Goal: Task Accomplishment & Management: Complete application form

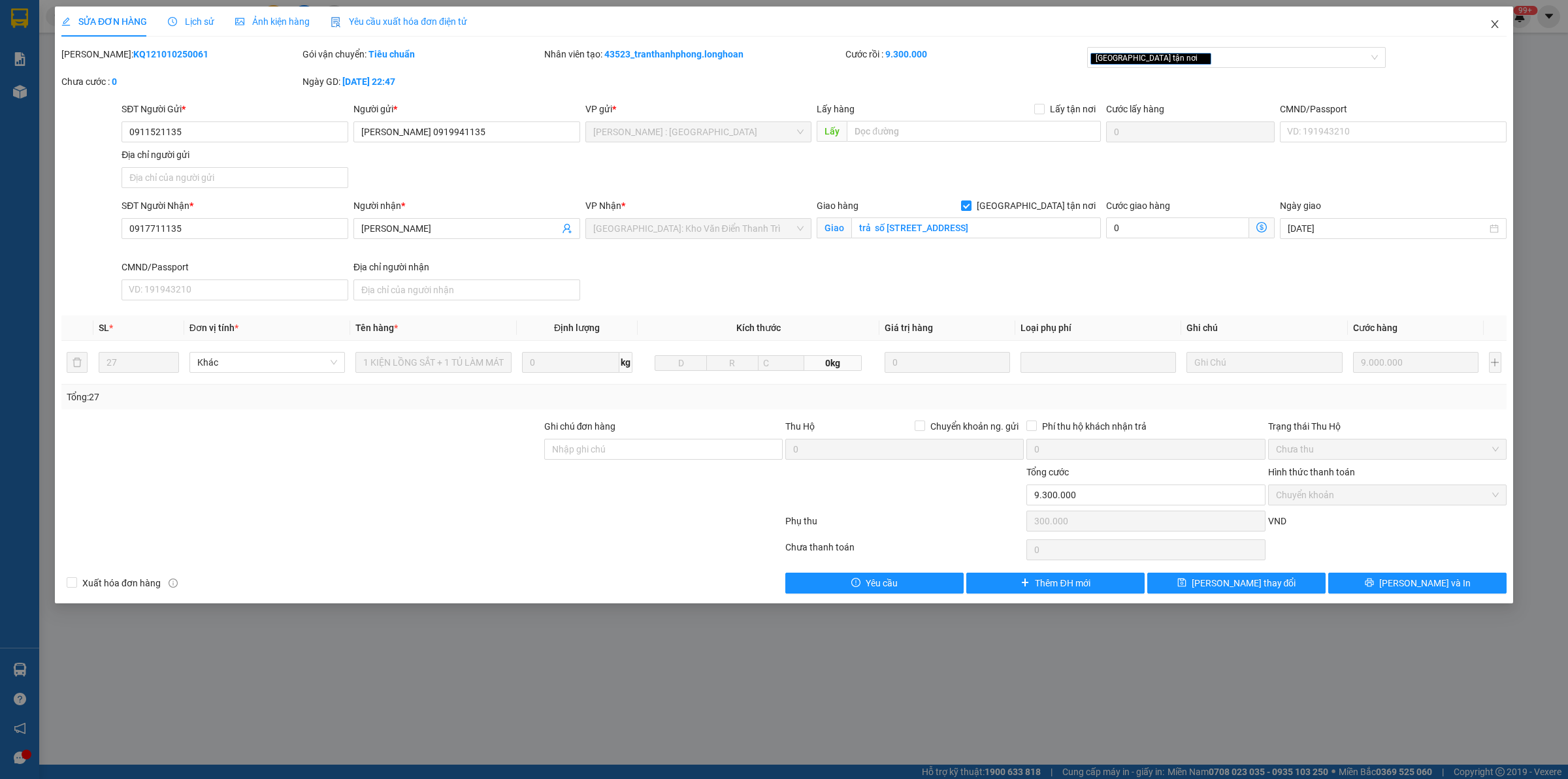
click at [1495, 23] on icon "close" at bounding box center [1495, 24] width 11 height 11
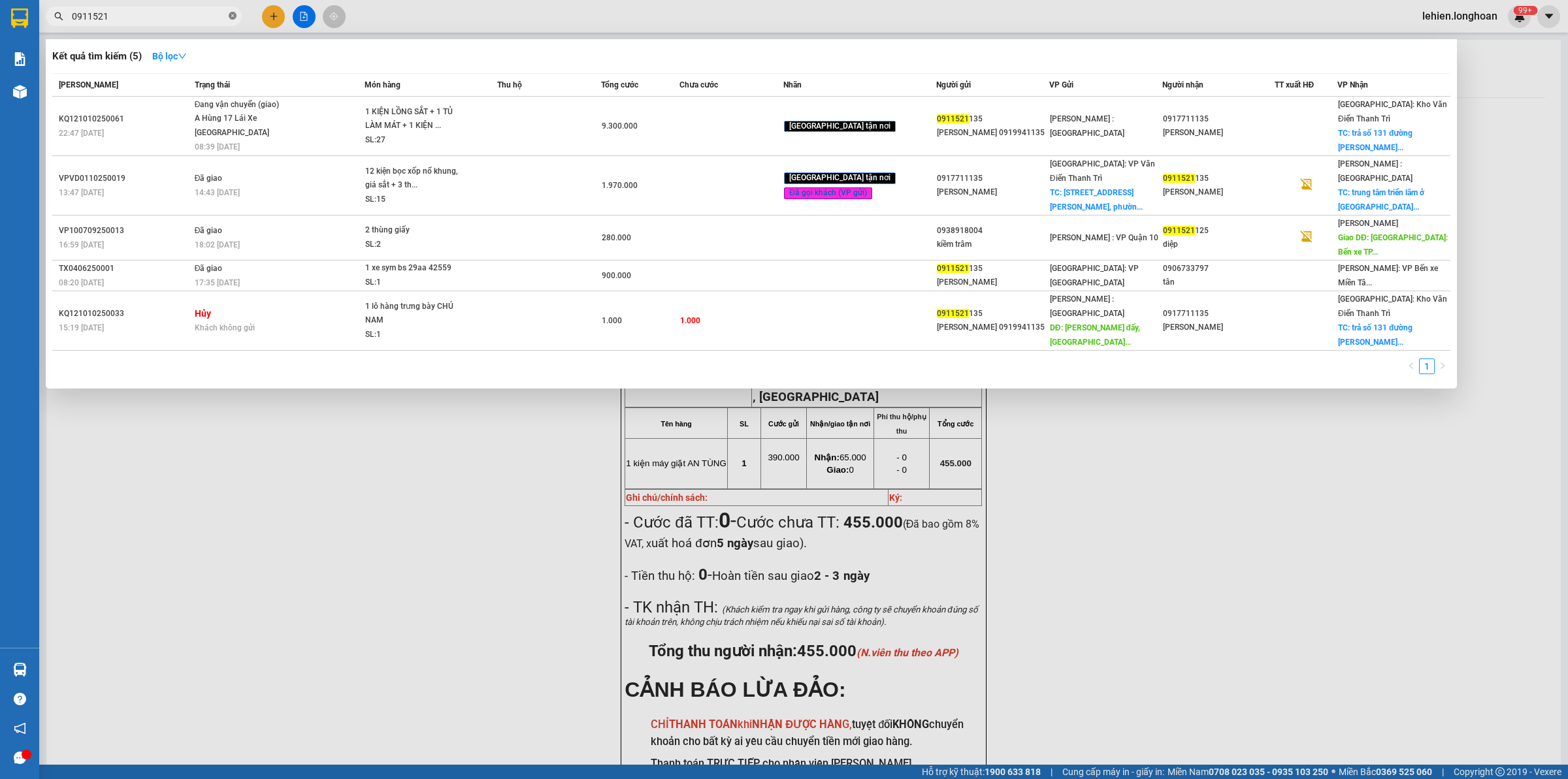
click at [229, 14] on icon "close-circle" at bounding box center [233, 16] width 8 height 8
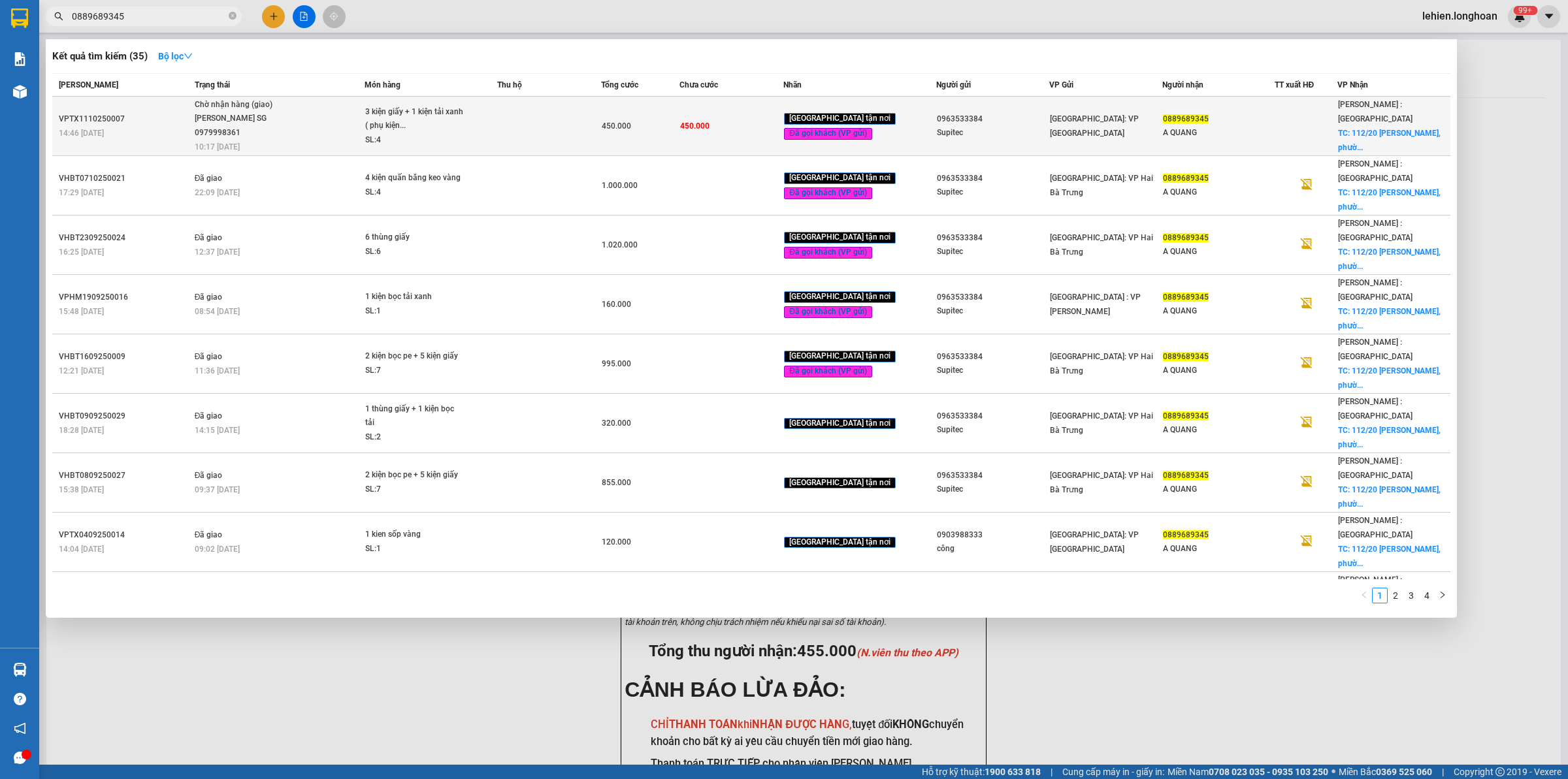
type input "0889689345"
click at [346, 118] on span "Chờ nhận hàng (giao) HOÀNG LÂN SG 0979998361 10:17 [DATE]" at bounding box center [279, 125] width 170 height 54
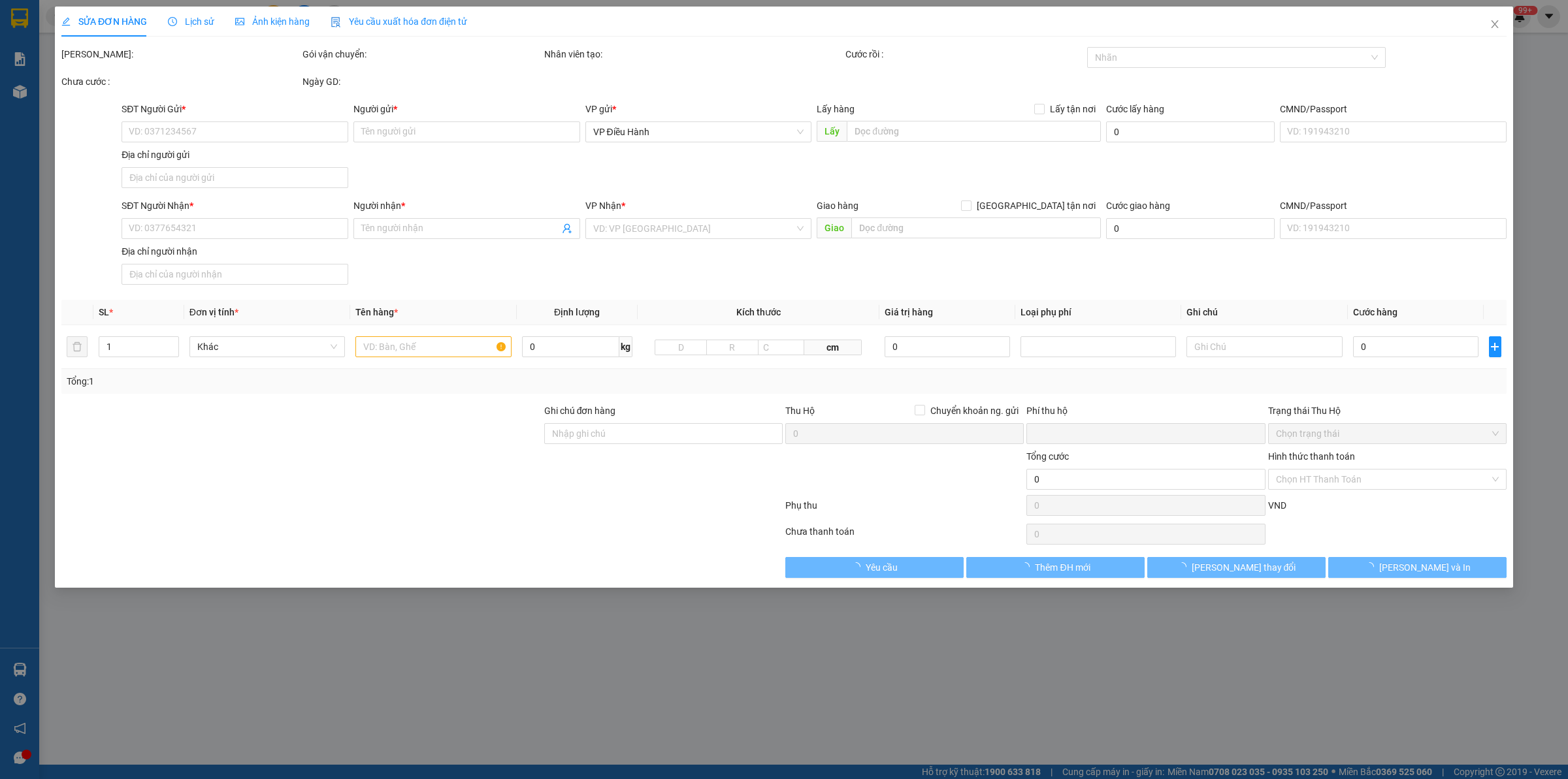
type input "0963533384"
type input "Supitec"
type input "0889689345"
type input "A QUANG"
checkbox input "true"
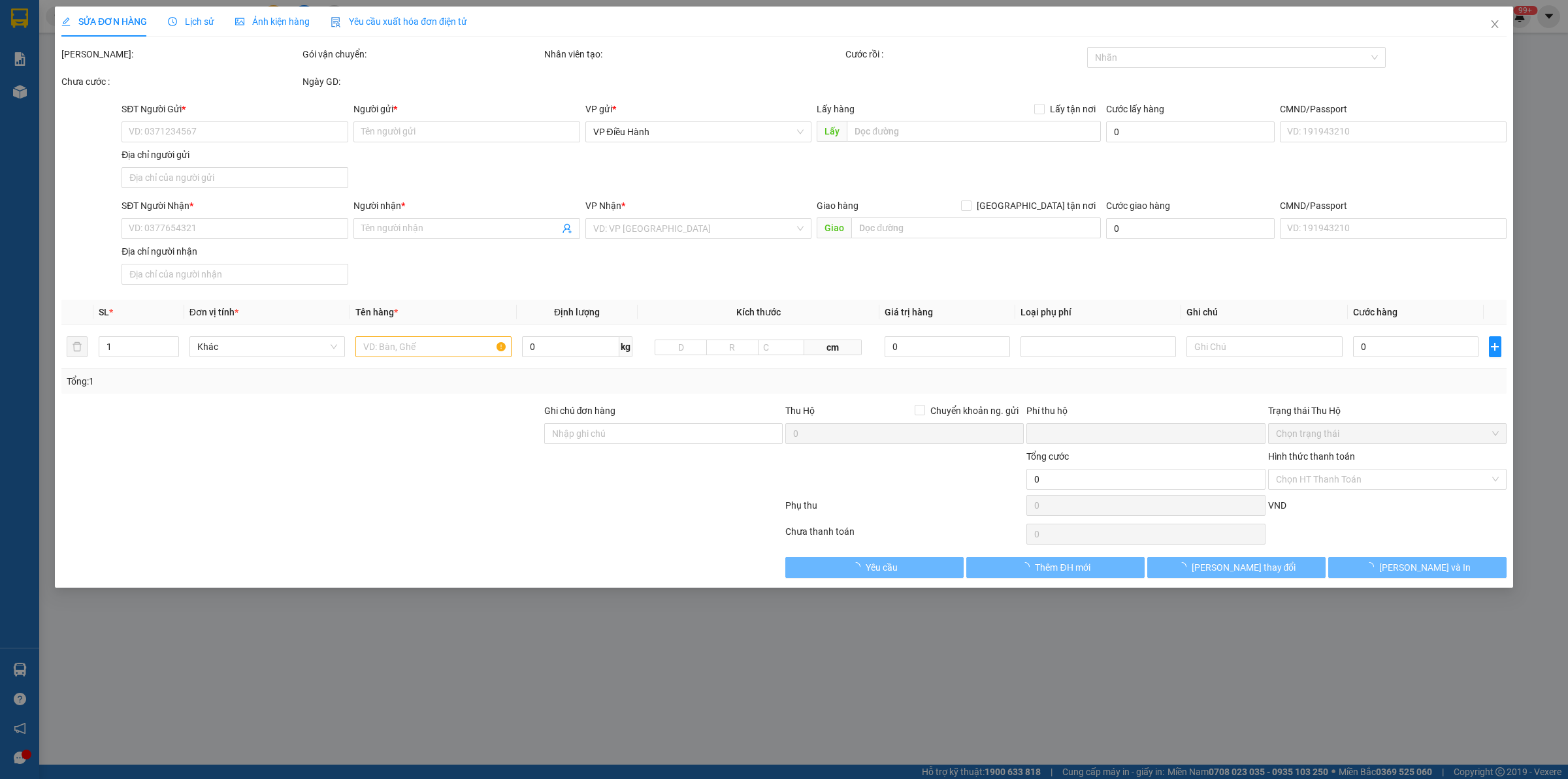
type input "112/20 [PERSON_NAME], [GEOGRAPHIC_DATA], [GEOGRAPHIC_DATA], hcm"
type input "nhận nguyên kiện bể vỡ không đền"
type input "0"
type input "450.000"
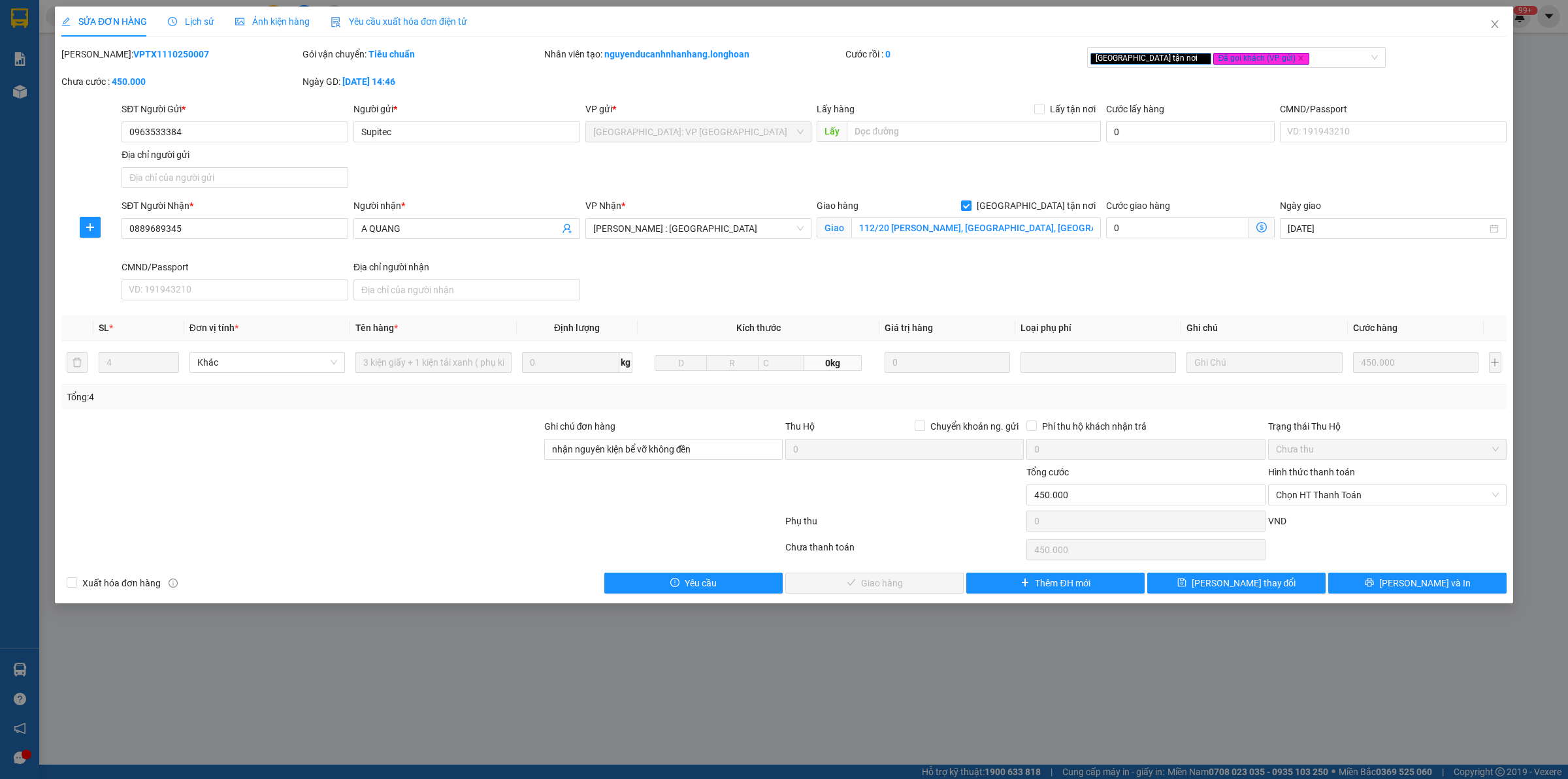
click at [176, 25] on icon "clock-circle" at bounding box center [173, 22] width 9 height 9
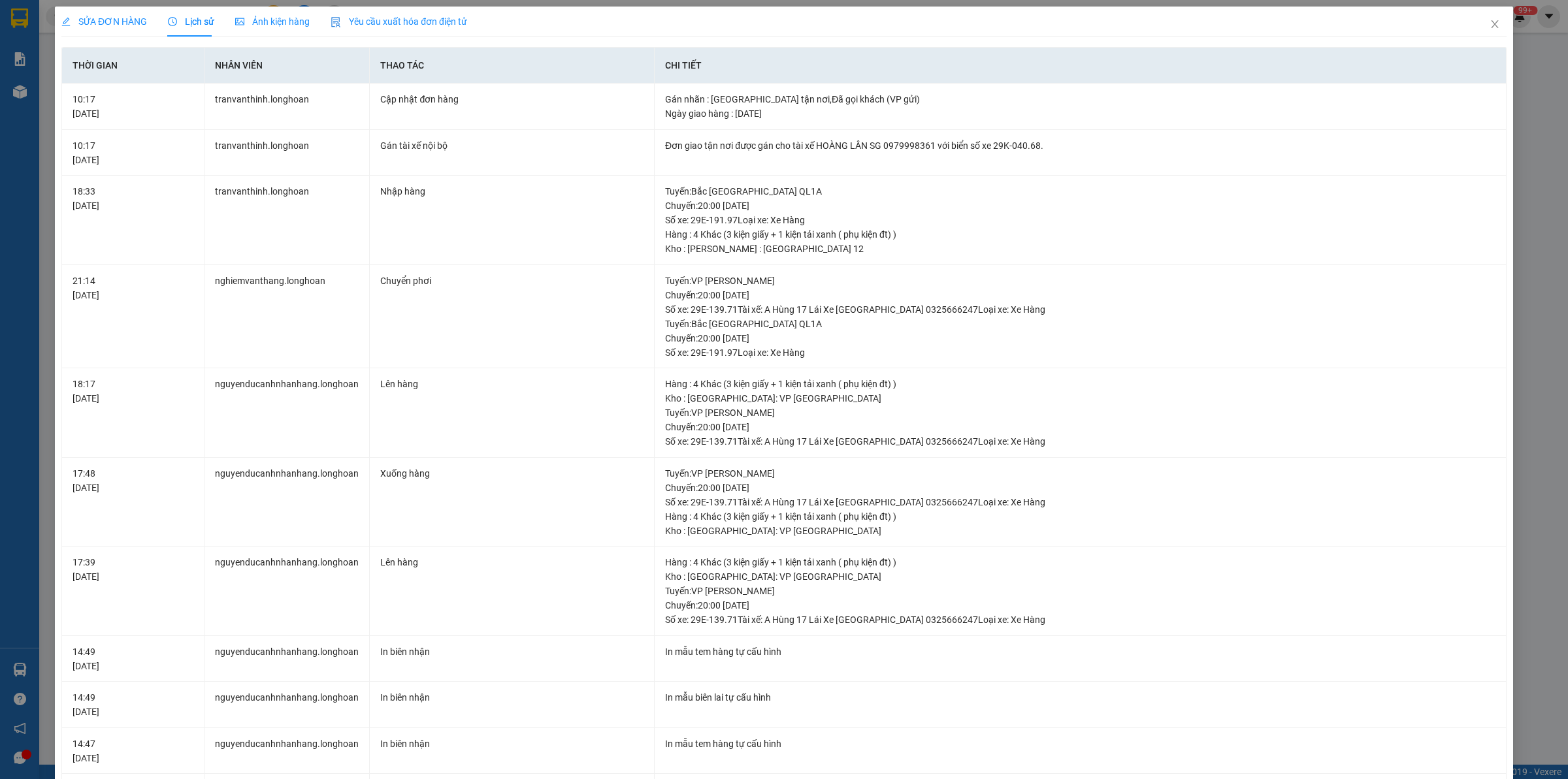
click at [110, 17] on span "SỬA ĐƠN HÀNG" at bounding box center [104, 22] width 86 height 11
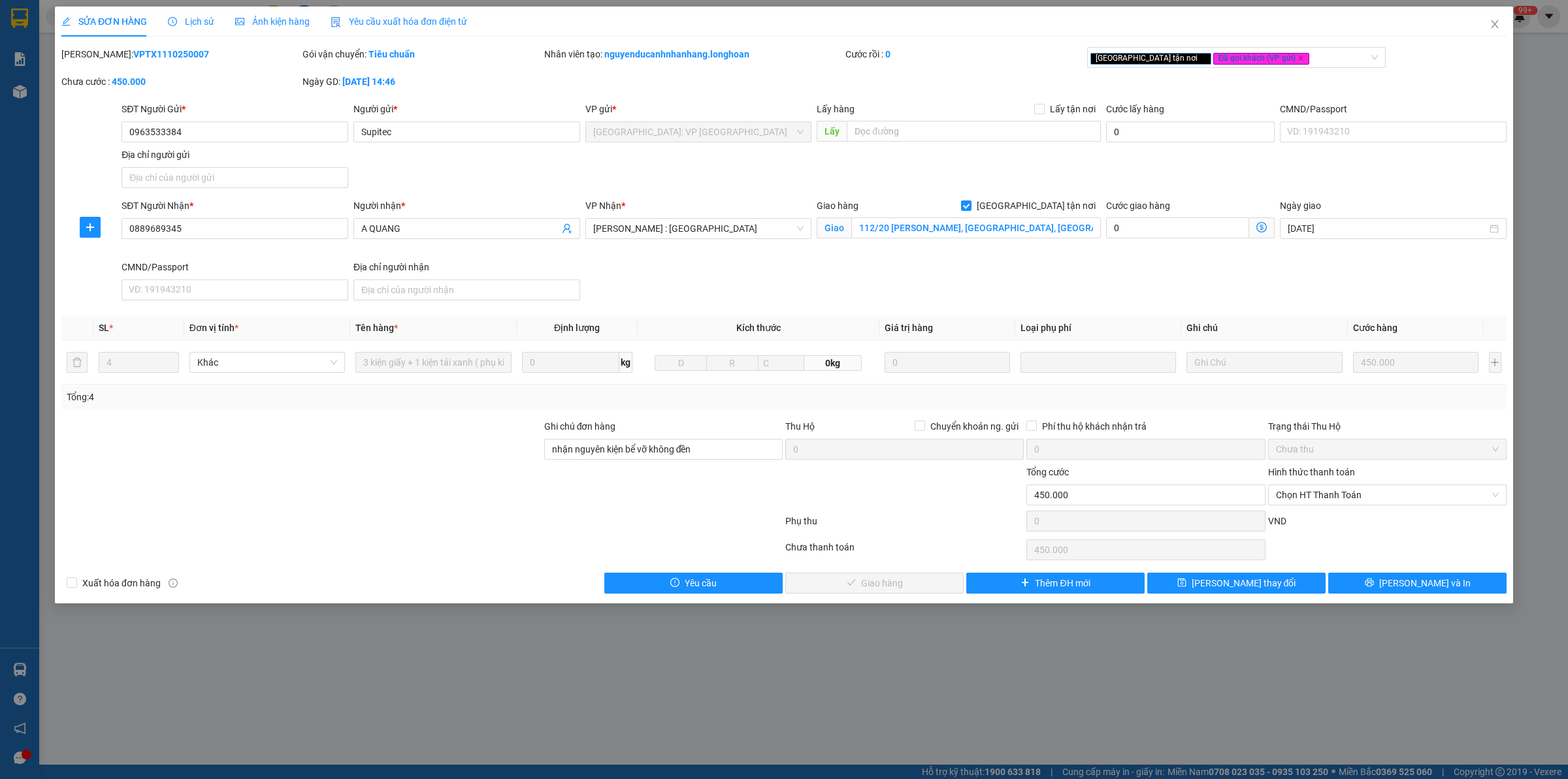
click at [1451, 597] on div "SỬA ĐƠN HÀNG Lịch sử Ảnh kiện hàng Yêu cầu xuất hóa đơn điện tử Total Paid Fee …" at bounding box center [784, 305] width 1458 height 597
click at [1452, 588] on button "[PERSON_NAME] và In" at bounding box center [1418, 583] width 179 height 21
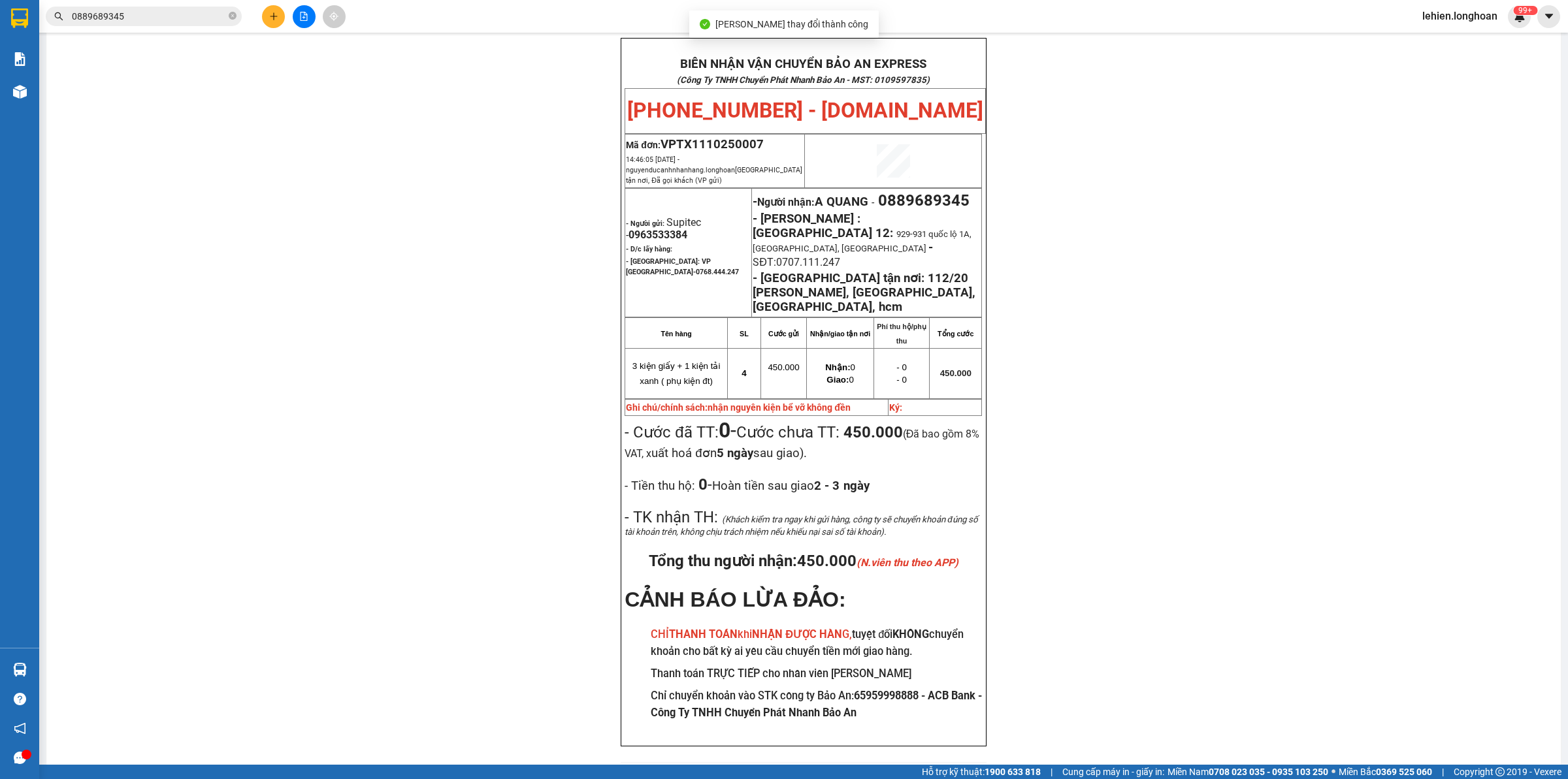
scroll to position [70, 0]
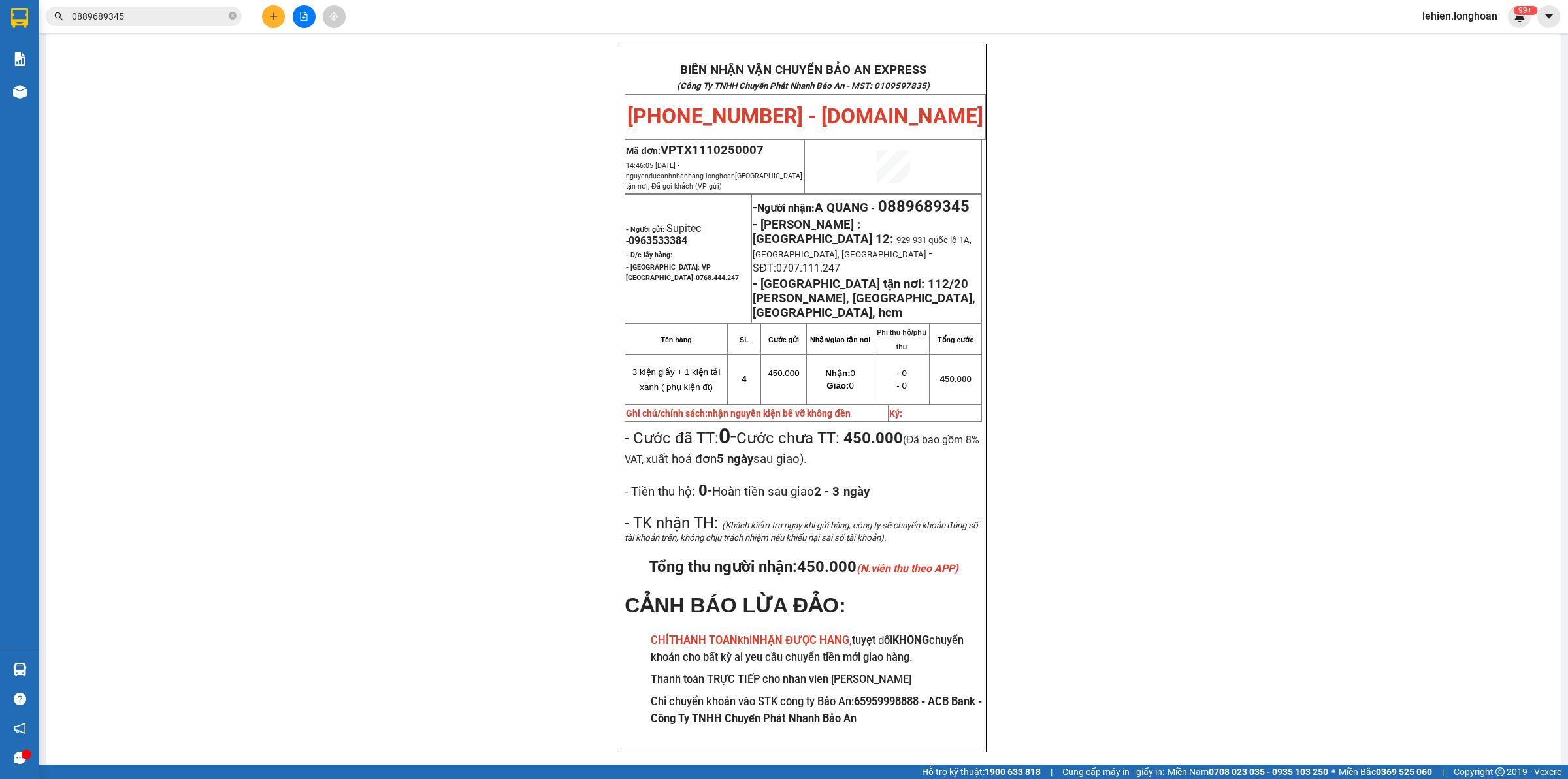
click at [187, 8] on span "0889689345" at bounding box center [143, 17] width 196 height 20
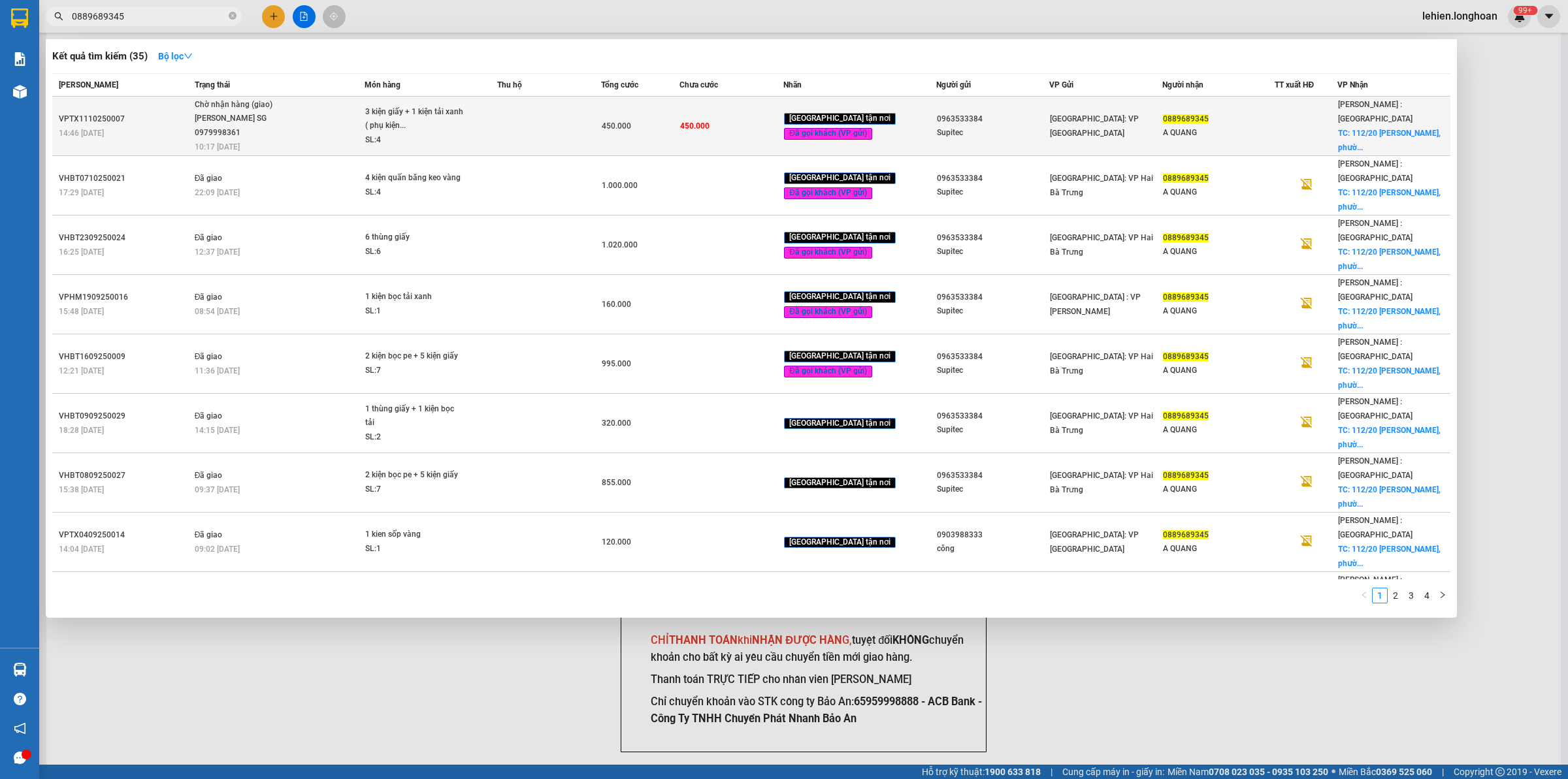
click at [284, 122] on div "[PERSON_NAME] SG 0979998361" at bounding box center [243, 125] width 98 height 28
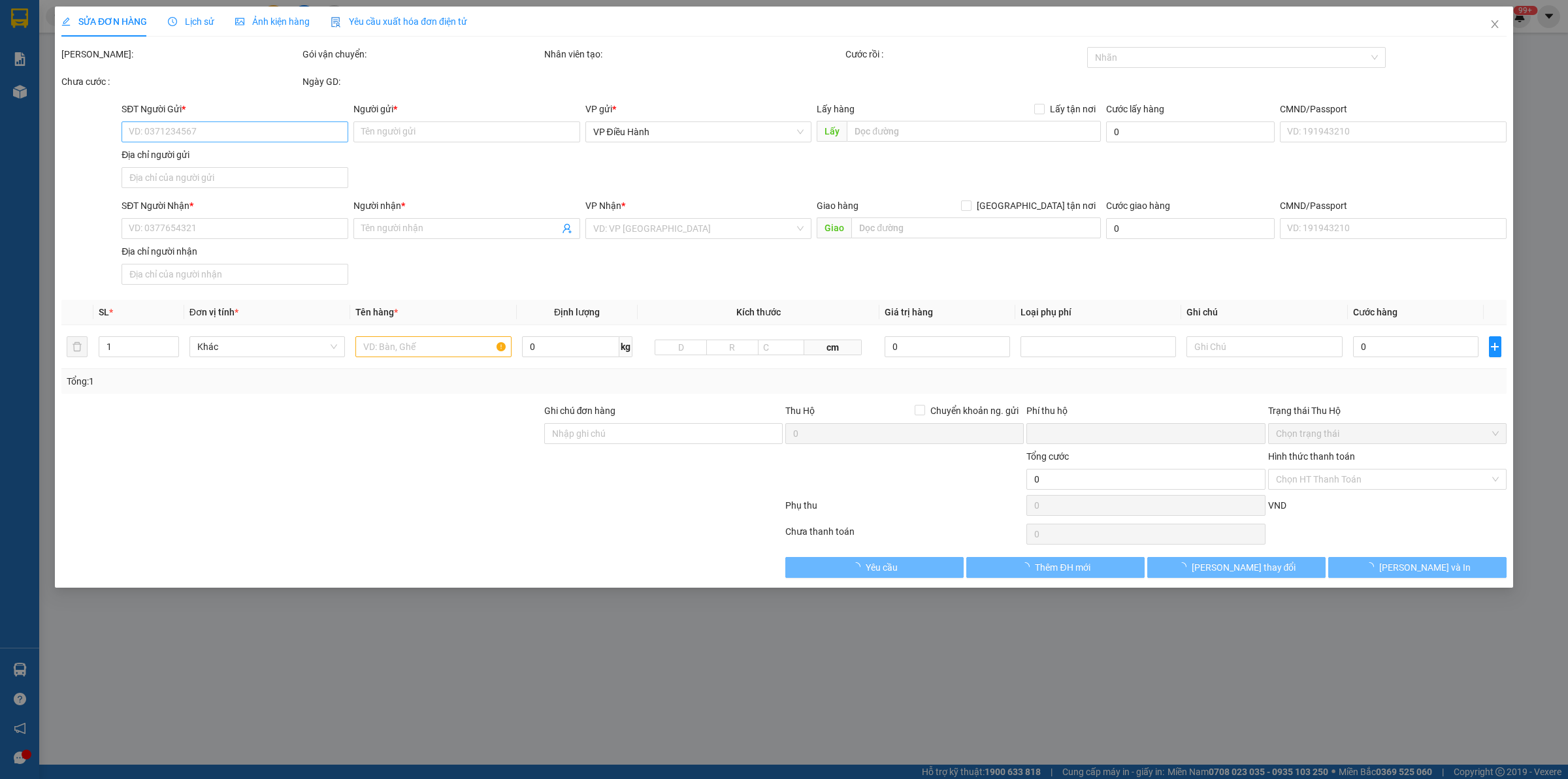
type input "0963533384"
type input "Supitec"
type input "0889689345"
type input "A QUANG"
checkbox input "true"
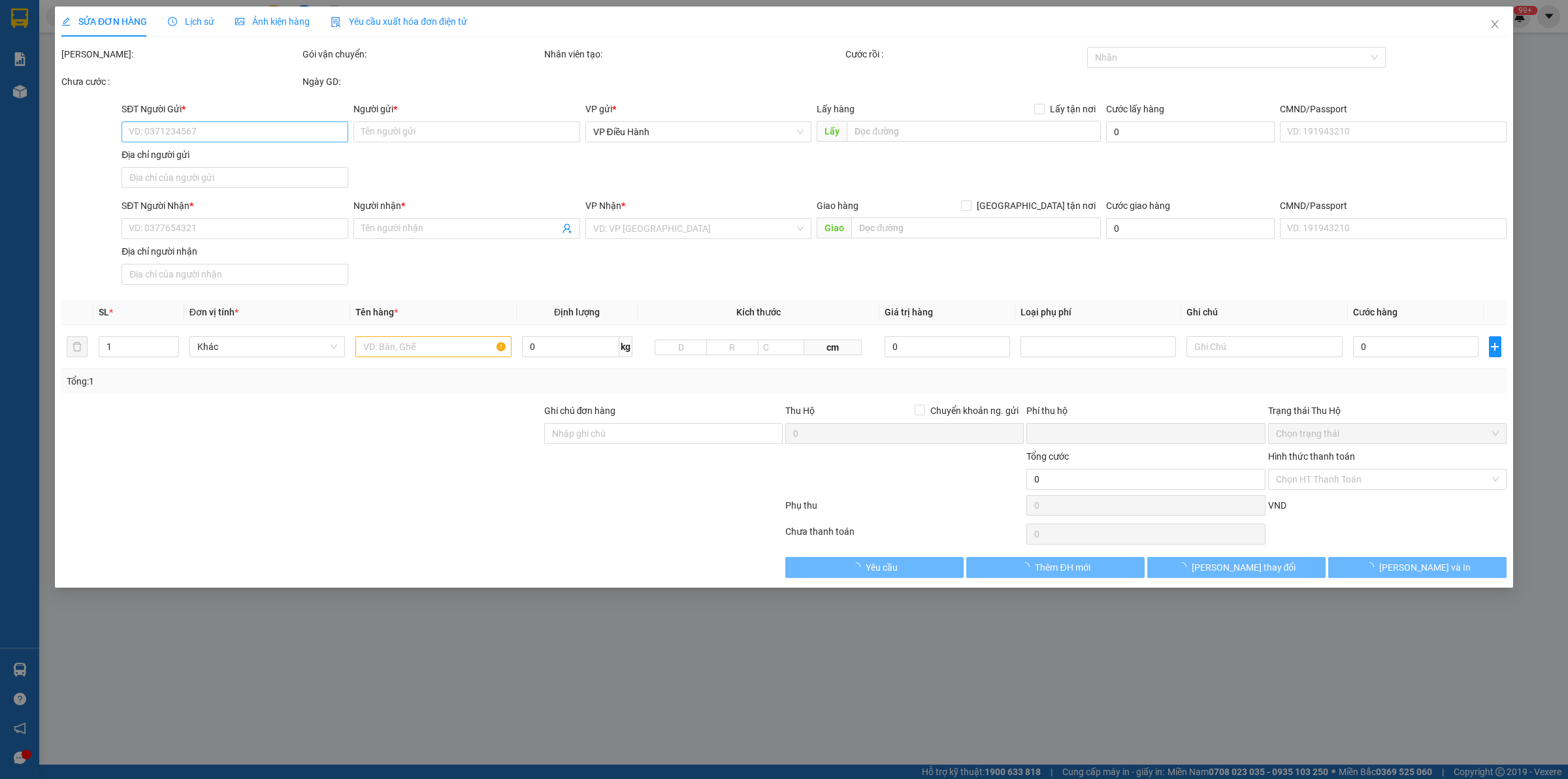
type input "112/20 [PERSON_NAME], [GEOGRAPHIC_DATA], [GEOGRAPHIC_DATA], hcm"
type input "nhận nguyên kiện bể vỡ không đền"
type input "0"
type input "450.000"
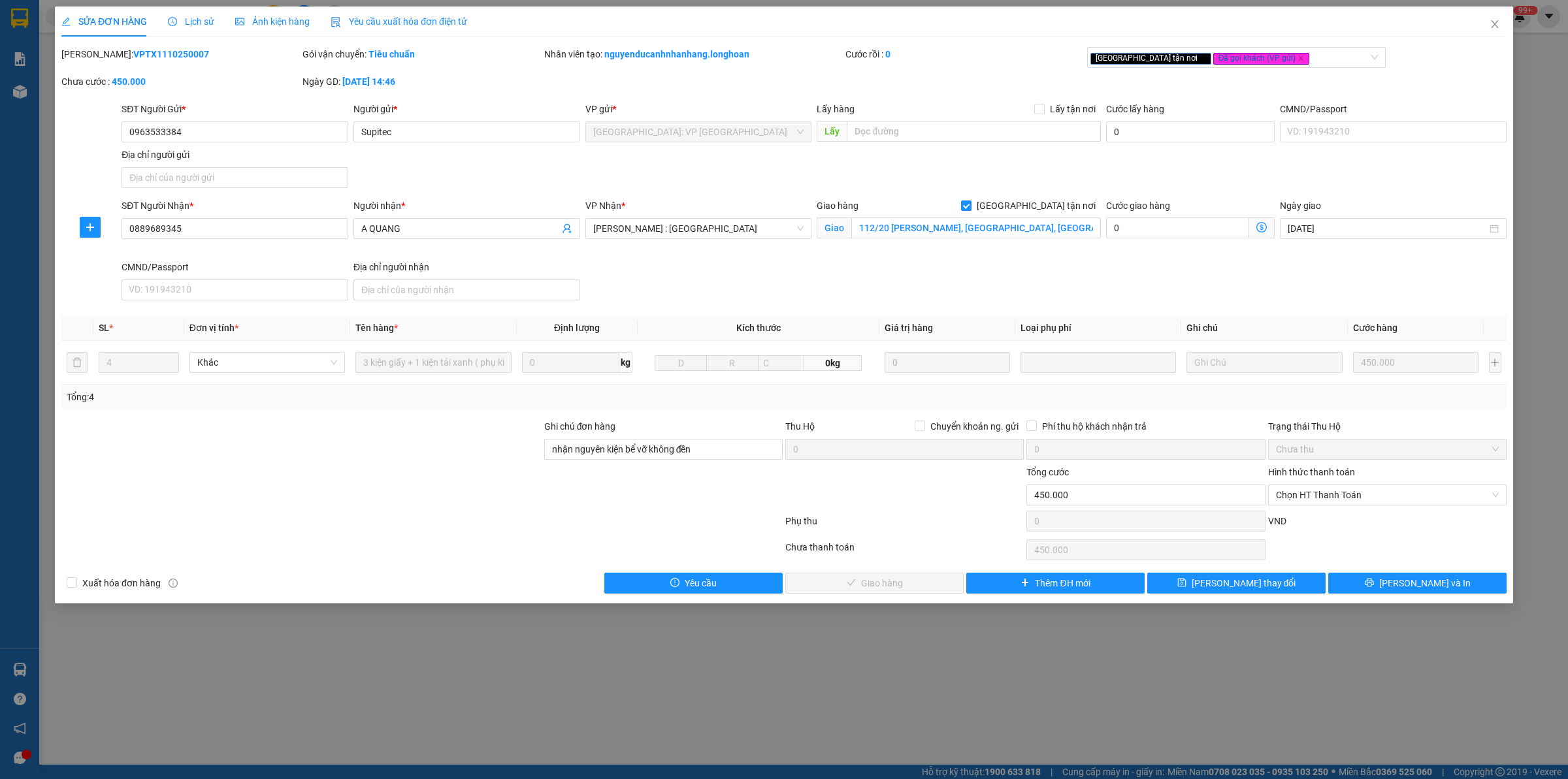
click at [196, 29] on div "Lịch sử" at bounding box center [191, 22] width 47 height 30
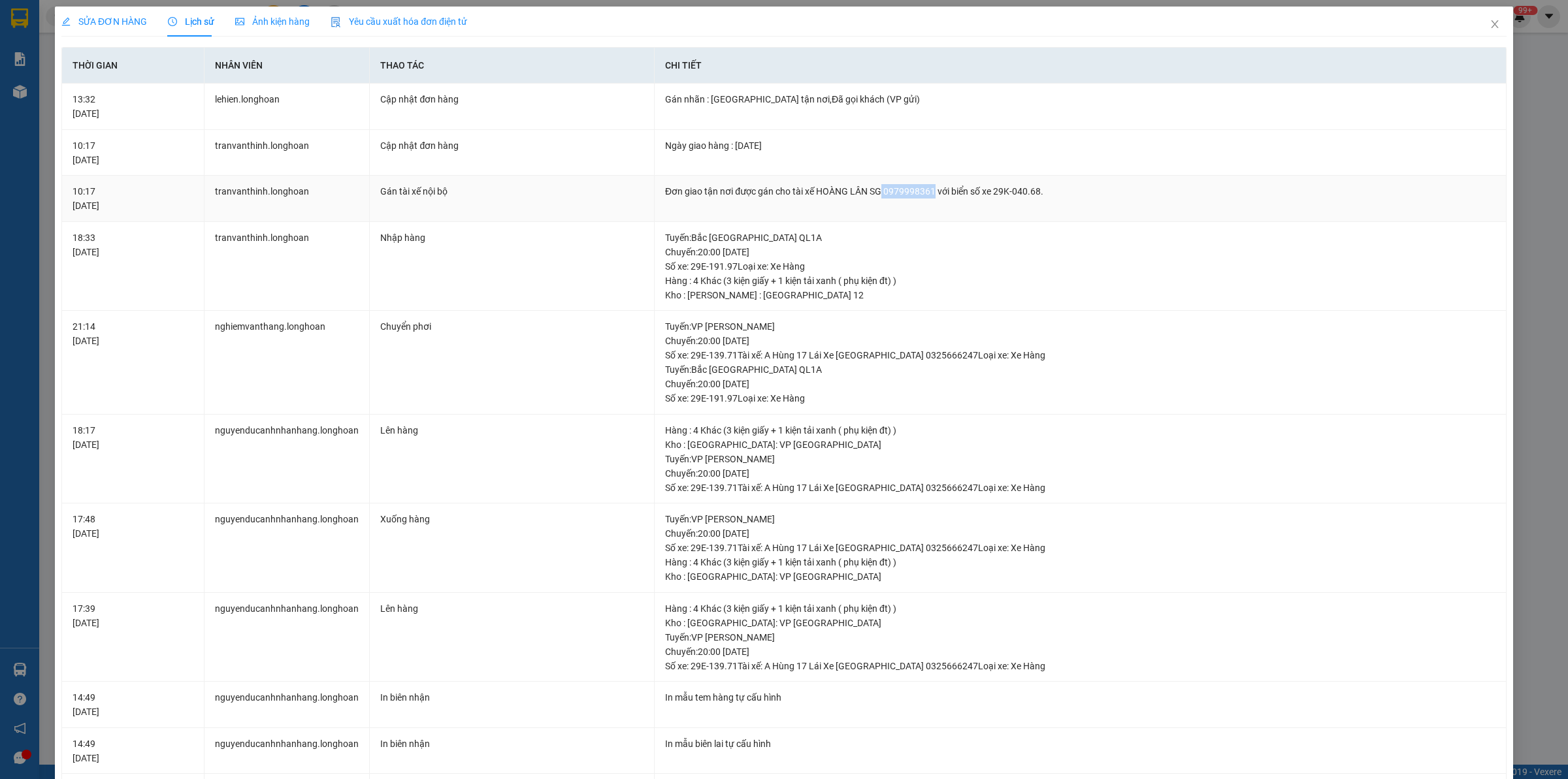
drag, startPoint x: 877, startPoint y: 191, endPoint x: 930, endPoint y: 197, distance: 53.3
click at [930, 197] on div "Đơn giao tận nơi được gán cho tài xế HOÀNG LÂN SG 0979998361 với biển số xe 29K…" at bounding box center [1081, 191] width 831 height 14
copy div "0979998361"
click at [1490, 28] on span "Close" at bounding box center [1494, 25] width 37 height 37
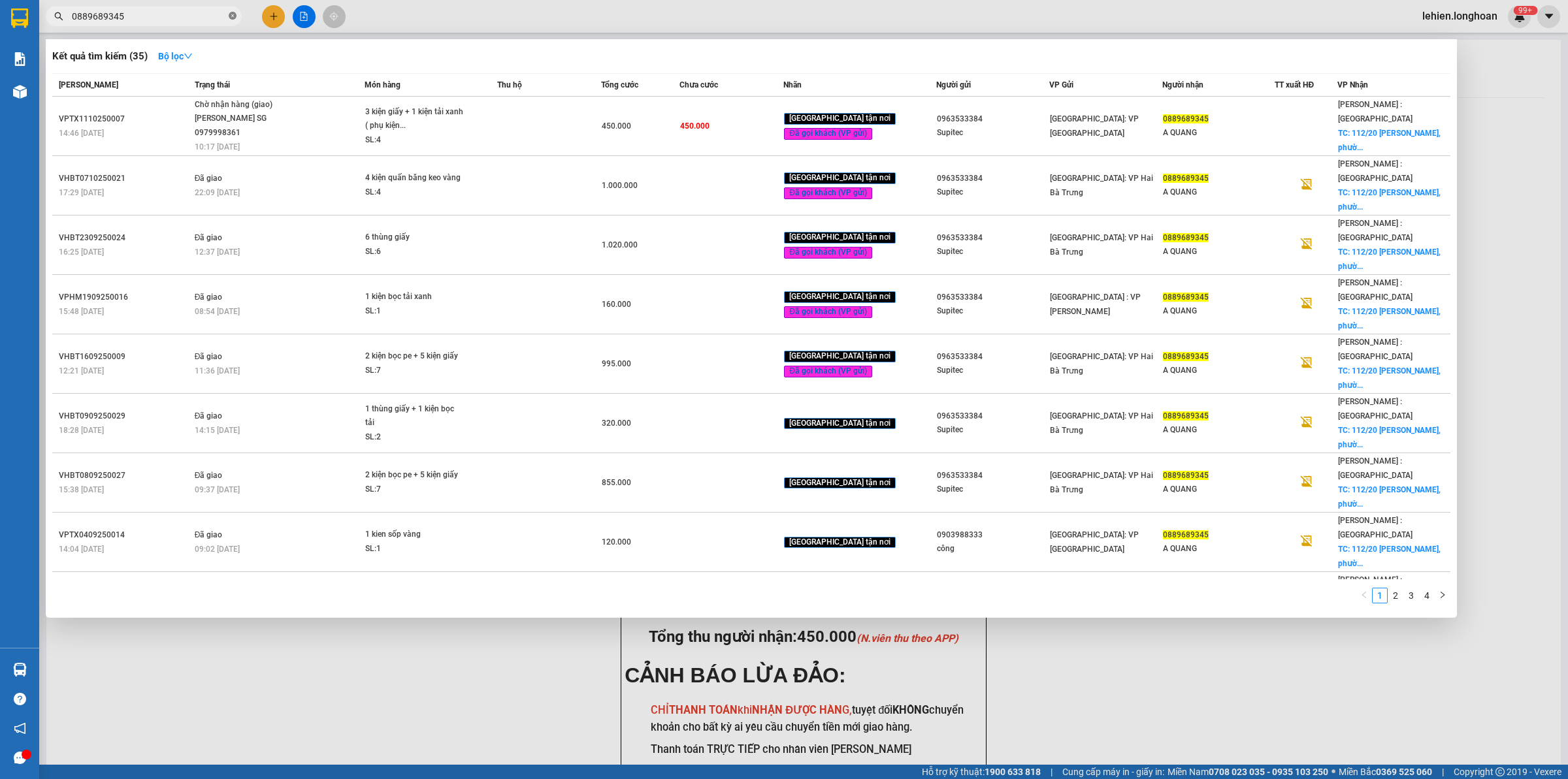
click at [231, 14] on icon "close-circle" at bounding box center [233, 16] width 8 height 8
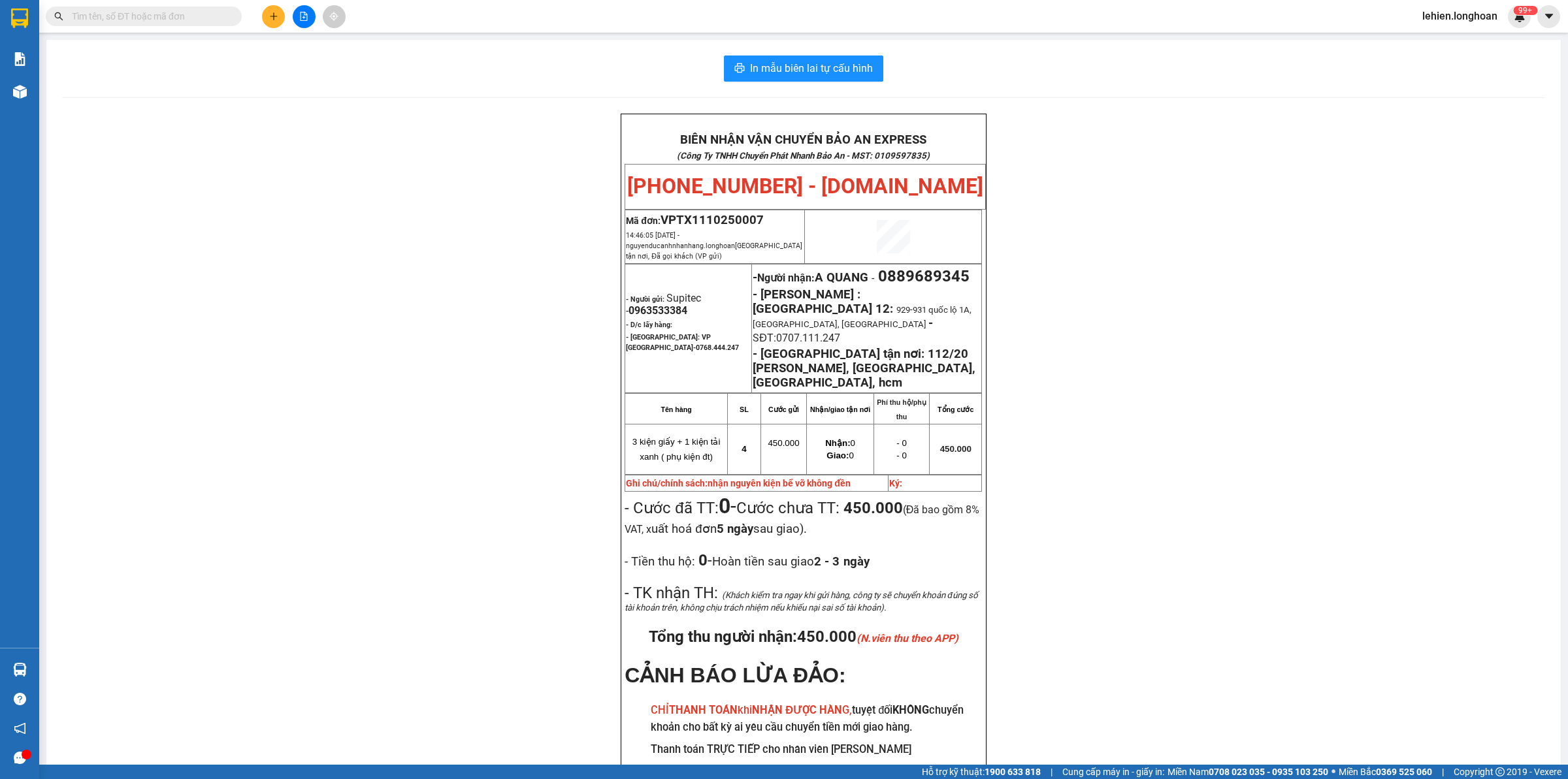
paste input "086 8989142"
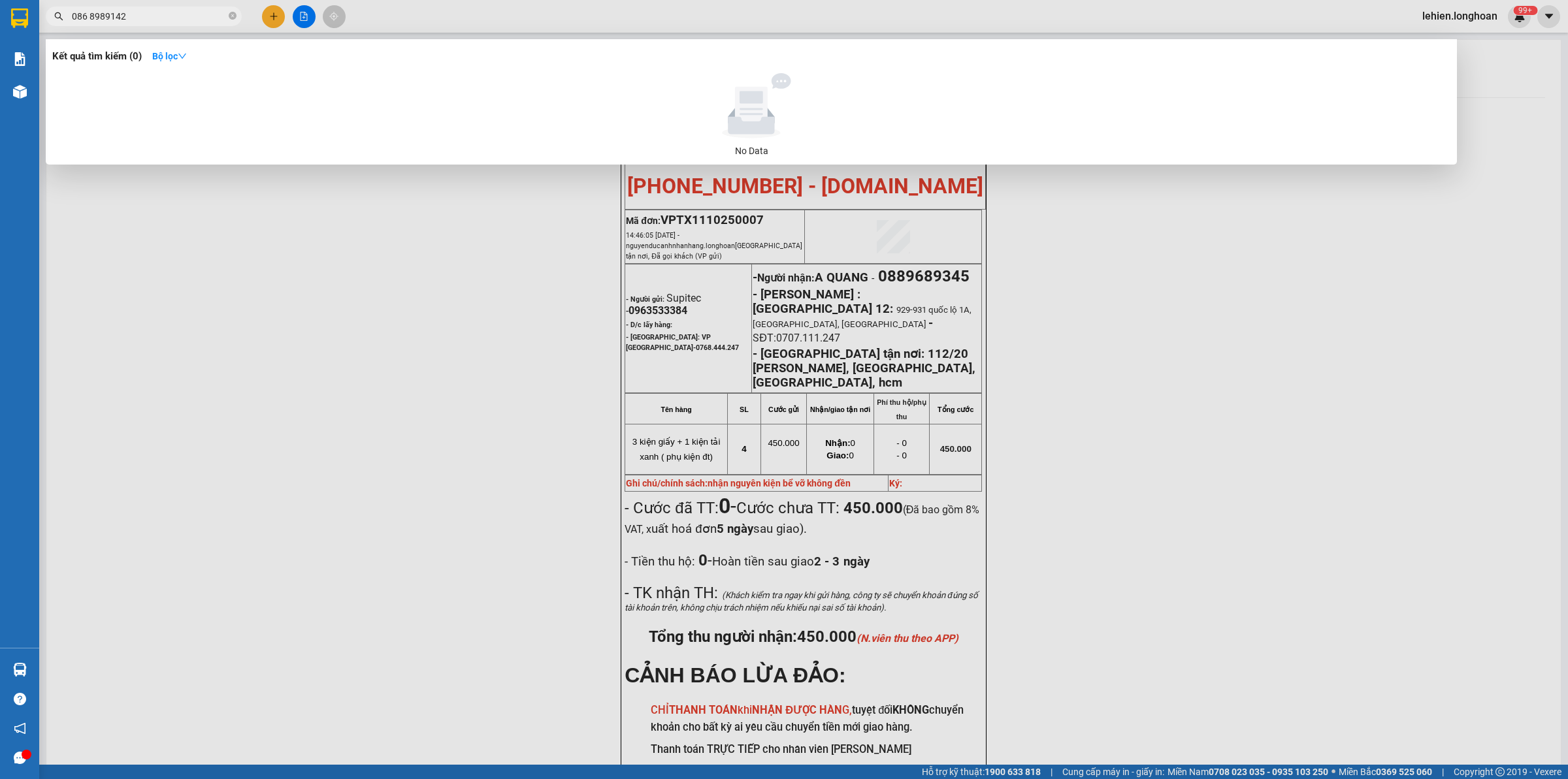
click at [88, 18] on input "086 8989142" at bounding box center [149, 16] width 154 height 14
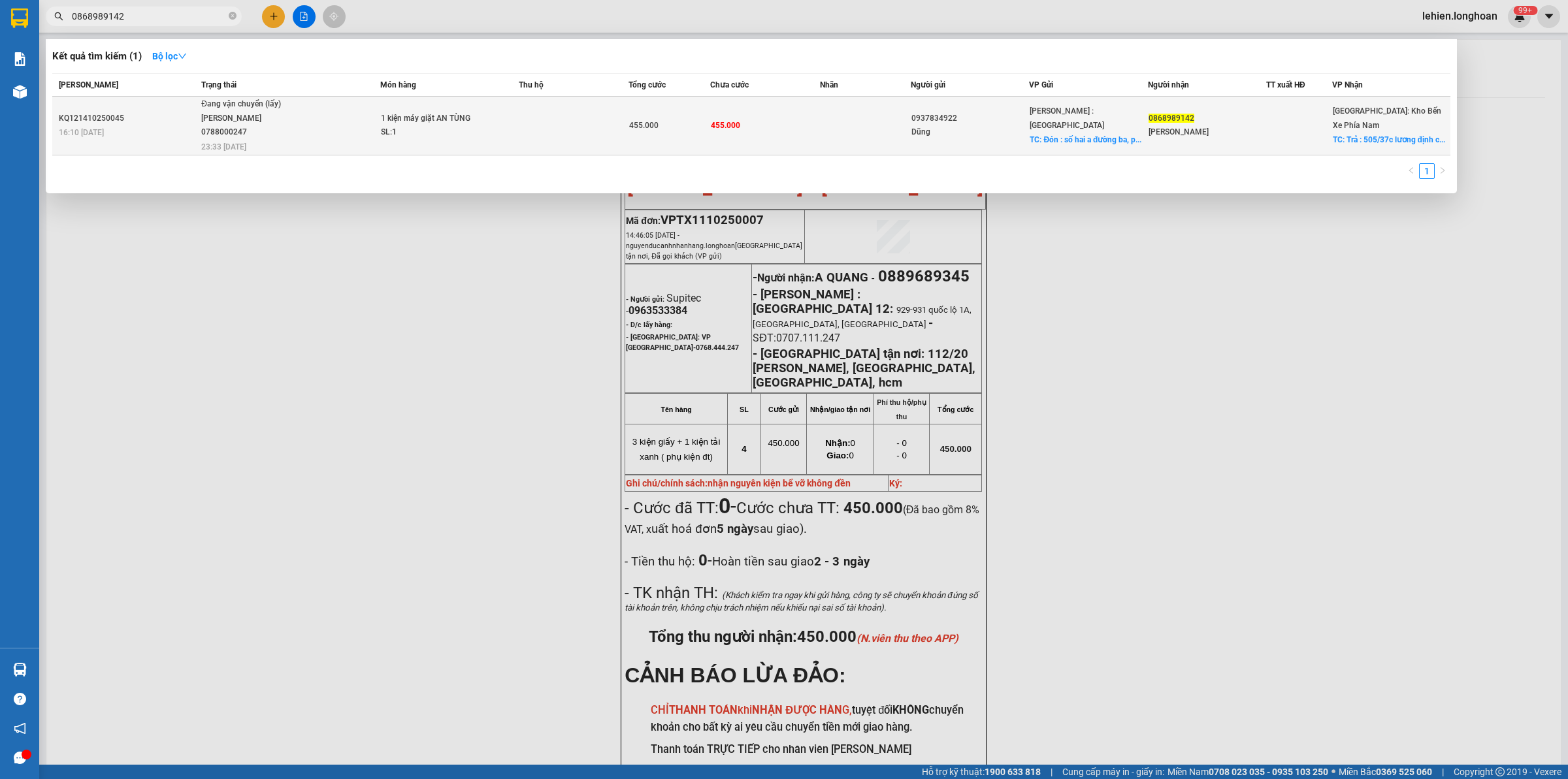
type input "0868989142"
click at [425, 128] on div "SL: 1" at bounding box center [430, 132] width 98 height 14
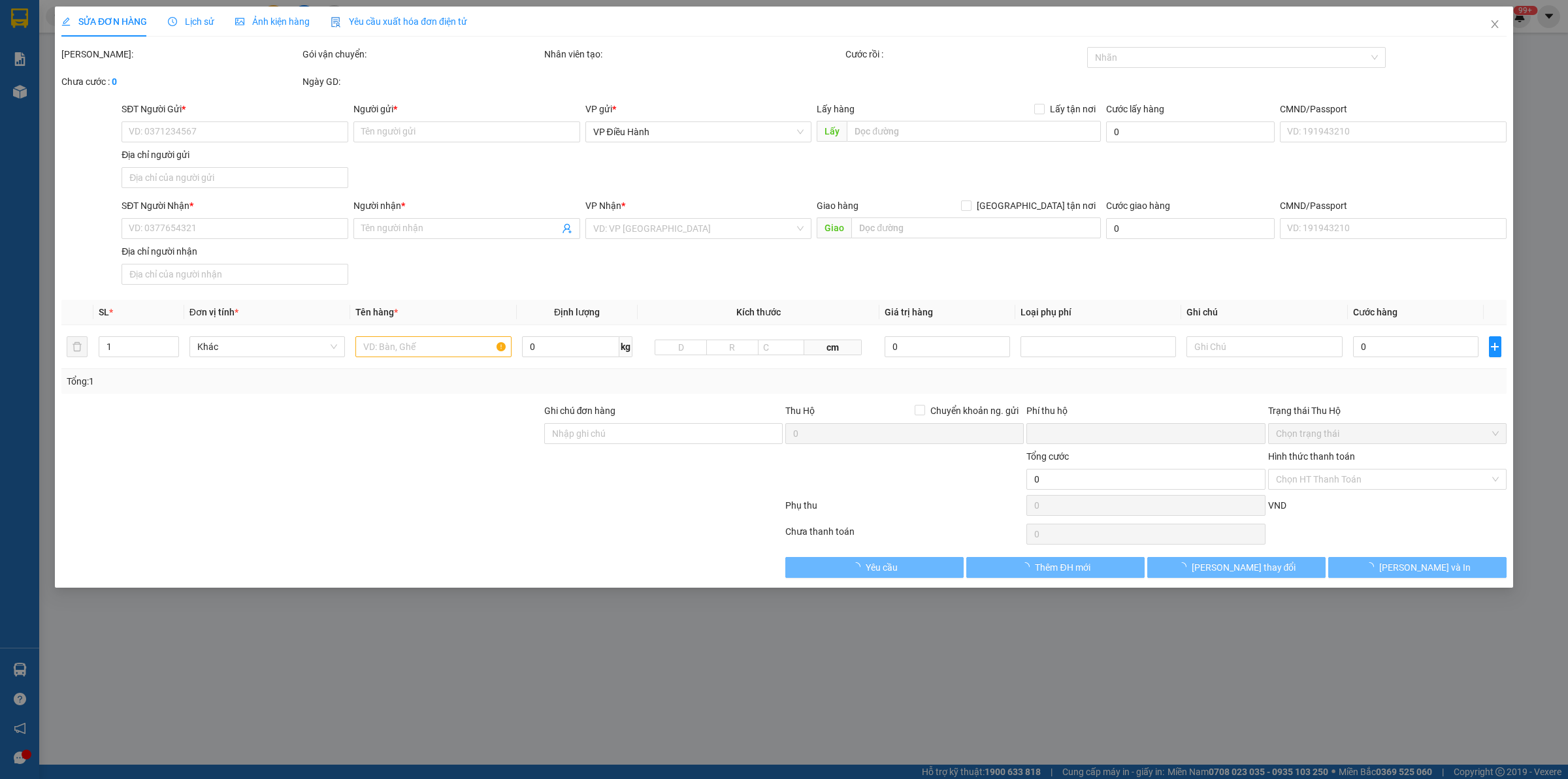
type input "0937834922"
type input "Dũng"
checkbox input "true"
type input "Đón : số hai a đường ba, [GEOGRAPHIC_DATA] , [GEOGRAPHIC_DATA]"
type input "0868989142"
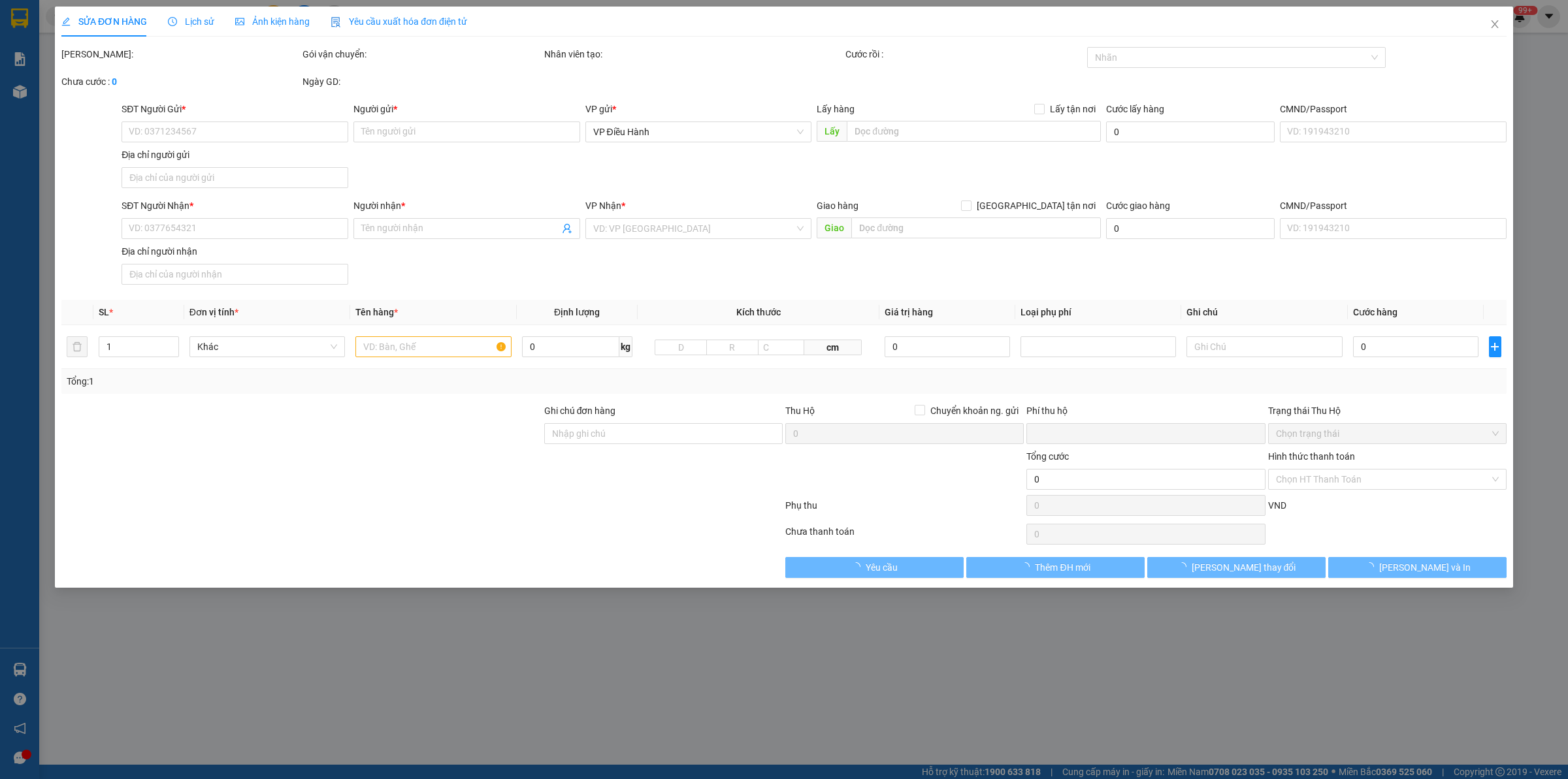
type input "[PERSON_NAME]"
checkbox input "true"
type input "Trả : 505/37c [PERSON_NAME] của , [PERSON_NAME] , [GEOGRAPHIC_DATA] , [GEOGRAPH…"
type input "0"
type input "455.000"
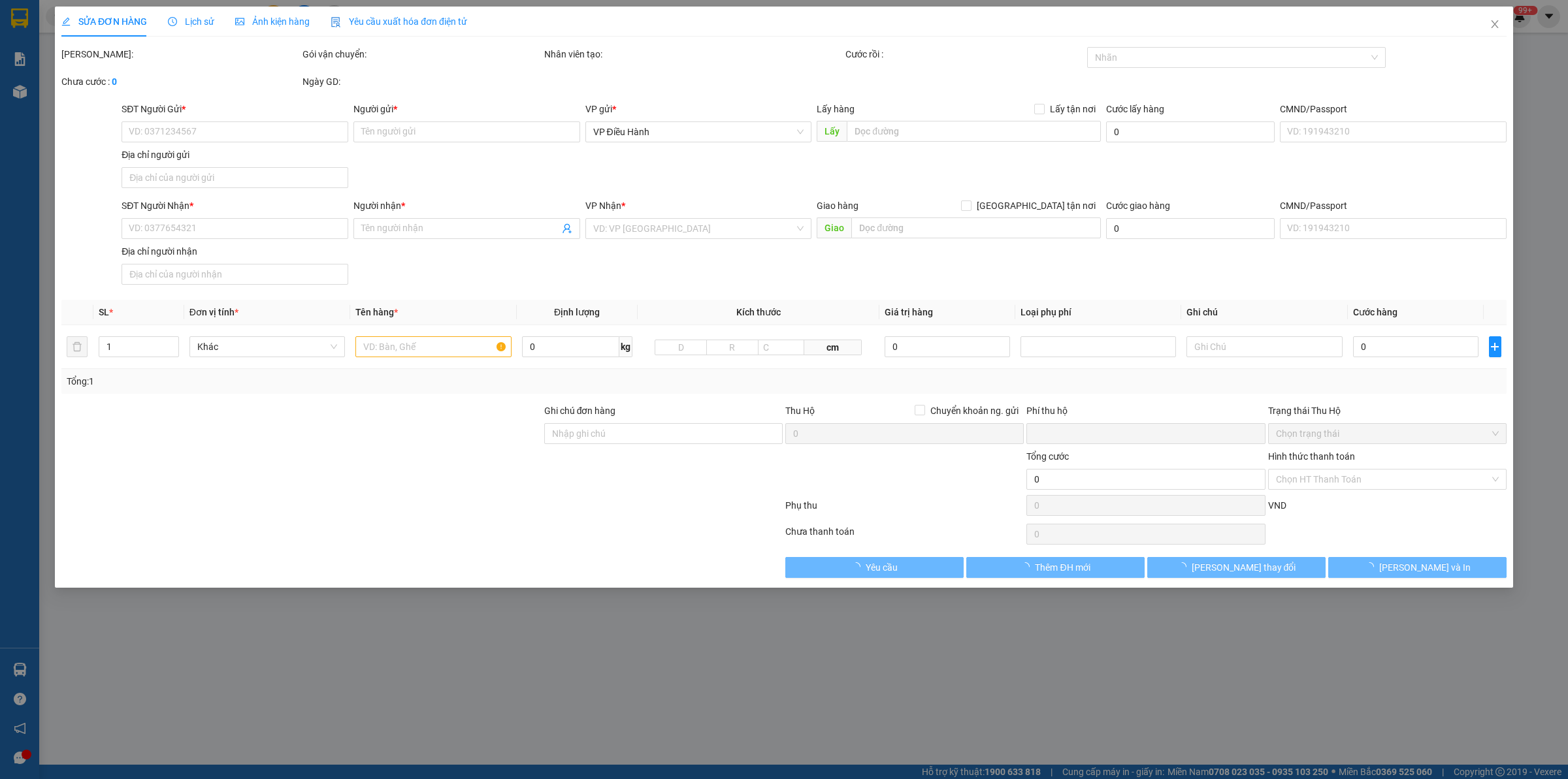
type input "455.000"
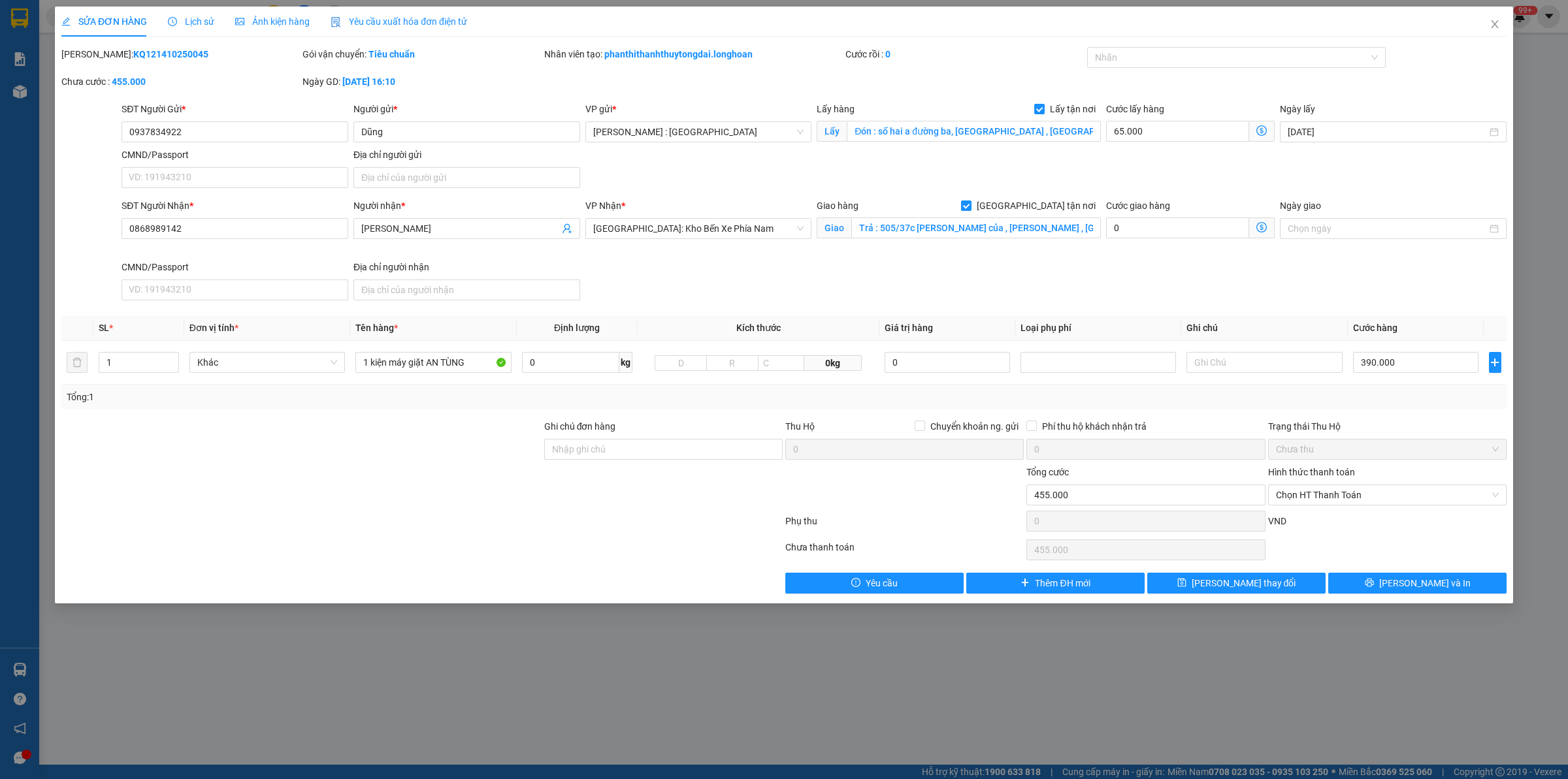
click at [189, 21] on span "Lịch sử" at bounding box center [191, 22] width 47 height 11
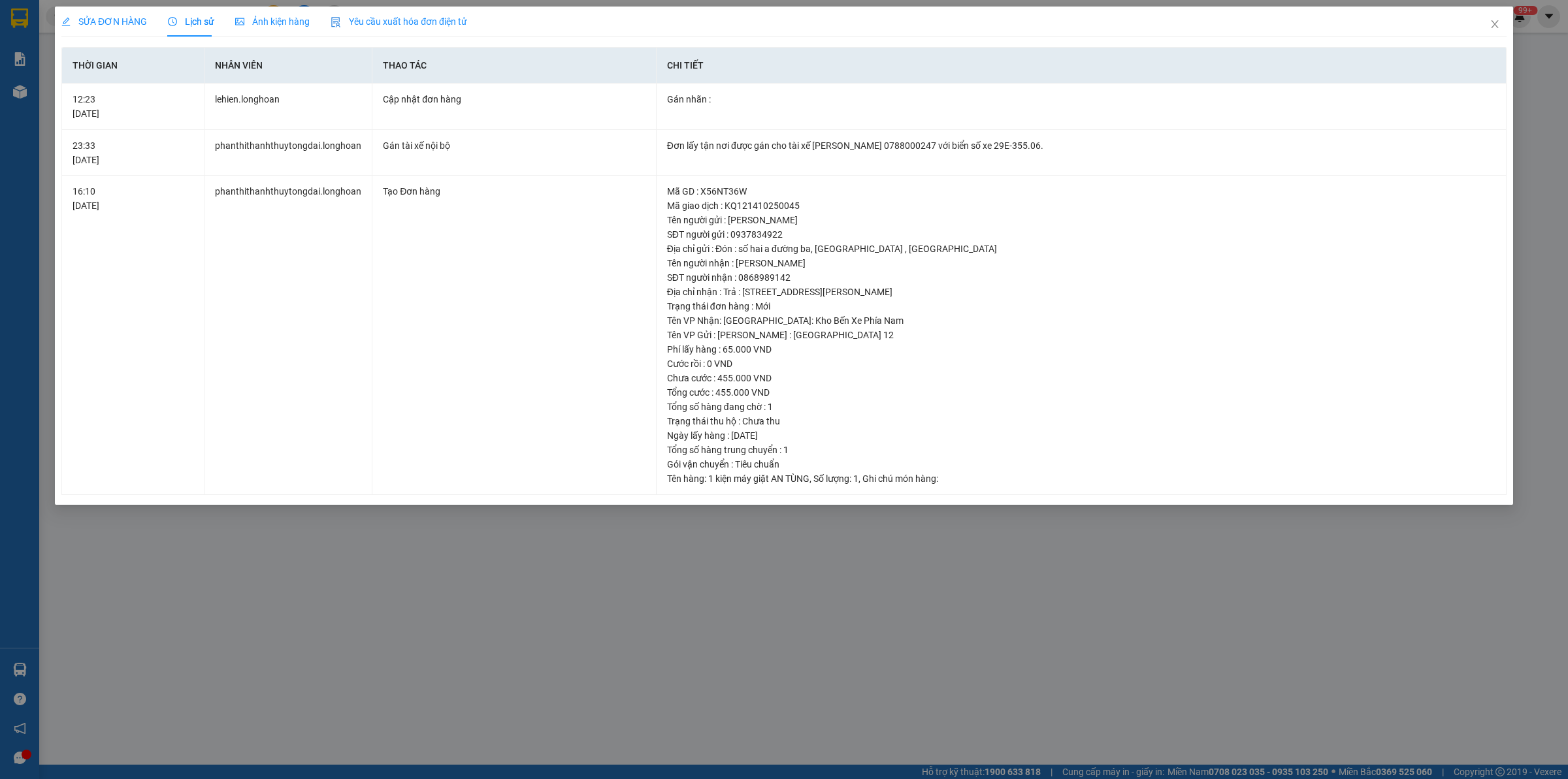
click at [136, 21] on span "SỬA ĐƠN HÀNG" at bounding box center [104, 22] width 86 height 11
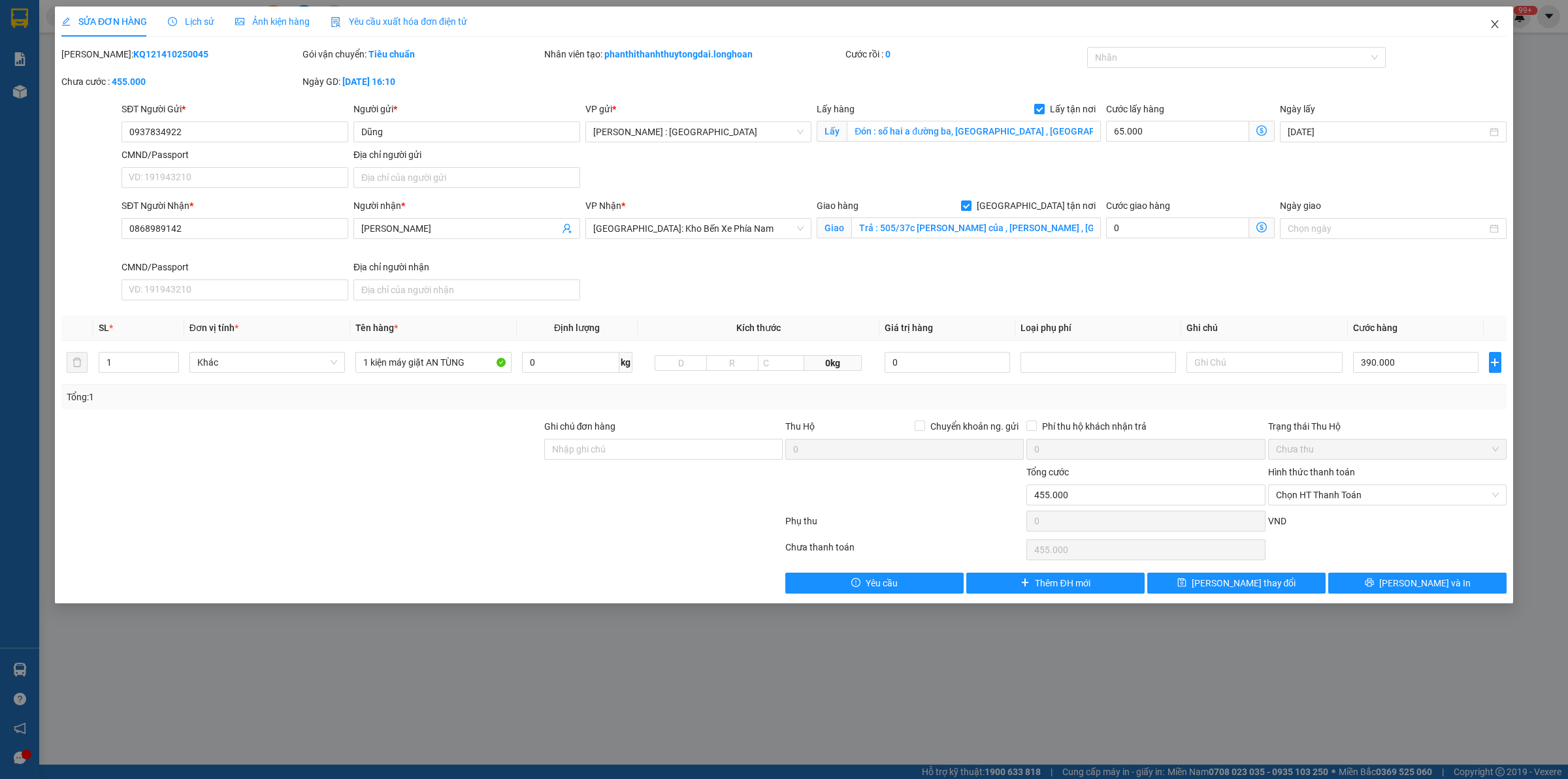
click at [1494, 28] on icon "close" at bounding box center [1495, 24] width 11 height 11
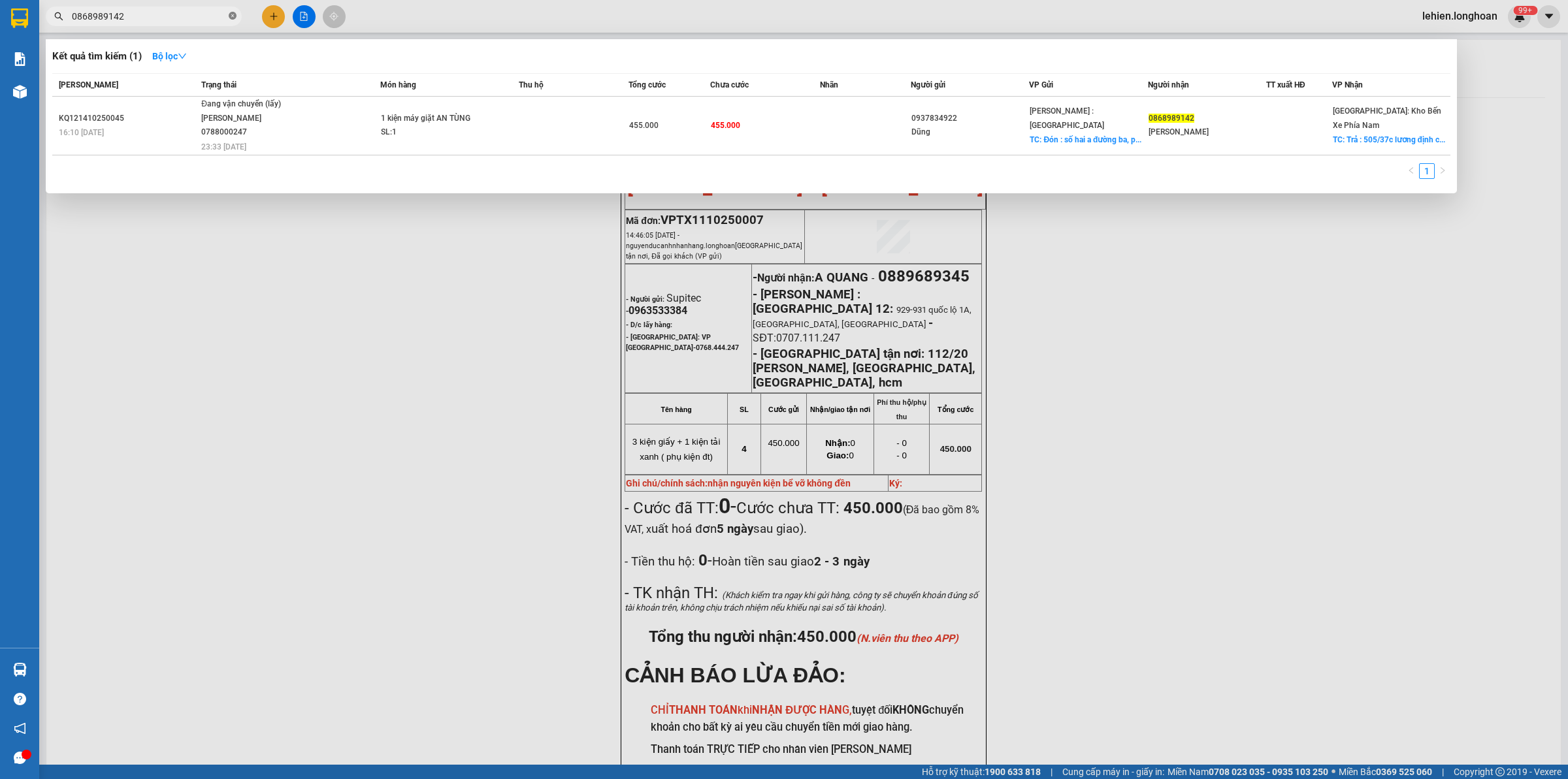
click at [235, 17] on icon "close-circle" at bounding box center [233, 16] width 8 height 8
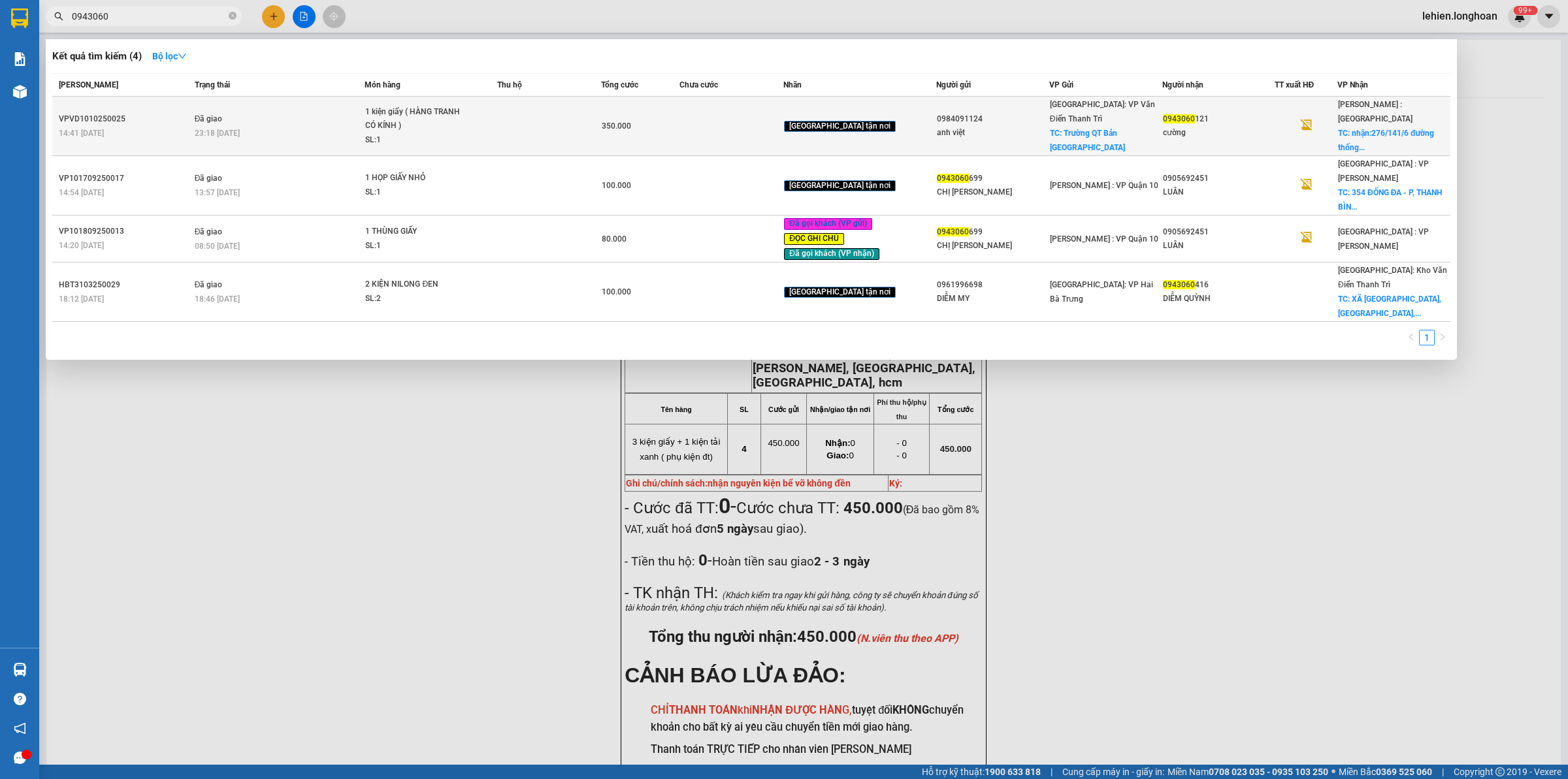
type input "0943060"
click at [219, 114] on span "Đã giao" at bounding box center [208, 119] width 28 height 9
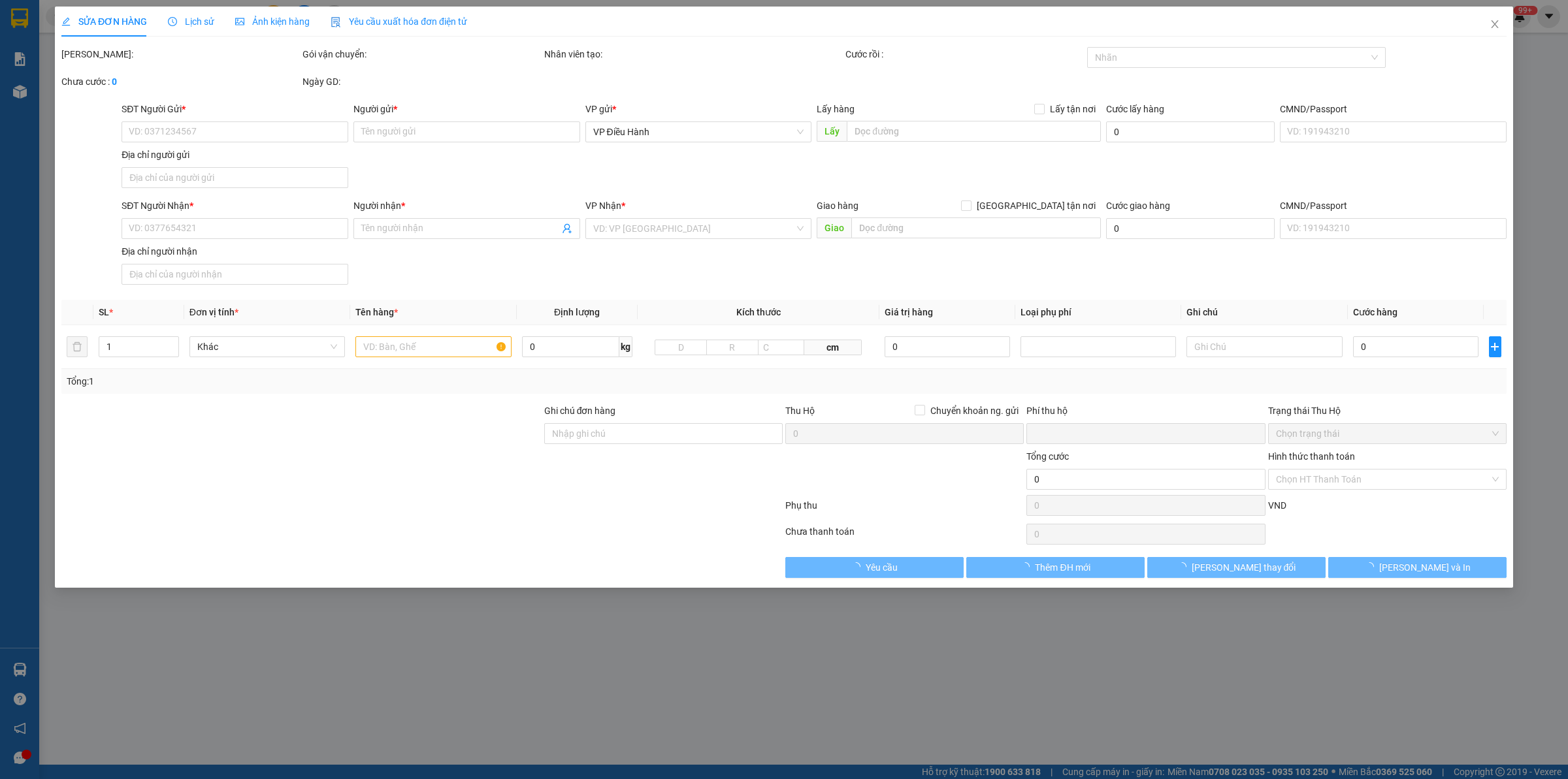
type input "0984091124"
type input "anh việt"
checkbox input "true"
type input "Trường QT Bản [GEOGRAPHIC_DATA]"
type input "0943060121"
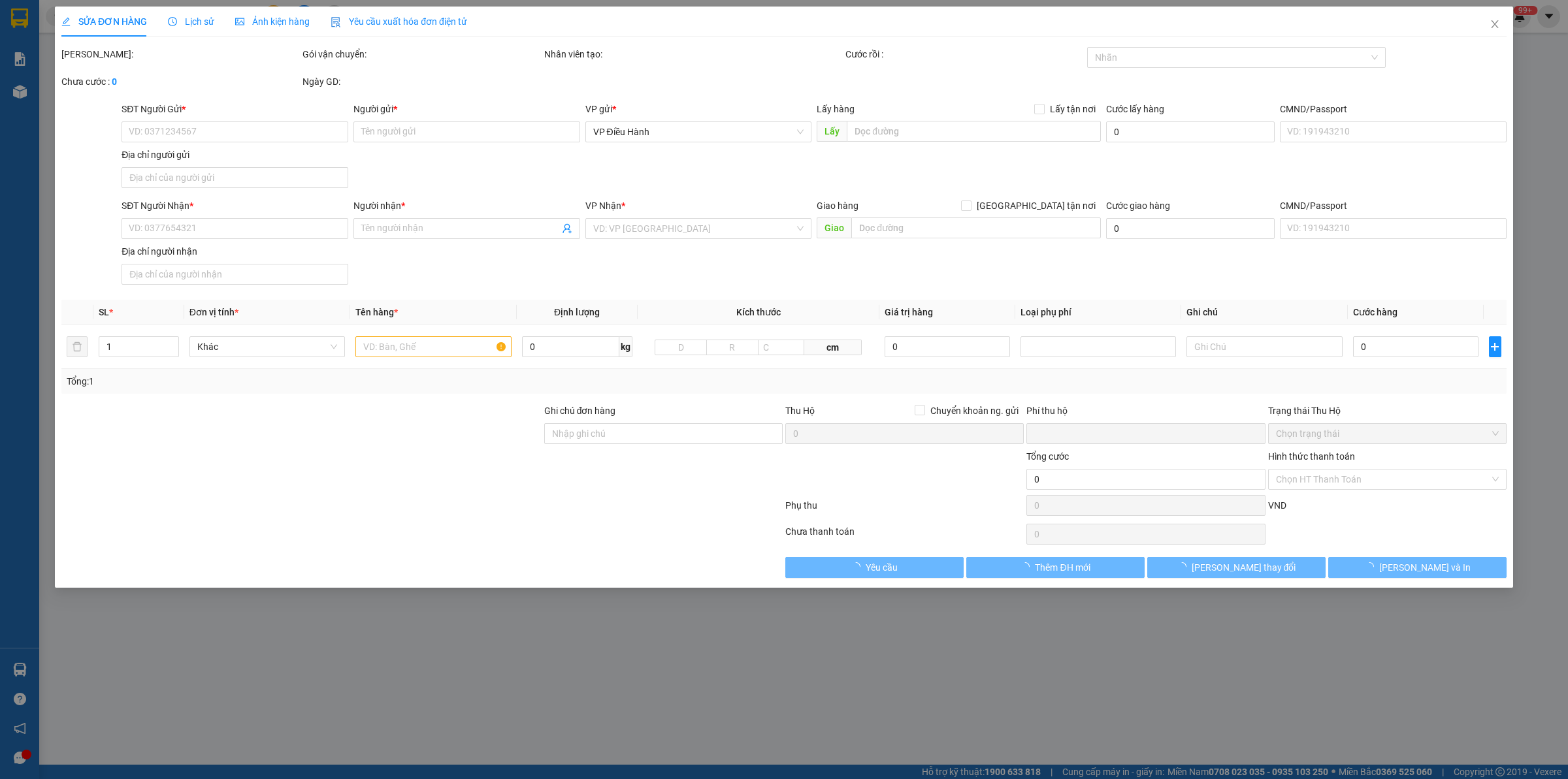
type input "cường"
checkbox input "true"
type input "nhận:[STREET_ADDRESS]"
type input "hàng nhận giao nguyên kiện, hư bể không đền"
type input "0"
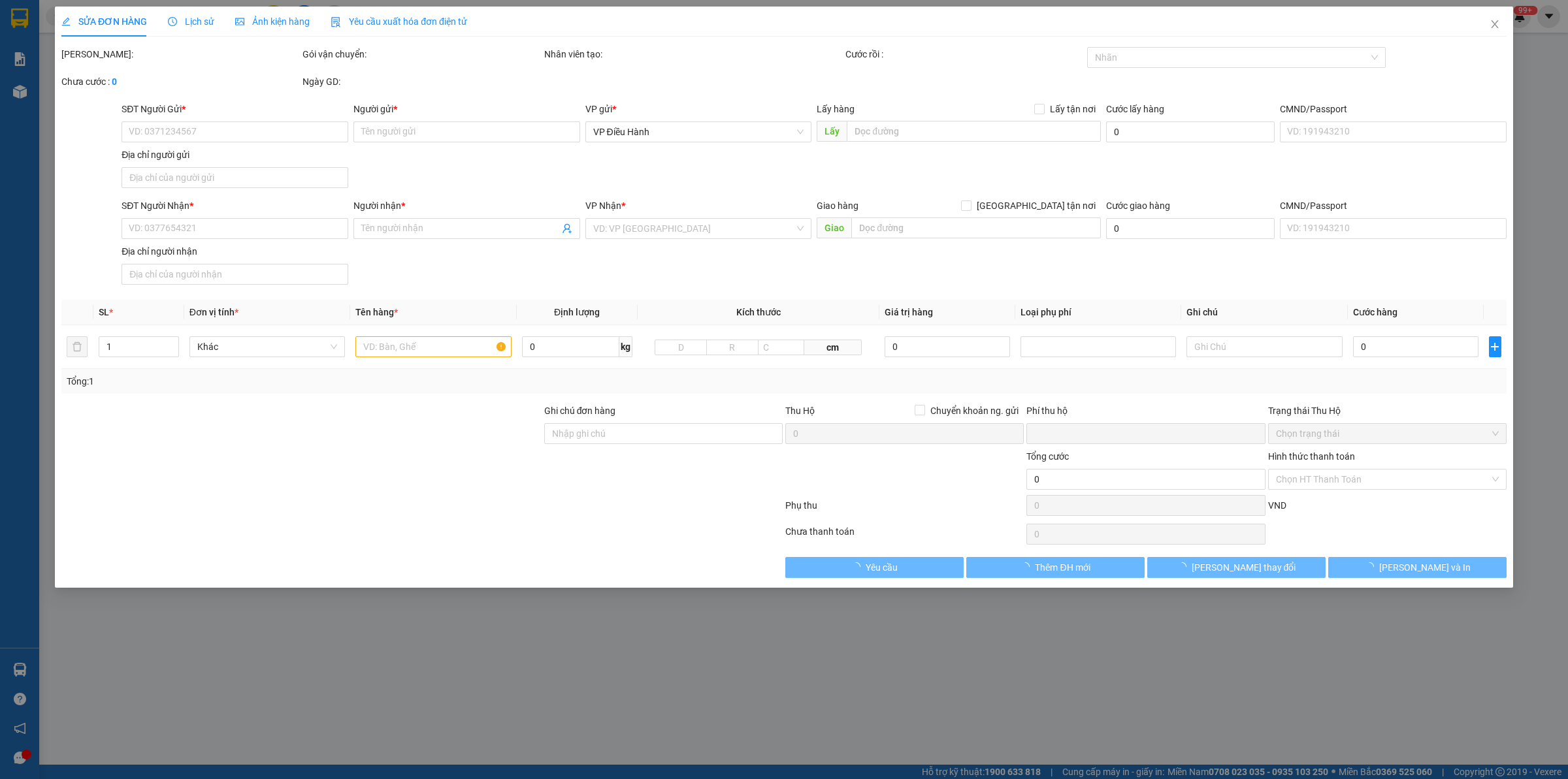
type input "350.000"
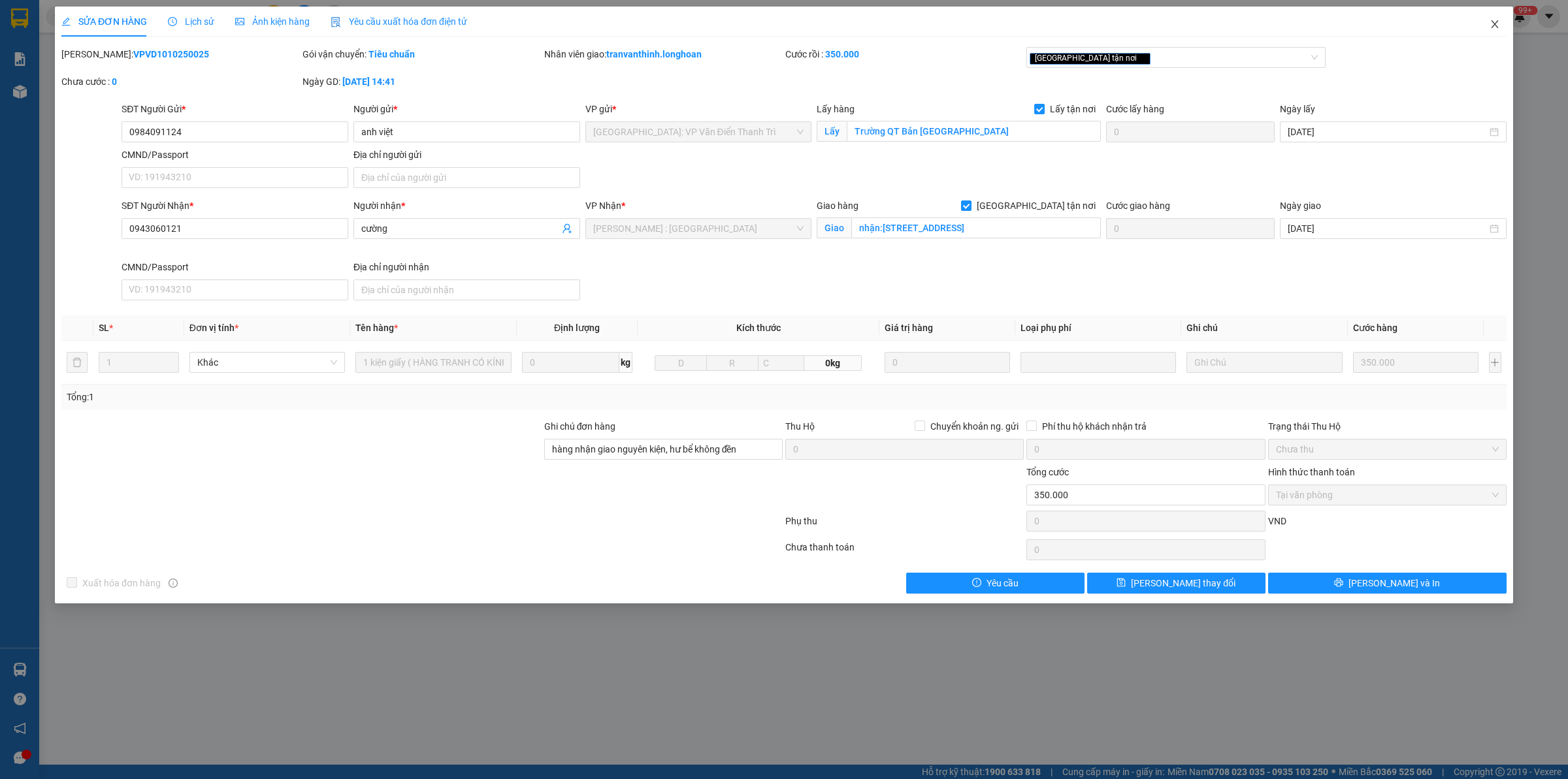
click at [1505, 28] on span "Close" at bounding box center [1494, 25] width 37 height 37
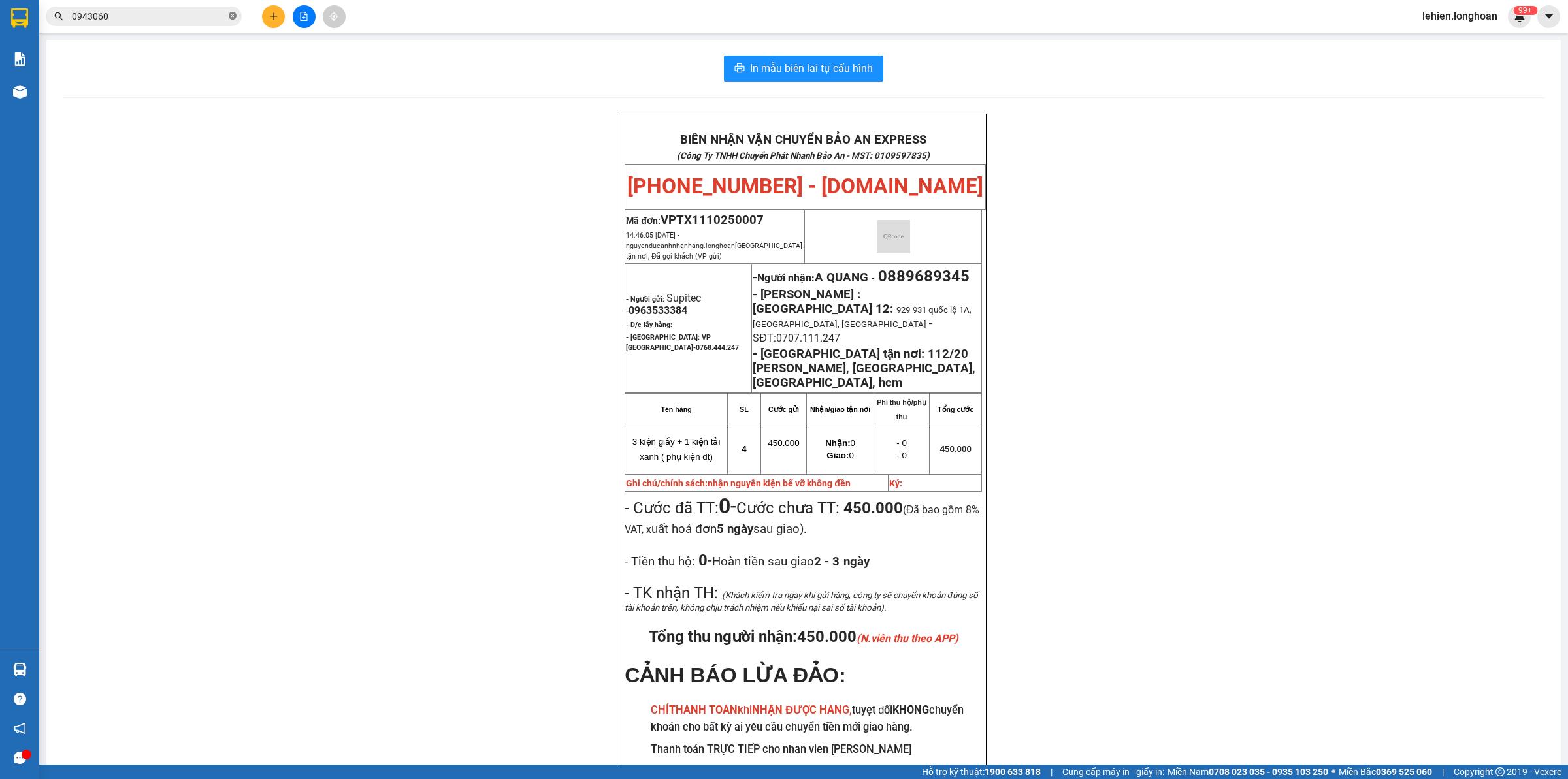
click at [232, 14] on icon "close-circle" at bounding box center [233, 16] width 8 height 8
click at [217, 13] on input "text" at bounding box center [149, 16] width 154 height 14
paste input "0903008800"
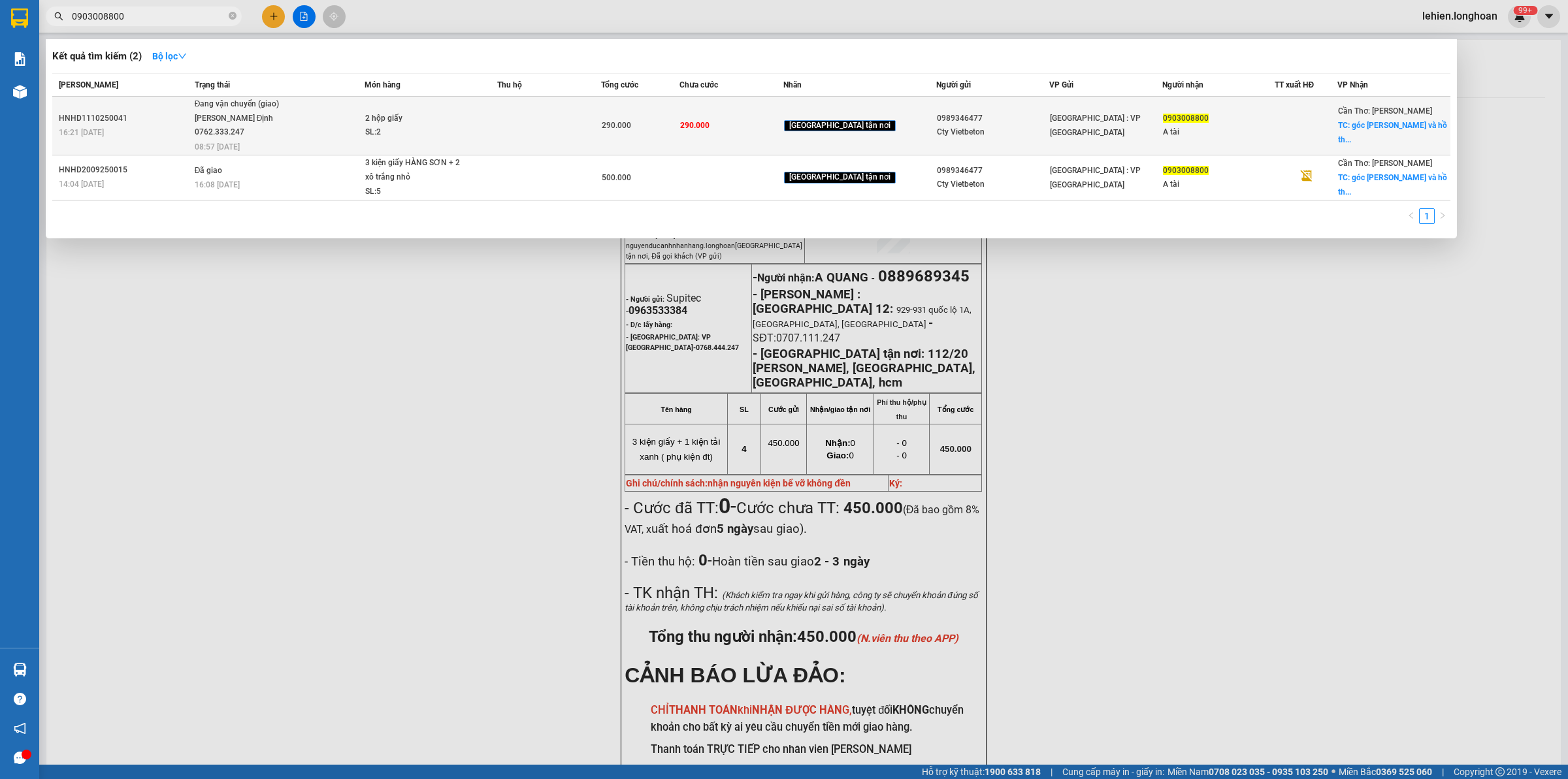
type input "0903008800"
click at [293, 105] on div "Đang vận chuyển (giao)" at bounding box center [243, 104] width 98 height 14
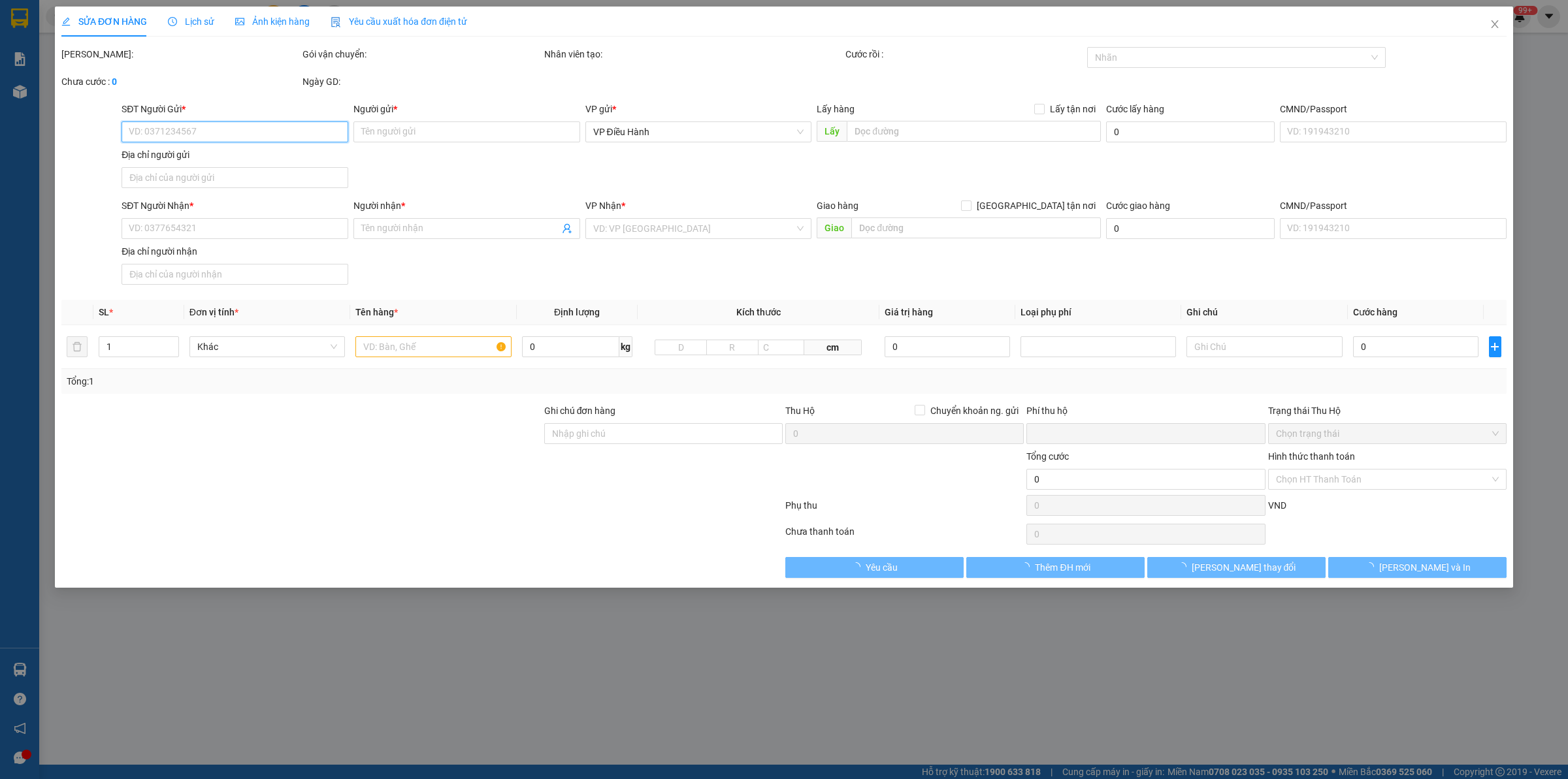
type input "0989346477"
type input "Cty Vietbeton"
type input "0903008800"
type input "A tài"
checkbox input "true"
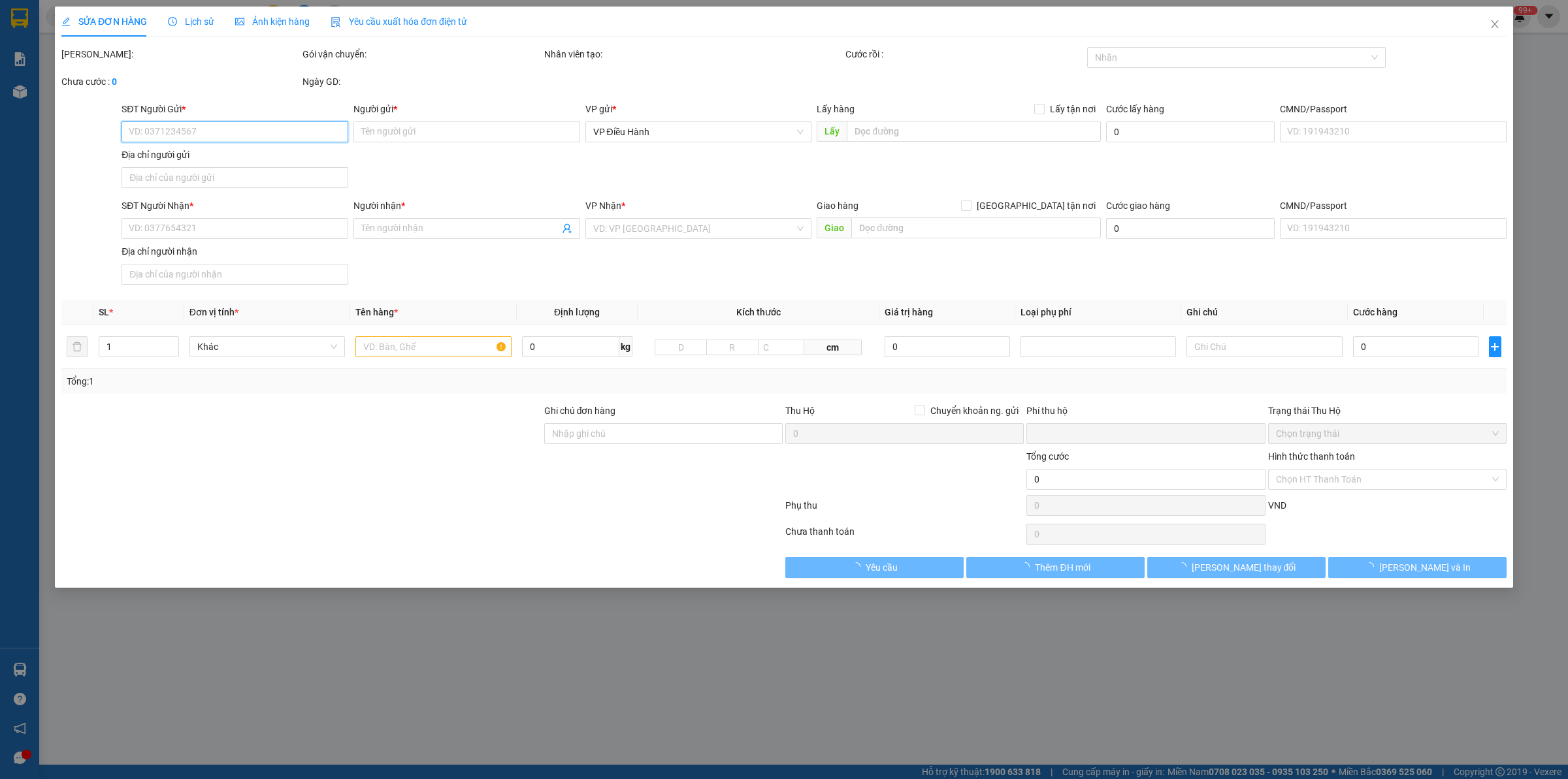
type input "góc [PERSON_NAME] và hồ thị kỉ, [GEOGRAPHIC_DATA], [GEOGRAPHIC_DATA]"
type input "0"
type input "290.000"
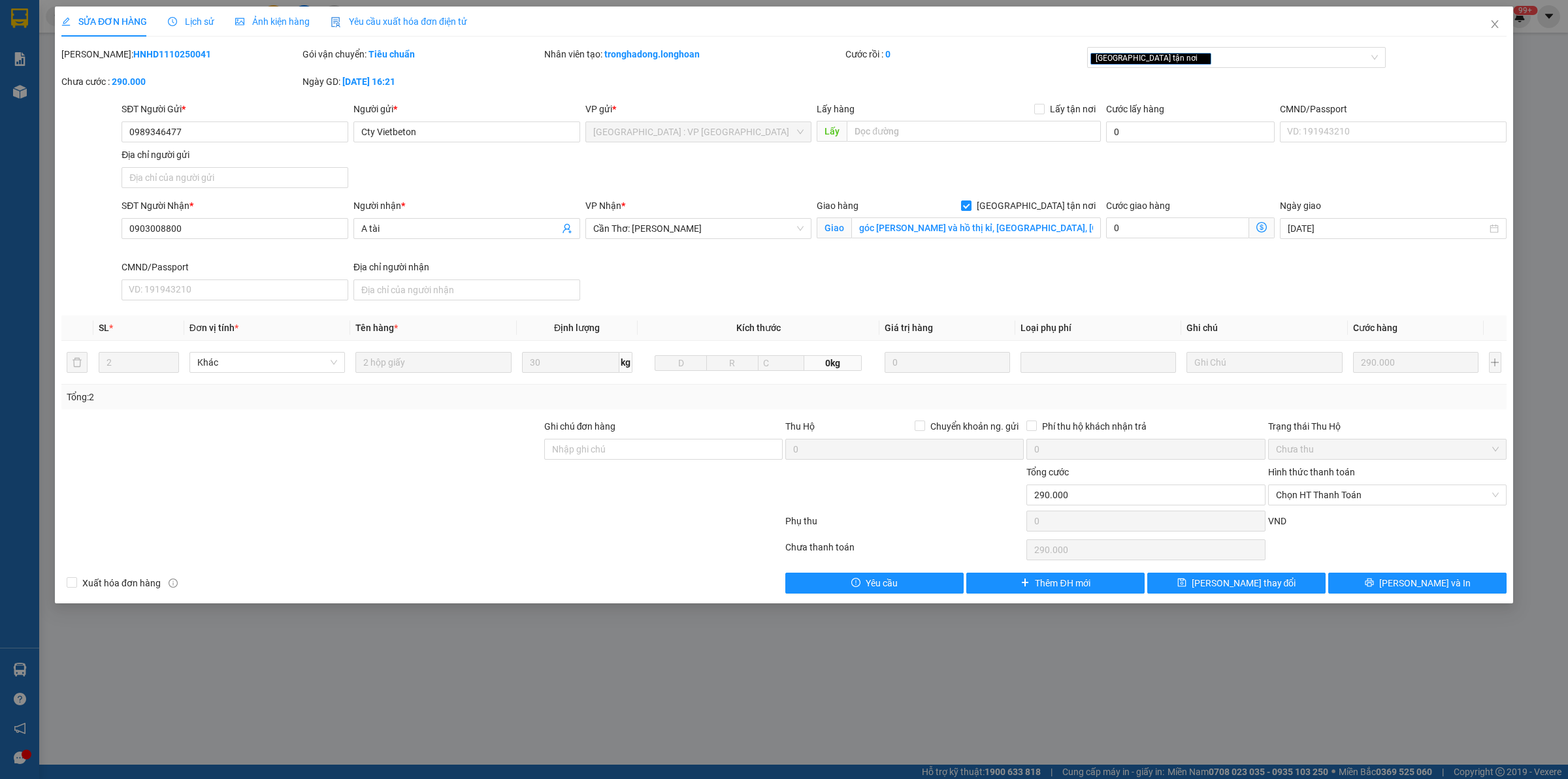
click at [174, 22] on icon "clock-circle" at bounding box center [173, 22] width 9 height 9
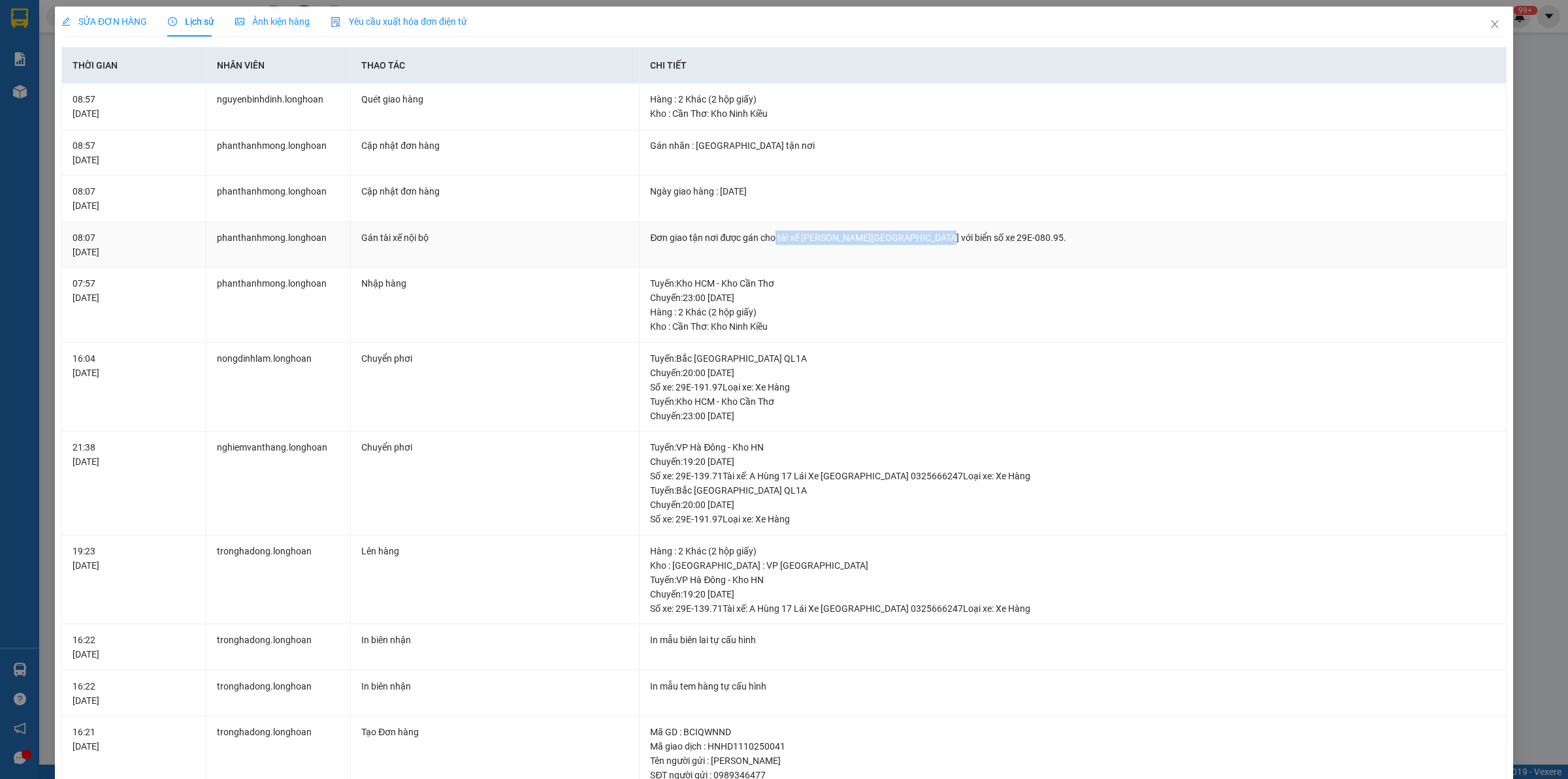
drag, startPoint x: 771, startPoint y: 236, endPoint x: 926, endPoint y: 233, distance: 155.0
click at [926, 233] on div "Đơn giao tận nơi được gán cho tài xế [PERSON_NAME][GEOGRAPHIC_DATA] với biển số…" at bounding box center [1073, 237] width 846 height 14
copy div "tài xế [PERSON_NAME] 0762.333.247"
click at [1496, 24] on span "Close" at bounding box center [1494, 25] width 37 height 37
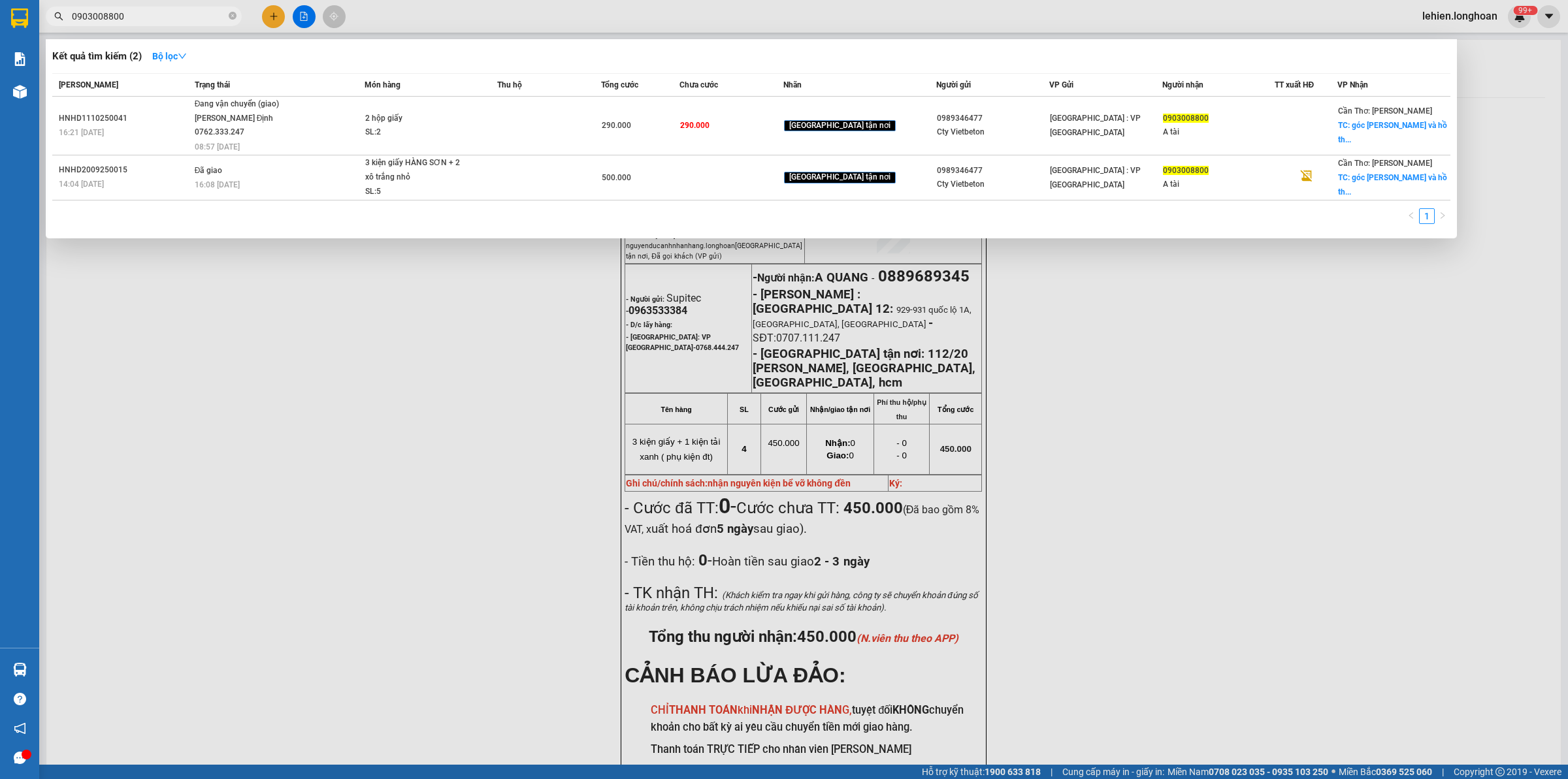
click at [228, 14] on span "0903008800" at bounding box center [143, 17] width 196 height 20
click at [230, 17] on icon "close-circle" at bounding box center [233, 16] width 8 height 8
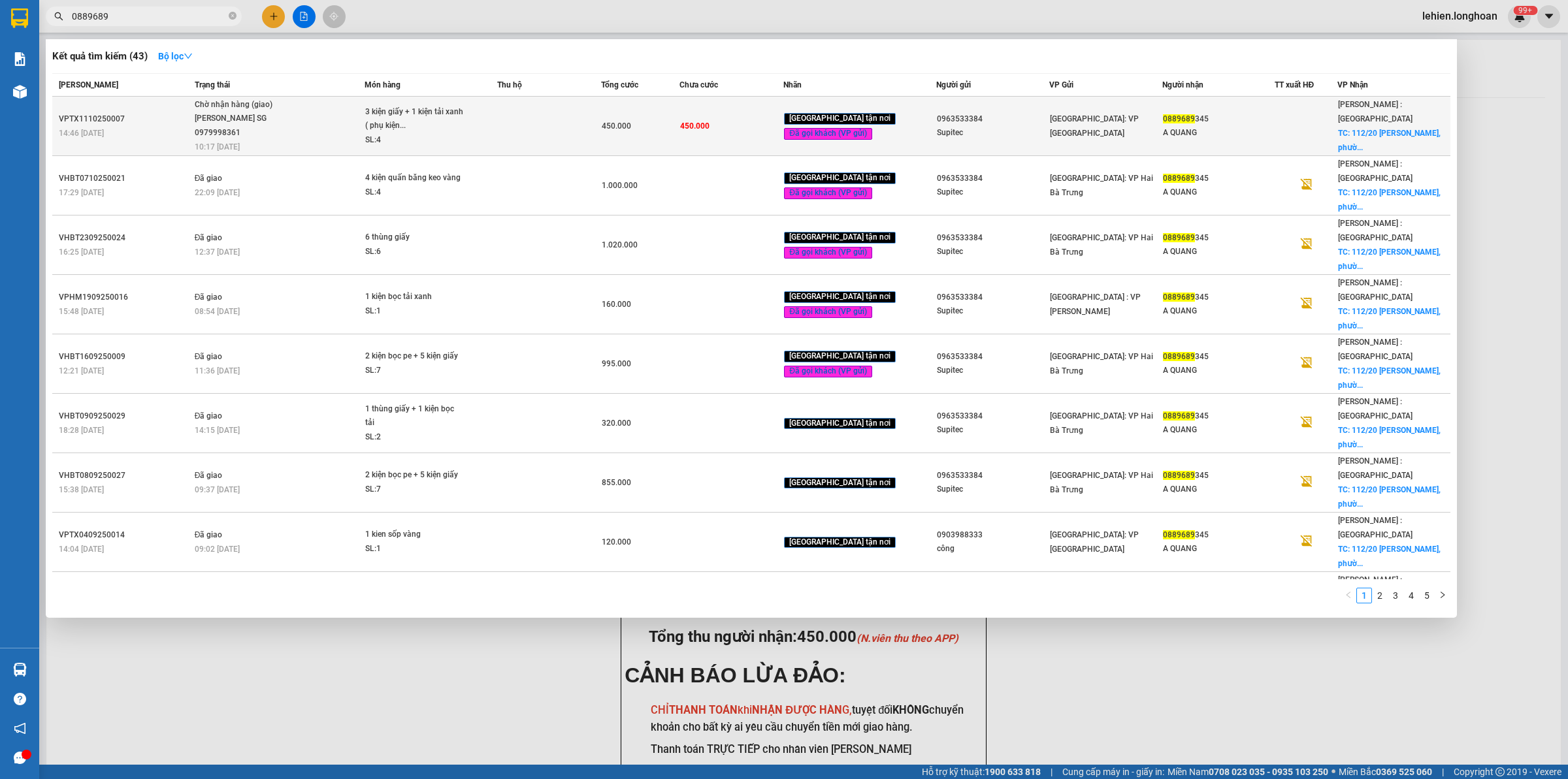
type input "0889689"
click at [361, 116] on span "Chờ nhận hàng (giao) HOÀNG LÂN SG 0979998361 10:17 [DATE]" at bounding box center [279, 125] width 170 height 54
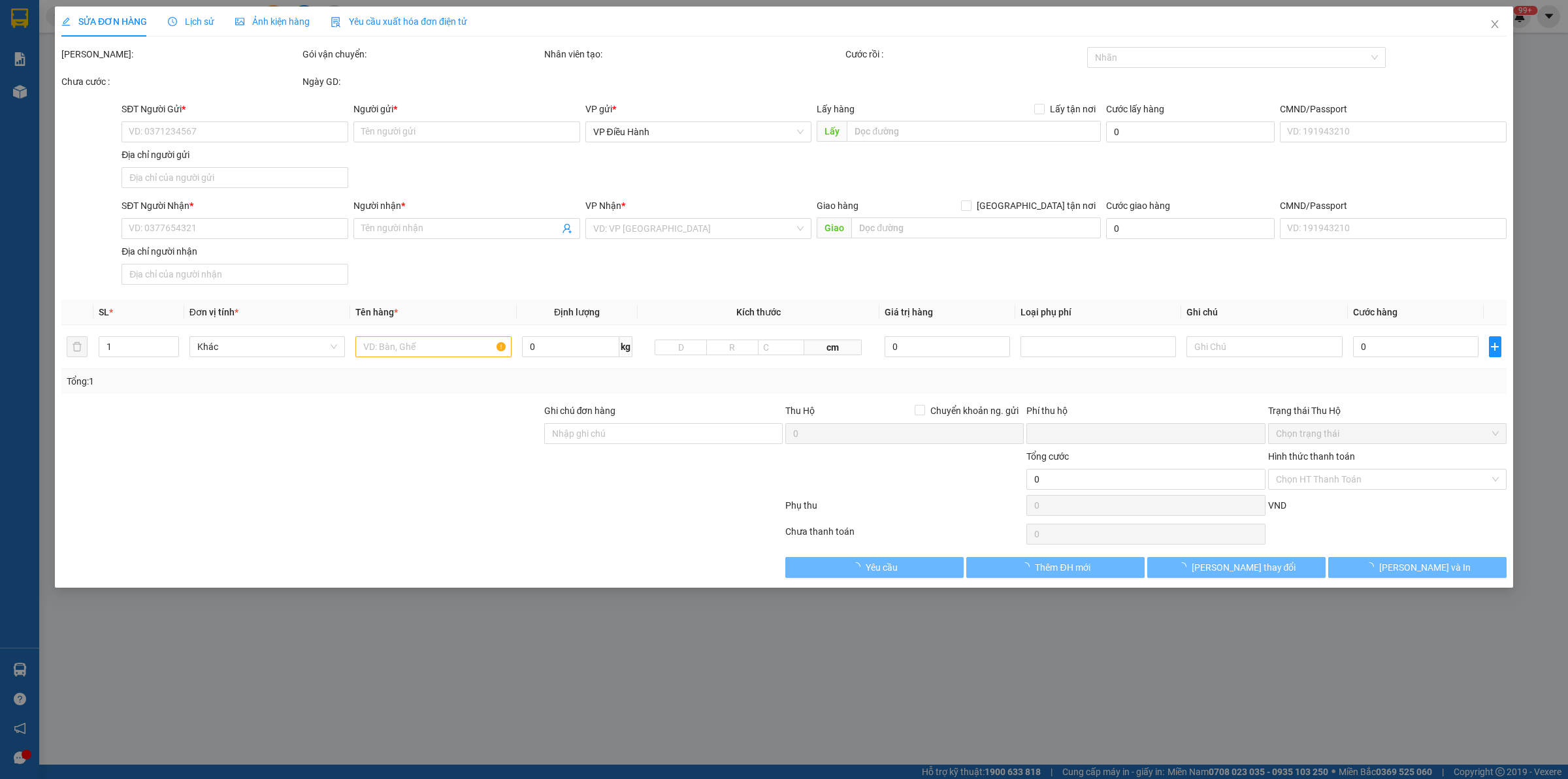
type input "0963533384"
type input "Supitec"
type input "0889689345"
type input "A QUANG"
checkbox input "true"
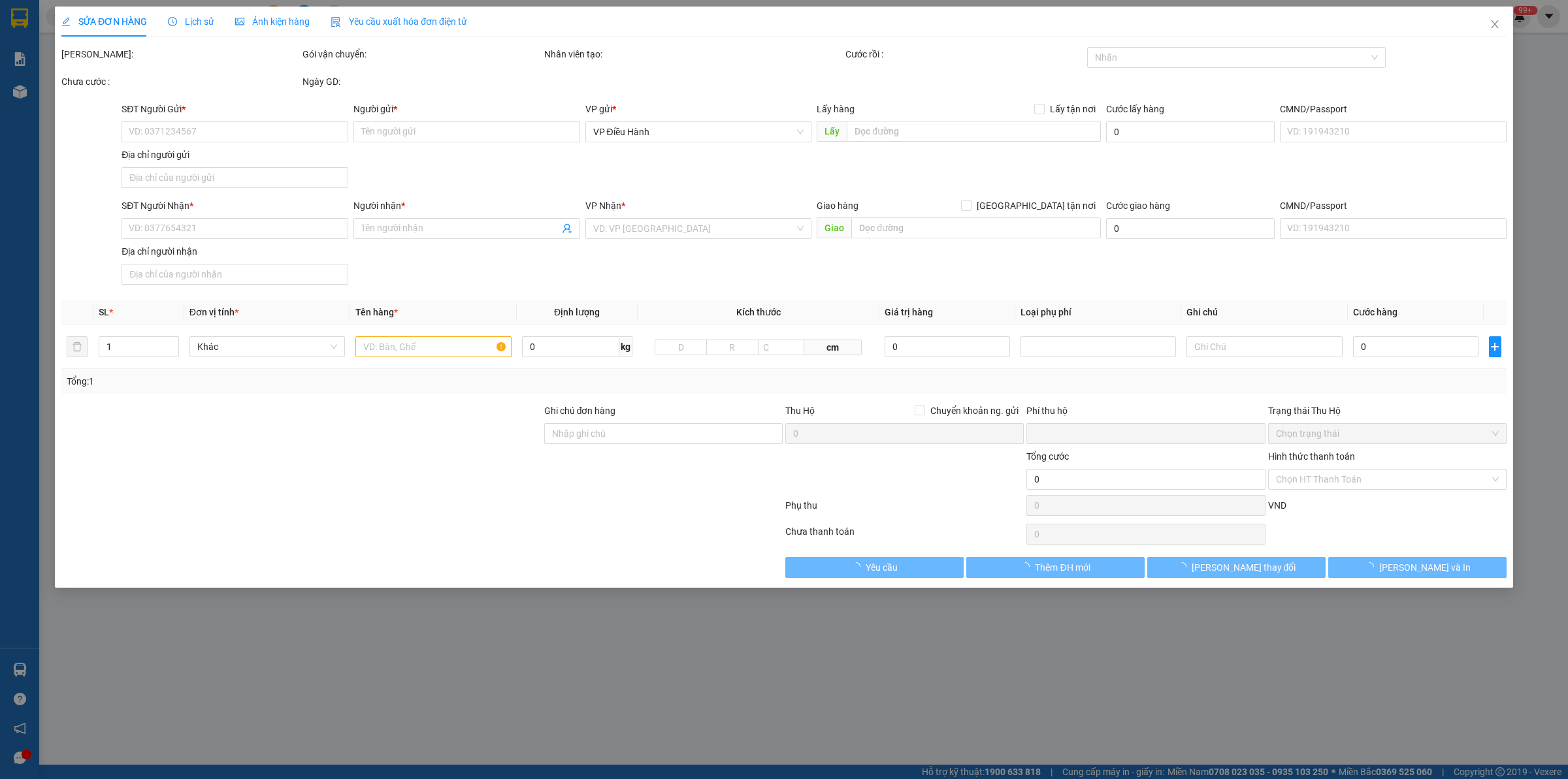
type input "112/20 [PERSON_NAME], [GEOGRAPHIC_DATA], [GEOGRAPHIC_DATA], hcm"
type input "nhận nguyên kiện bể vỡ không đền"
type input "0"
type input "450.000"
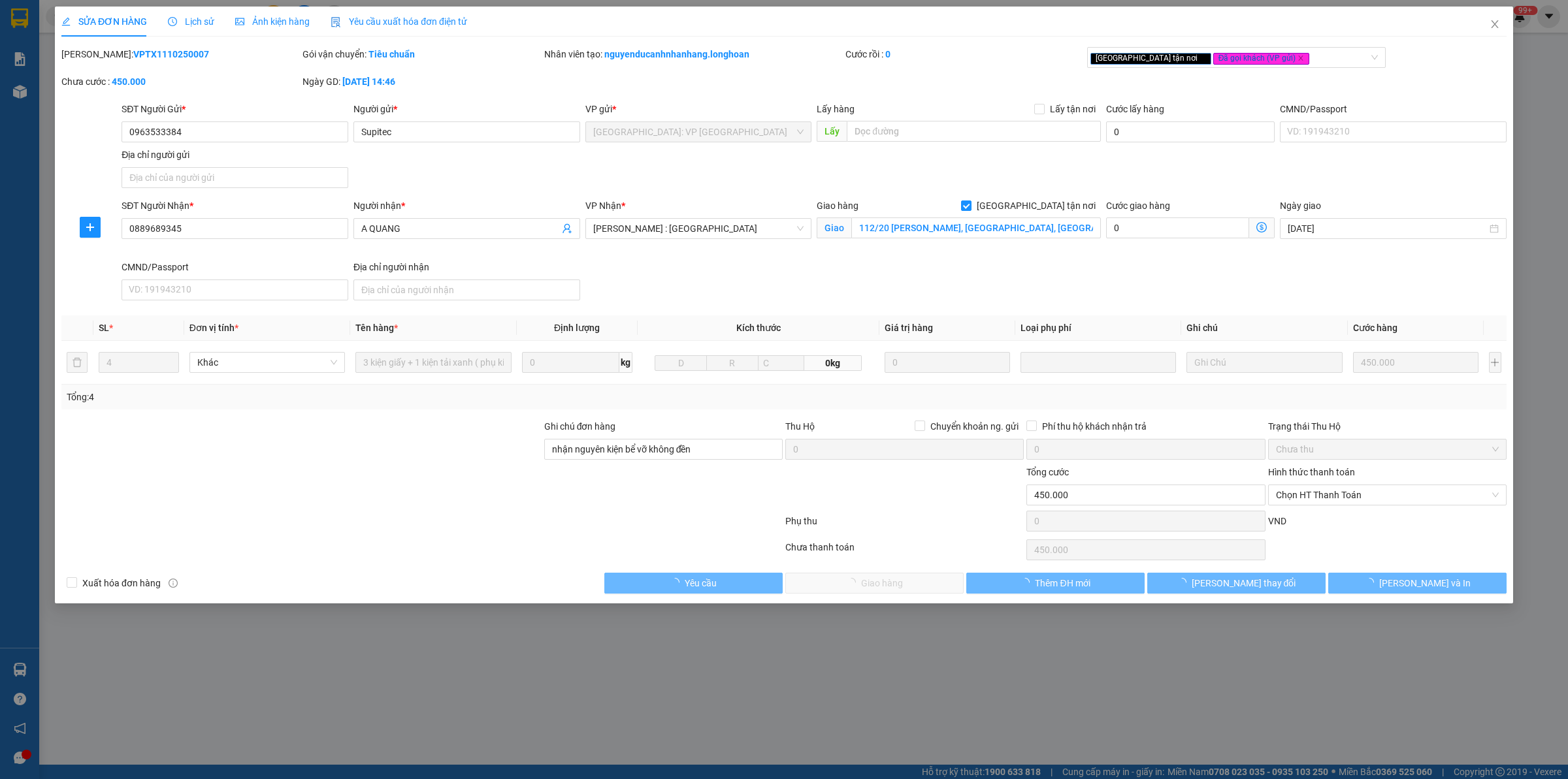
click at [204, 11] on div "Lịch sử" at bounding box center [191, 22] width 47 height 30
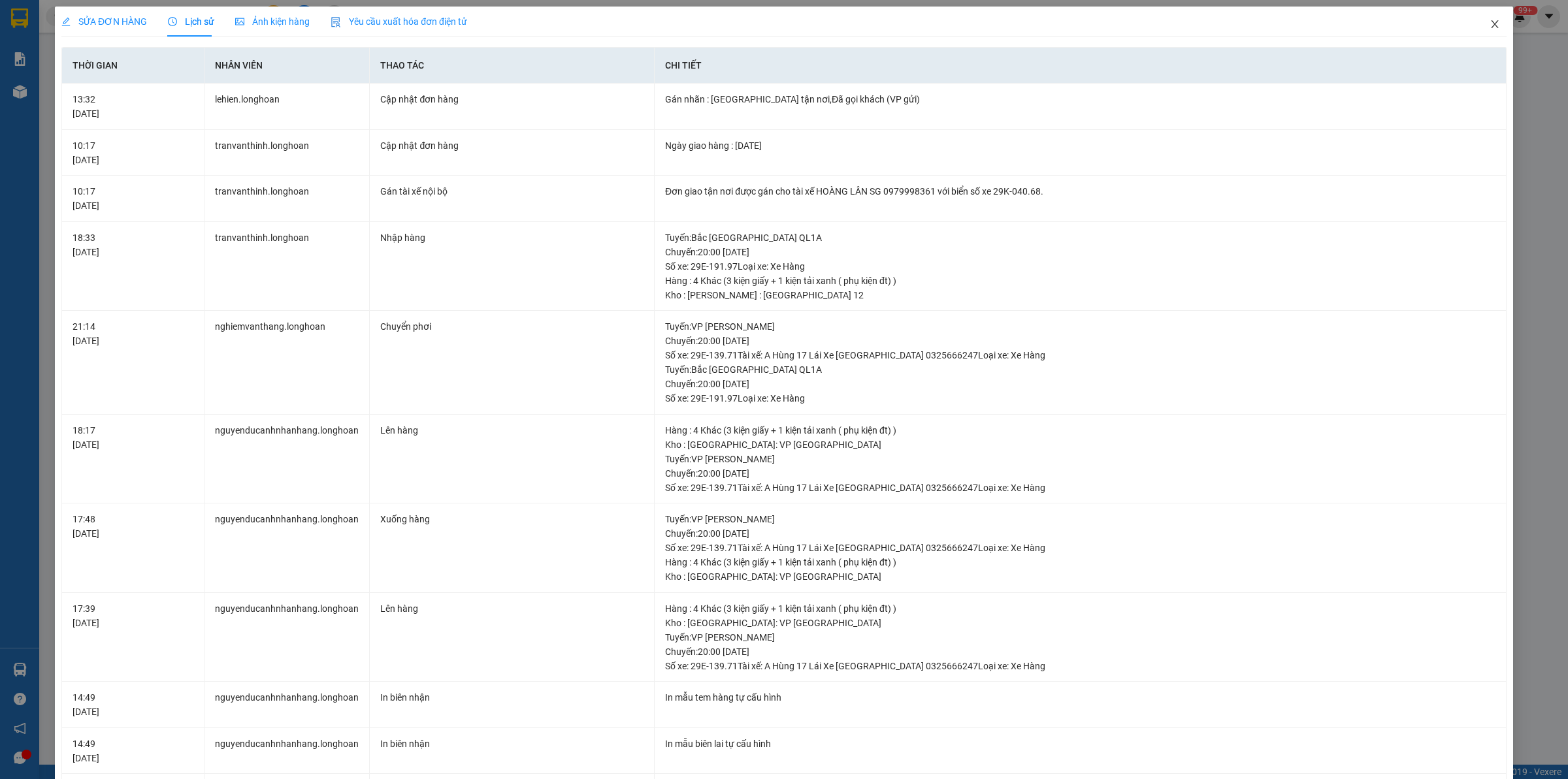
click at [1476, 17] on span "Close" at bounding box center [1494, 25] width 37 height 37
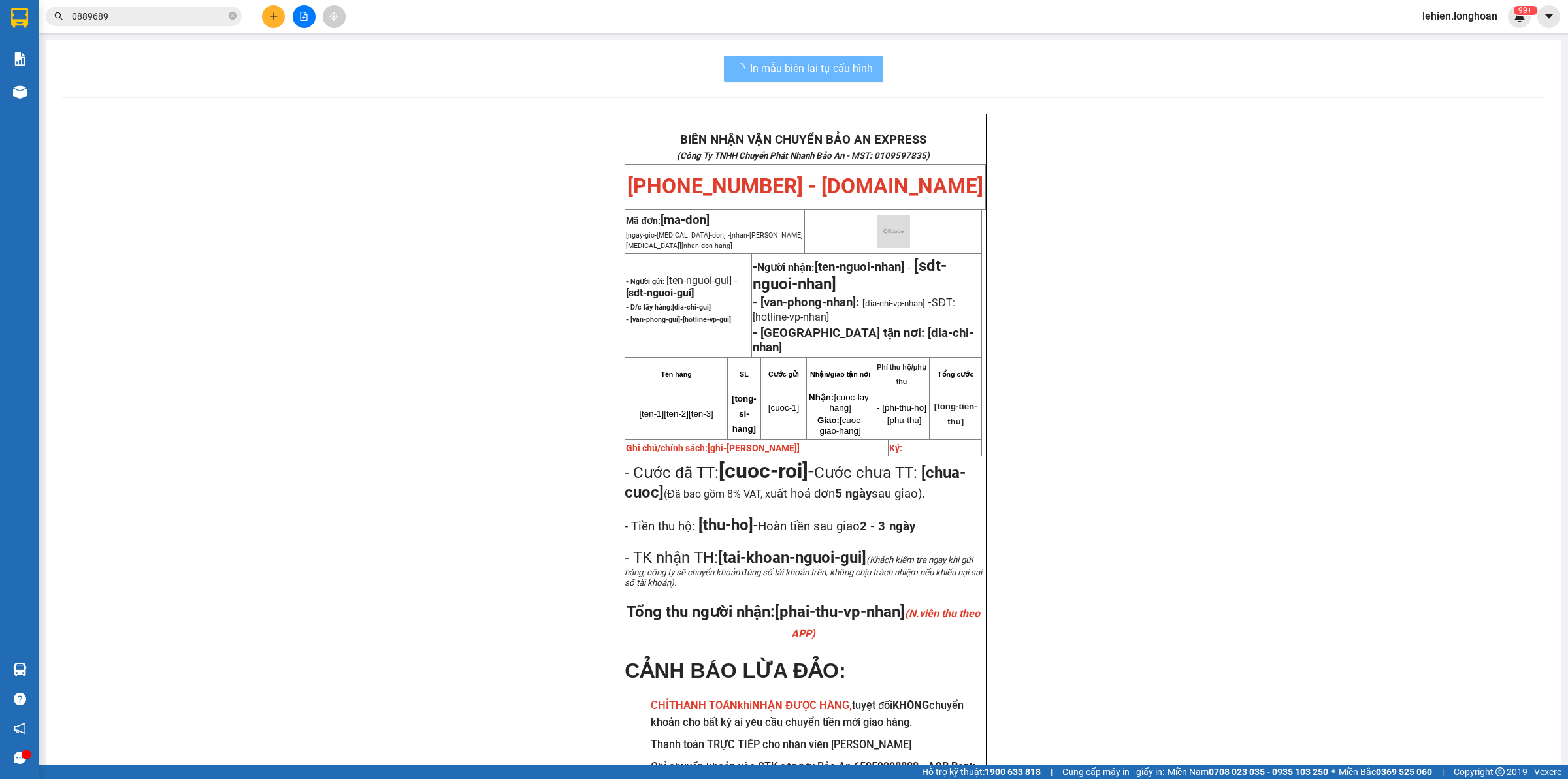
click at [216, 17] on input "0889689" at bounding box center [149, 16] width 154 height 14
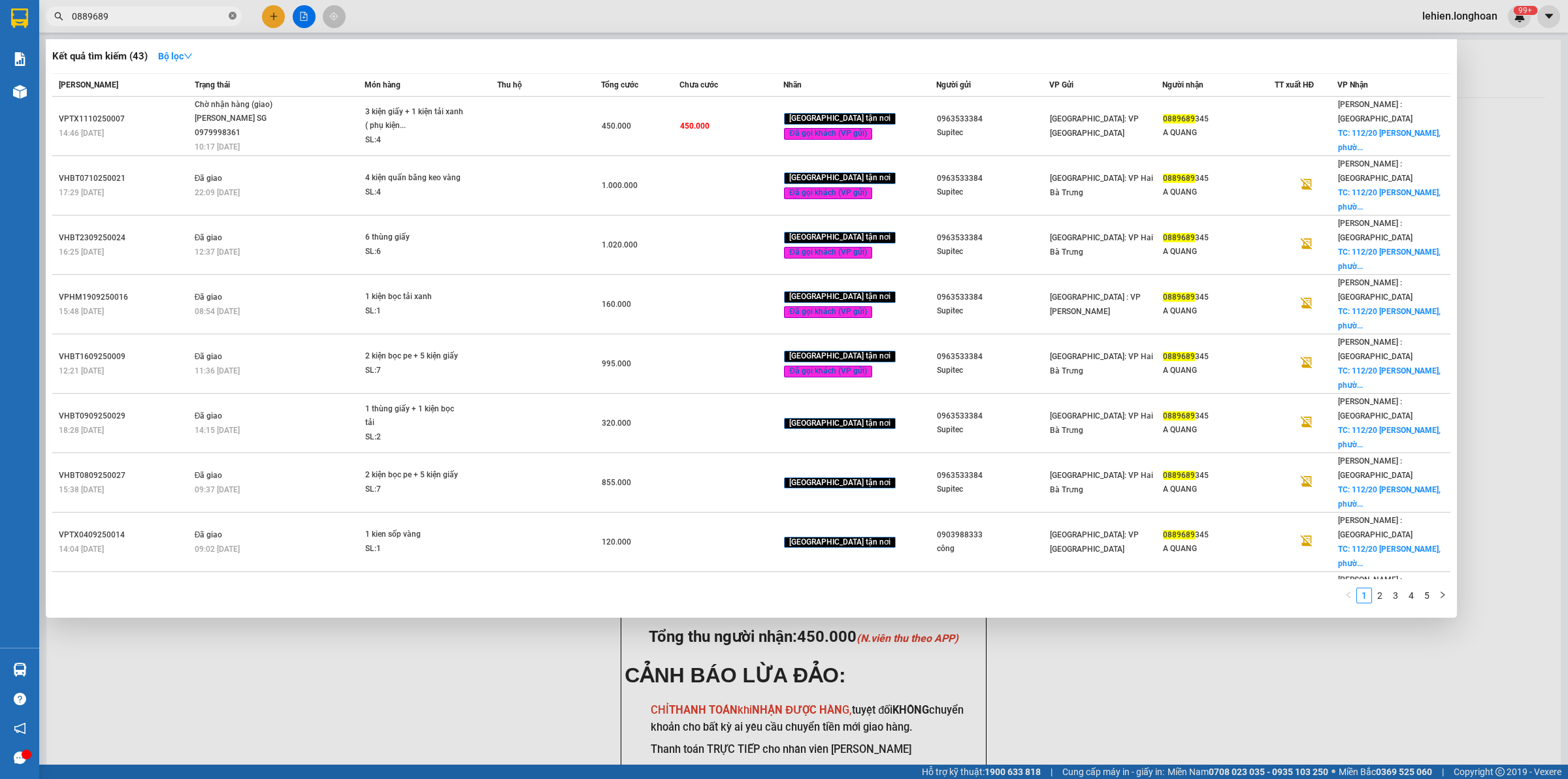
click at [230, 14] on icon "close-circle" at bounding box center [233, 16] width 8 height 8
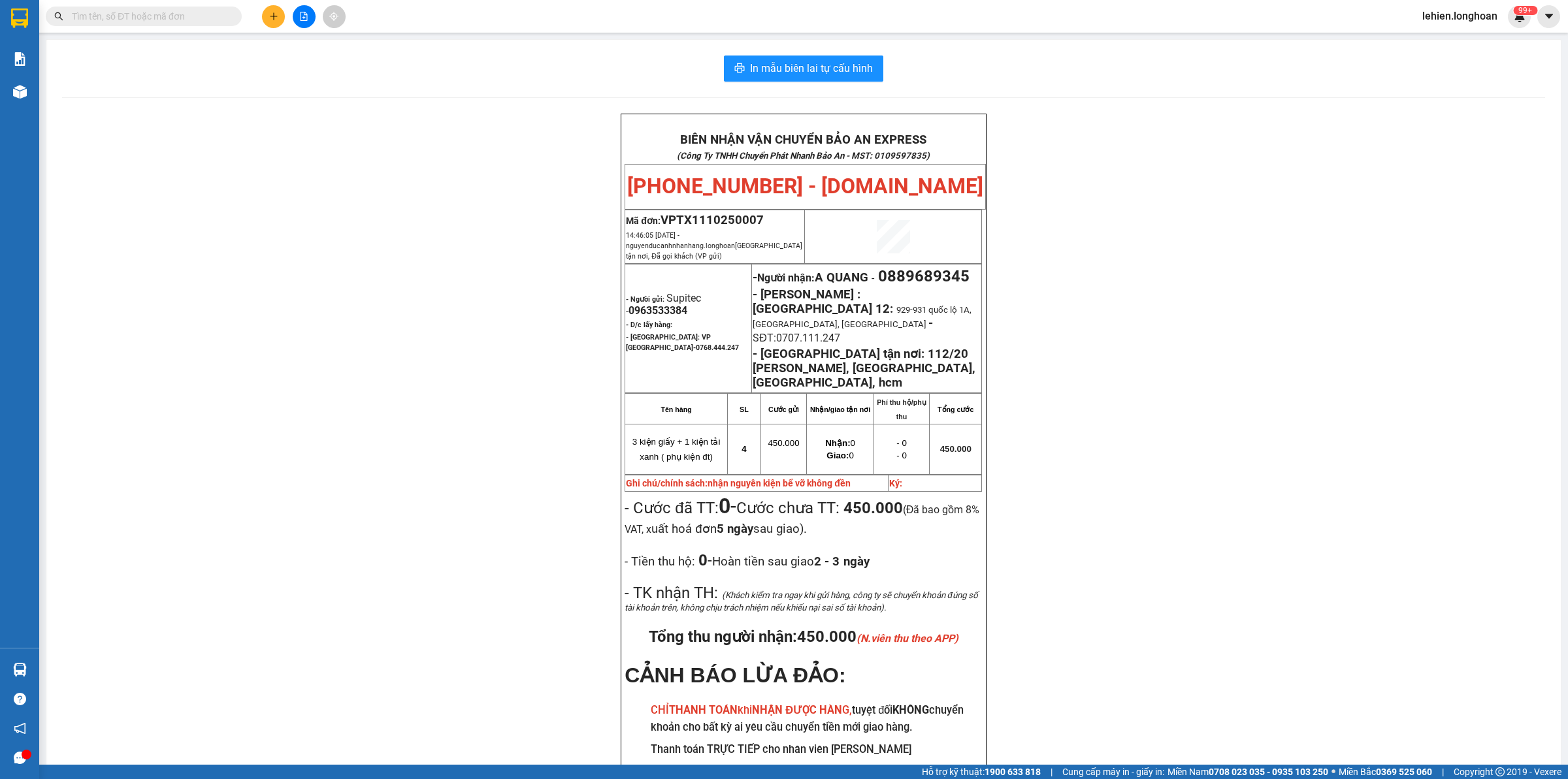
paste input "HQTP1310250004"
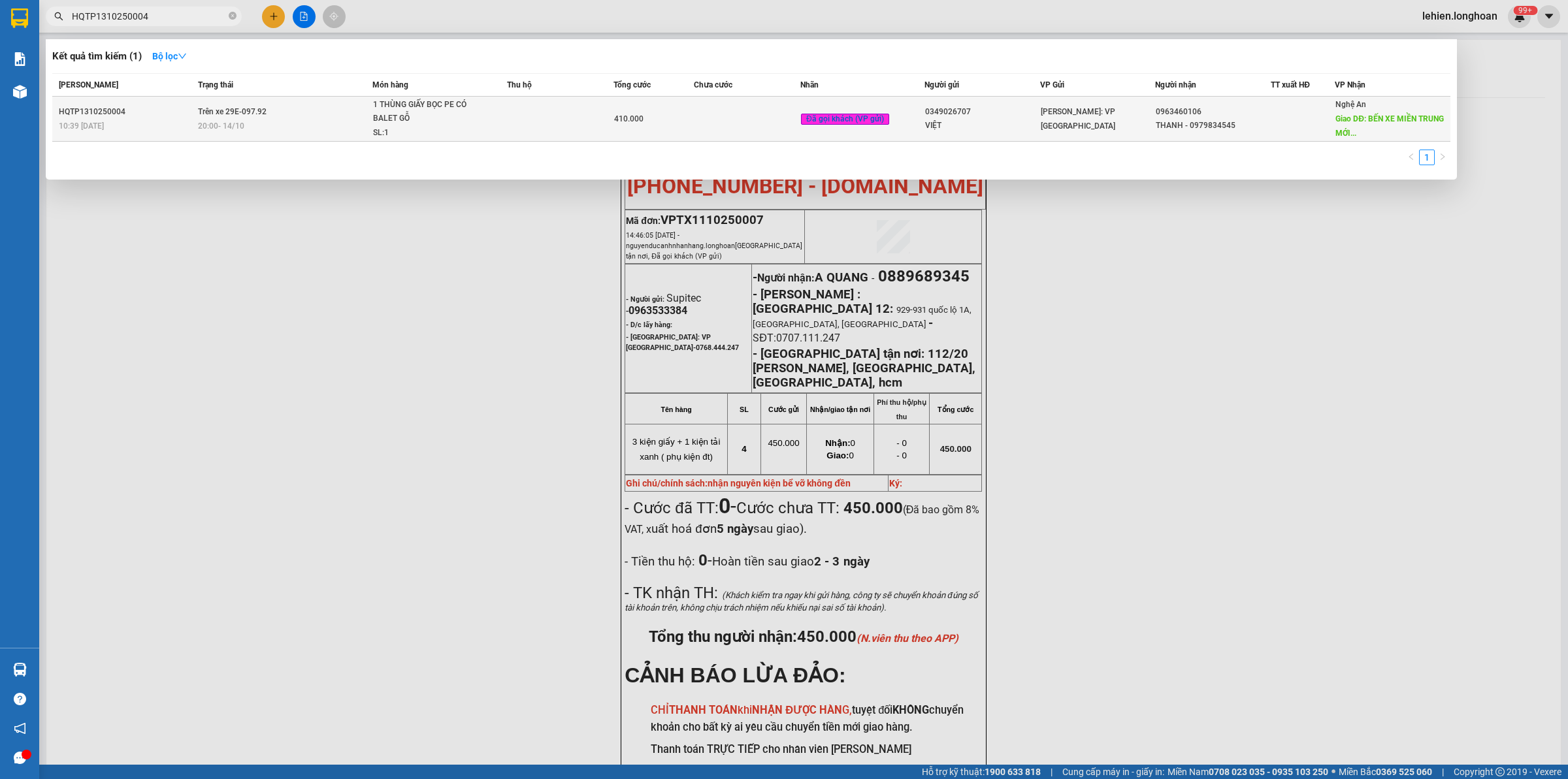
type input "HQTP1310250004"
click at [419, 115] on div "1 THÙNG GIẤY BỌC PE CÓ BALET GỖ" at bounding box center [422, 112] width 98 height 28
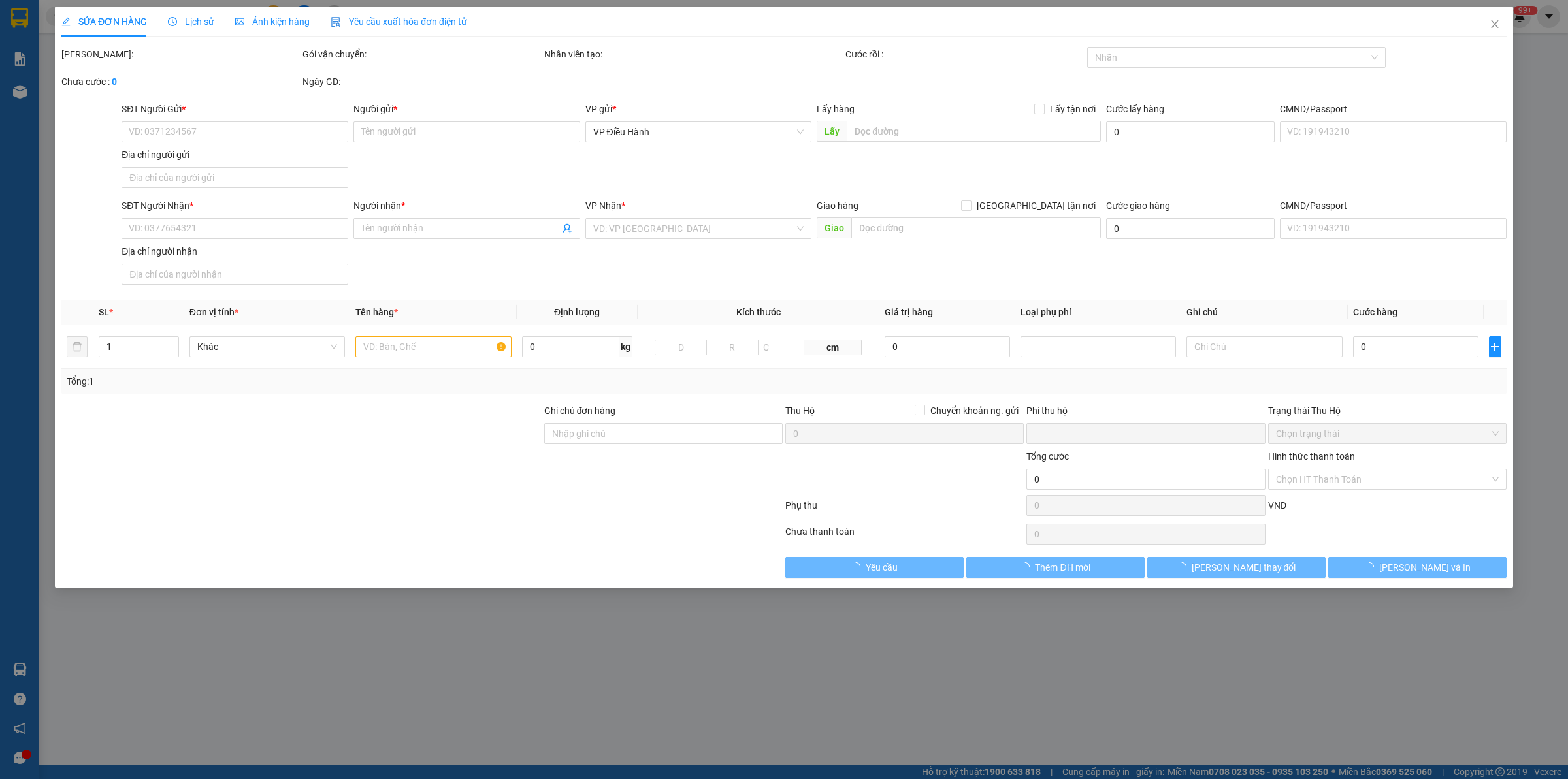
type input "0349026707"
type input "VIỆT"
type input "0963460106"
type input "THANH - 0979834545"
type input "BẾN XE MIỀN TRUNG MỚI- [GEOGRAPHIC_DATA]"
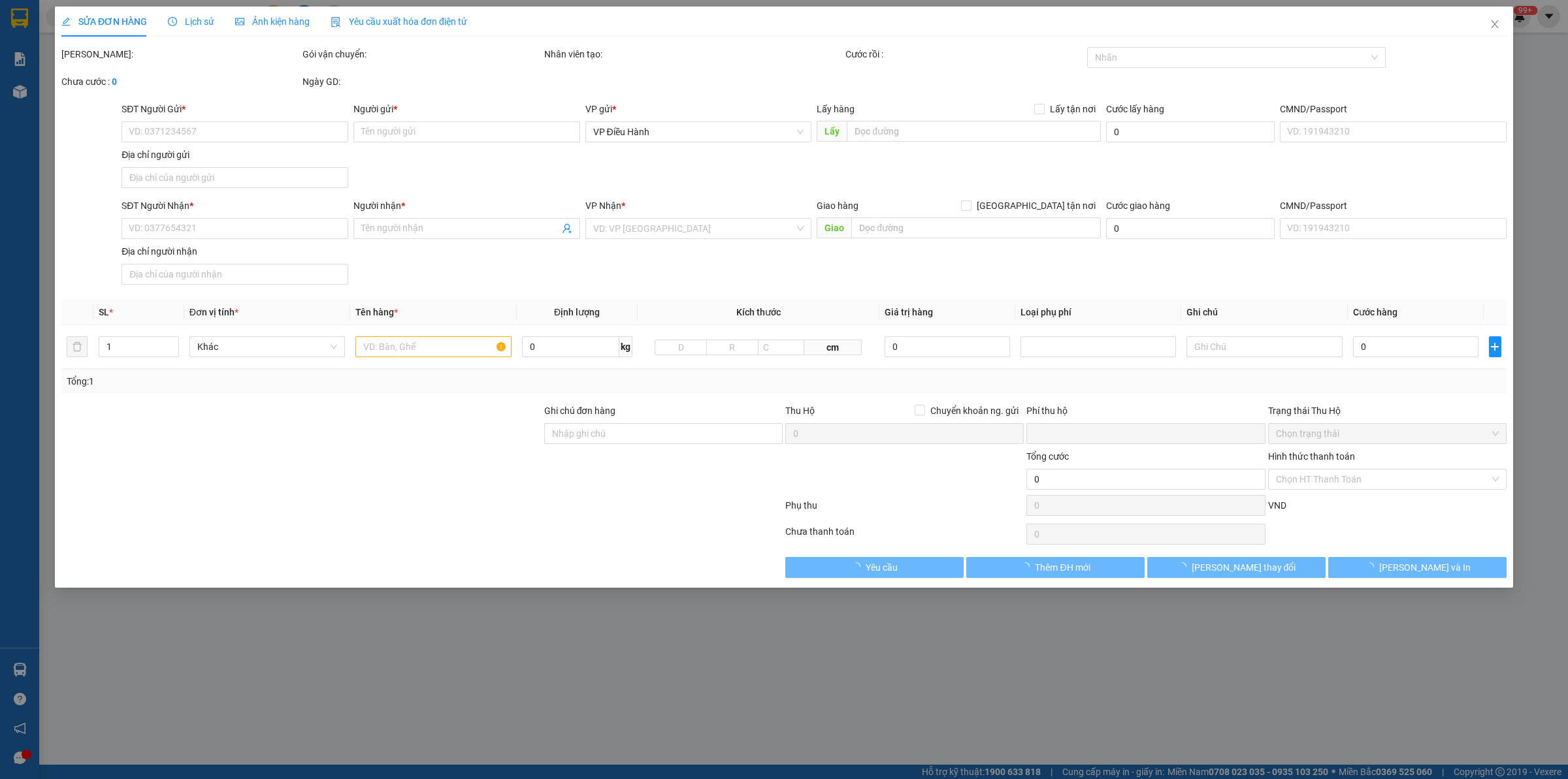
type input "0"
type input "410.000"
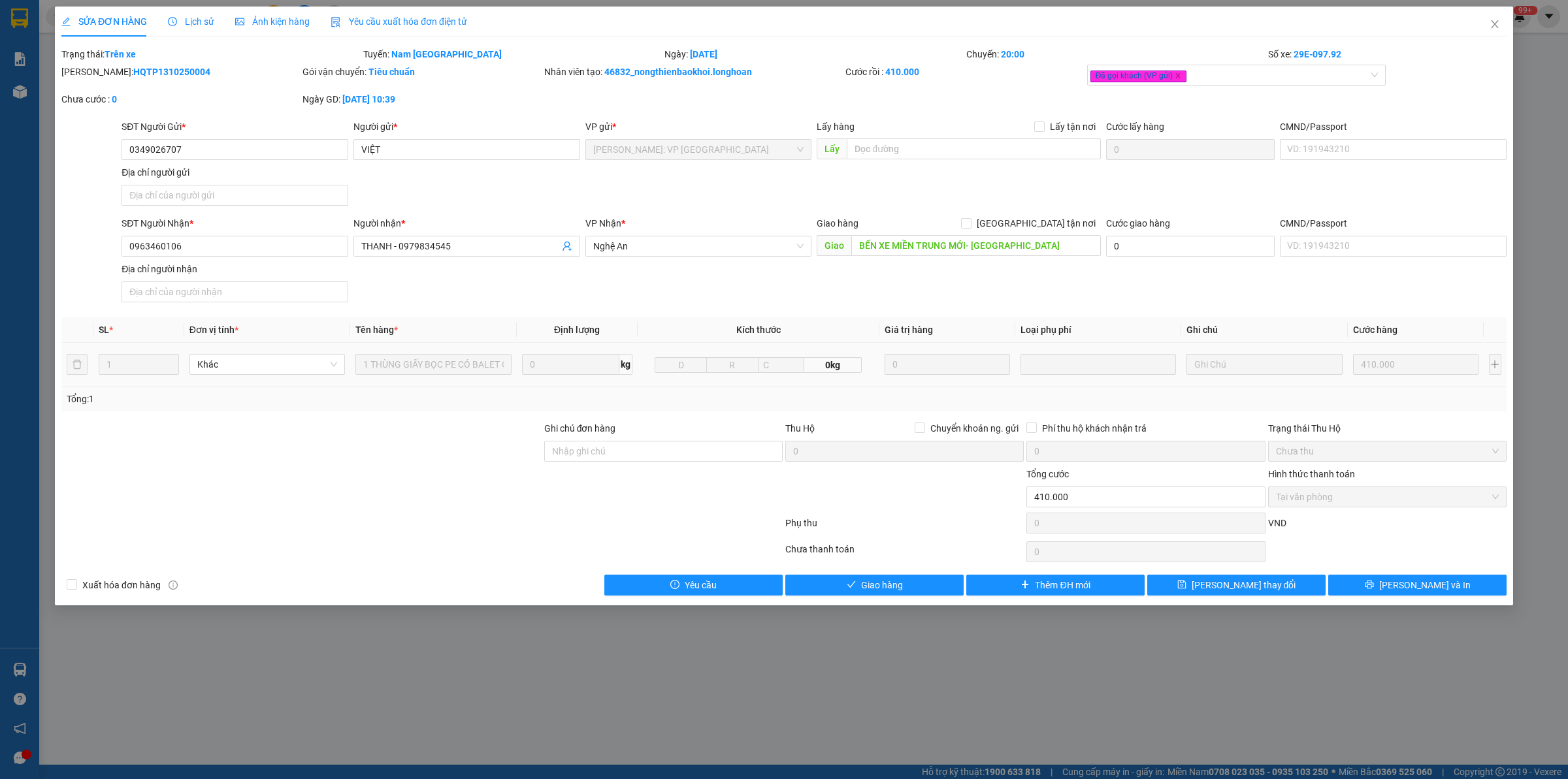
click at [336, 380] on td "Khác" at bounding box center [267, 365] width 166 height 44
click at [1497, 22] on icon "close" at bounding box center [1494, 24] width 8 height 8
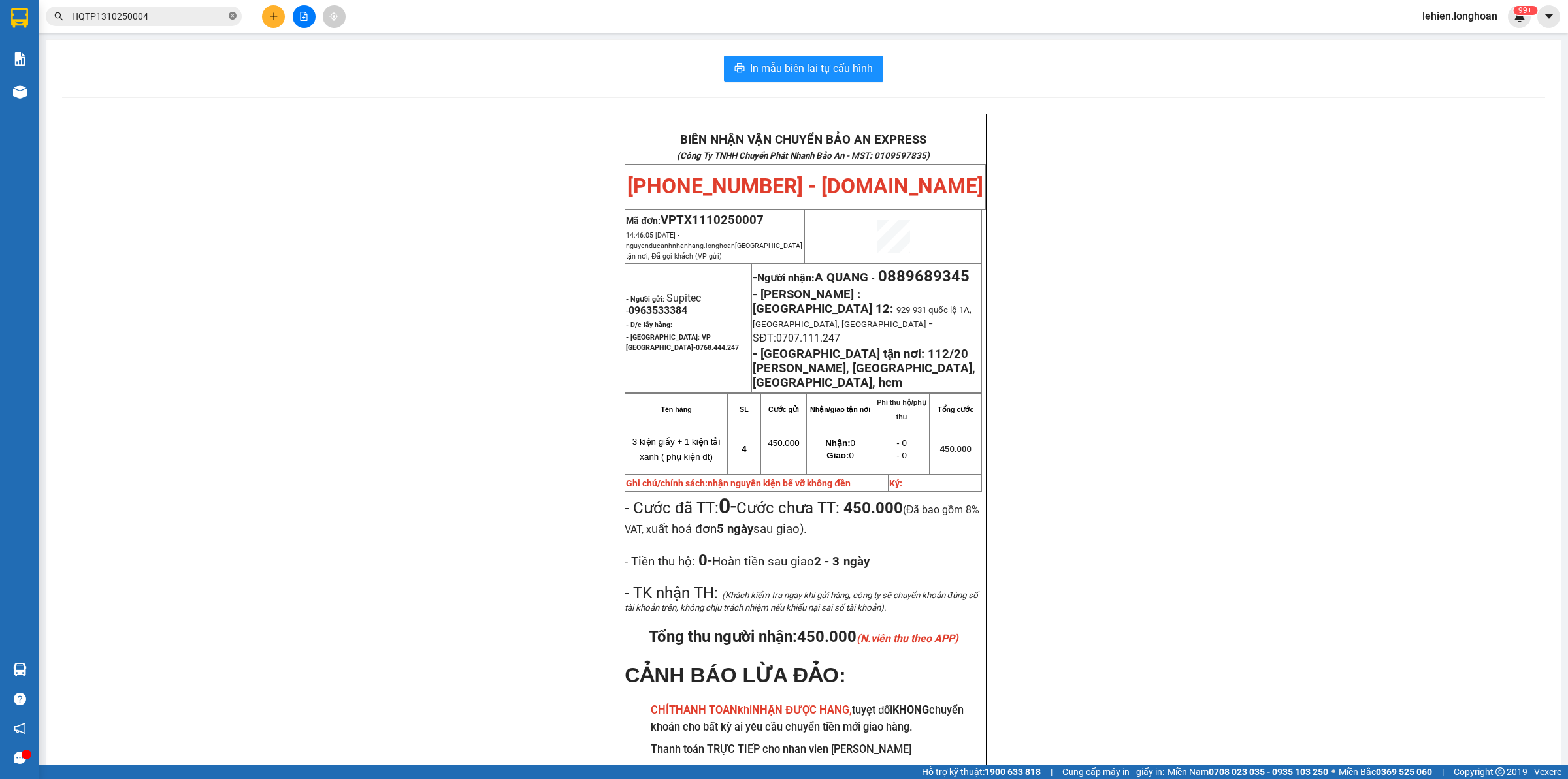
click at [234, 15] on icon "close-circle" at bounding box center [233, 16] width 8 height 8
paste input "0987335555"
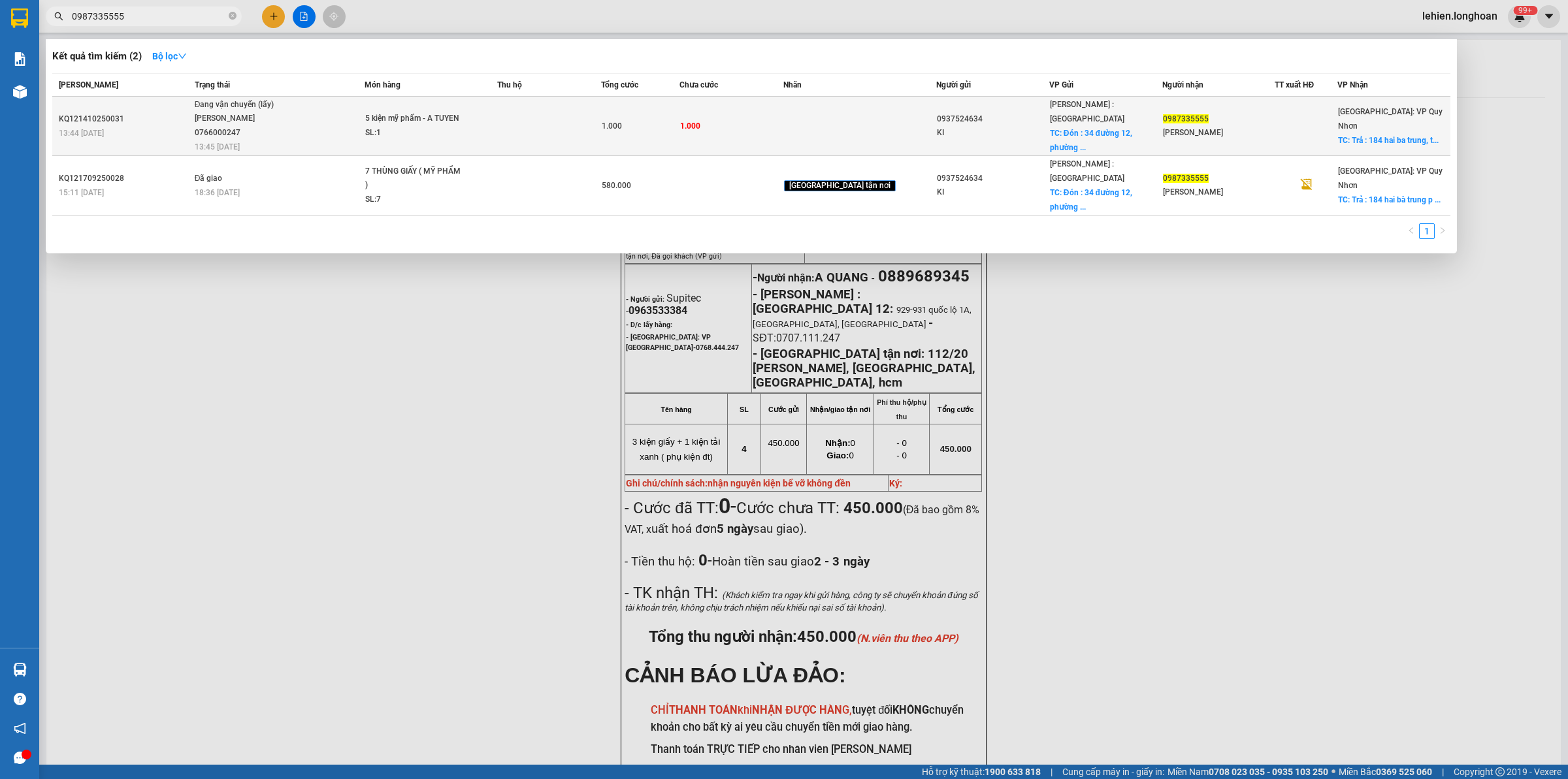
type input "0987335555"
click at [302, 148] on td "Đang vận chuyển (lấy) [PERSON_NAME] 0766000247 13:45 [DATE]" at bounding box center [278, 126] width 173 height 59
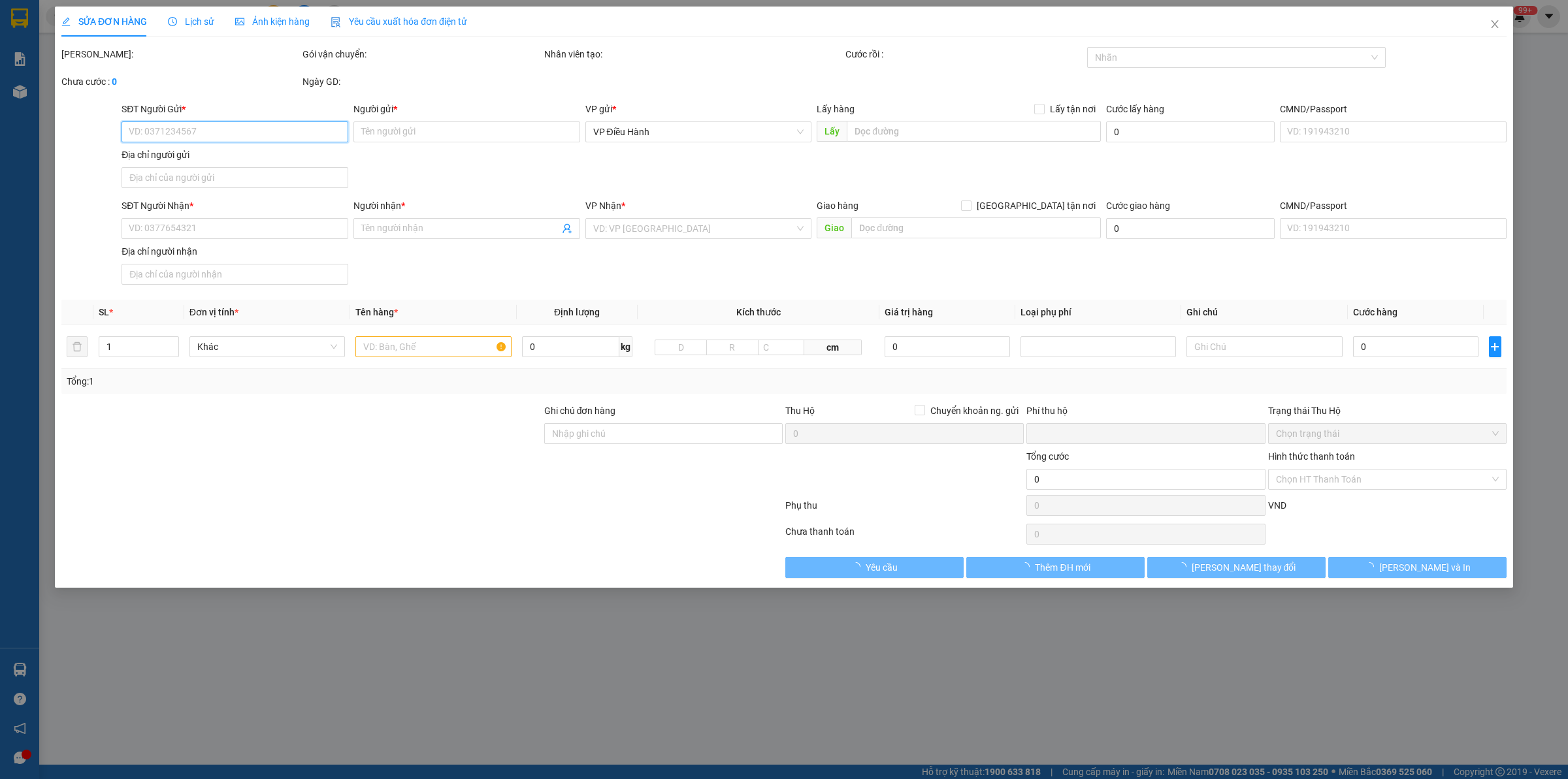
type input "0937524634"
type input "KI"
checkbox input "true"
type input "Đón : [STREET_ADDRESS]"
type input "0987335555"
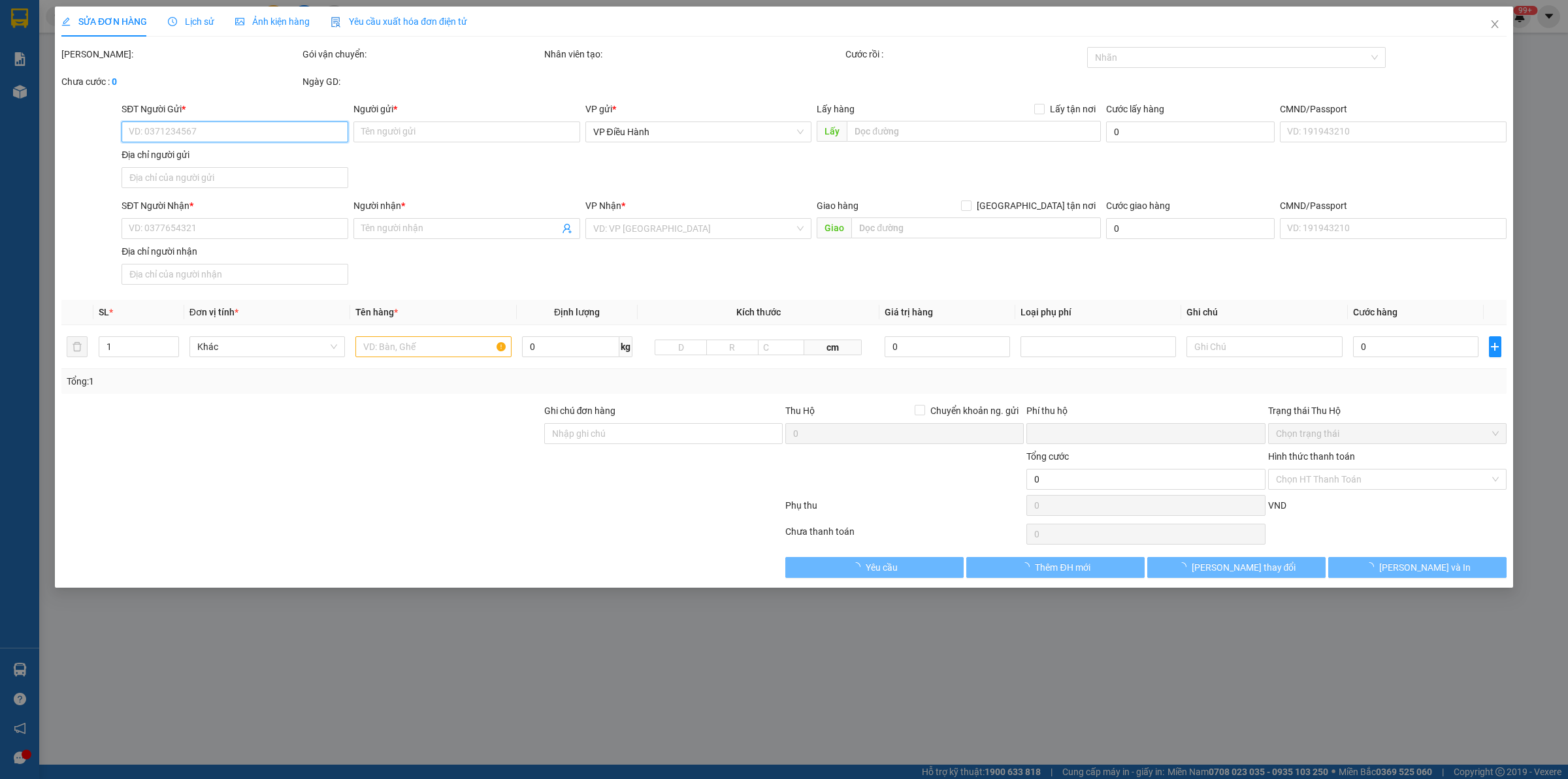
type input "[PERSON_NAME]"
checkbox input "true"
type input "Trả : 184 hai ba trung, [GEOGRAPHIC_DATA], [GEOGRAPHIC_DATA], [GEOGRAPHIC_DATA]"
type input "0"
type input "1.000"
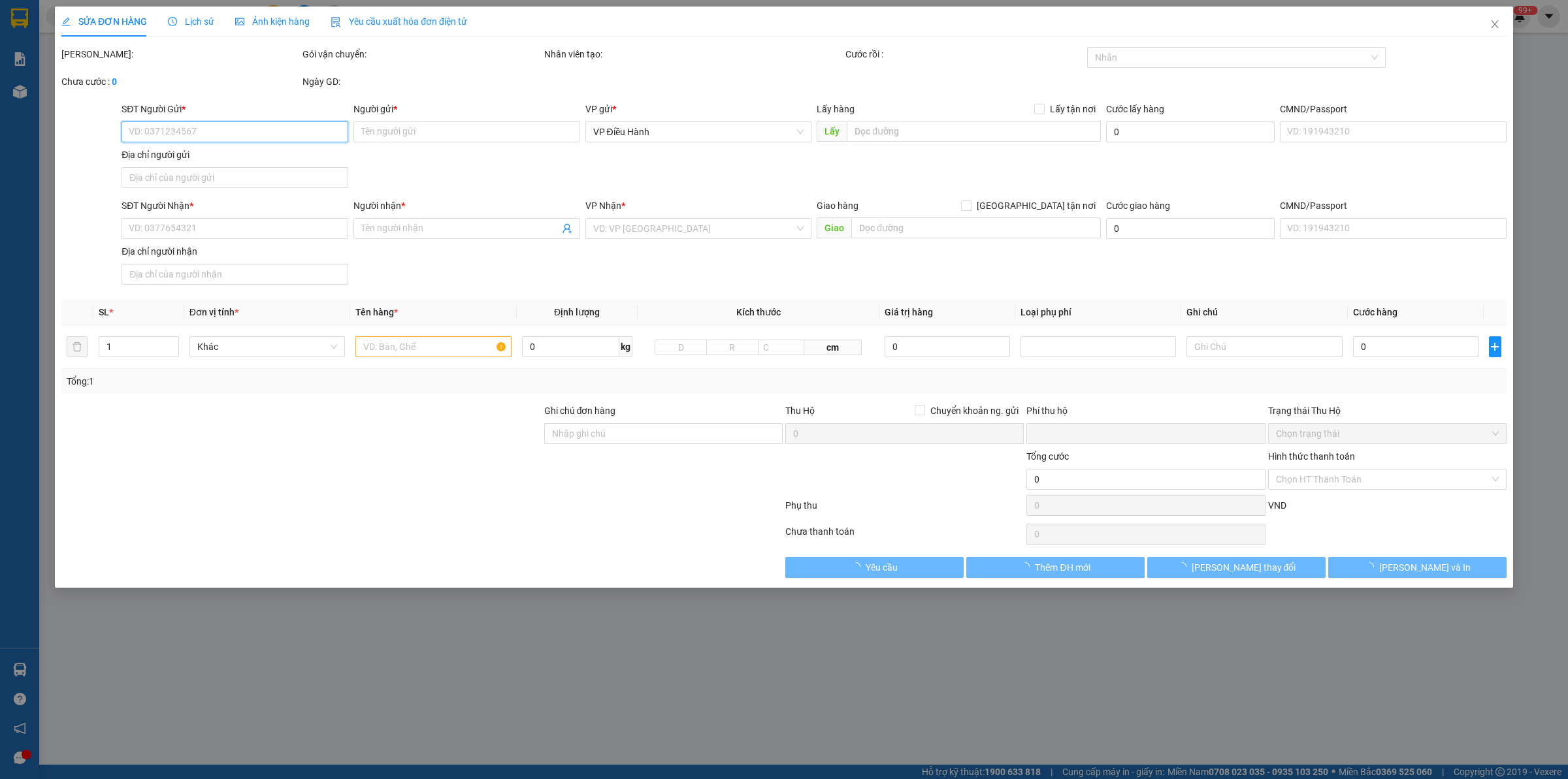
type input "1.000"
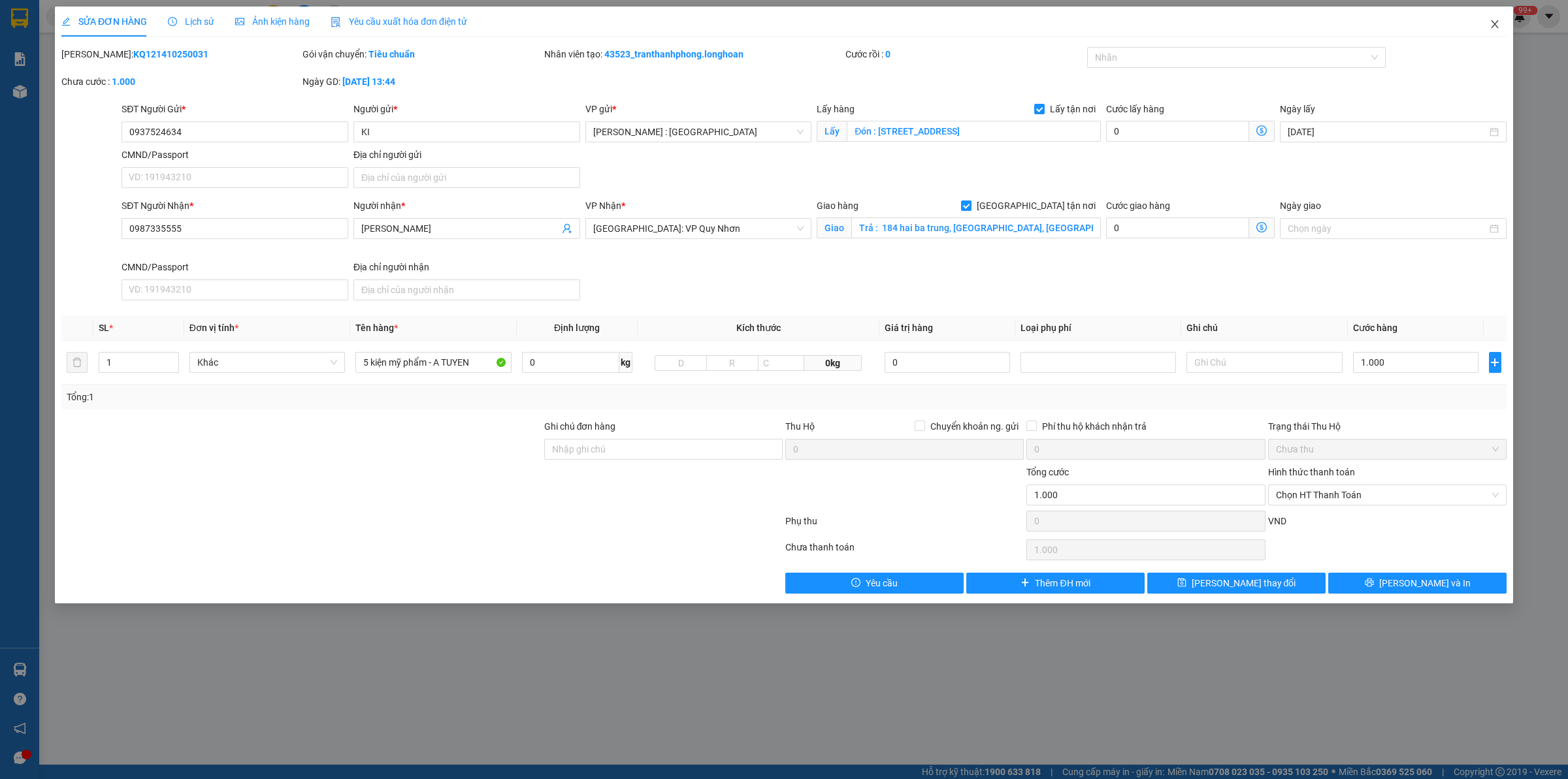
click at [1500, 24] on icon "close" at bounding box center [1495, 24] width 11 height 11
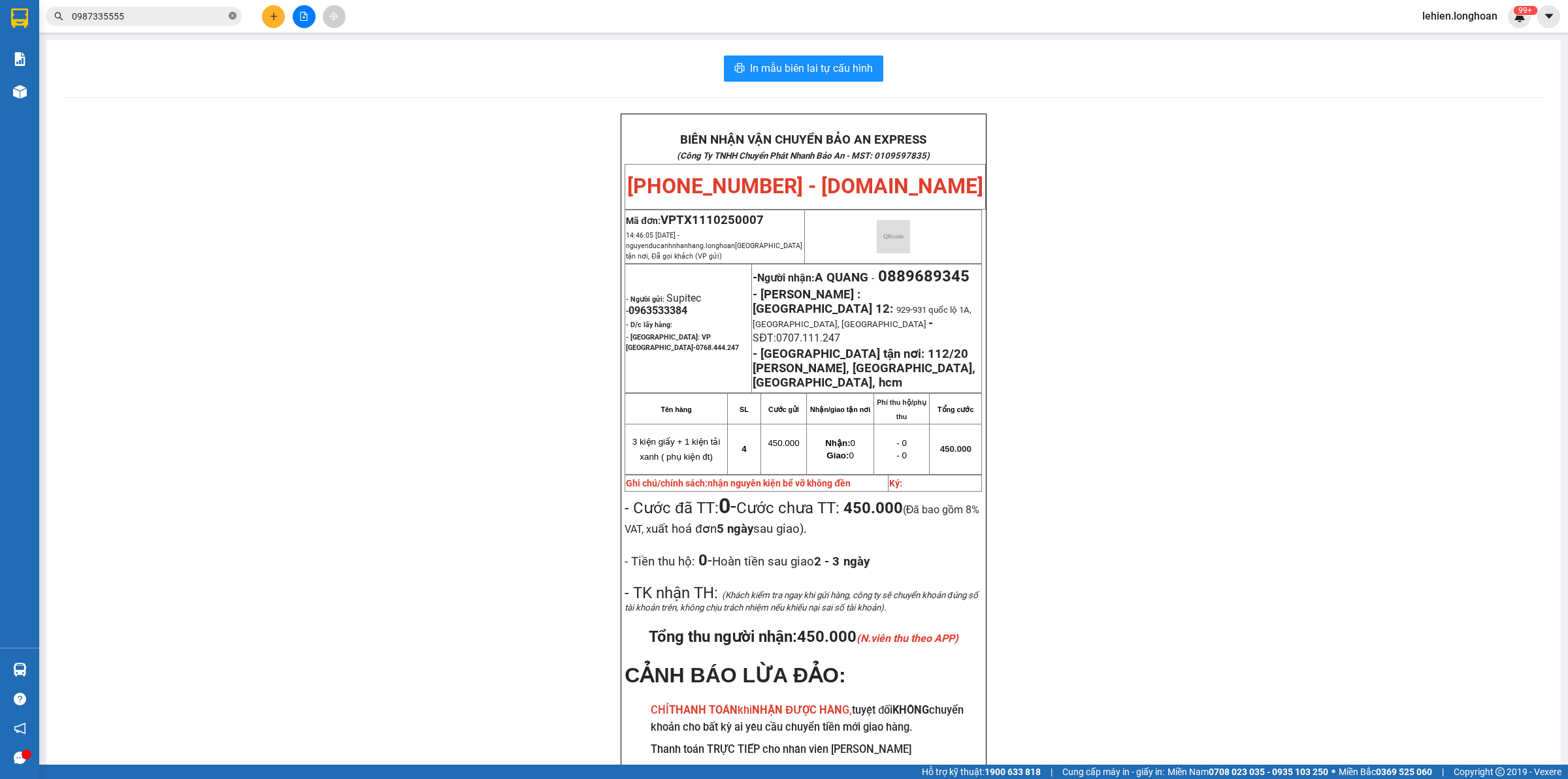
click at [234, 20] on icon "close-circle" at bounding box center [233, 16] width 8 height 8
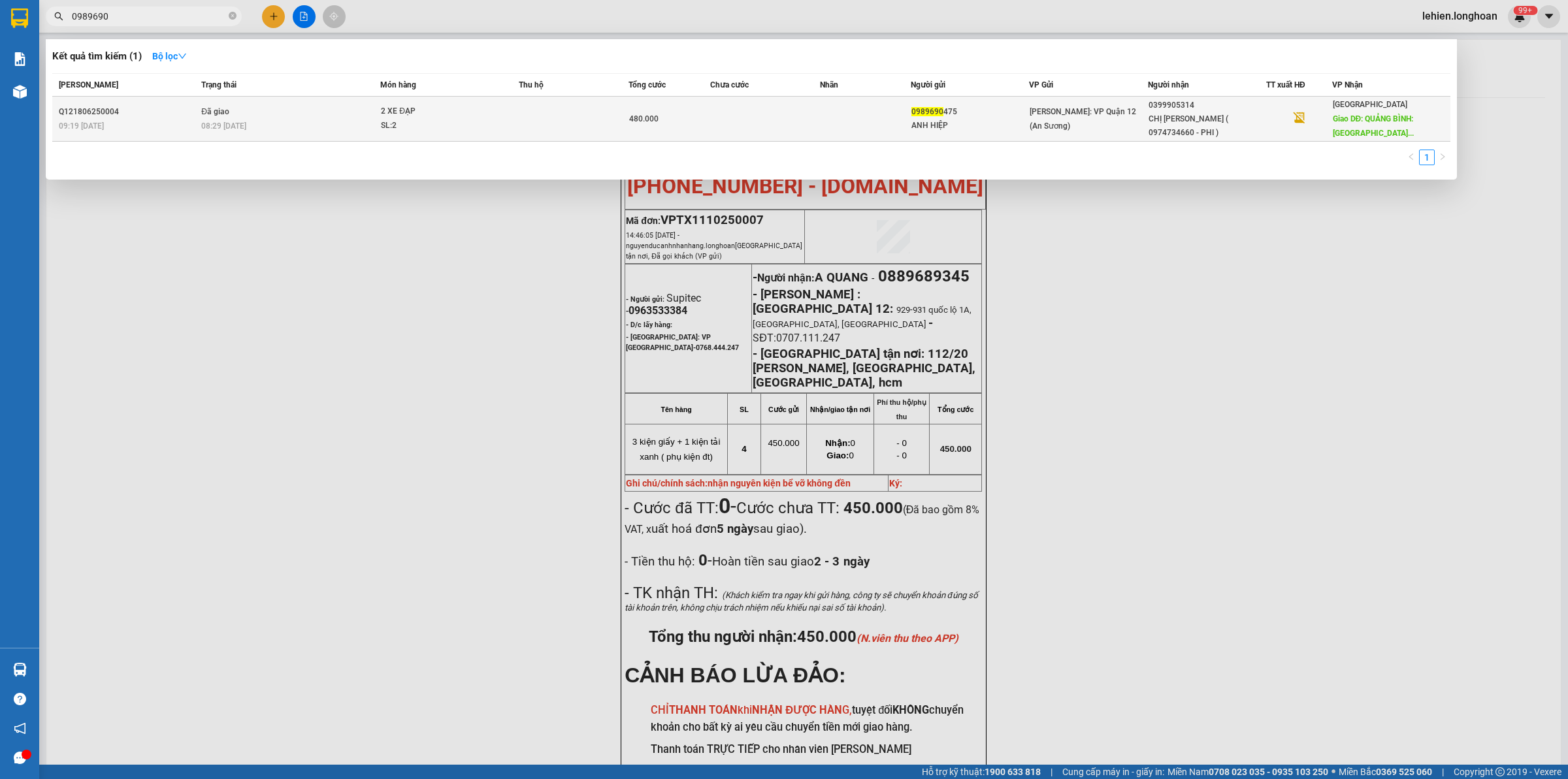
type input "0989690"
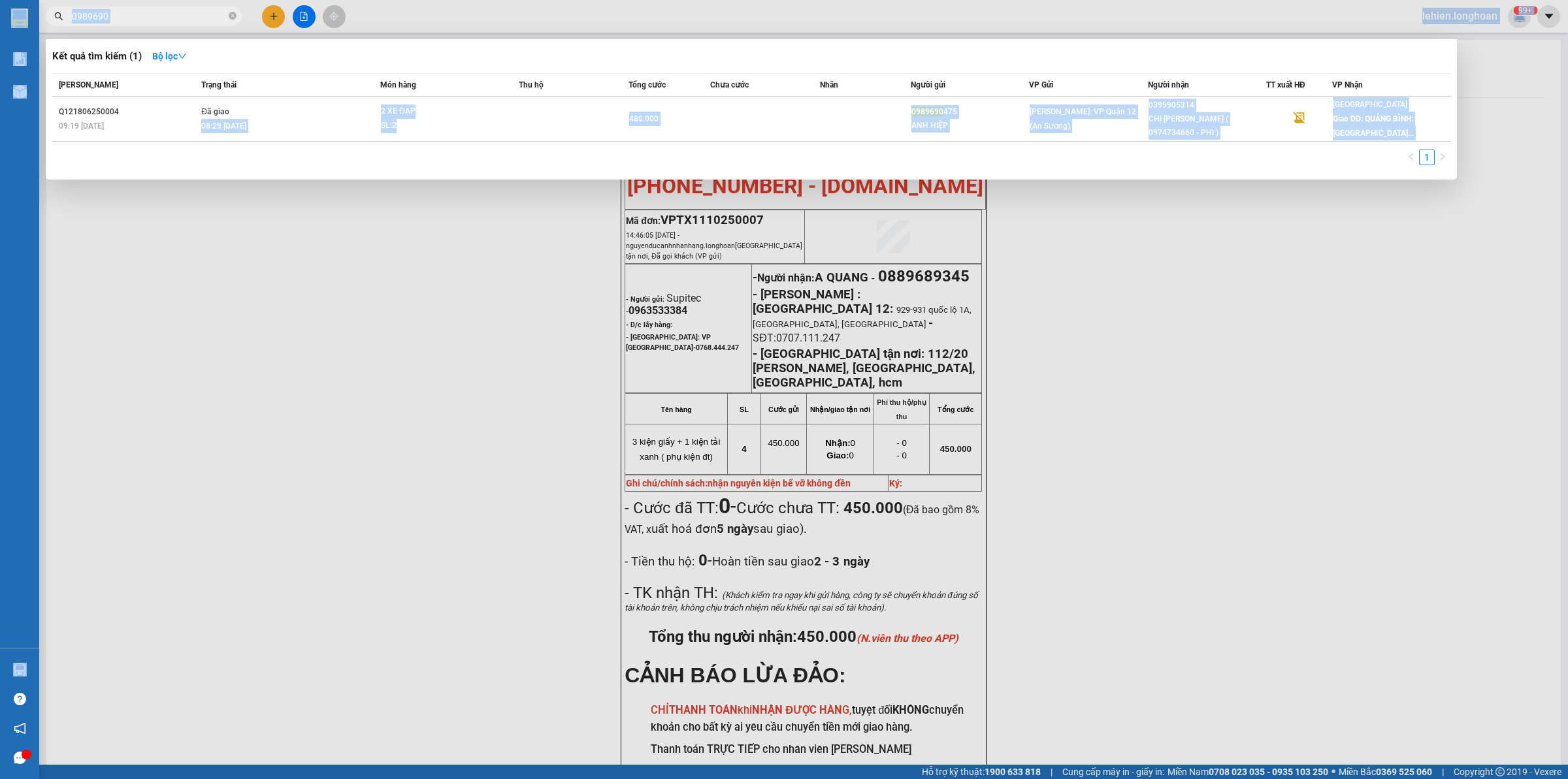
drag, startPoint x: 263, startPoint y: 113, endPoint x: 237, endPoint y: -70, distance: 184.8
click at [237, 0] on html "Kết quả tìm kiếm ( 1 ) Bộ lọc Mã ĐH Trạng thái Món hàng Thu hộ Tổng cước Chưa c…" at bounding box center [784, 390] width 1568 height 779
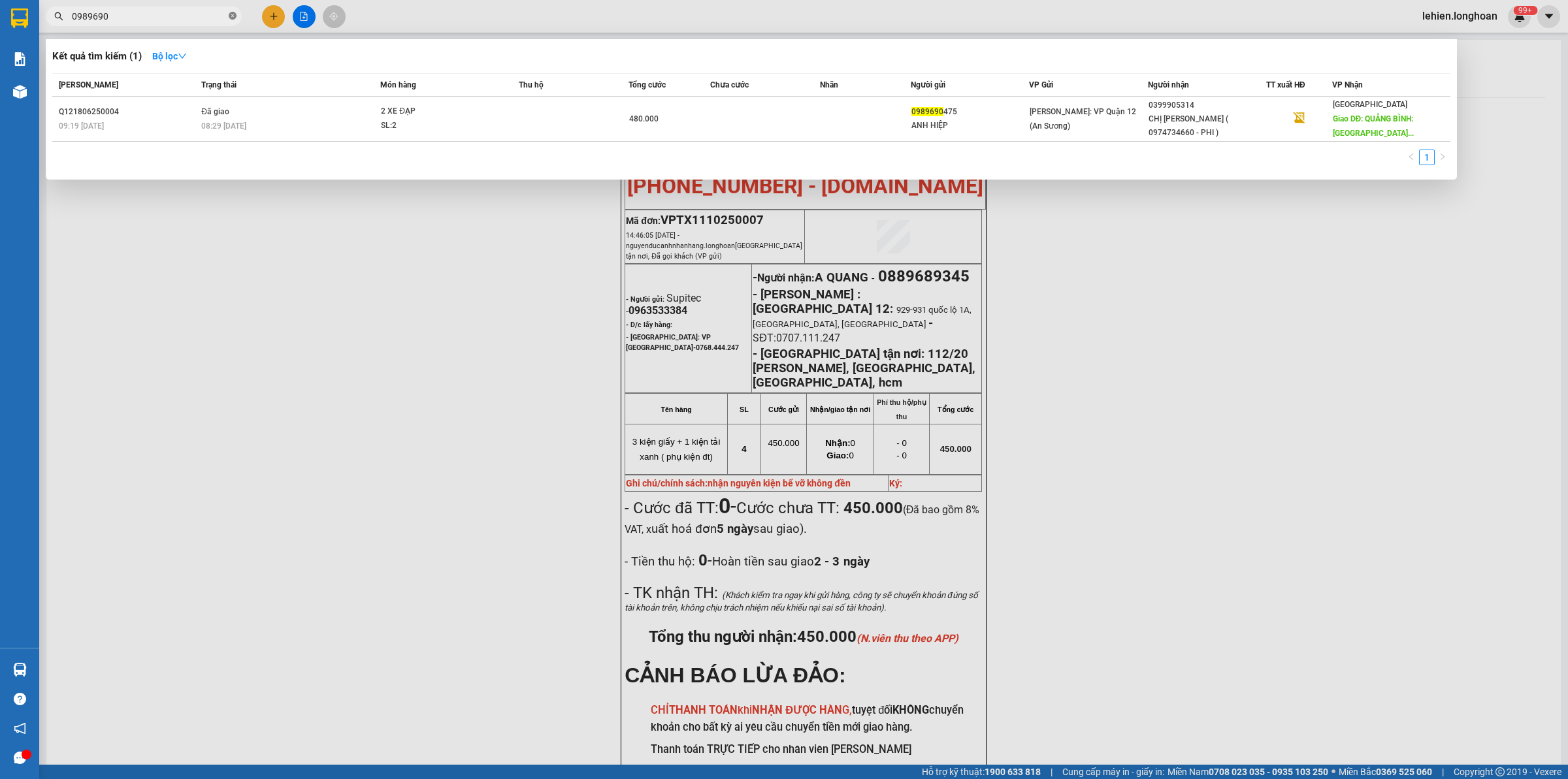
click at [233, 15] on icon "close-circle" at bounding box center [233, 16] width 8 height 8
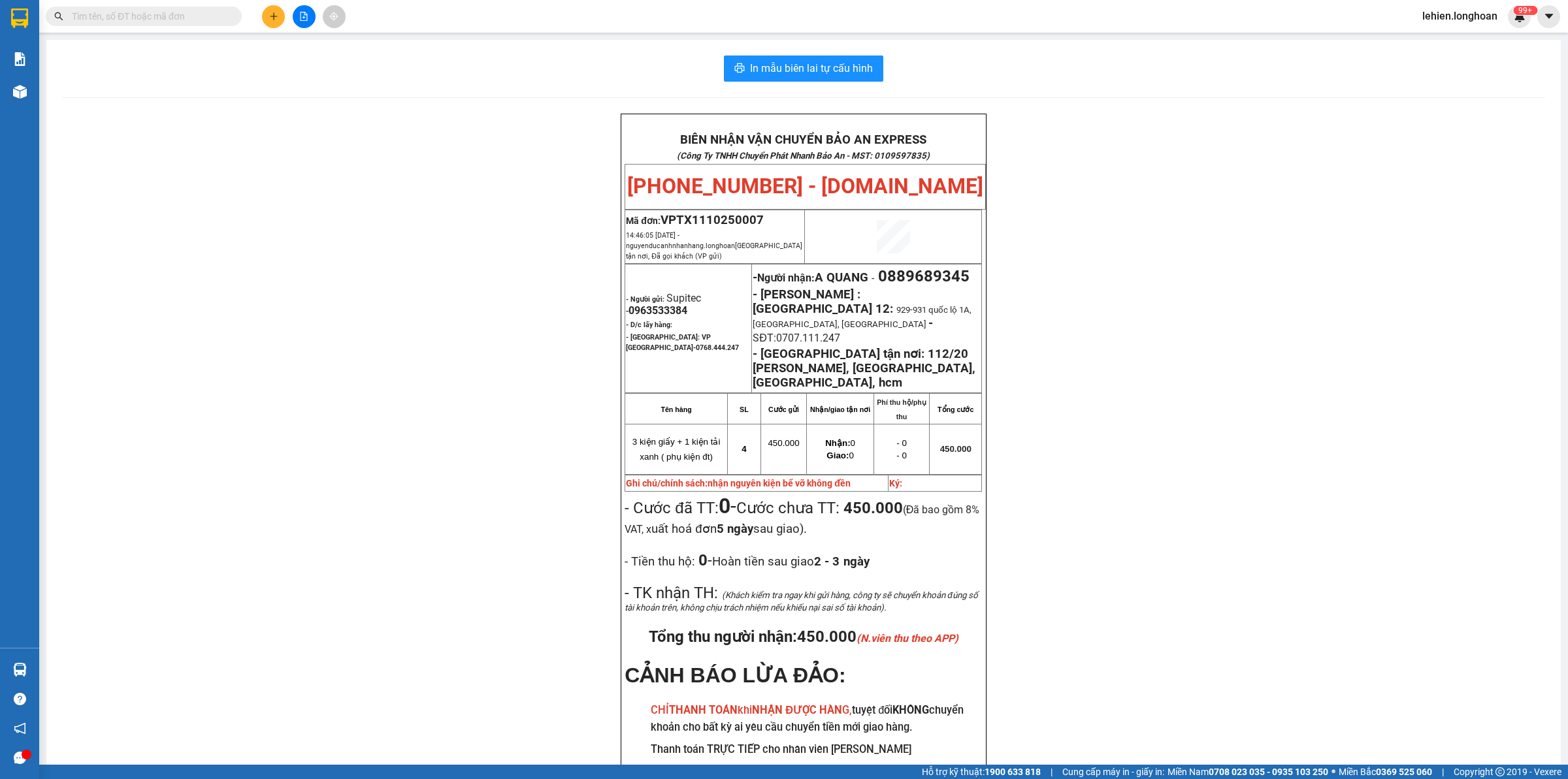
paste input "0931 234 729"
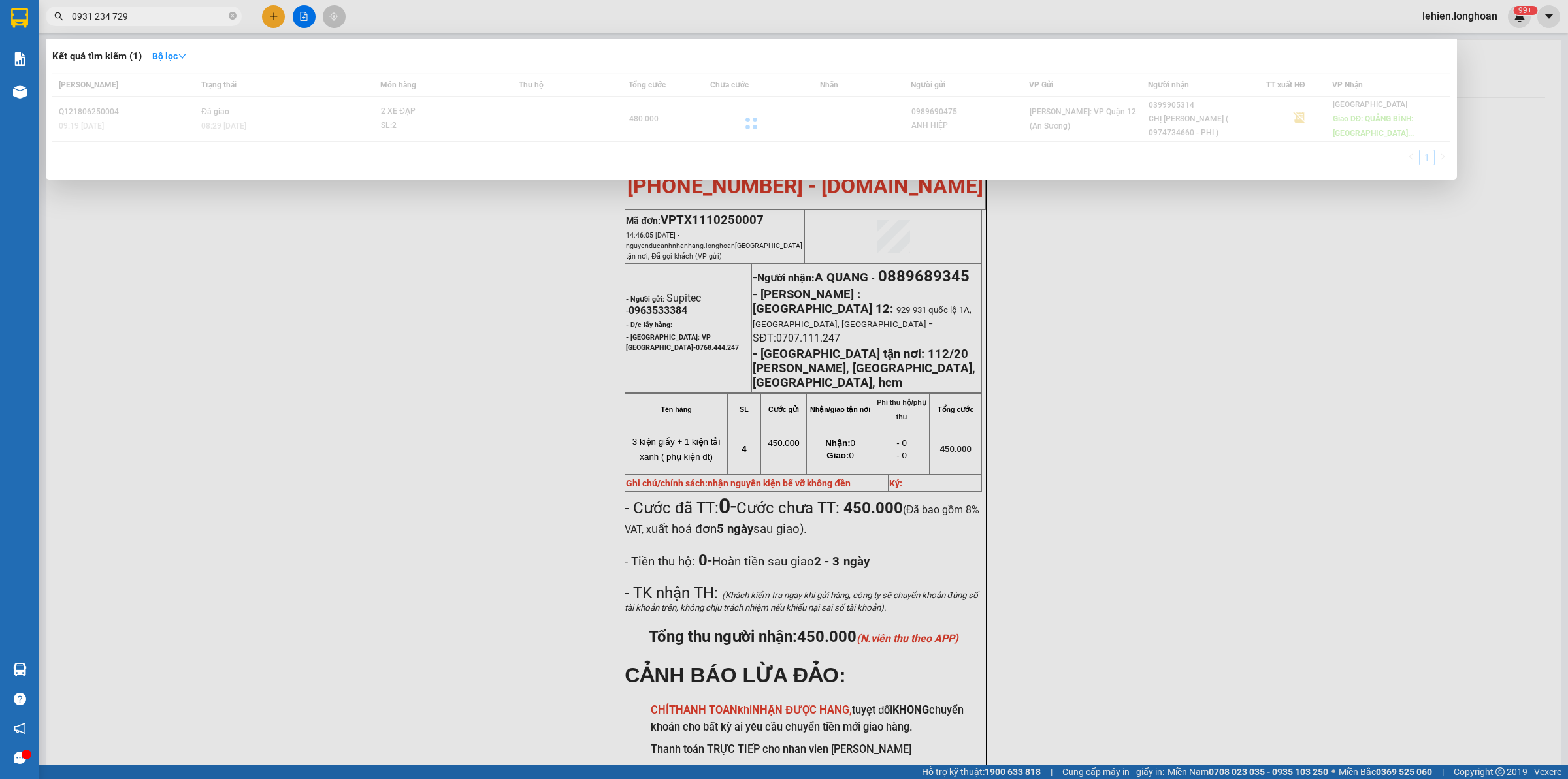
click at [92, 12] on input "0931 234 729" at bounding box center [149, 16] width 154 height 14
click at [96, 13] on input "0931 234 729" at bounding box center [149, 16] width 154 height 14
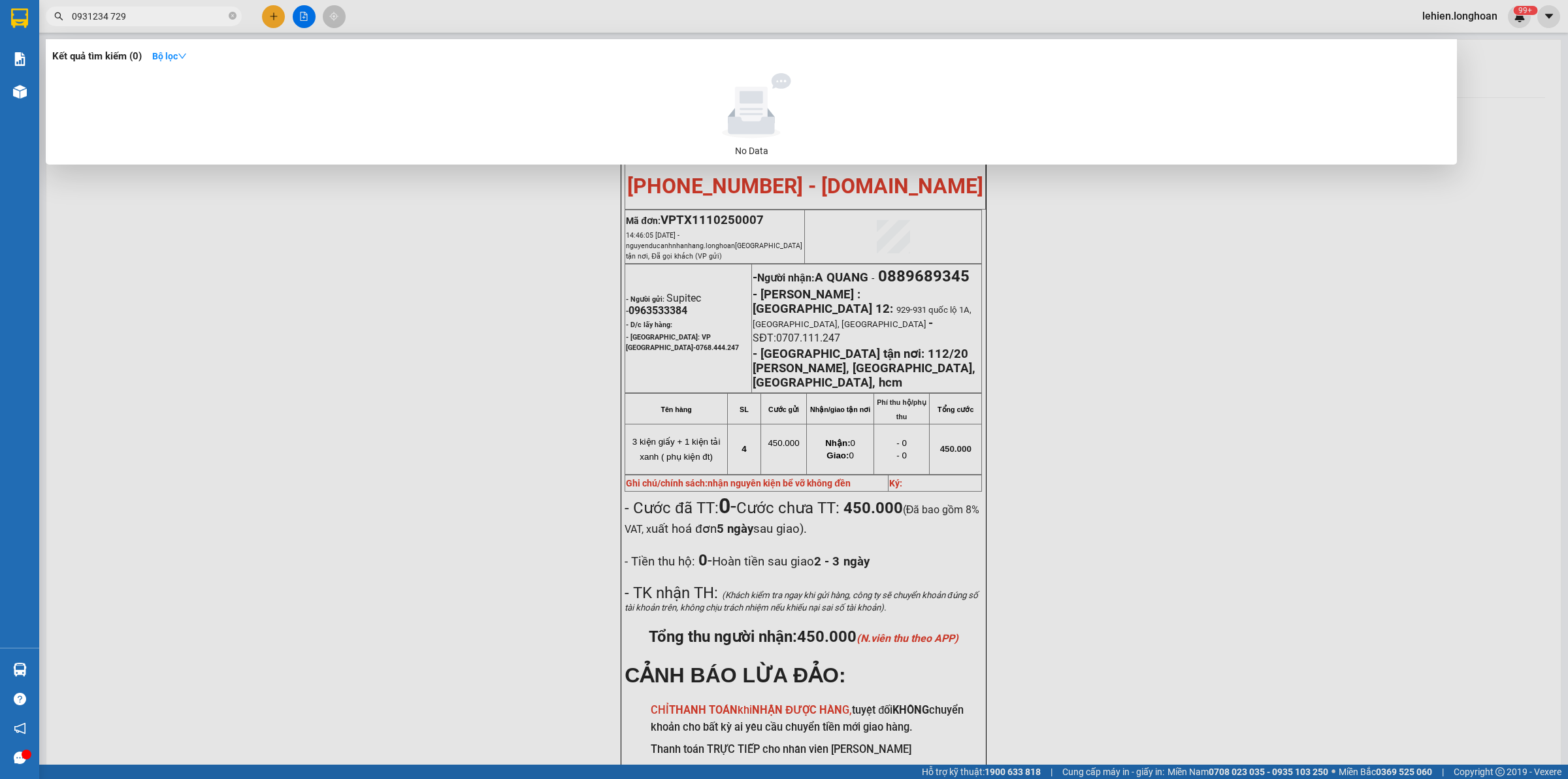
click at [110, 21] on input "0931234 729" at bounding box center [149, 16] width 154 height 14
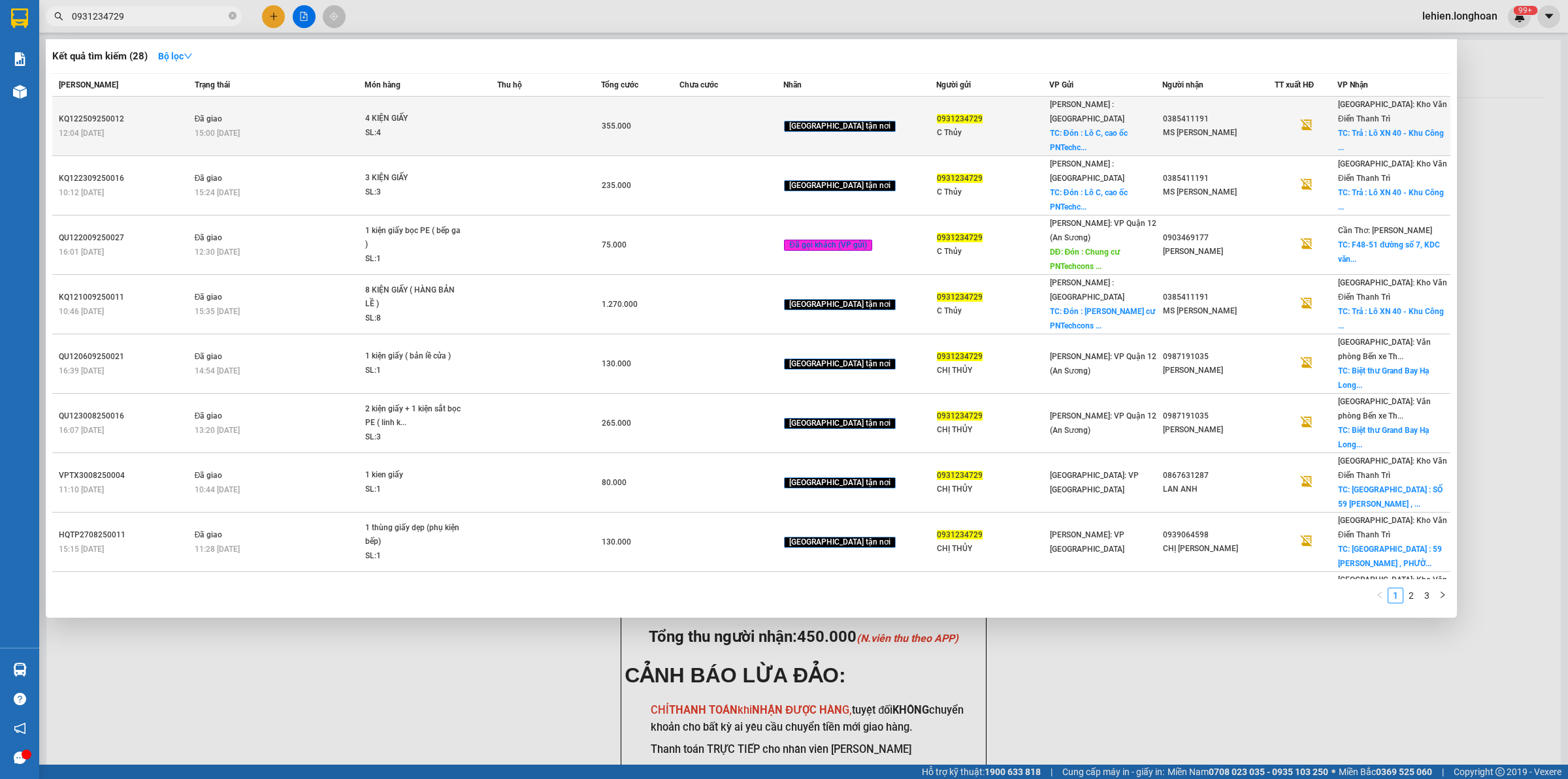
type input "0931234729"
click at [402, 126] on div "SL: 4" at bounding box center [414, 133] width 98 height 14
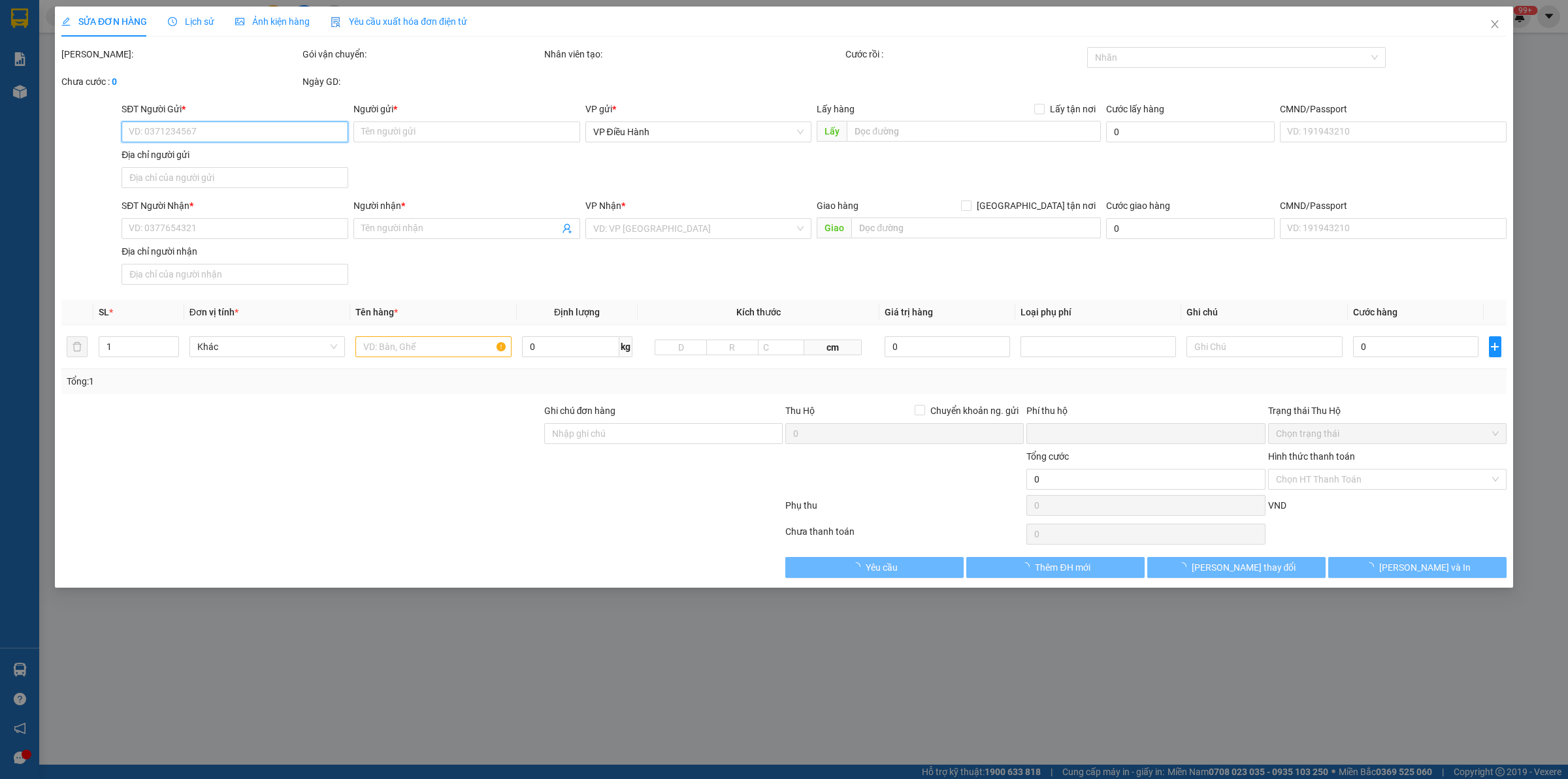
type input "0931234729"
type input "C Thủy"
checkbox input "true"
type input "Đón : Lô C, cao ốc PNTechcons, số 48 Hoa Sứ, P7, Q. Phú Nhuận, HCM"
type input "65.000"
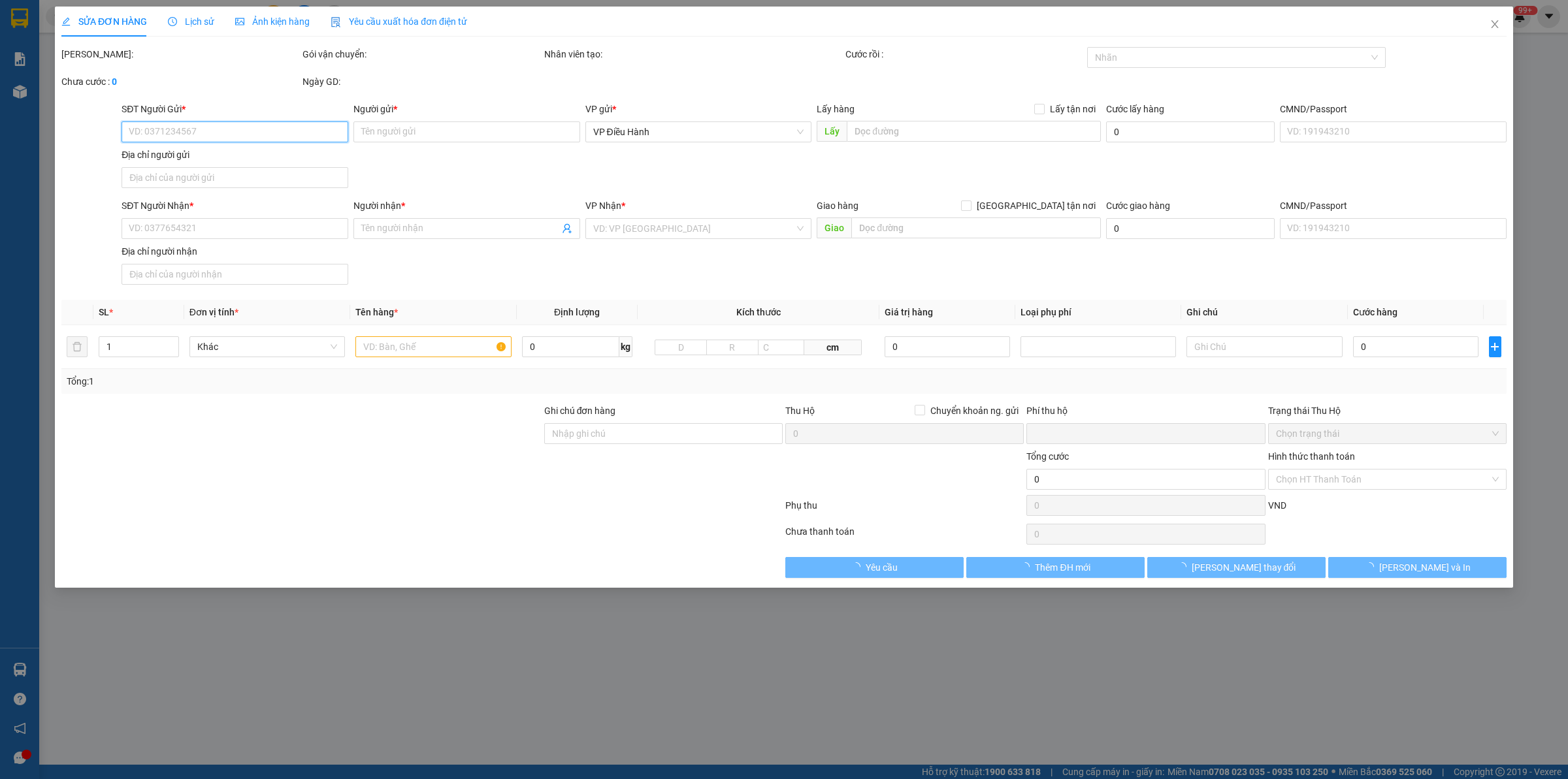
type input "0385411191"
type input "MS [PERSON_NAME]"
checkbox input "true"
type input "Trả : Lô XN 40 - Khu Công Nghiệp [GEOGRAPHIC_DATA], [GEOGRAPHIC_DATA]"
type input "NHẬN NGUYÊN KIỆN GIAO NGUYÊN KIỆN, HƯ VỠ K ĐỀN"
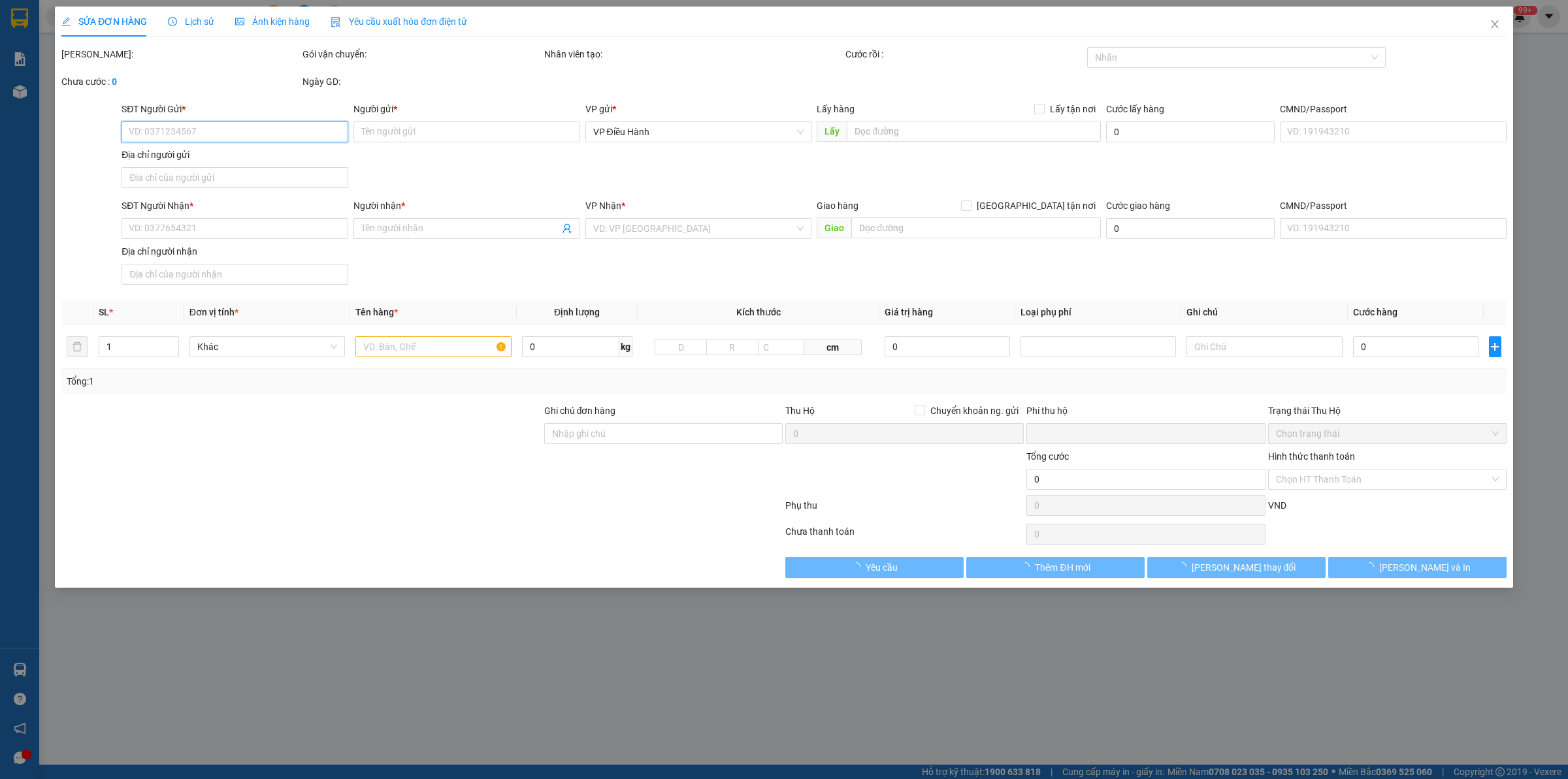
type input "0"
type input "355.000"
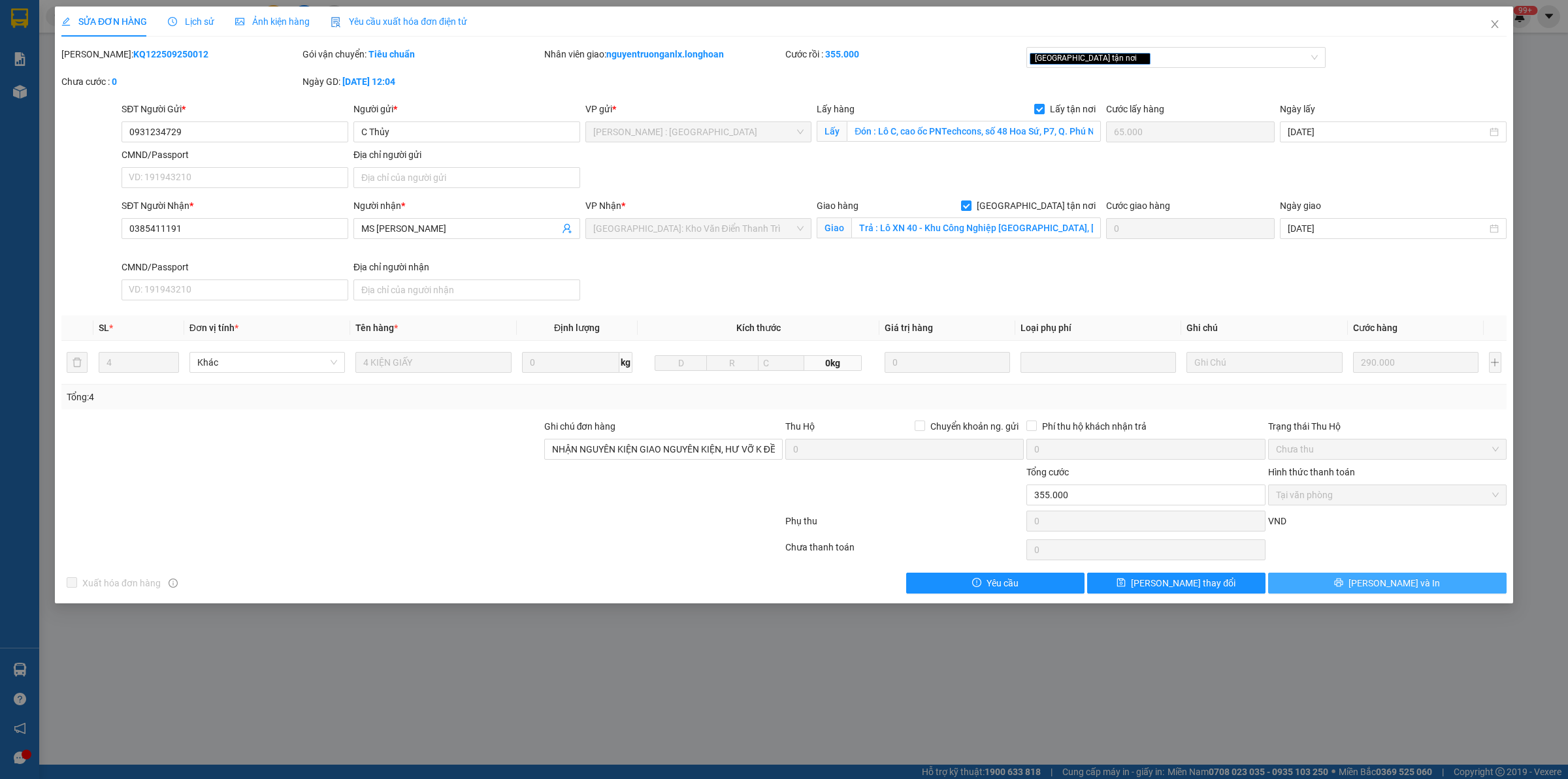
click at [1438, 589] on button "[PERSON_NAME] và In" at bounding box center [1388, 583] width 239 height 21
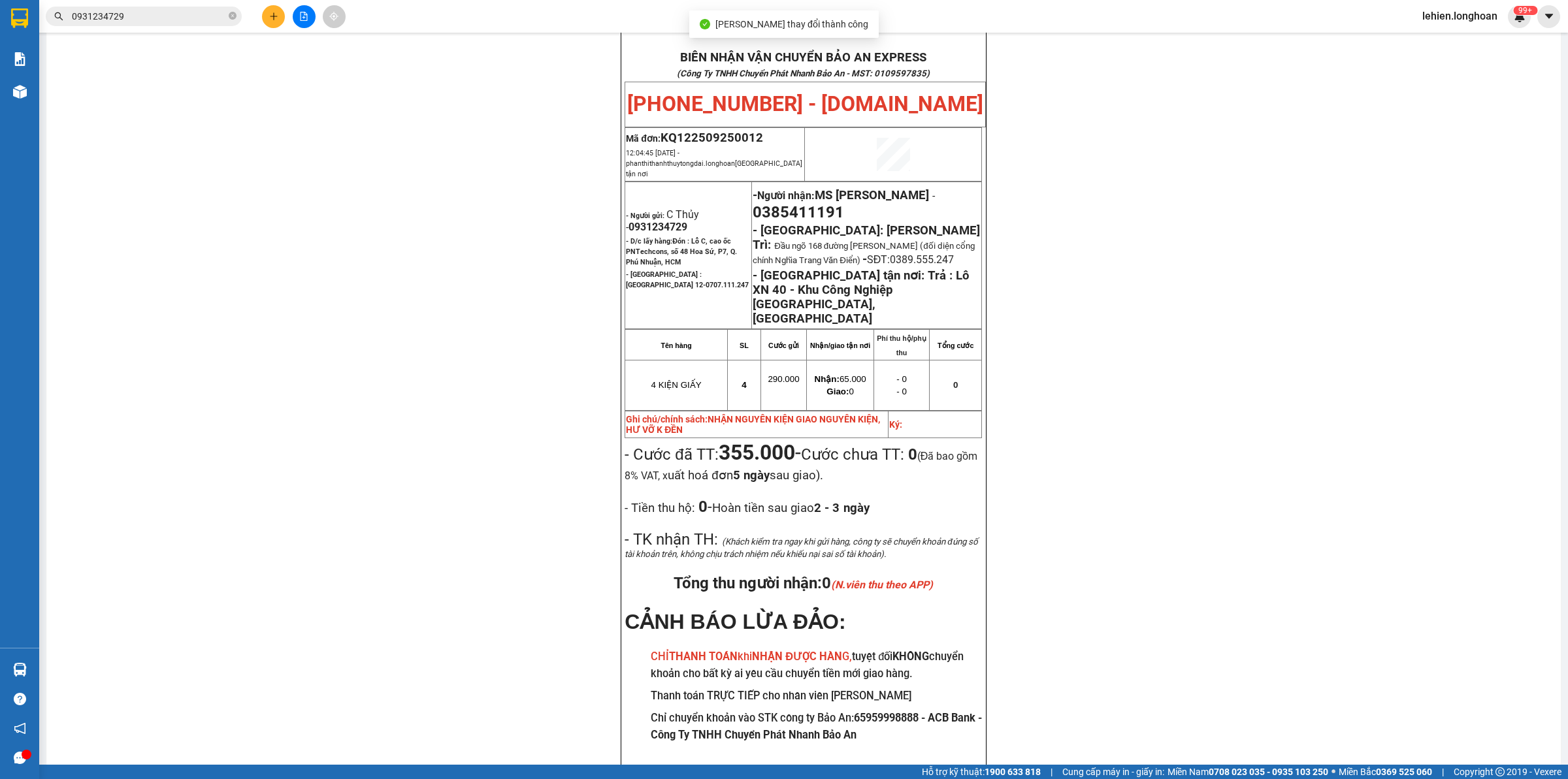
scroll to position [74, 0]
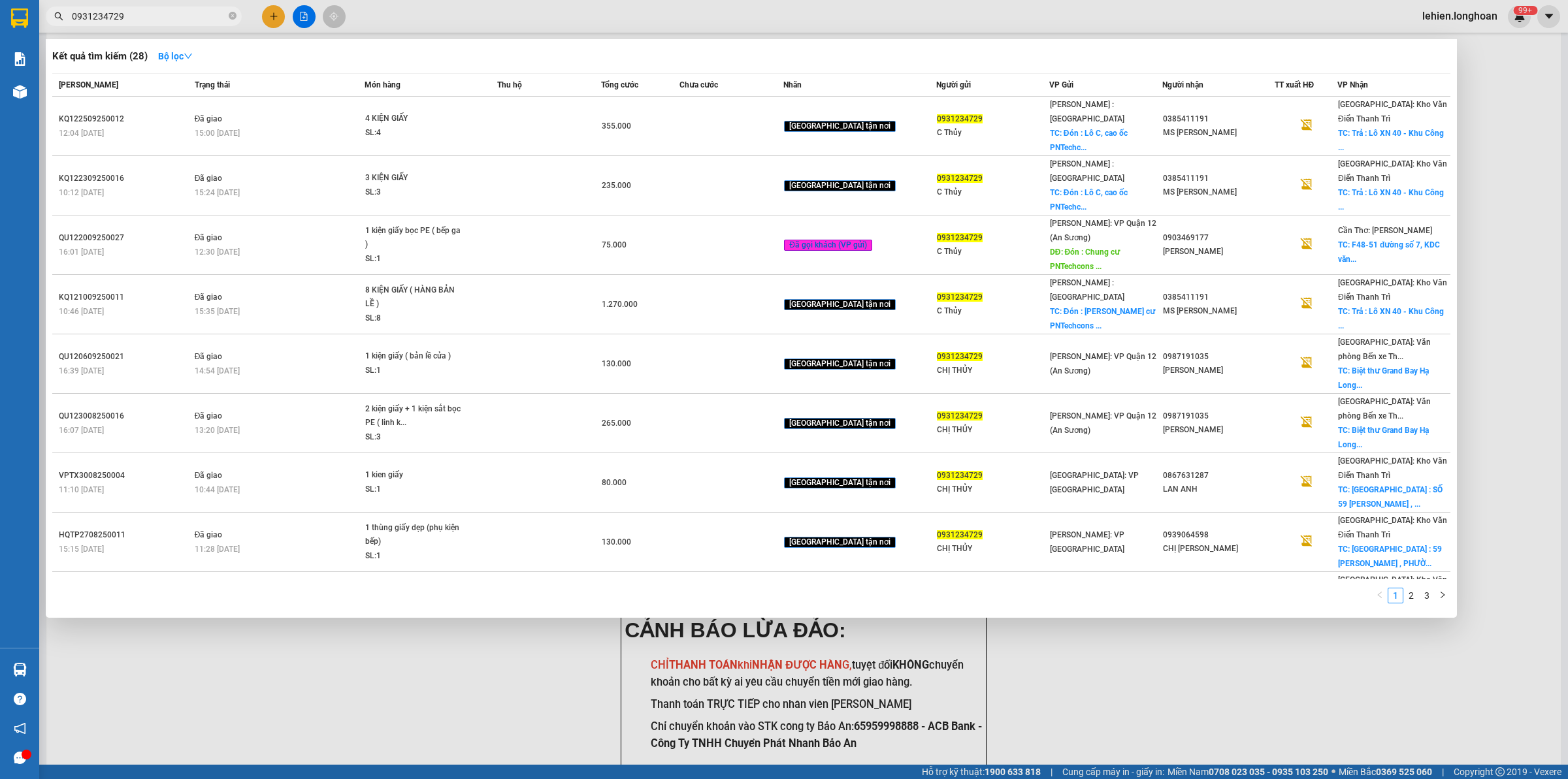
click at [173, 14] on input "0931234729" at bounding box center [149, 16] width 154 height 14
click at [232, 15] on icon "close-circle" at bounding box center [233, 16] width 8 height 8
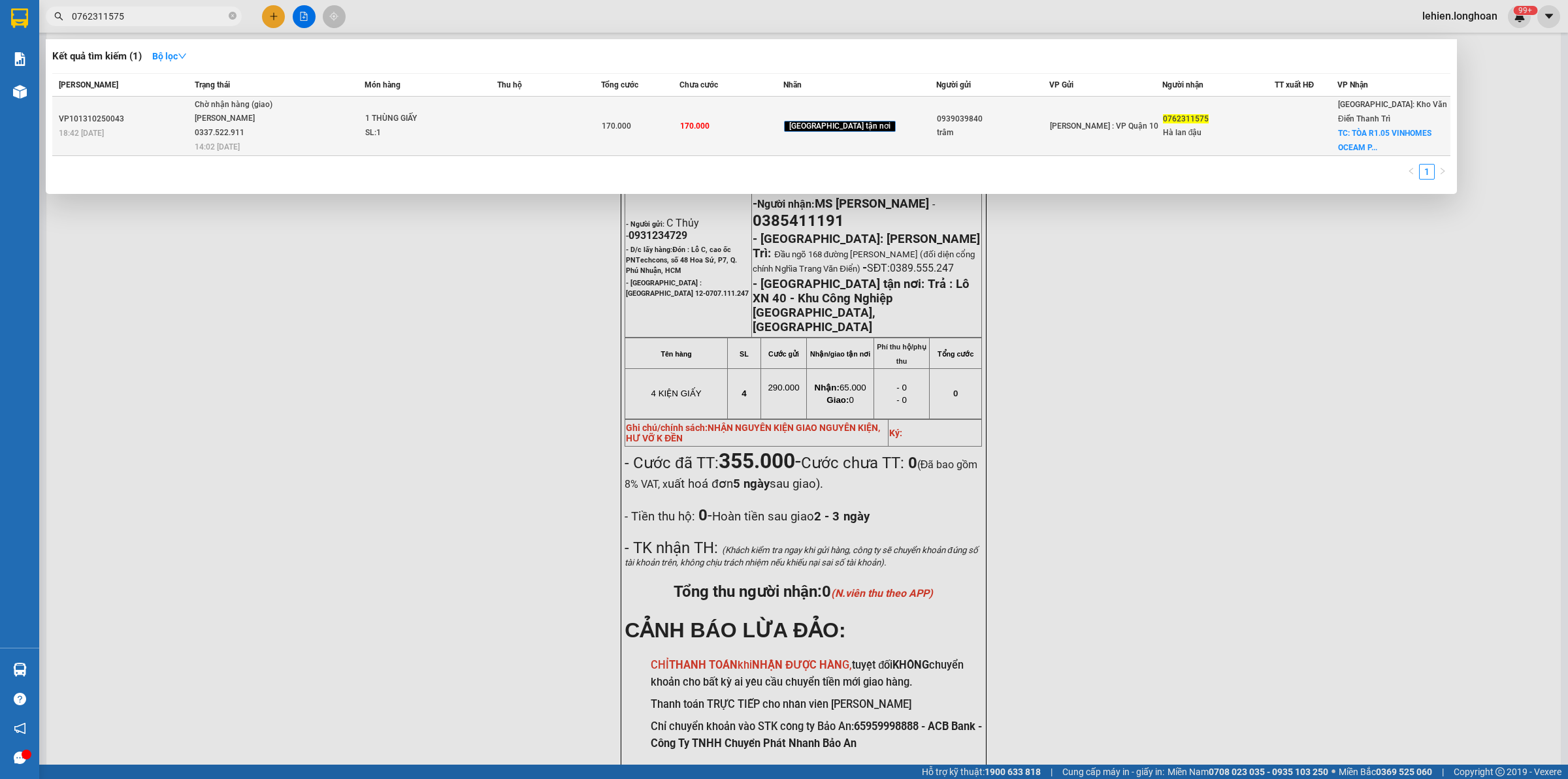
type input "0762311575"
click at [281, 128] on div "[PERSON_NAME] 0337.522.911" at bounding box center [243, 125] width 98 height 28
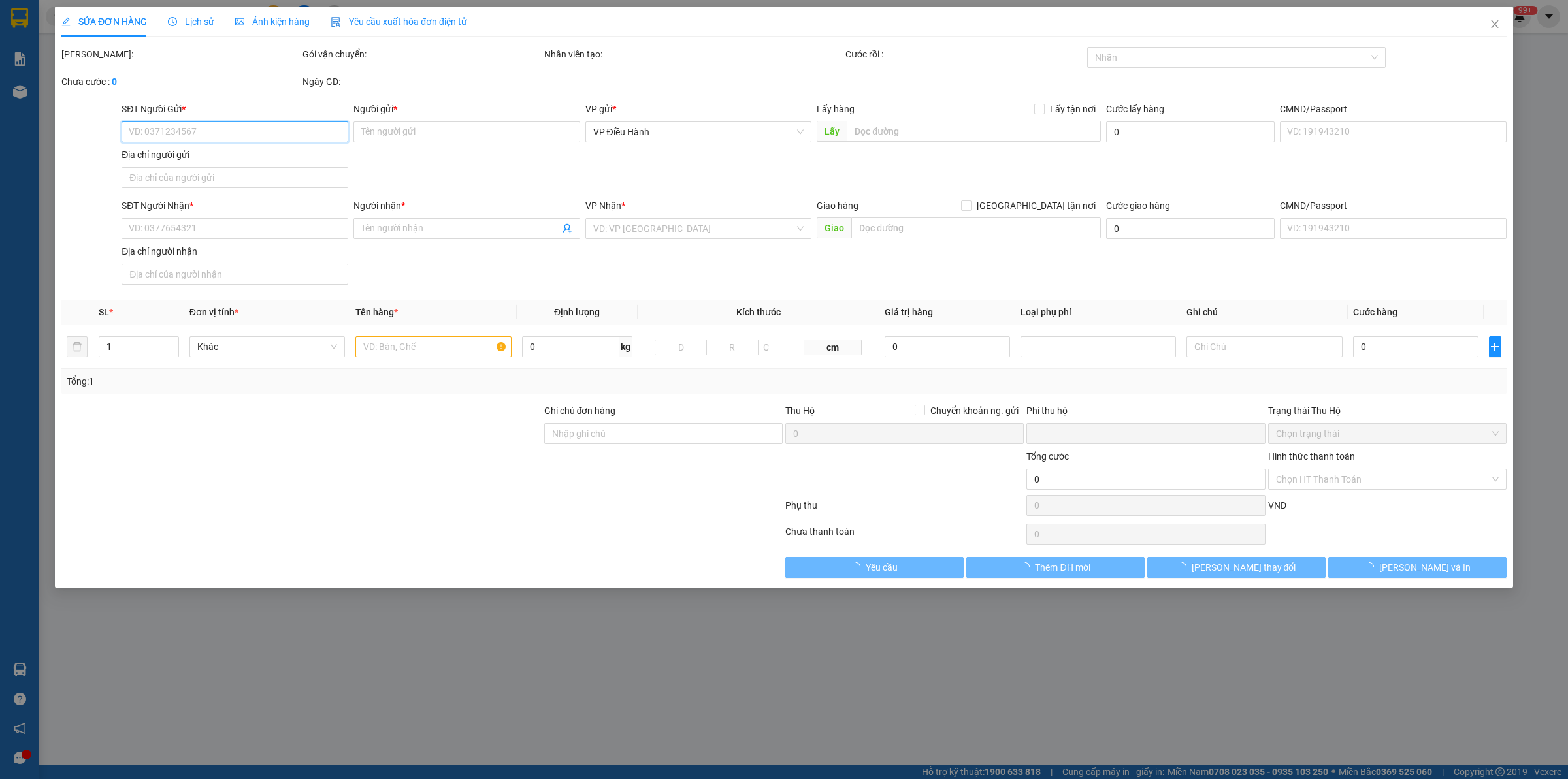
type input "0939039840"
type input "trâm"
type input "0762311575"
type input "Hà lan đậu"
checkbox input "true"
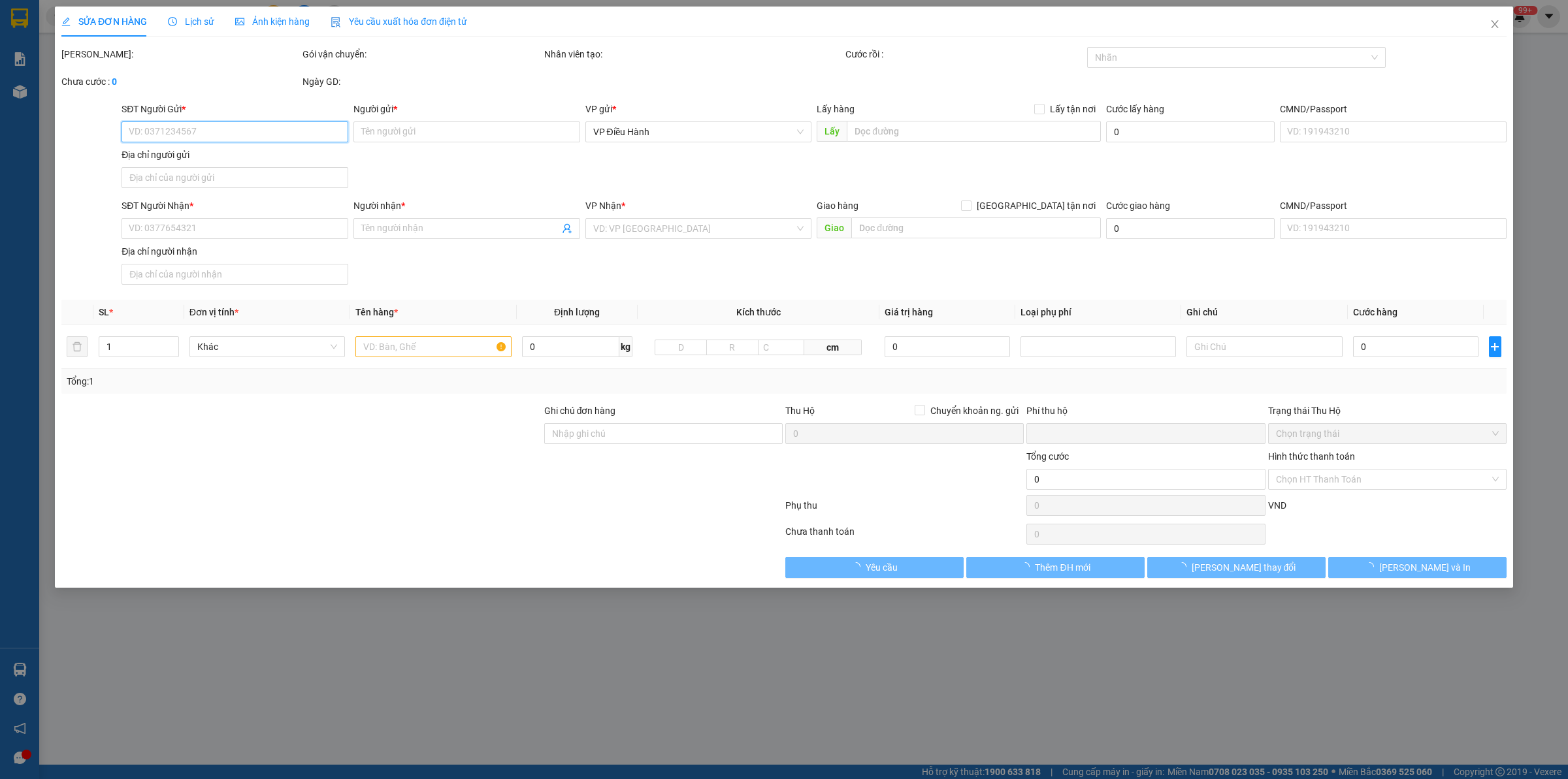
type input "TÒA R1.05 VINHOMES OCEAM PARH - XÃ ĐA TỐNG - [GEOGRAPHIC_DATA] - [GEOGRAPHIC_DA…"
type input "hàng k bao bể vỡ hư hỏng"
type input "0"
type input "170.000"
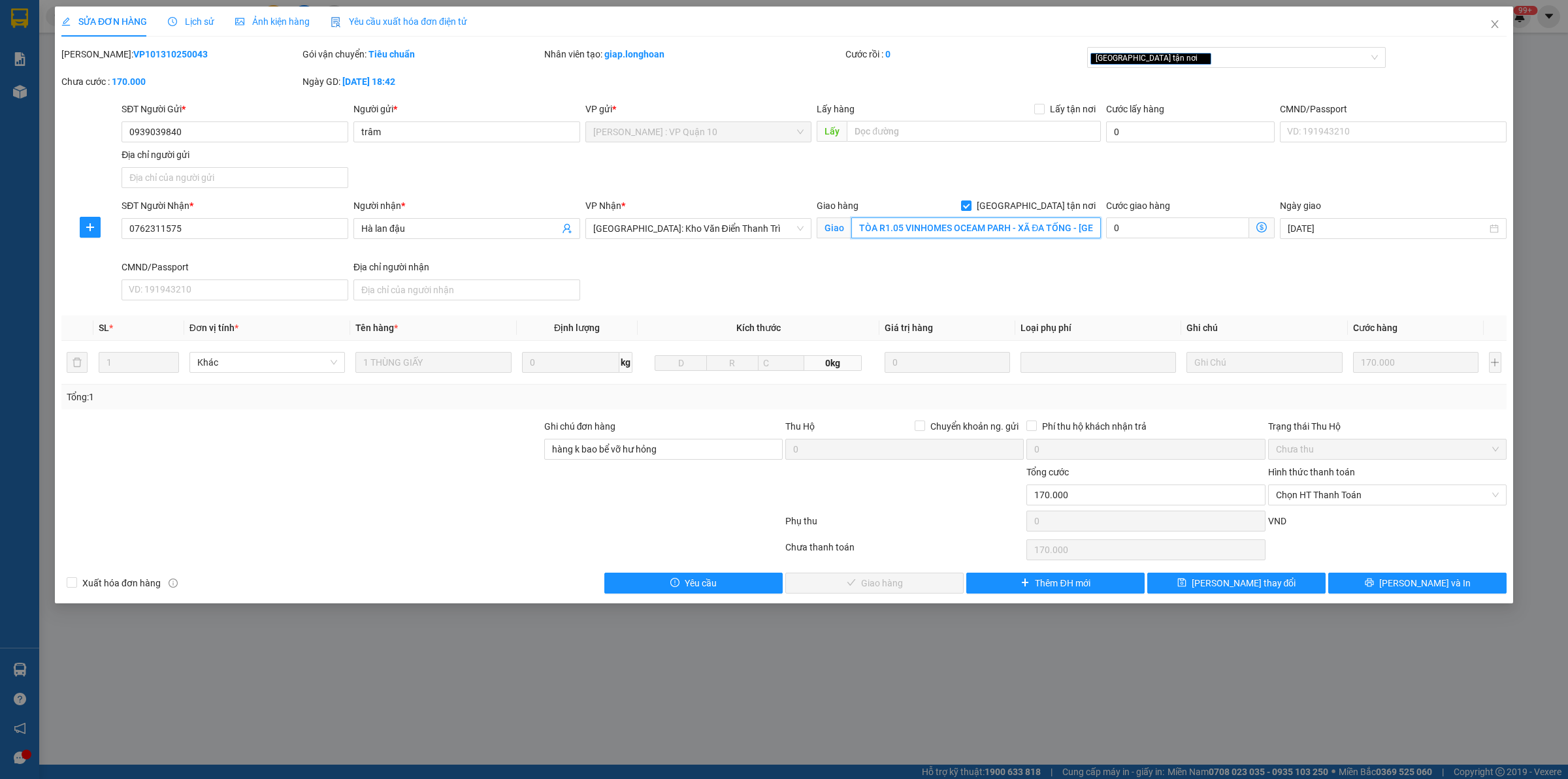
click at [954, 220] on input "TÒA R1.05 VINHOMES OCEAM PARH - XÃ ĐA TỐNG - [GEOGRAPHIC_DATA] - [GEOGRAPHIC_DA…" at bounding box center [976, 228] width 249 height 21
click at [1010, 219] on input "TÒA R1.05 VINHOMES OCEAM PARH - XÃ ĐA TỐNG - [GEOGRAPHIC_DATA] - [GEOGRAPHIC_DA…" at bounding box center [976, 228] width 249 height 21
click at [1028, 218] on input "TÒA R1.05 VINHOMES OCEAM PARH - XÃ ĐA TỐNG - [GEOGRAPHIC_DATA] - [GEOGRAPHIC_DA…" at bounding box center [976, 228] width 249 height 21
click at [204, 21] on span "Lịch sử" at bounding box center [191, 22] width 47 height 11
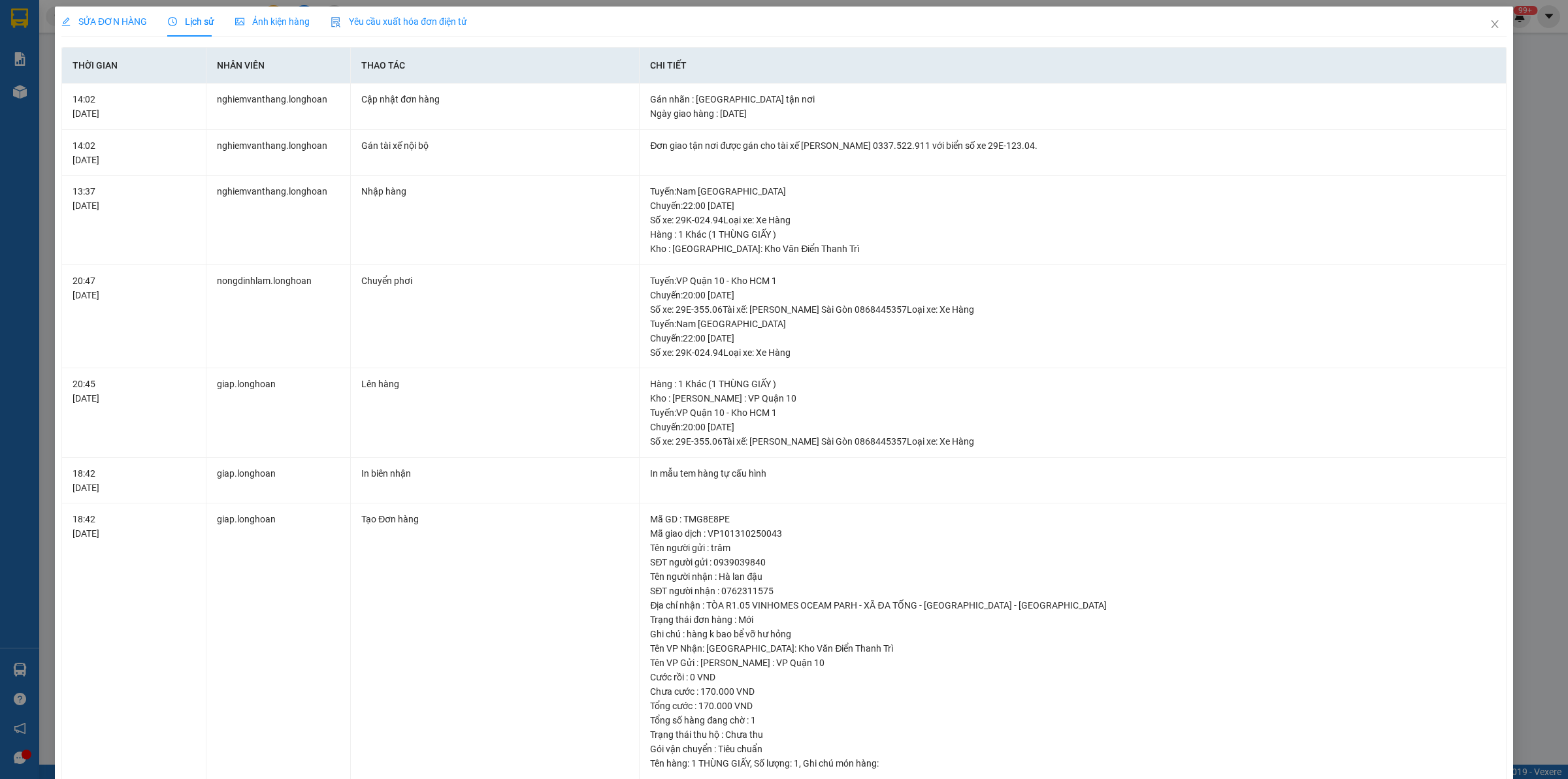
click at [121, 25] on span "SỬA ĐƠN HÀNG" at bounding box center [104, 22] width 86 height 11
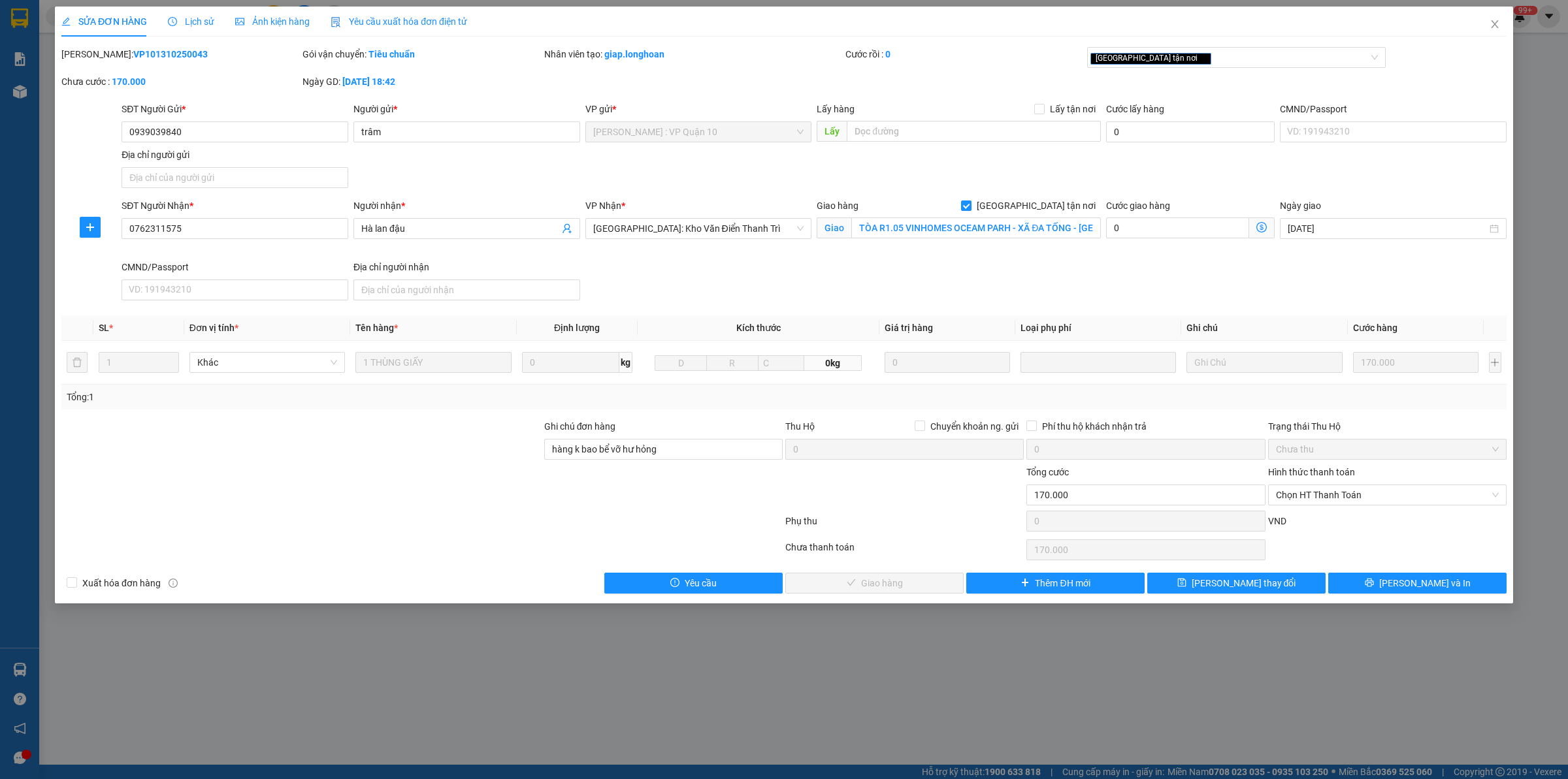
click at [806, 281] on div "SĐT Người Nhận * 0762311575 Người nhận * Hà lan đậu VP Nhận * [GEOGRAPHIC_DATA]…" at bounding box center [813, 251] width 1390 height 107
click at [191, 20] on span "Lịch sử" at bounding box center [191, 22] width 47 height 11
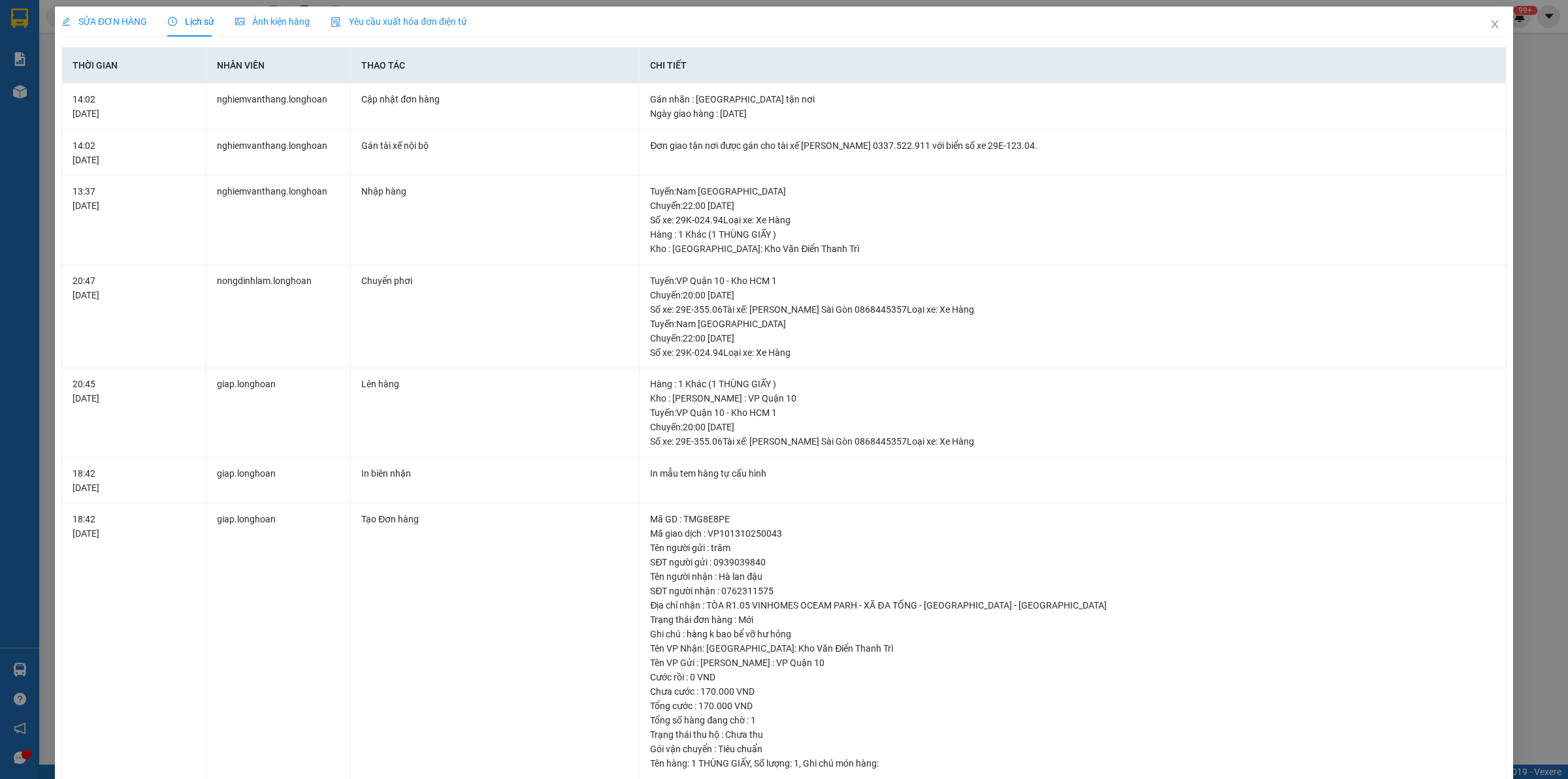
click at [119, 0] on div "SỬA ĐƠN HÀNG Lịch sử Ảnh kiện hàng Yêu cầu xuất hóa đơn điện tử Total Paid Fee …" at bounding box center [784, 390] width 1568 height 779
click at [128, 17] on span "SỬA ĐƠN HÀNG" at bounding box center [104, 22] width 86 height 11
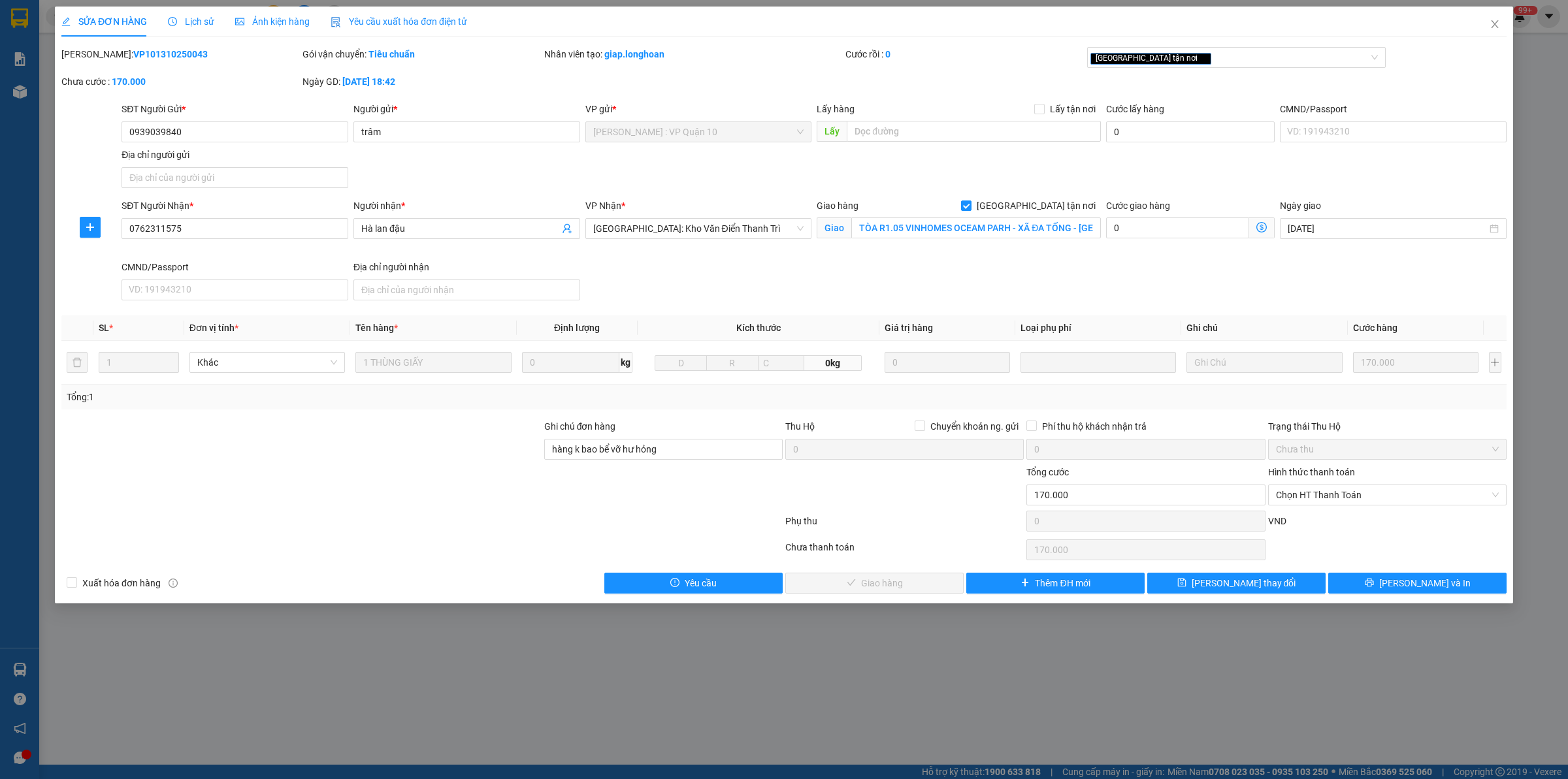
click at [433, 510] on div at bounding box center [301, 487] width 483 height 46
click at [188, 17] on span "Lịch sử" at bounding box center [191, 22] width 47 height 11
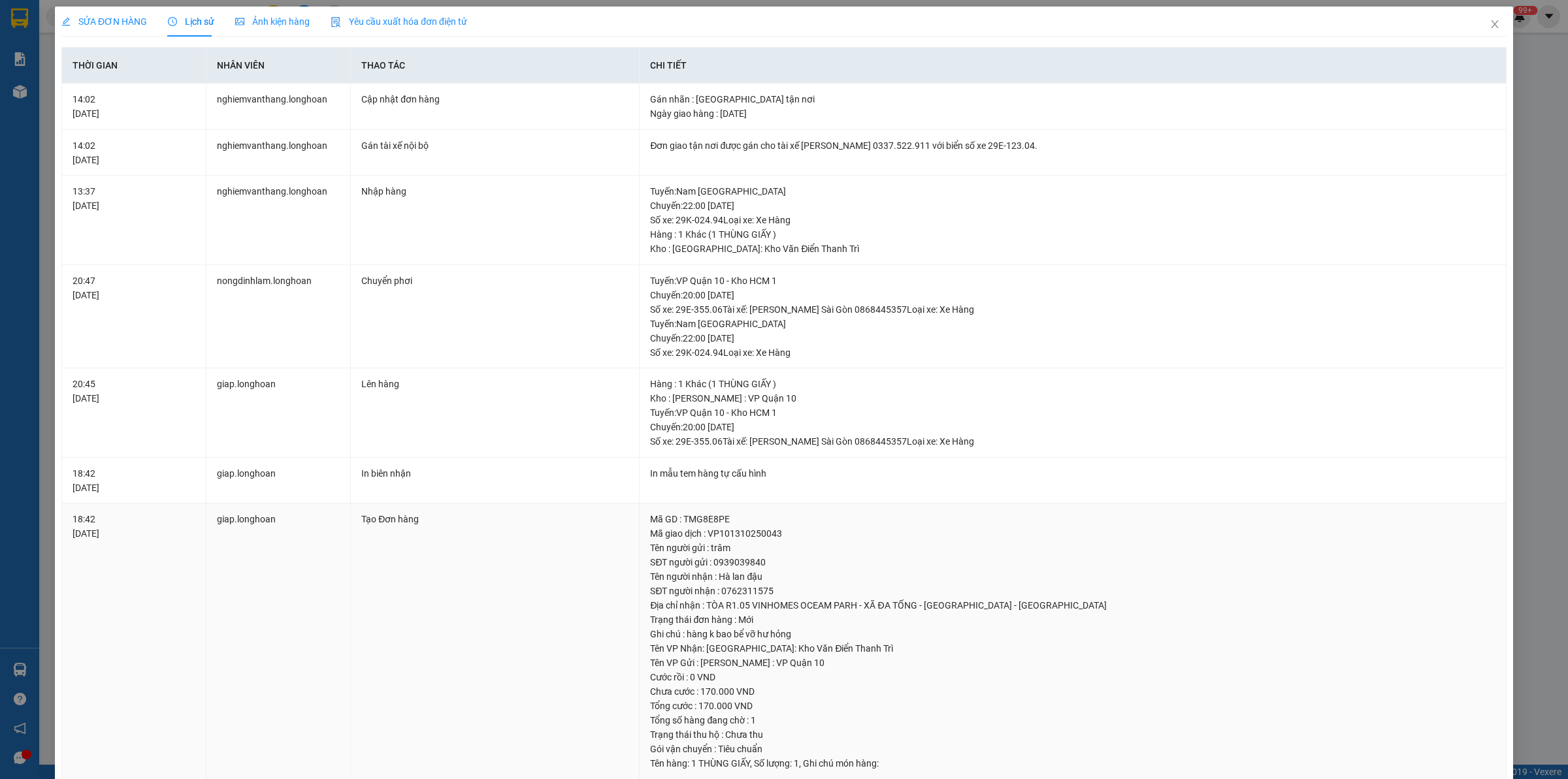
click at [324, 600] on td "giap.longhoan" at bounding box center [279, 642] width 144 height 276
click at [121, 24] on span "SỬA ĐƠN HÀNG" at bounding box center [104, 22] width 86 height 11
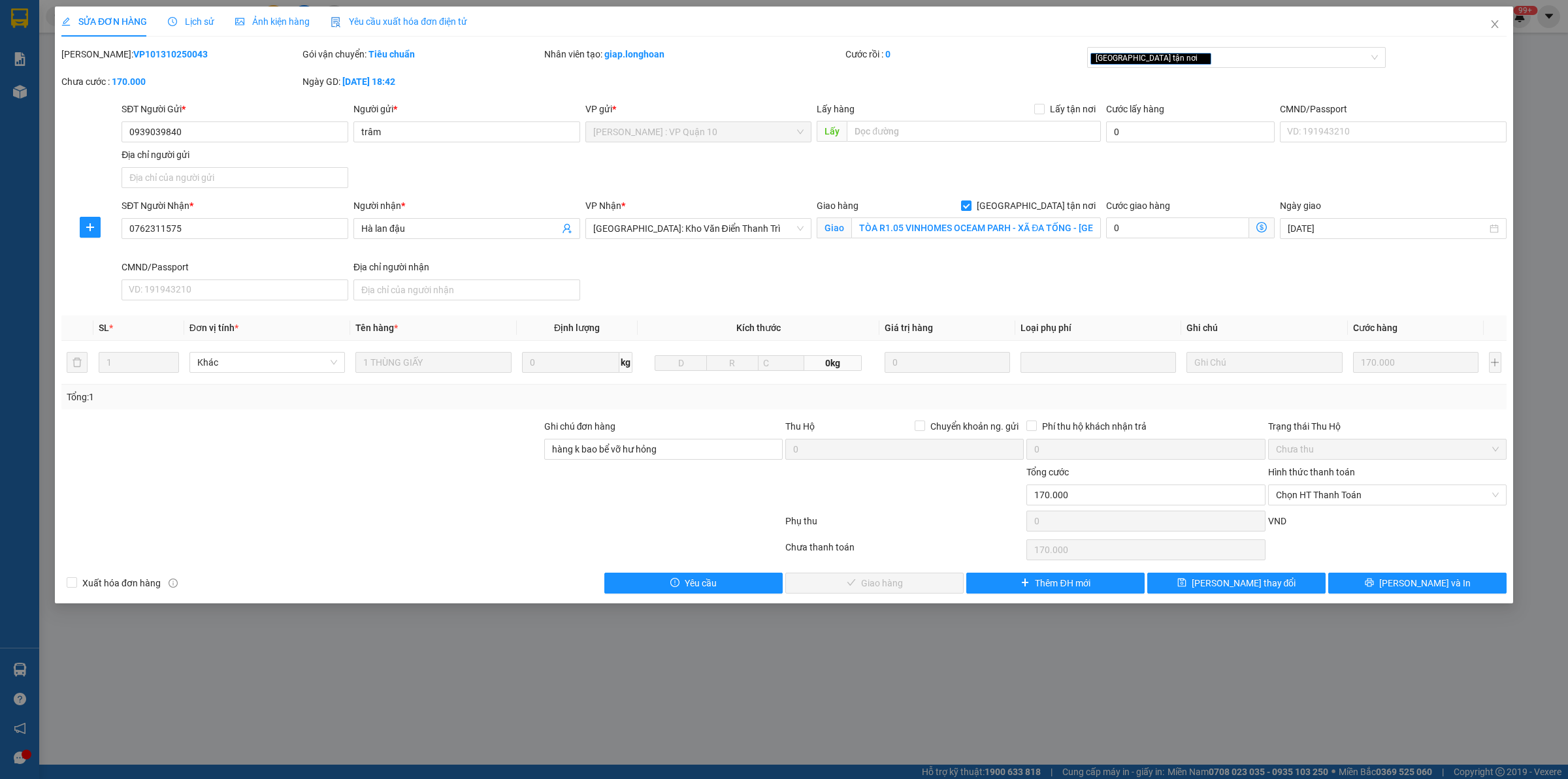
click at [583, 537] on div at bounding box center [422, 549] width 724 height 26
click at [1503, 24] on span "Close" at bounding box center [1494, 25] width 37 height 37
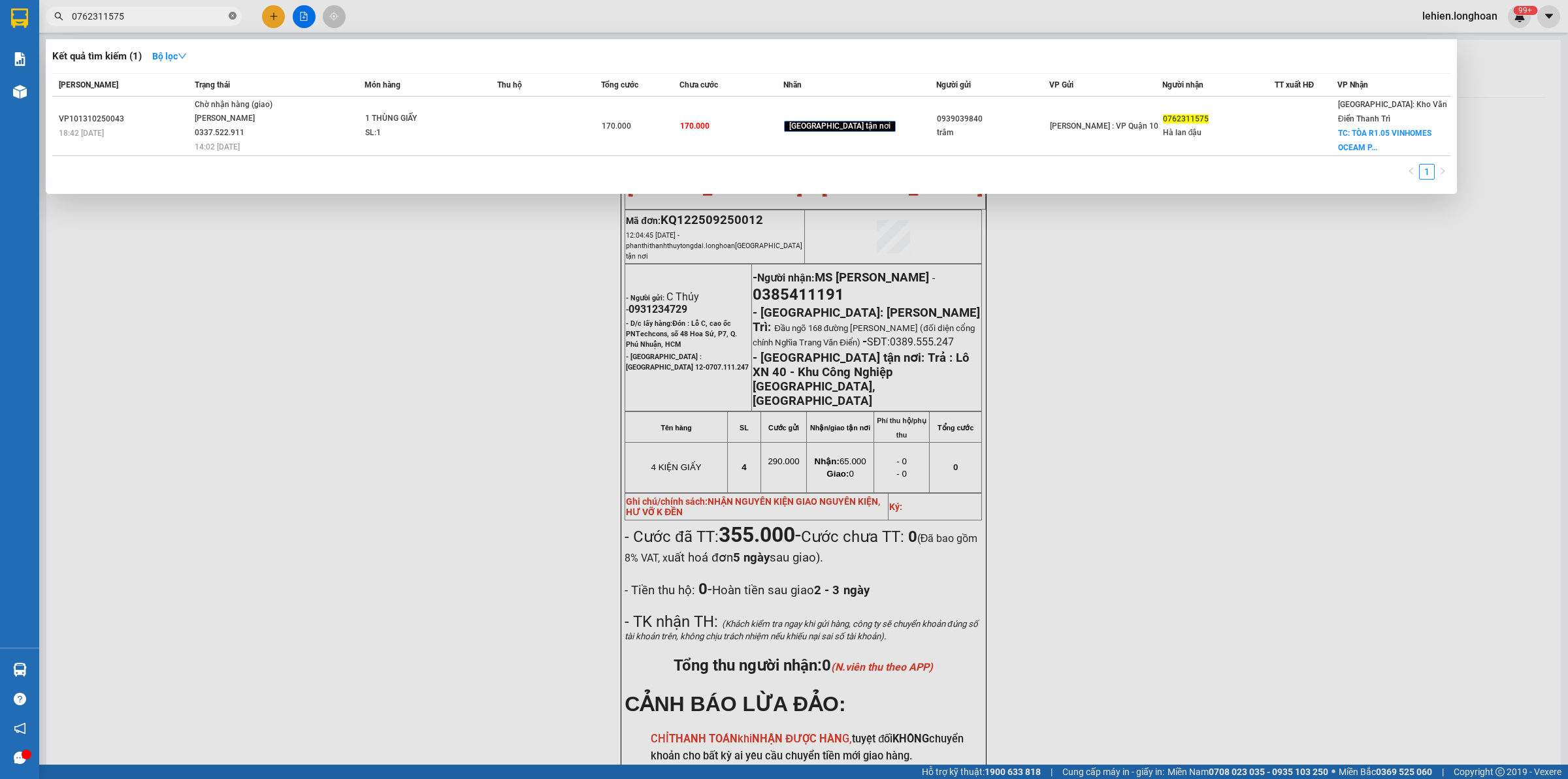
click at [234, 17] on icon "close-circle" at bounding box center [233, 16] width 8 height 8
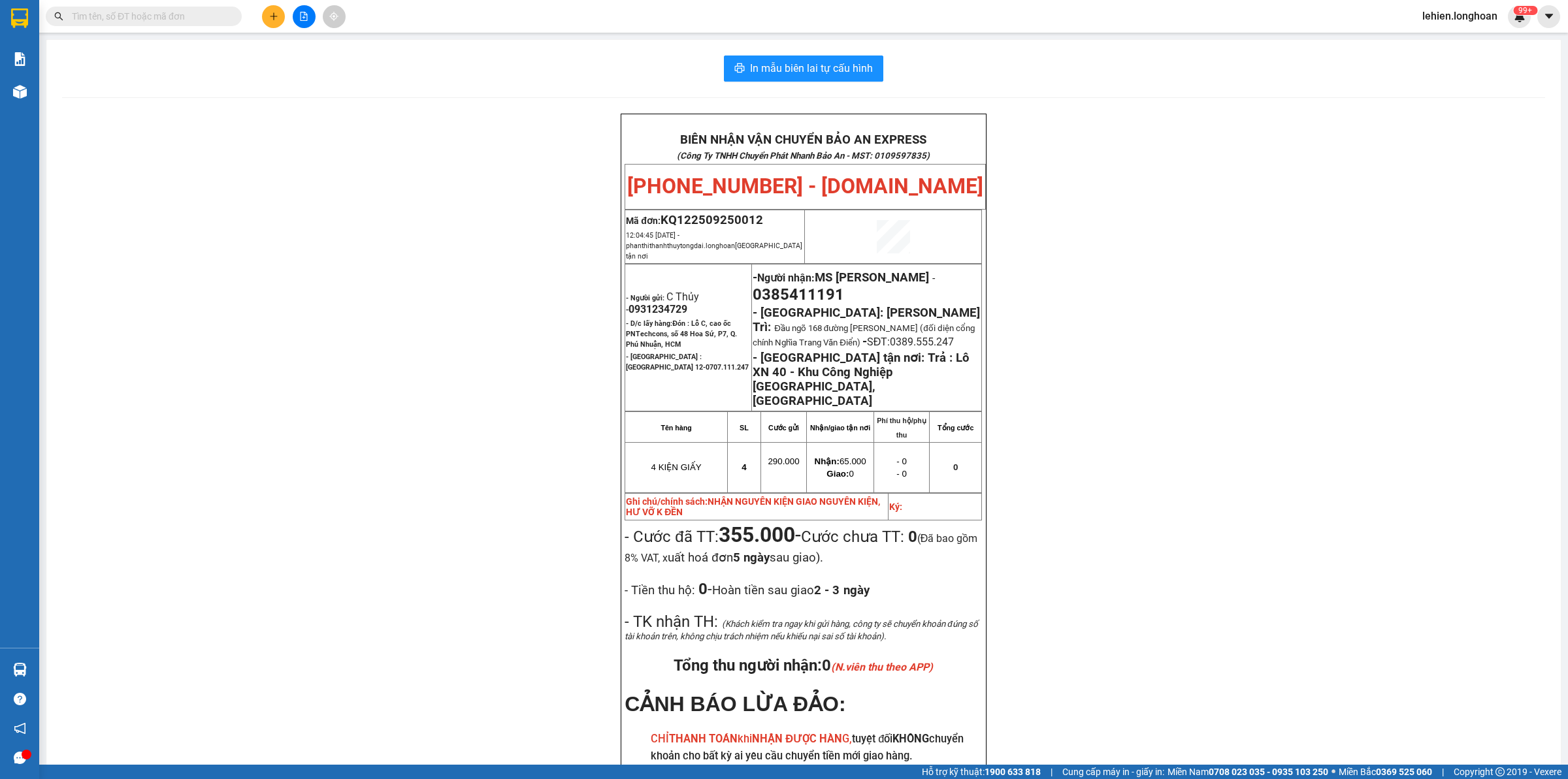
paste input "0372378573"
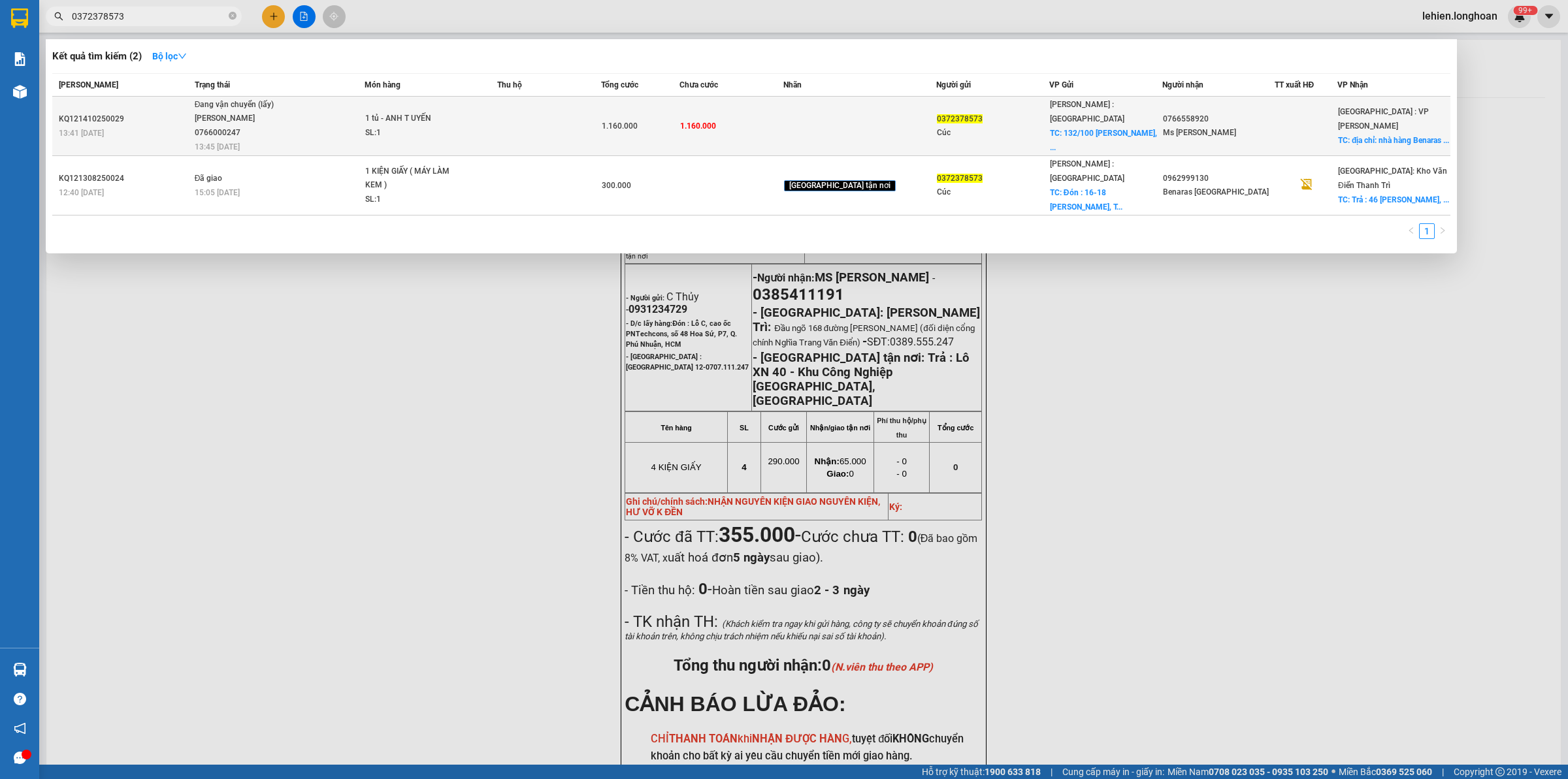
type input "0372378573"
click at [279, 122] on div "[PERSON_NAME] 0766000247" at bounding box center [243, 125] width 98 height 28
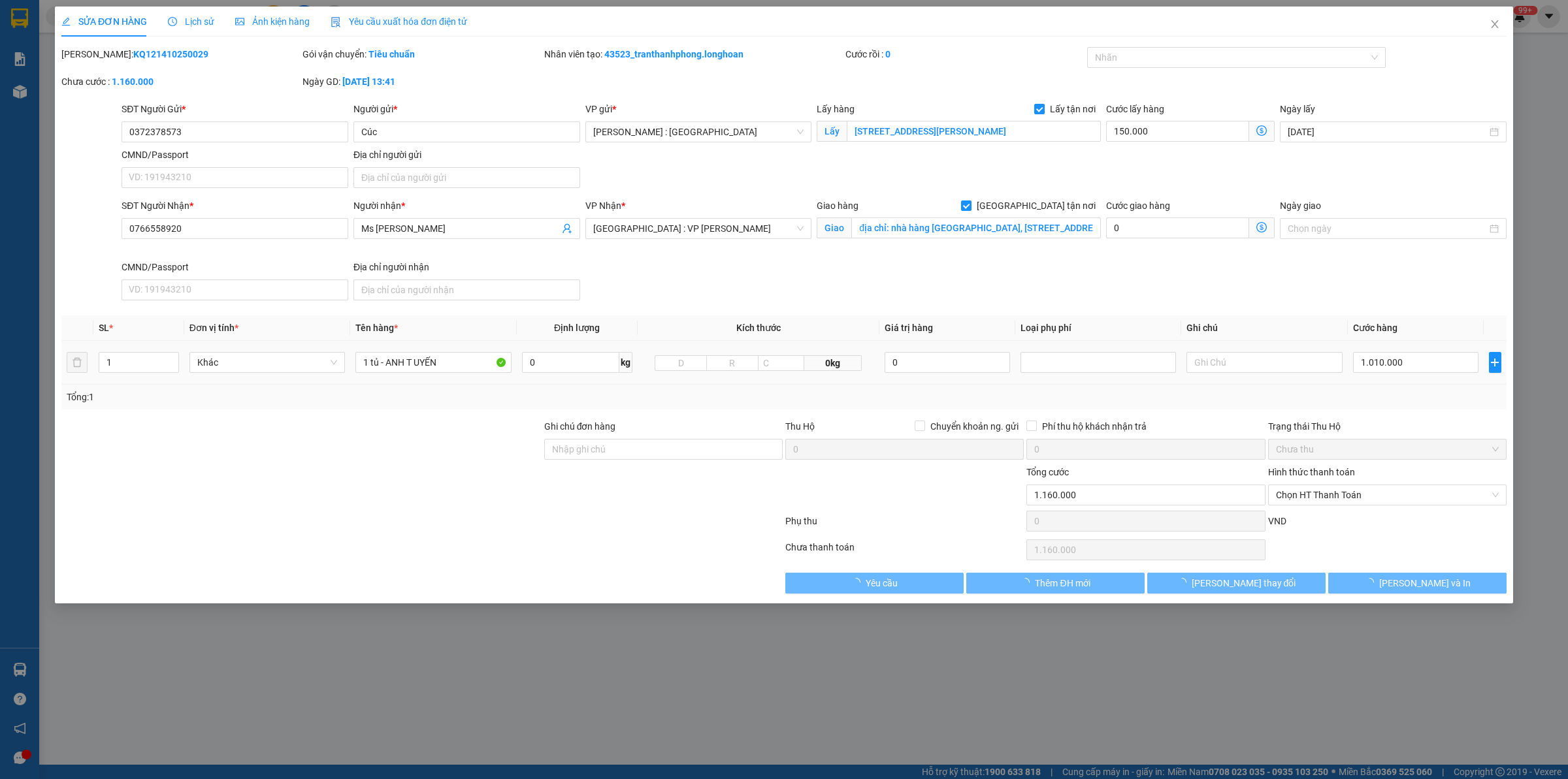
type input "0372378573"
type input "Cúc"
checkbox input "true"
type input "[STREET_ADDRESS][PERSON_NAME]"
type input "0766558920"
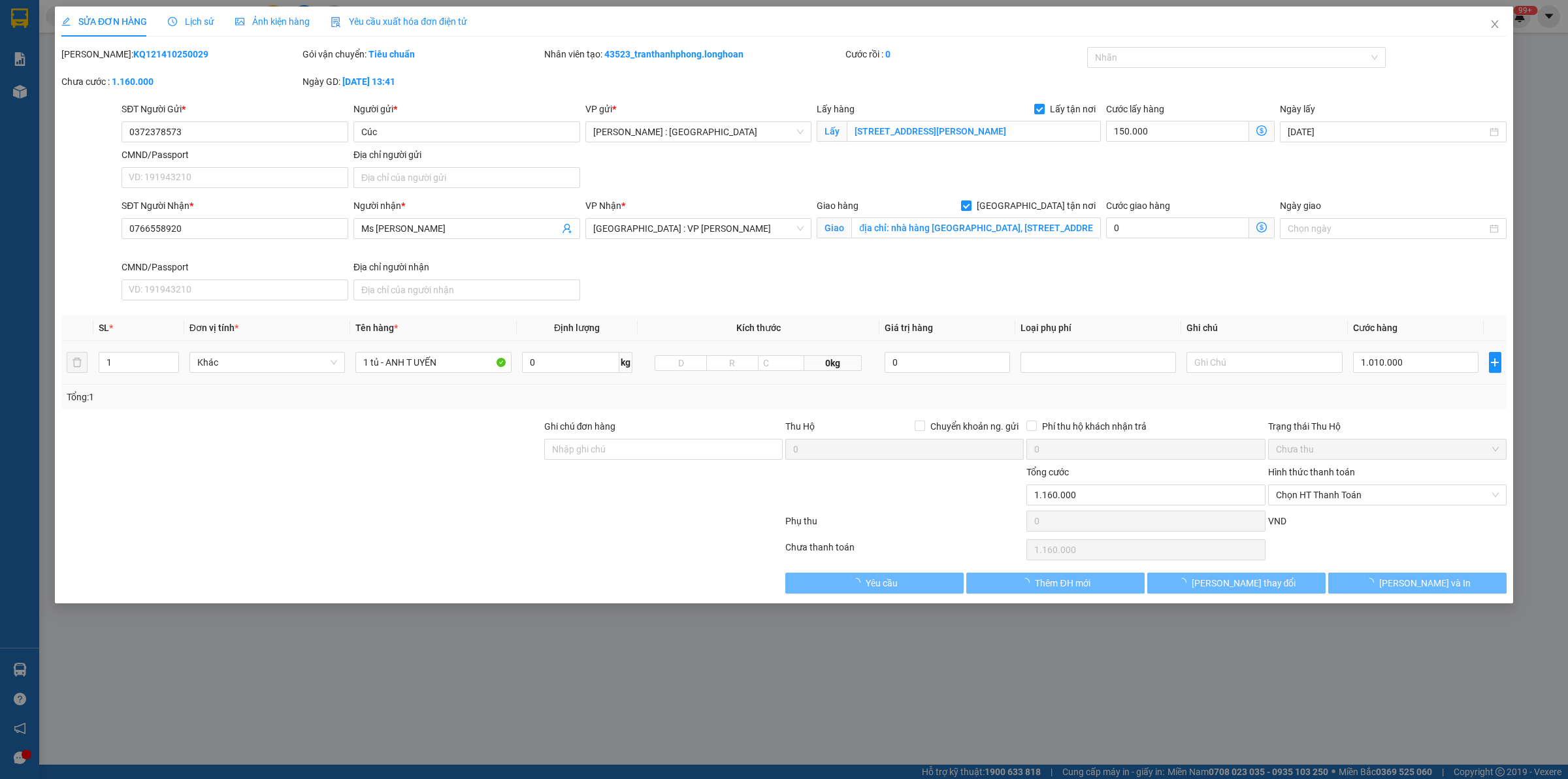
type input "Ms [PERSON_NAME]"
checkbox input "true"
type input "địa chỉ: nhà hàng [GEOGRAPHIC_DATA], [STREET_ADDRESS][PERSON_NAME]"
type input "0"
type input "1.160.000"
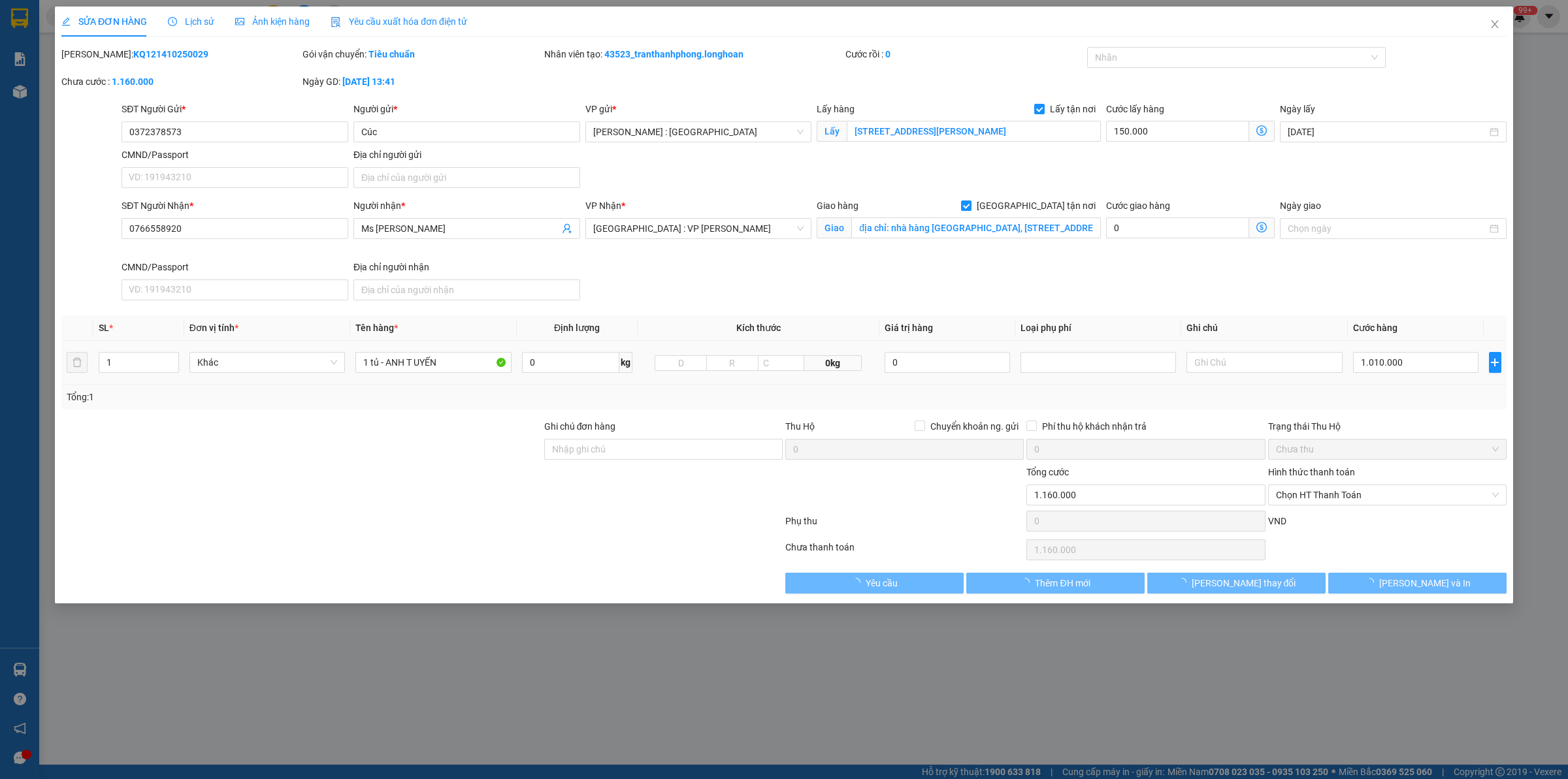
type input "1.160.000"
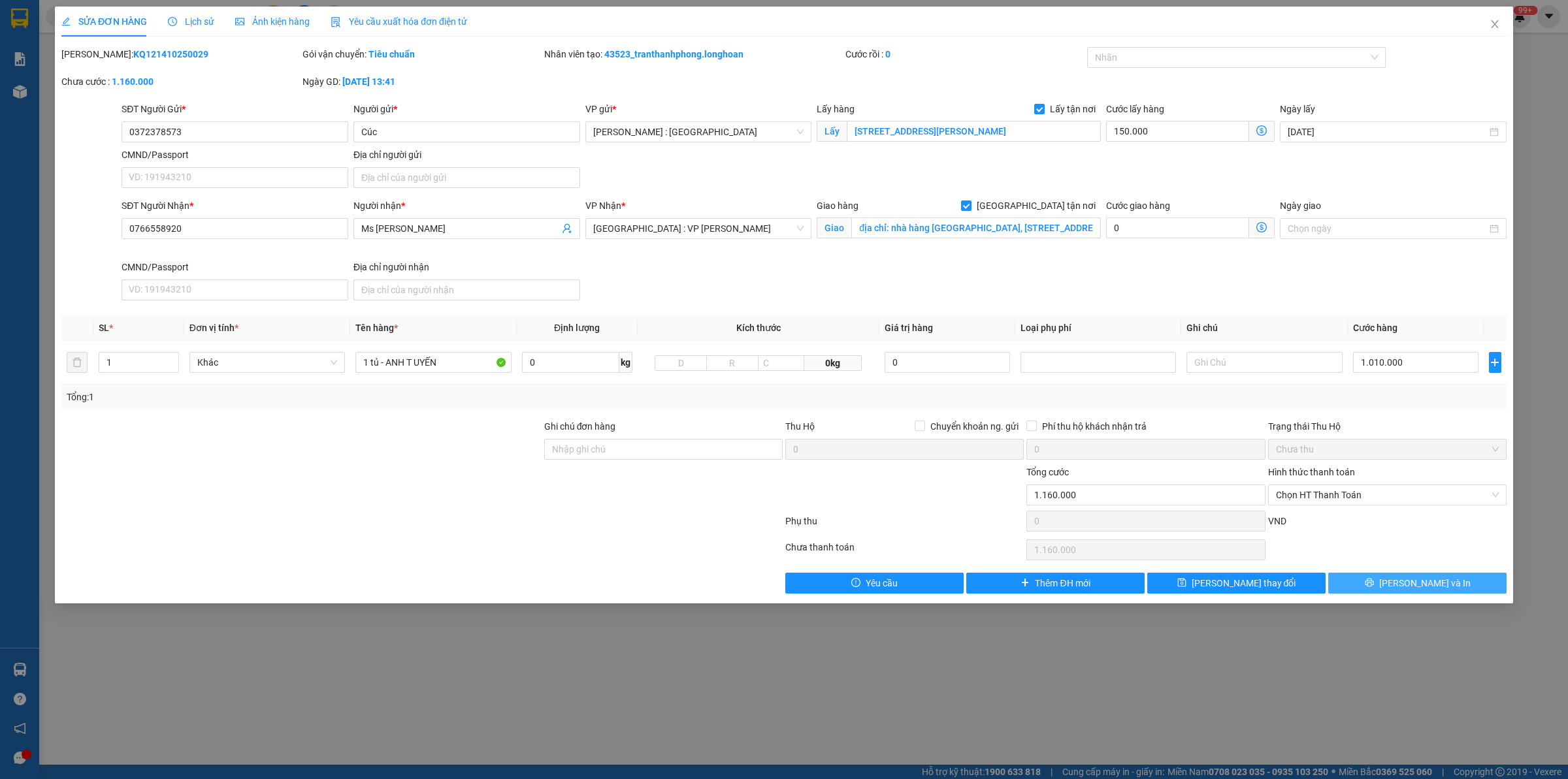
click at [1413, 588] on span "[PERSON_NAME] và In" at bounding box center [1425, 582] width 92 height 14
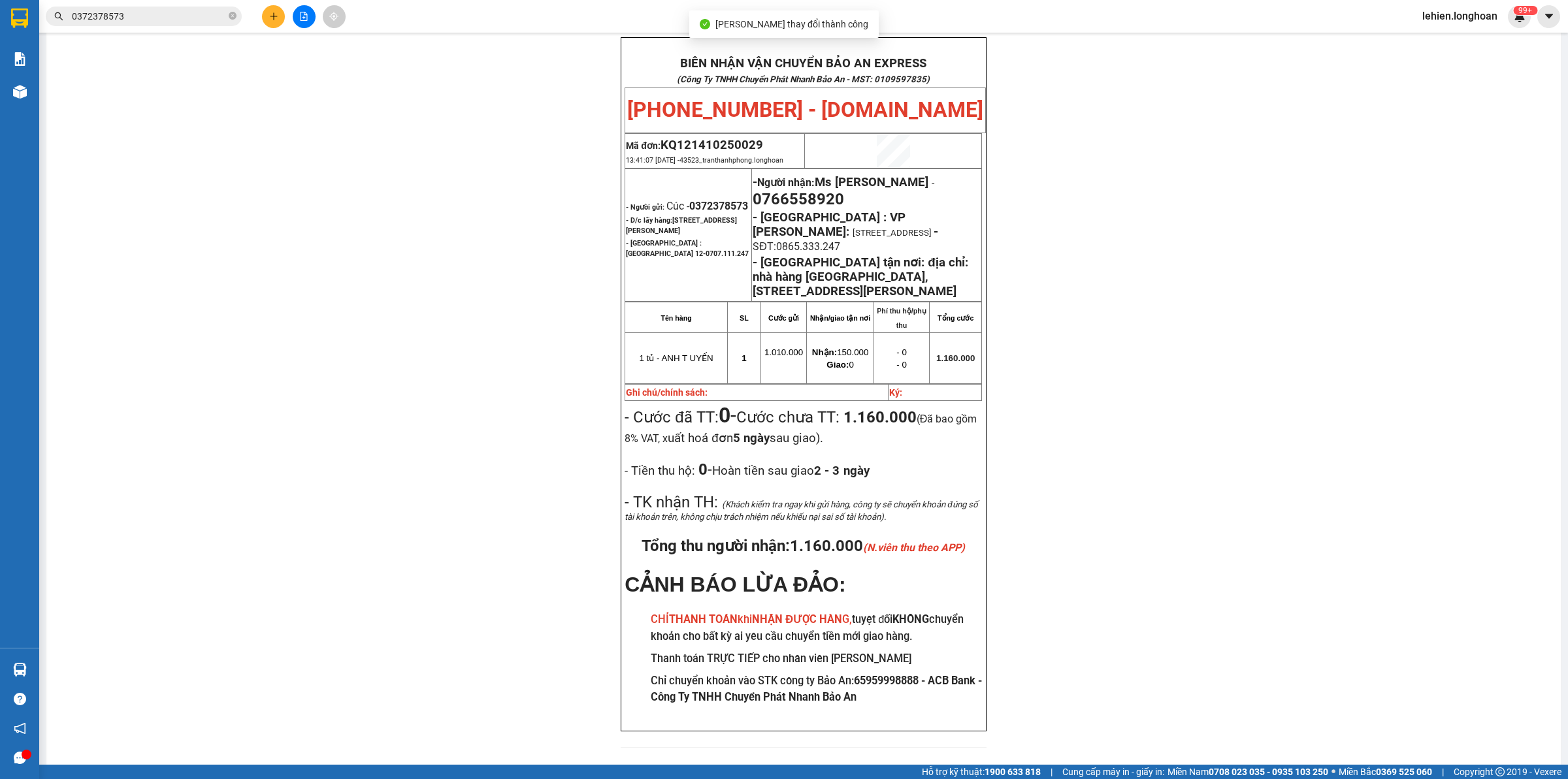
scroll to position [80, 0]
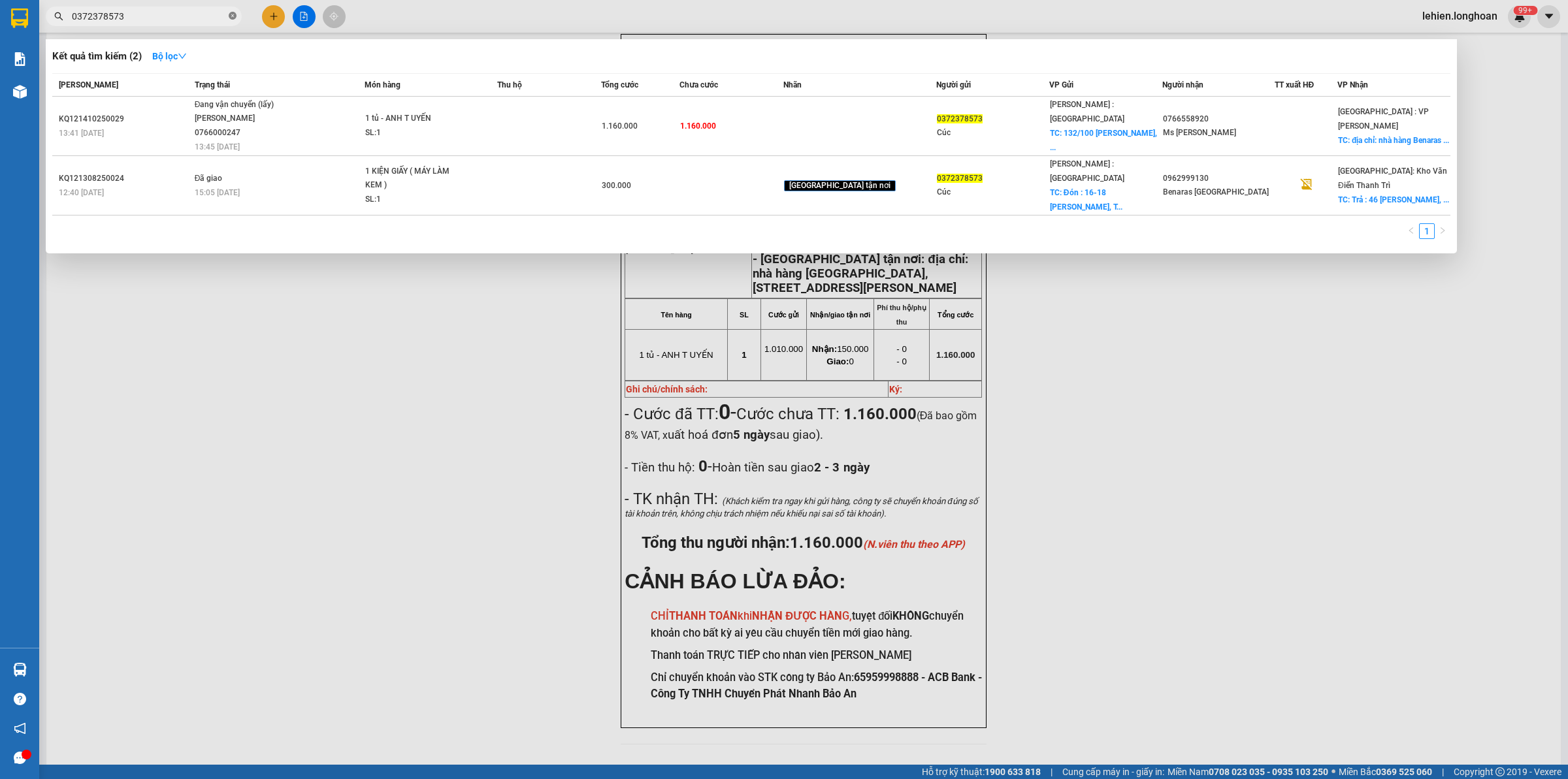
click at [234, 15] on icon "close-circle" at bounding box center [233, 16] width 8 height 8
paste input "VPLB1310250009"
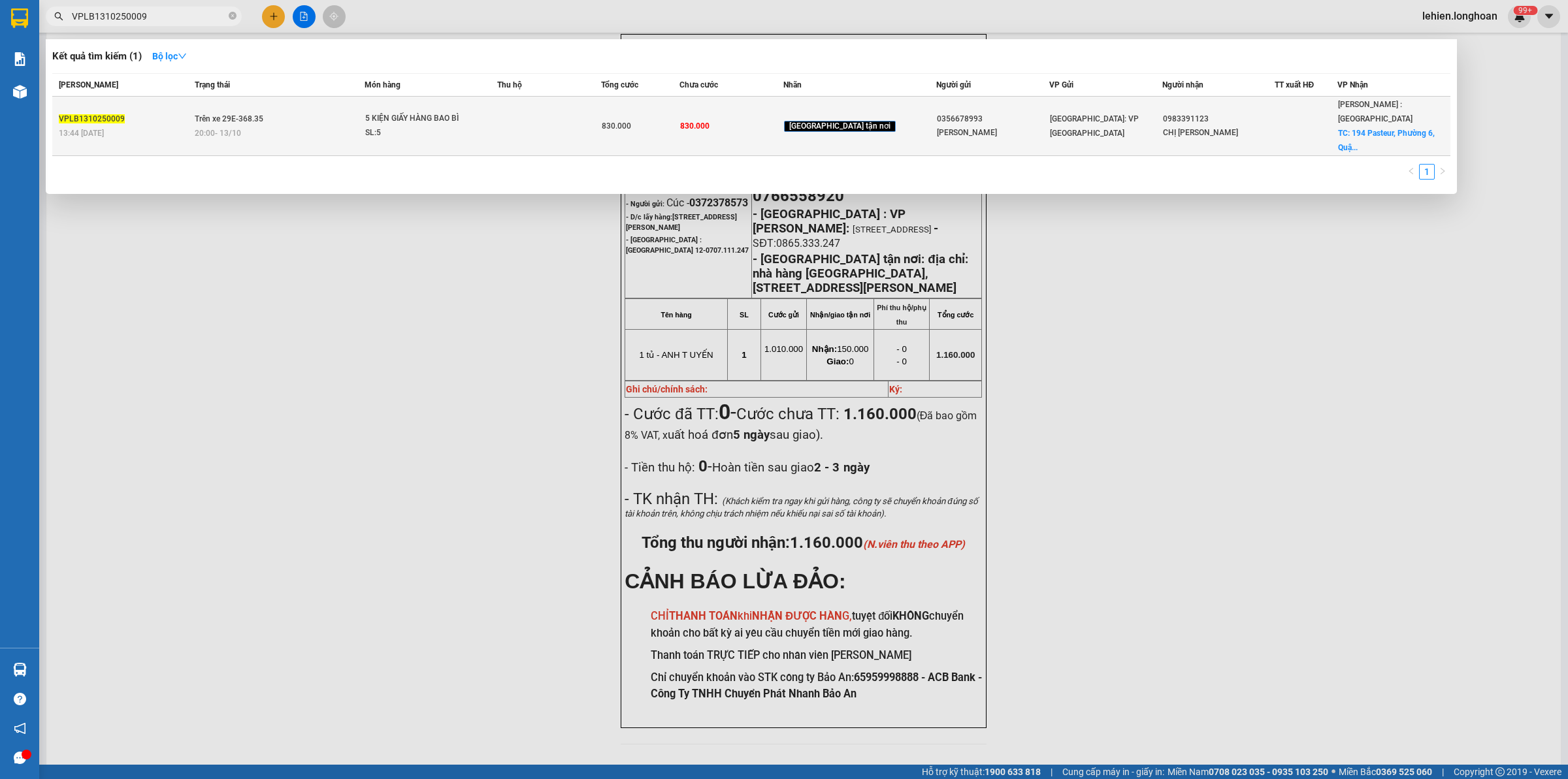
type input "VPLB1310250009"
click at [276, 103] on td "Trên xe 29E-368.35 20:00 [DATE]" at bounding box center [278, 126] width 173 height 59
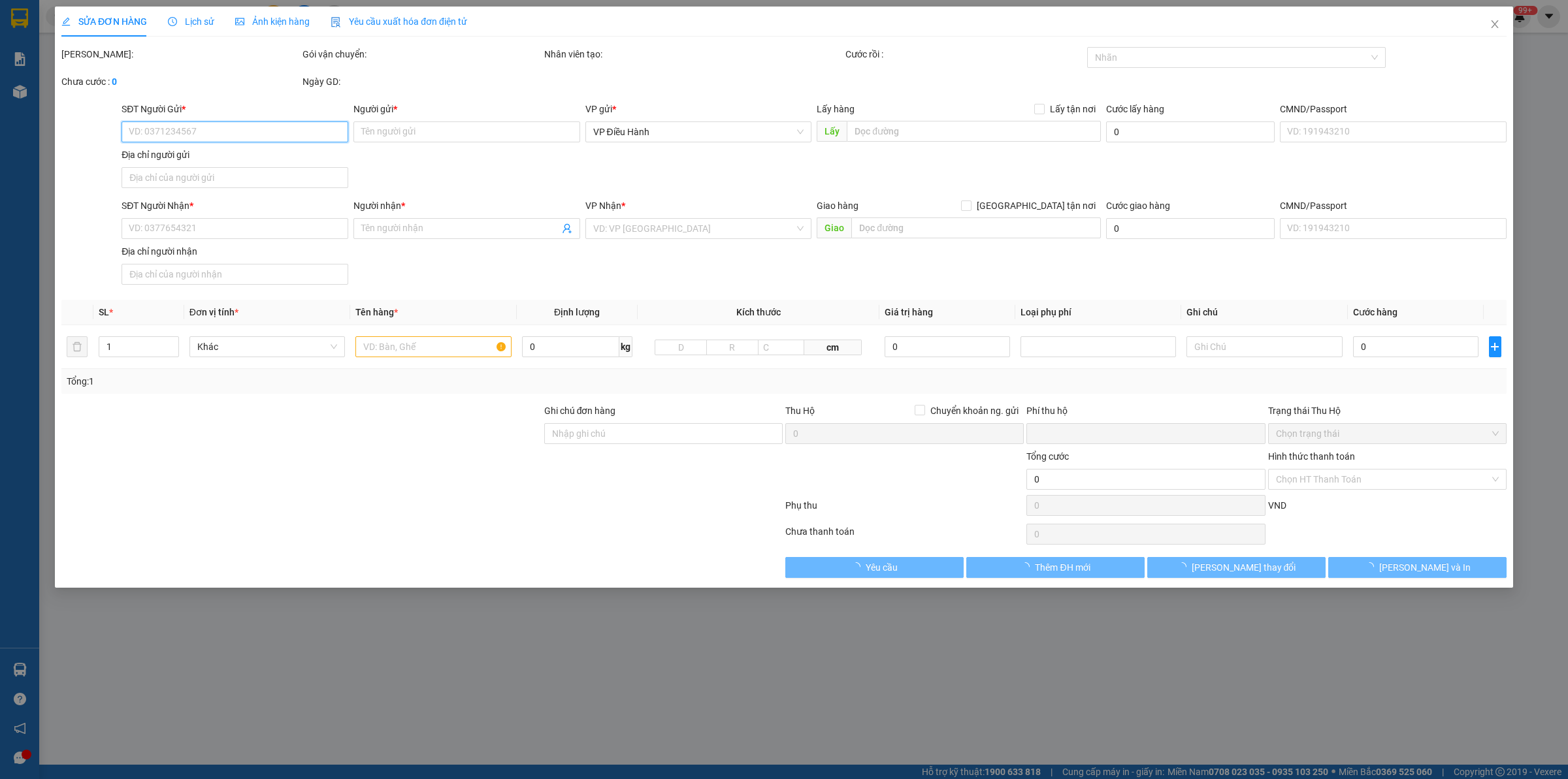
type input "0356678993"
type input "[PERSON_NAME]"
type input "0983391123"
type input "CHỊ [PERSON_NAME]"
checkbox input "true"
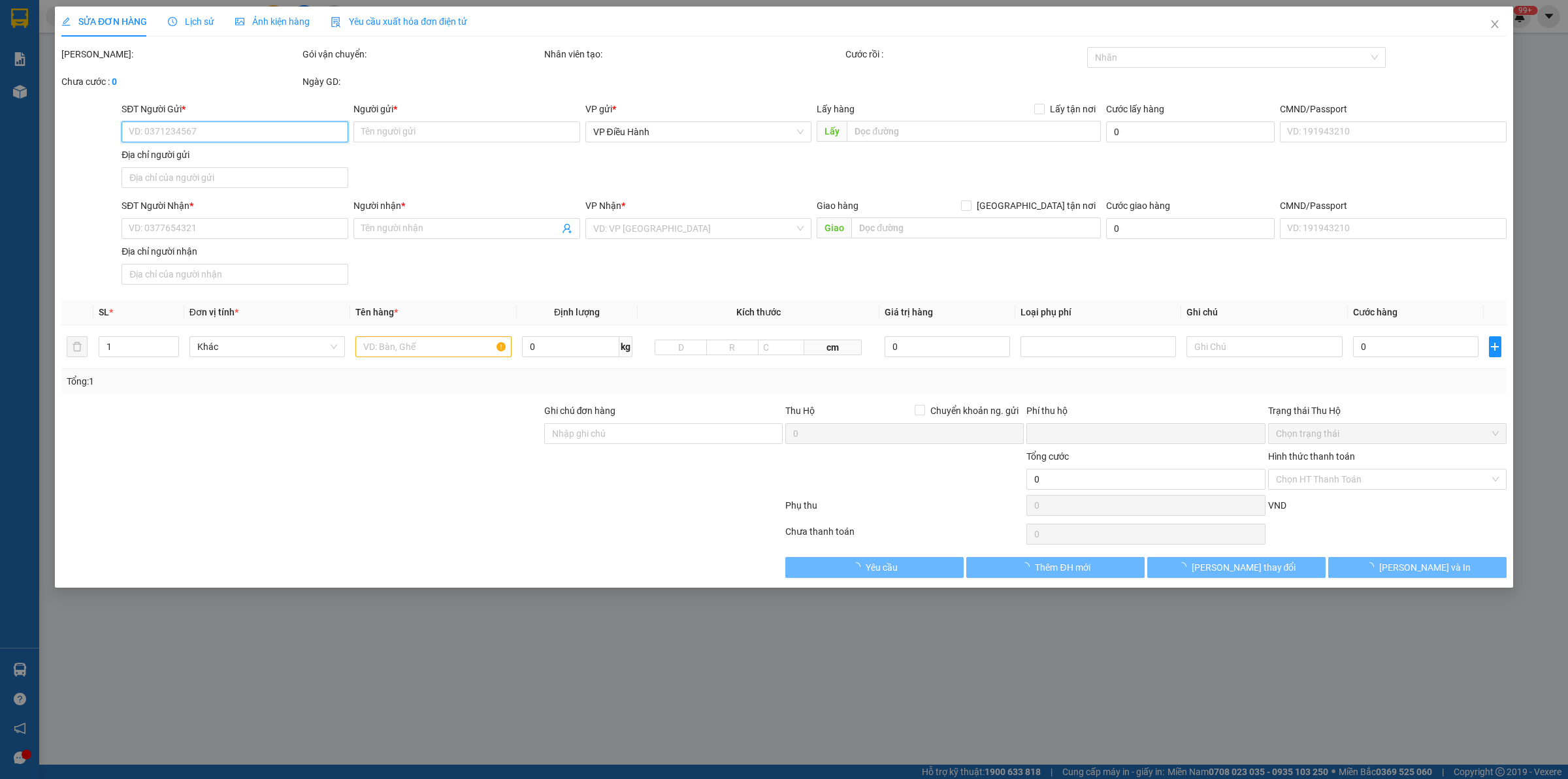
type input "[STREET_ADDRESS]"
type input "0"
type input "830.000"
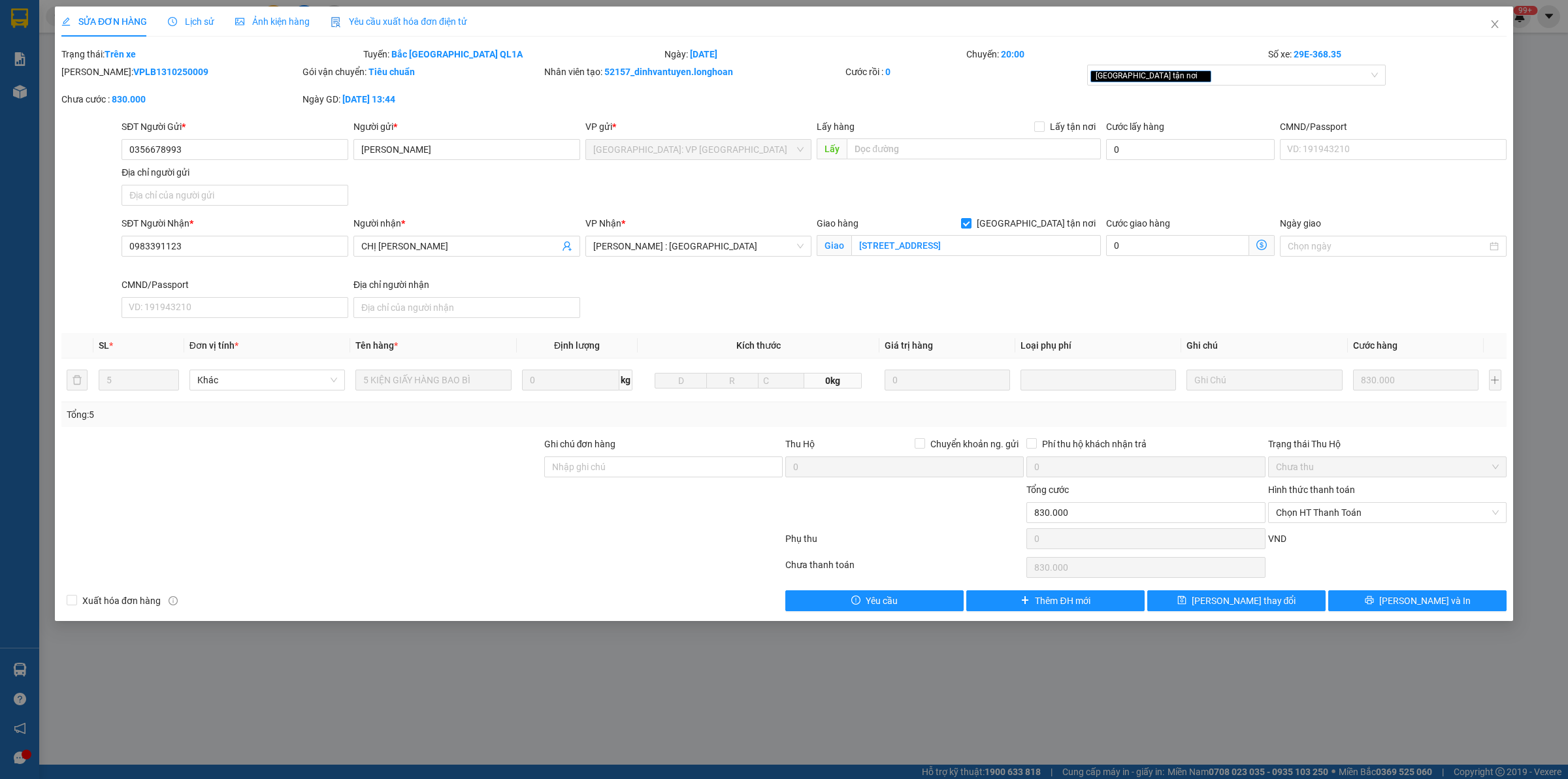
click at [208, 17] on span "Lịch sử" at bounding box center [191, 22] width 47 height 11
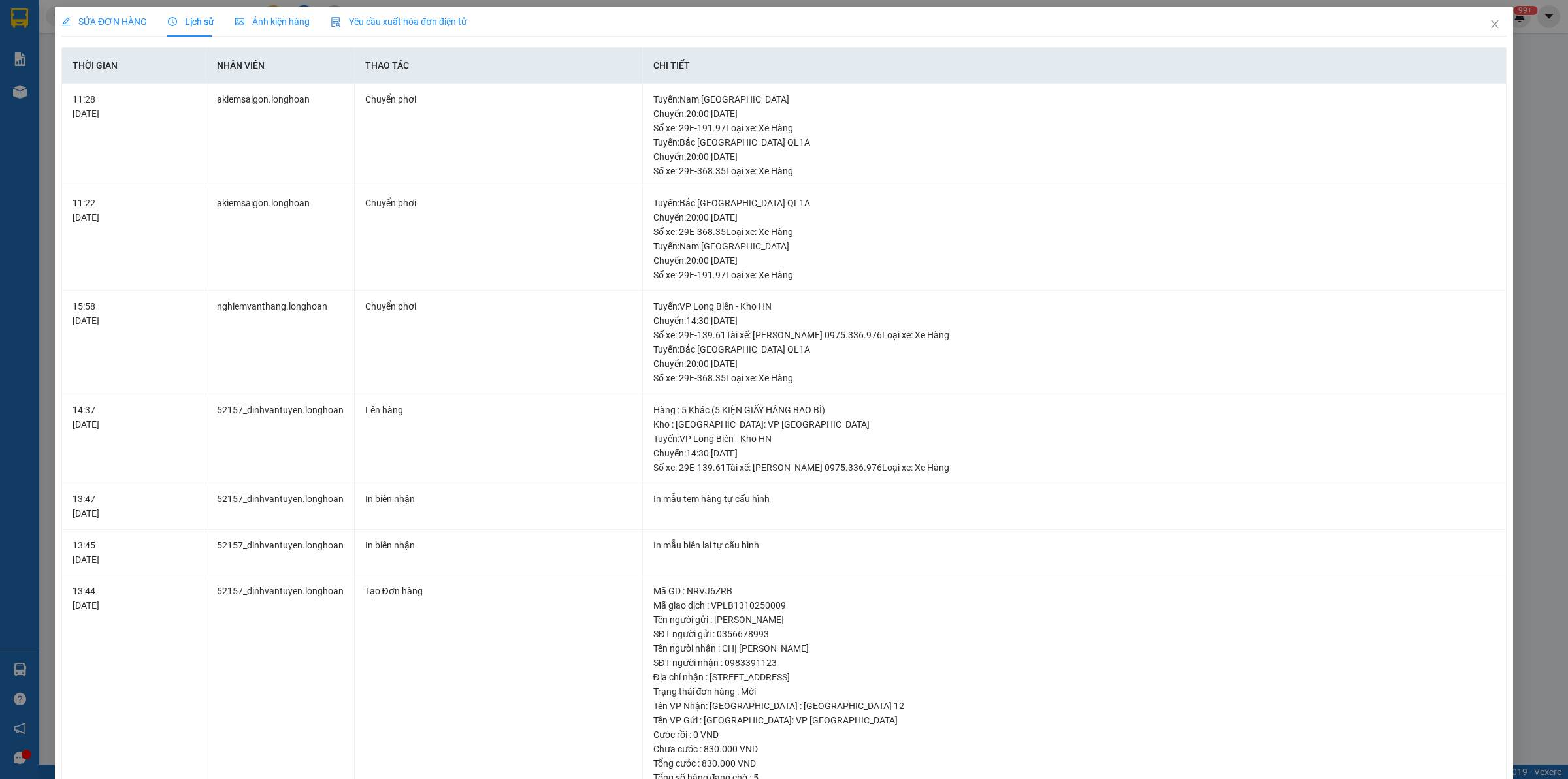
click at [108, 11] on div "SỬA ĐƠN HÀNG" at bounding box center [104, 22] width 86 height 30
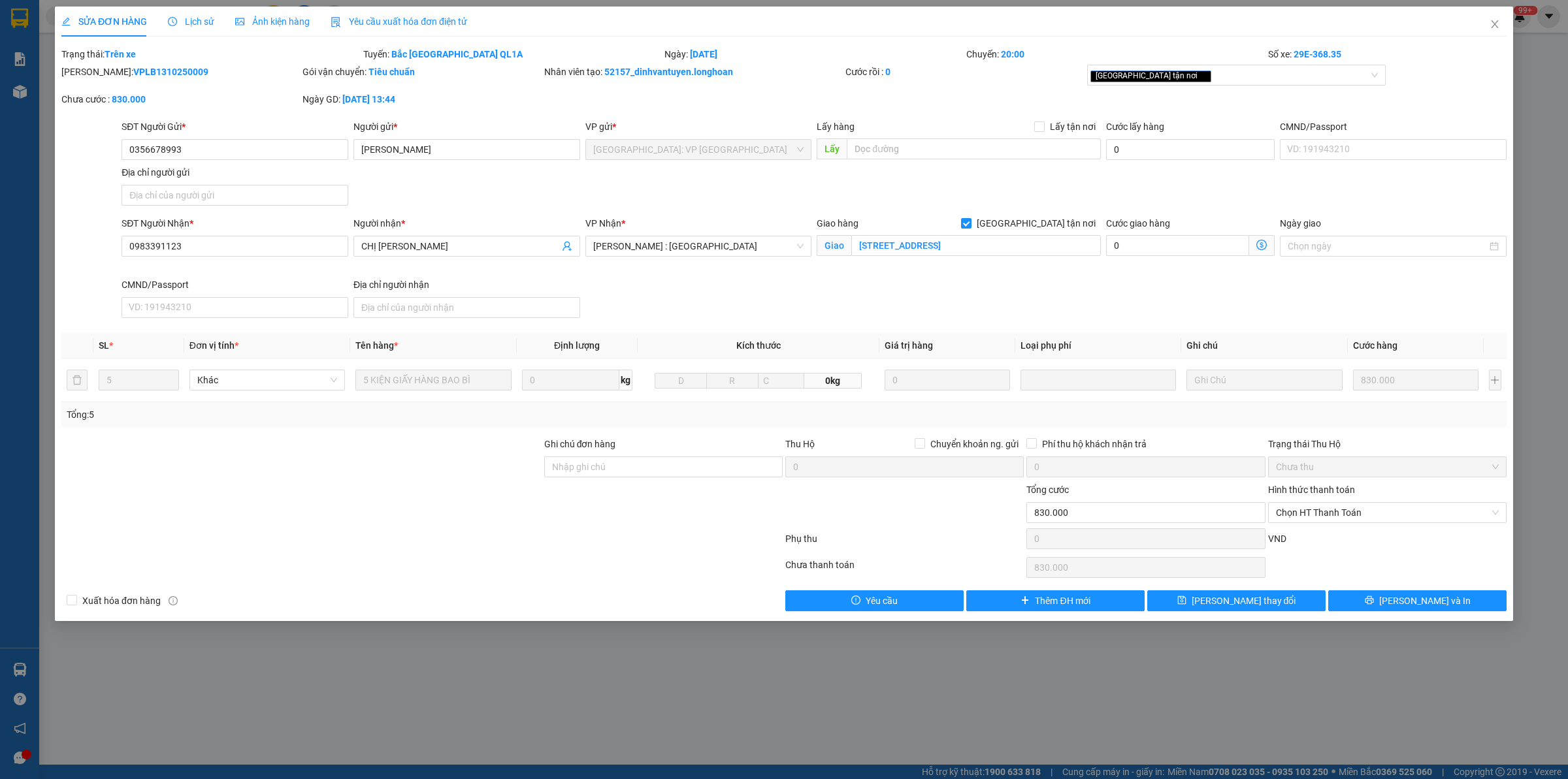
drag, startPoint x: 191, startPoint y: 20, endPoint x: 198, endPoint y: 23, distance: 7.6
click at [193, 20] on span "Lịch sử" at bounding box center [191, 22] width 47 height 11
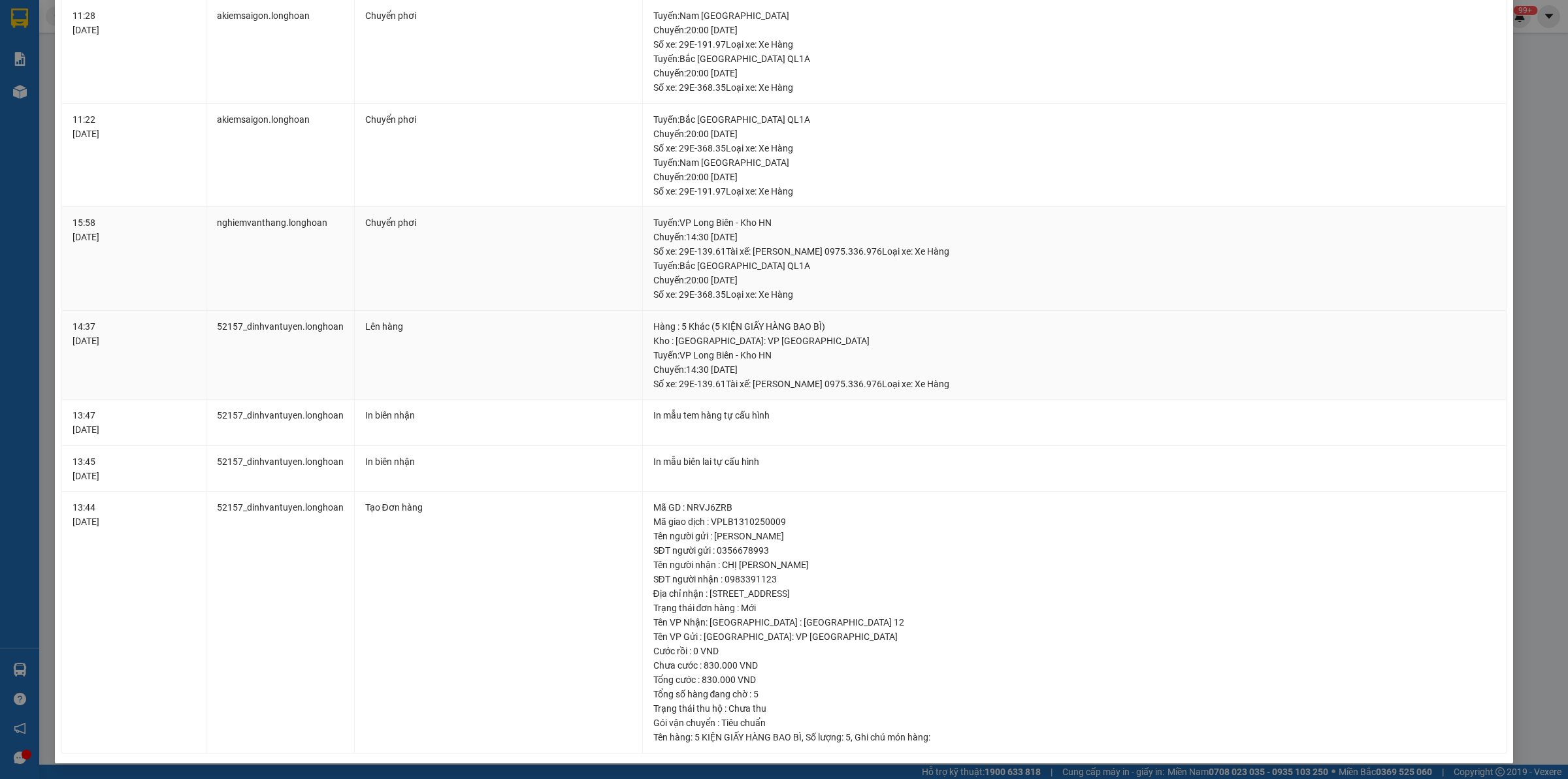
scroll to position [2, 0]
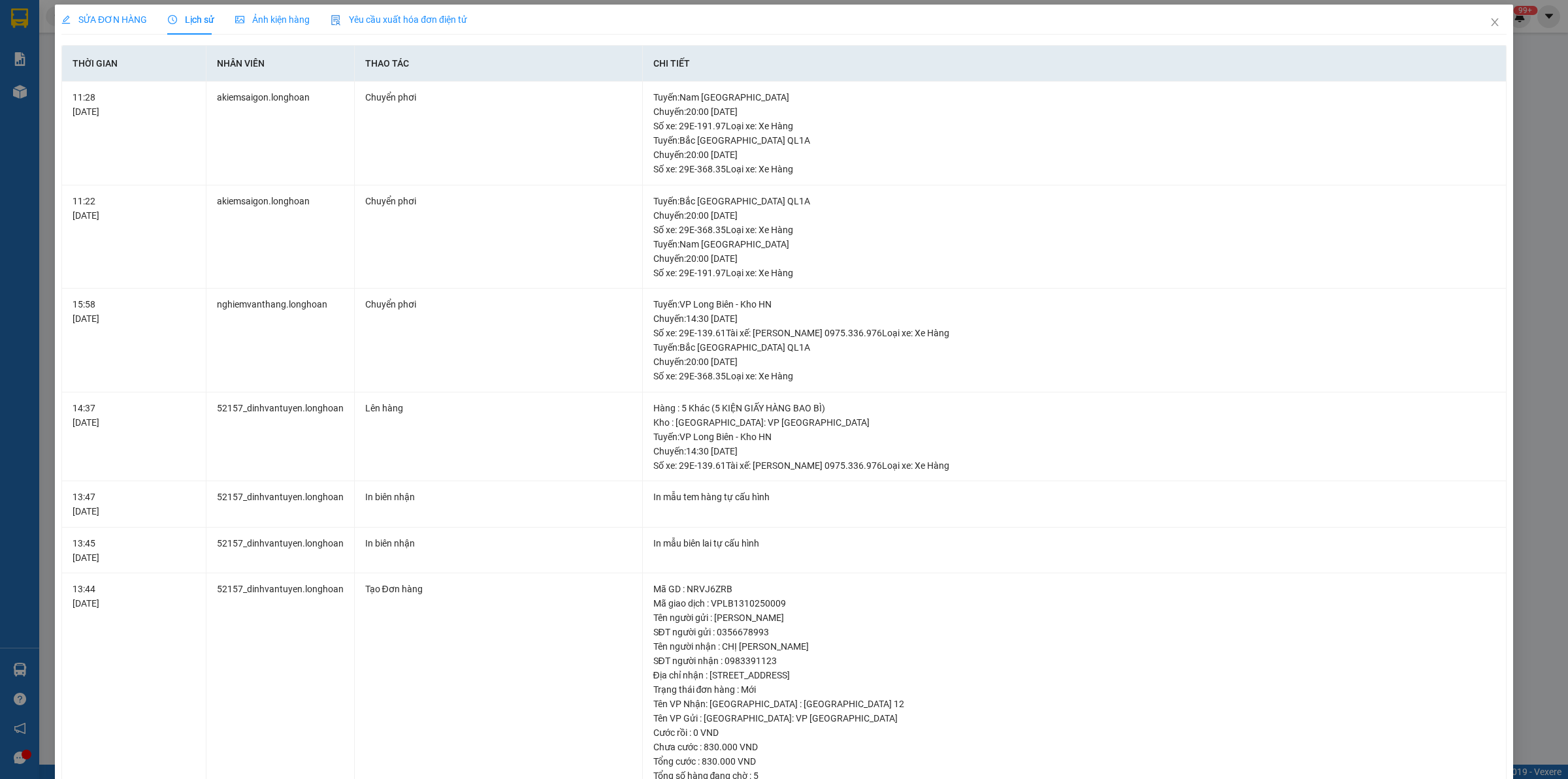
click at [116, 23] on span "SỬA ĐƠN HÀNG" at bounding box center [104, 20] width 86 height 11
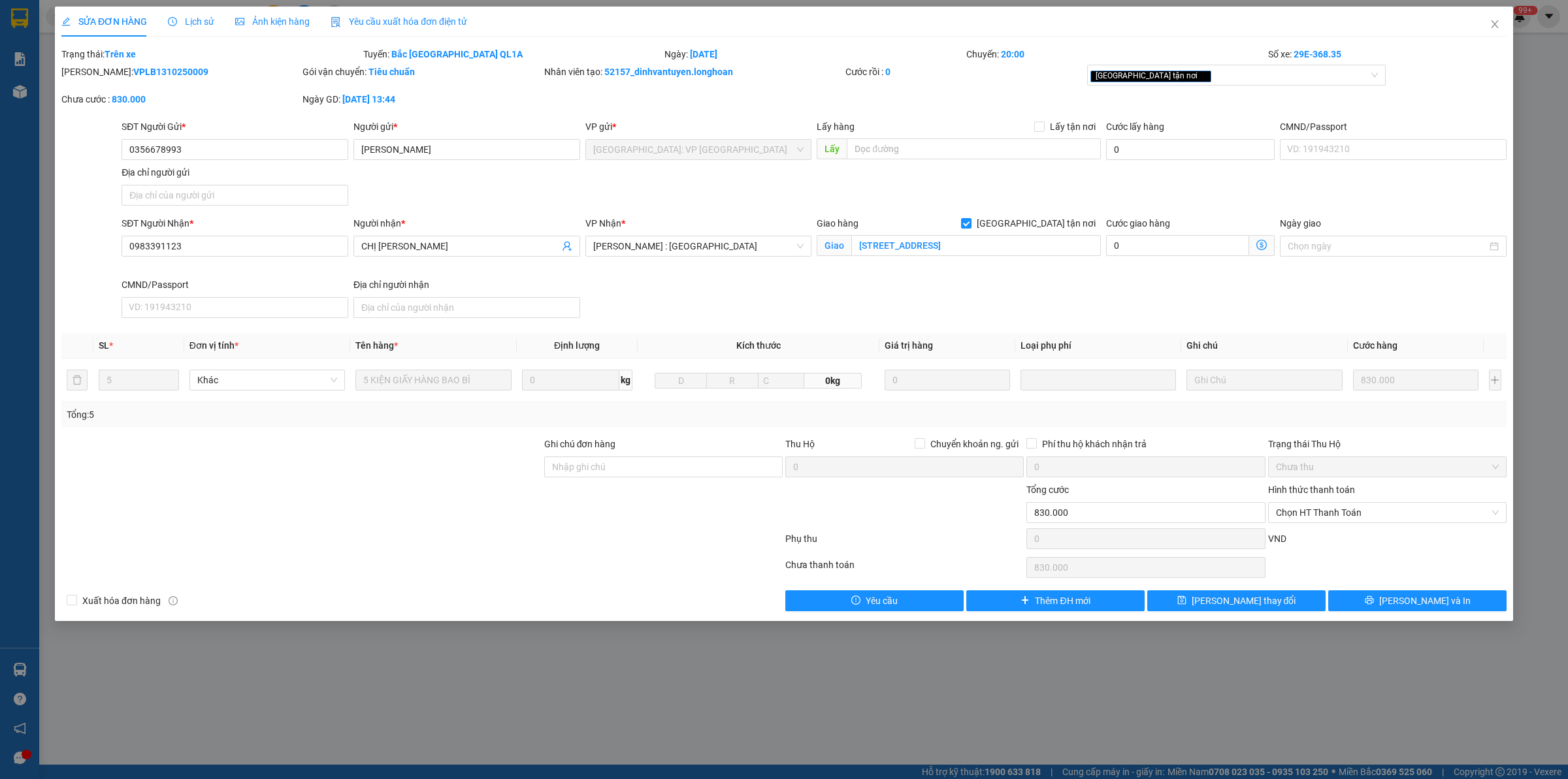
click at [181, 33] on div "Lịch sử" at bounding box center [191, 22] width 47 height 30
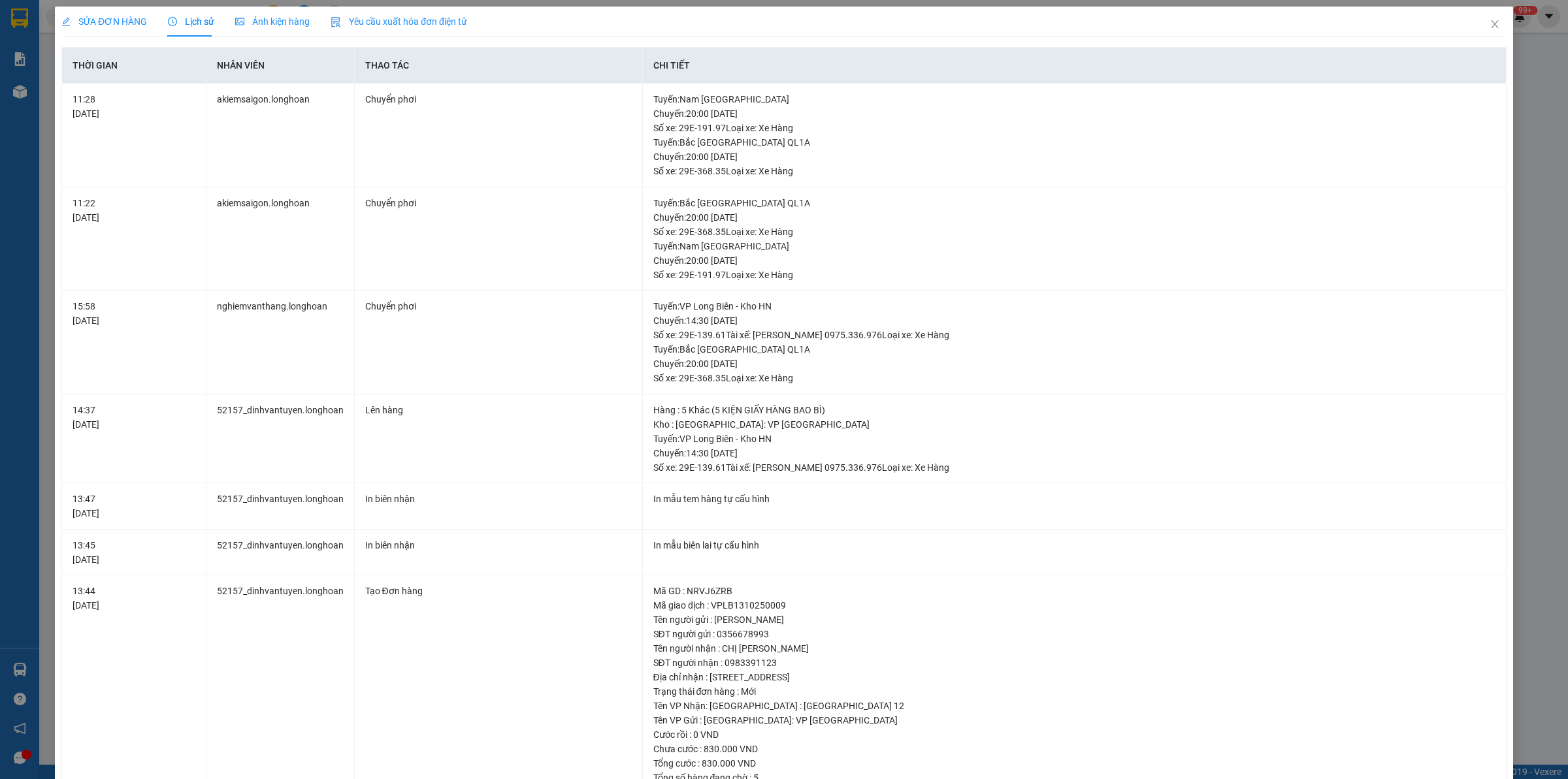
click at [122, 24] on span "SỬA ĐƠN HÀNG" at bounding box center [104, 22] width 86 height 11
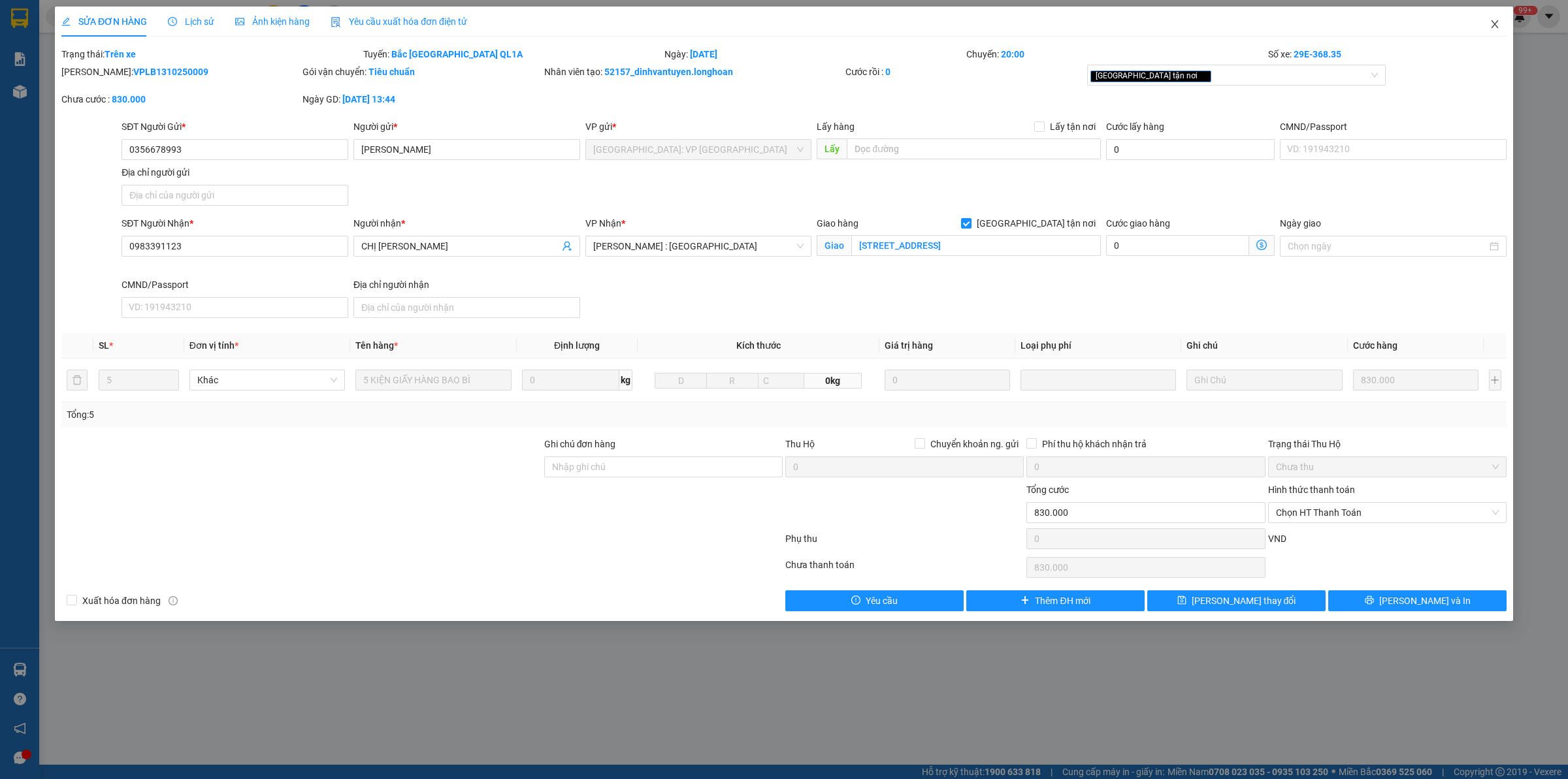
click at [1498, 23] on icon "close" at bounding box center [1495, 24] width 11 height 11
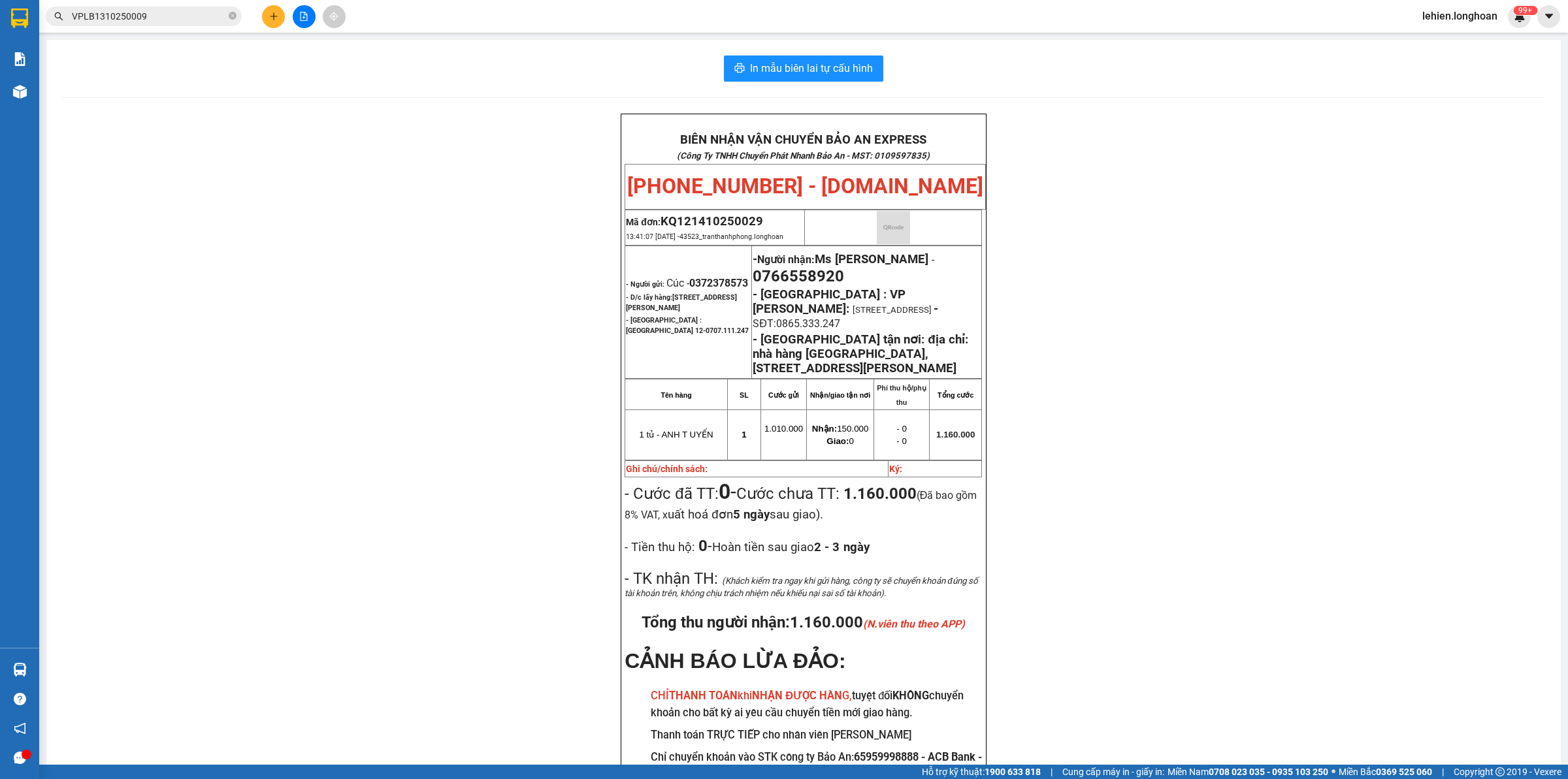
click at [234, 23] on span at bounding box center [233, 16] width 8 height 14
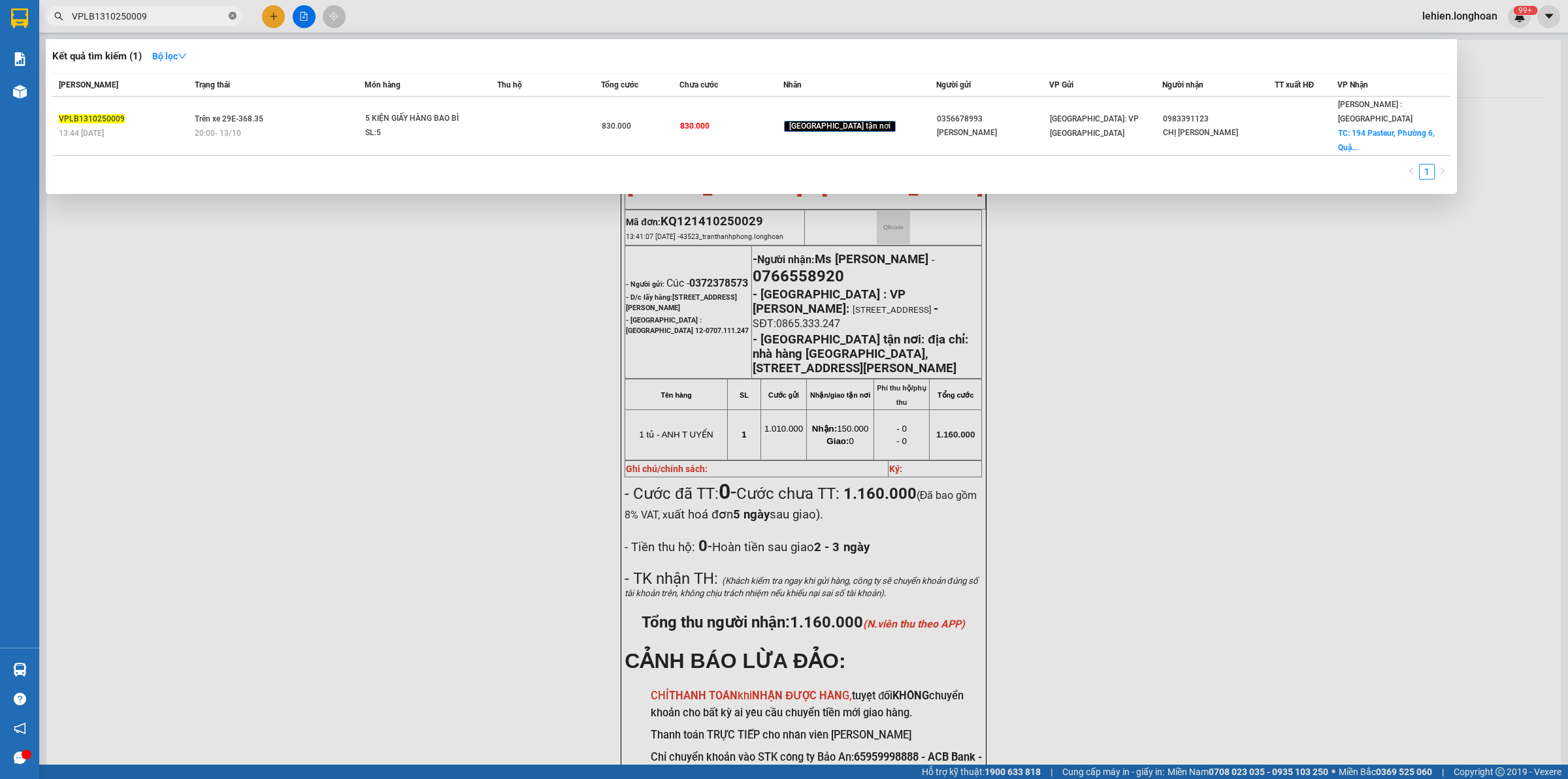
click at [230, 15] on icon "close-circle" at bounding box center [233, 16] width 8 height 8
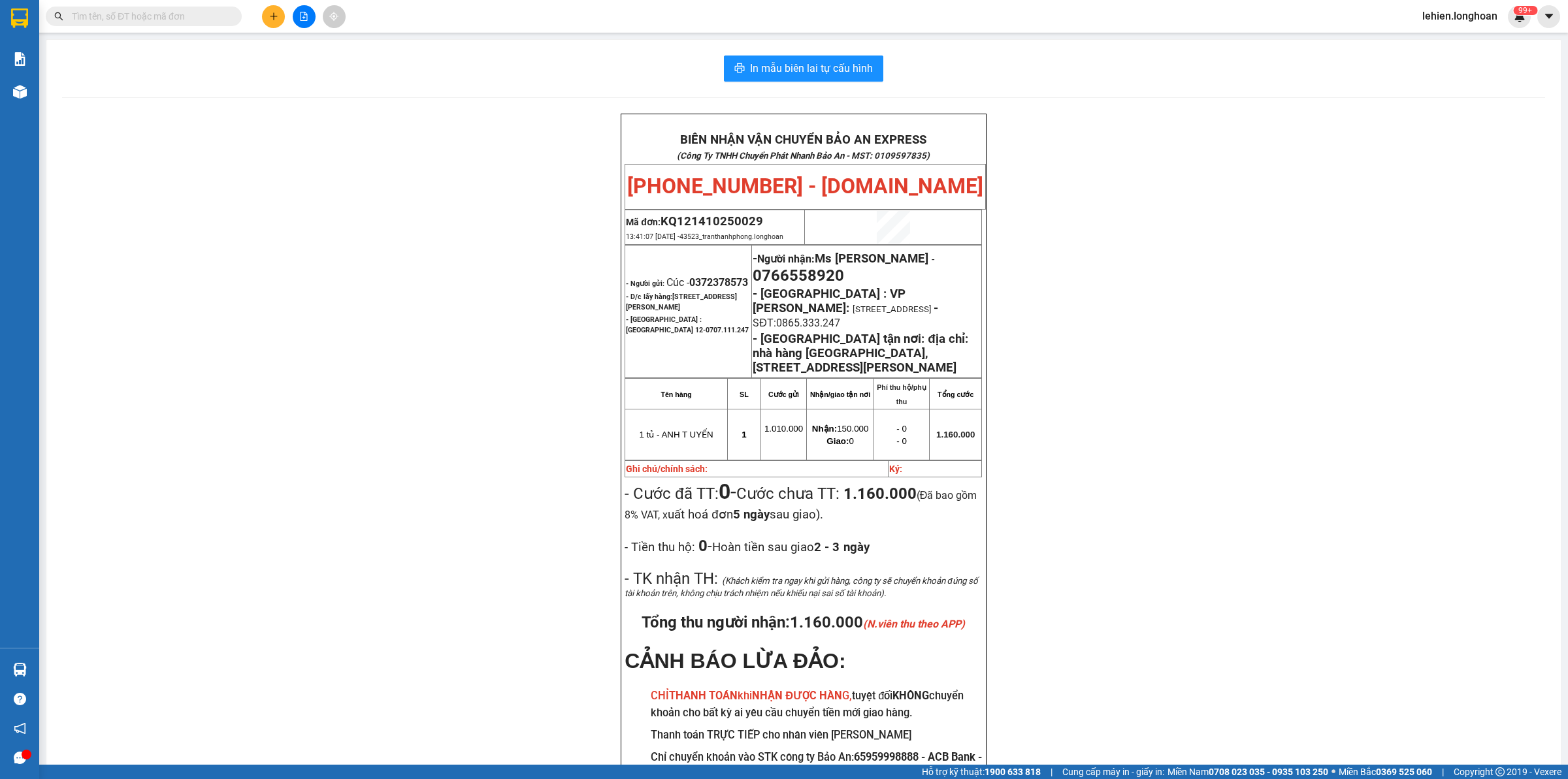
paste input "0899056661"
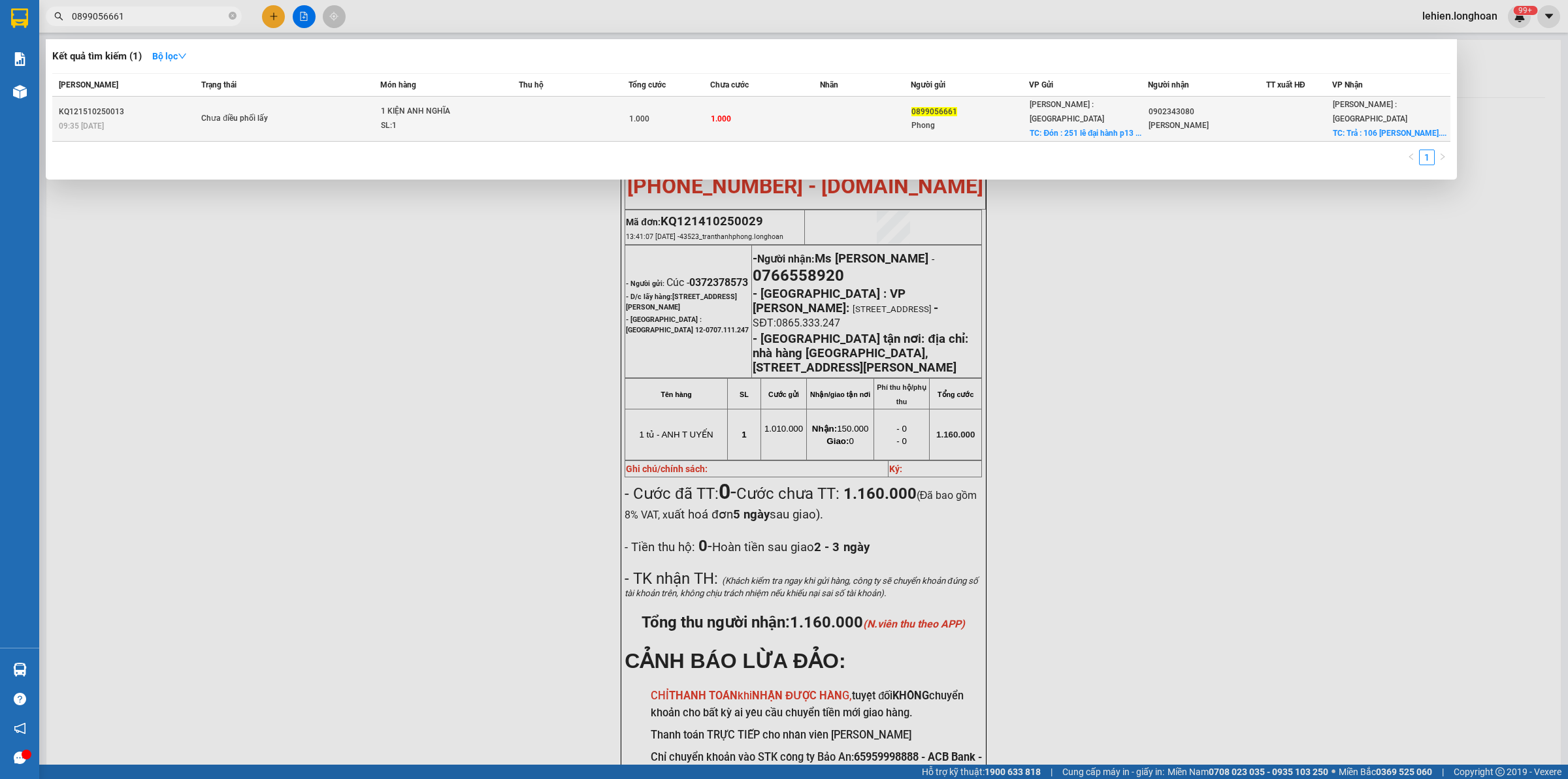
type input "0899056661"
click at [312, 112] on span "Chưa điều phối lấy" at bounding box center [291, 119] width 179 height 14
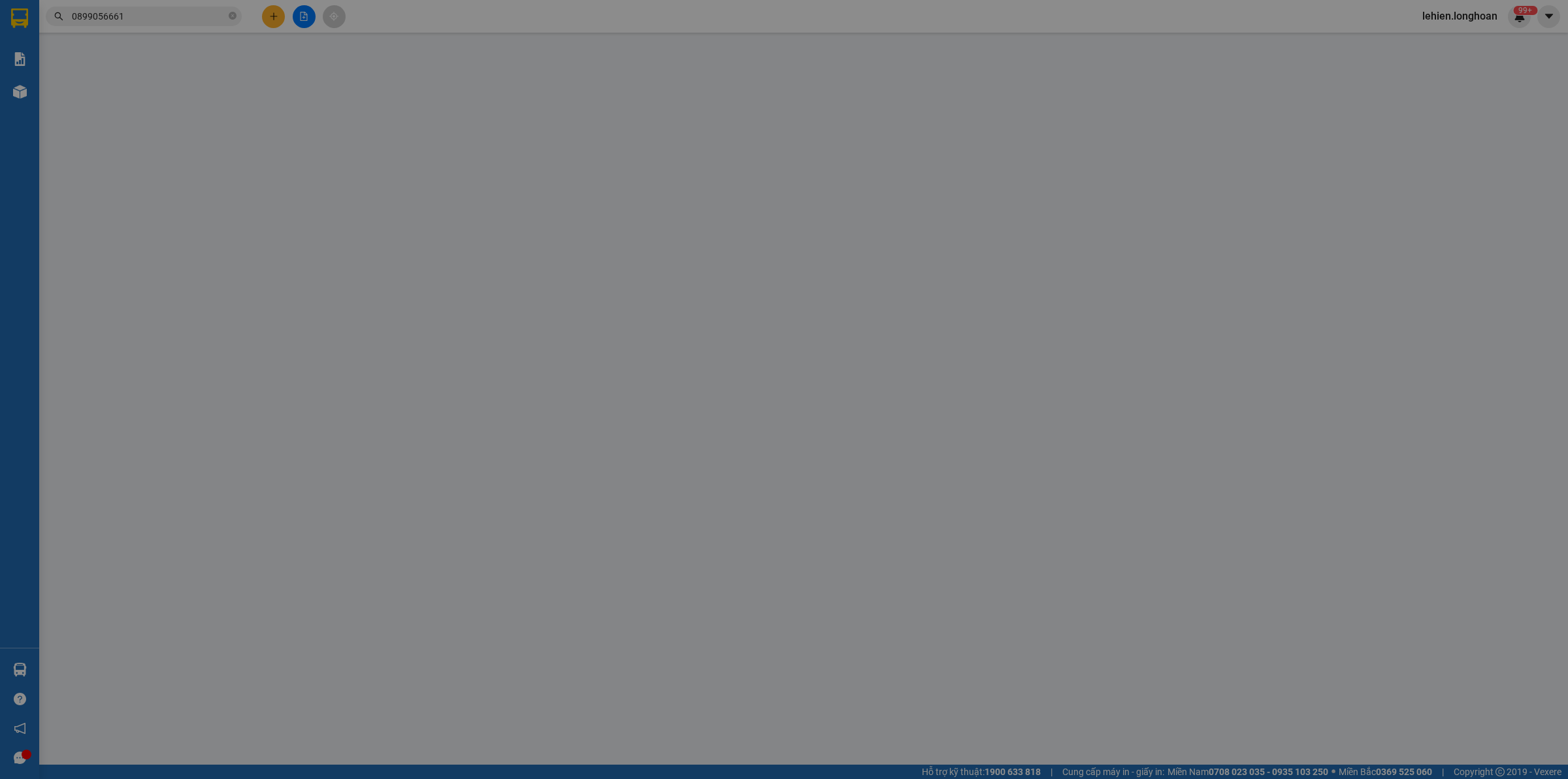
type input "0899056661"
type input "Phong"
checkbox input "true"
type input "Đón : 251 lê đại hành p13 q11 HCM"
type input "0902343080"
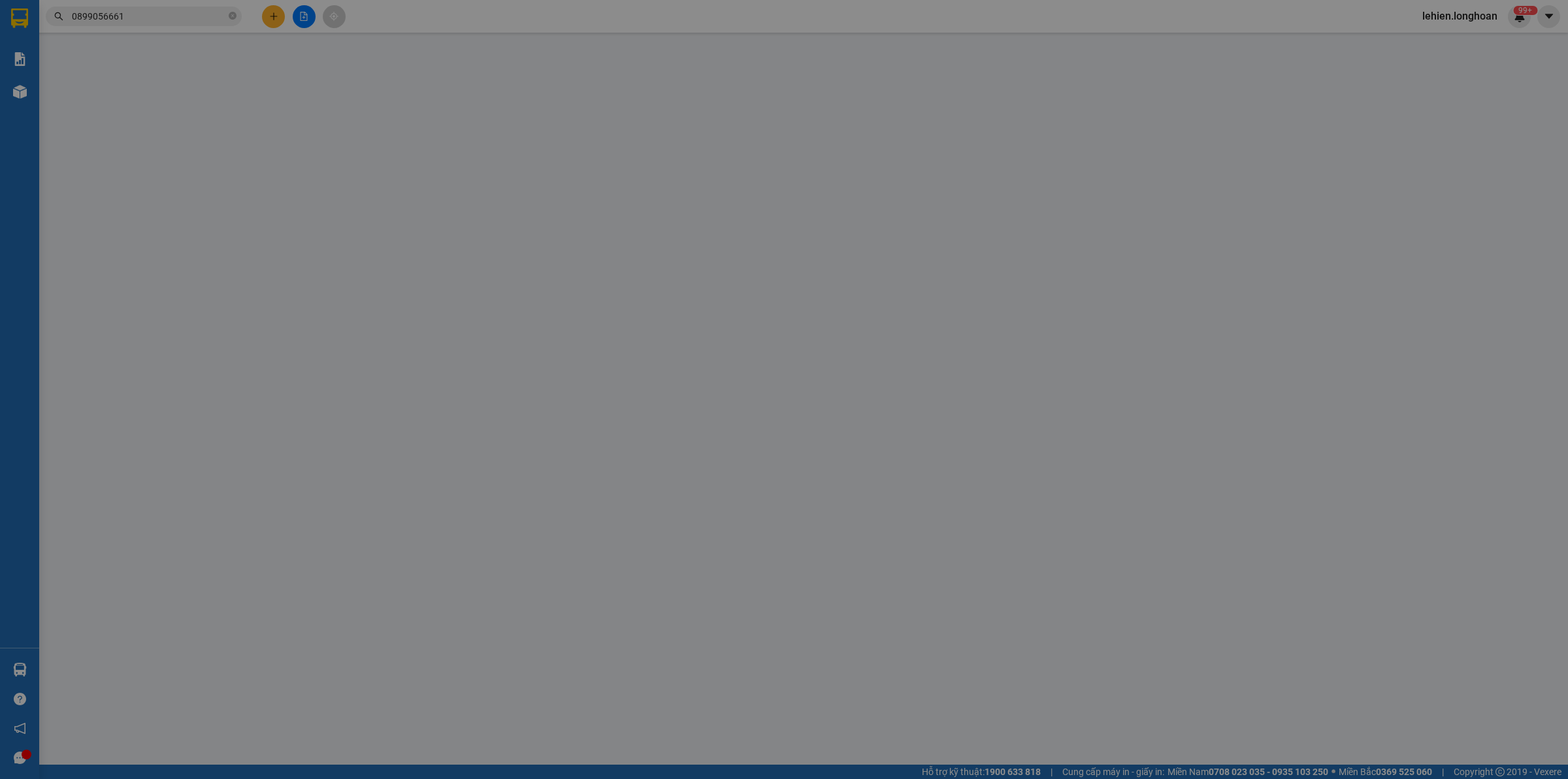
type input "[PERSON_NAME]"
checkbox input "true"
type input "Trả : 106 [PERSON_NAME]. tổ 7 khu phố [GEOGRAPHIC_DATA], [GEOGRAPHIC_DATA], [GE…"
type input "0"
type input "1.000"
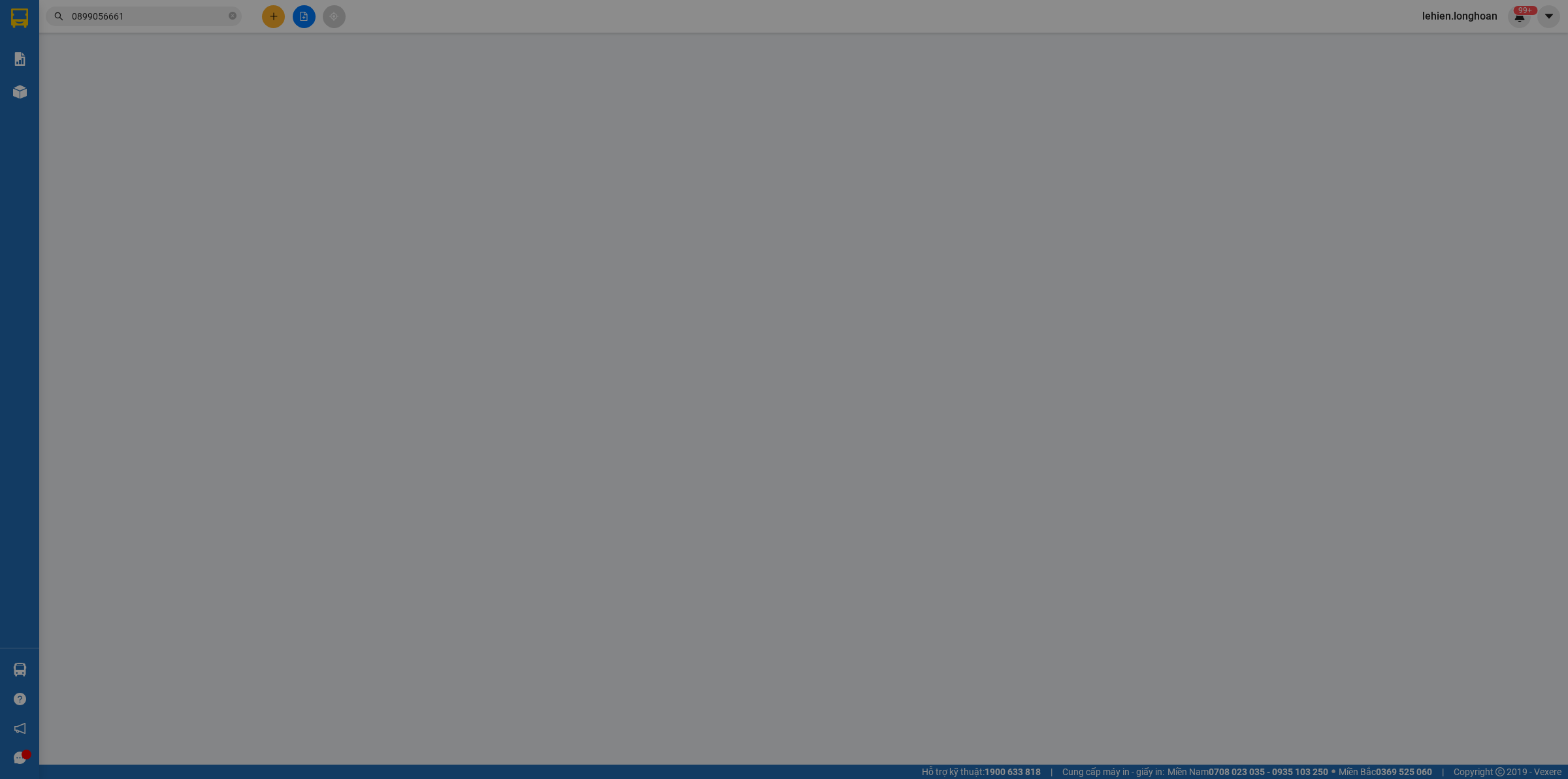
type input "1.000"
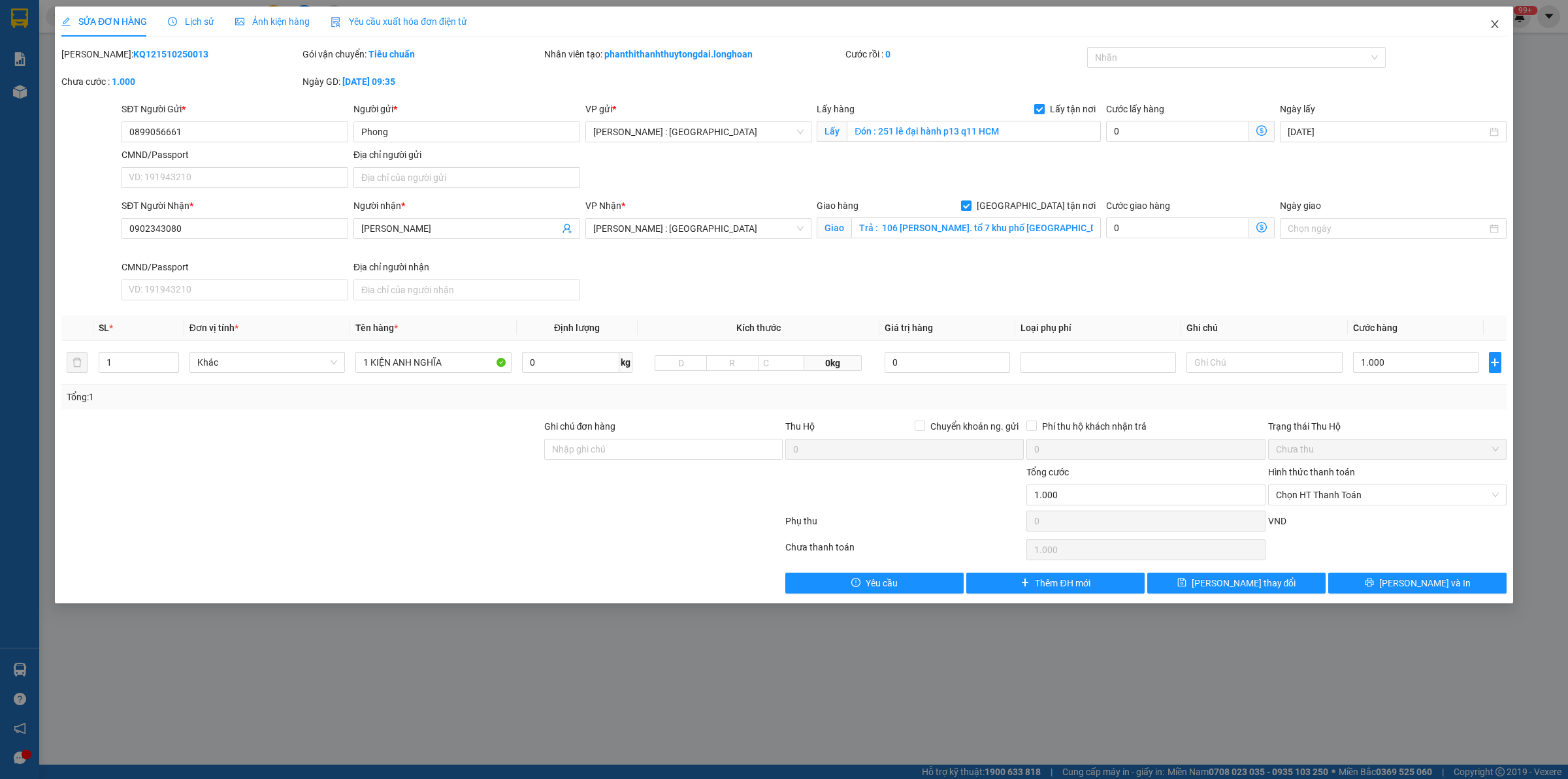
click at [1503, 24] on span "Close" at bounding box center [1494, 25] width 37 height 37
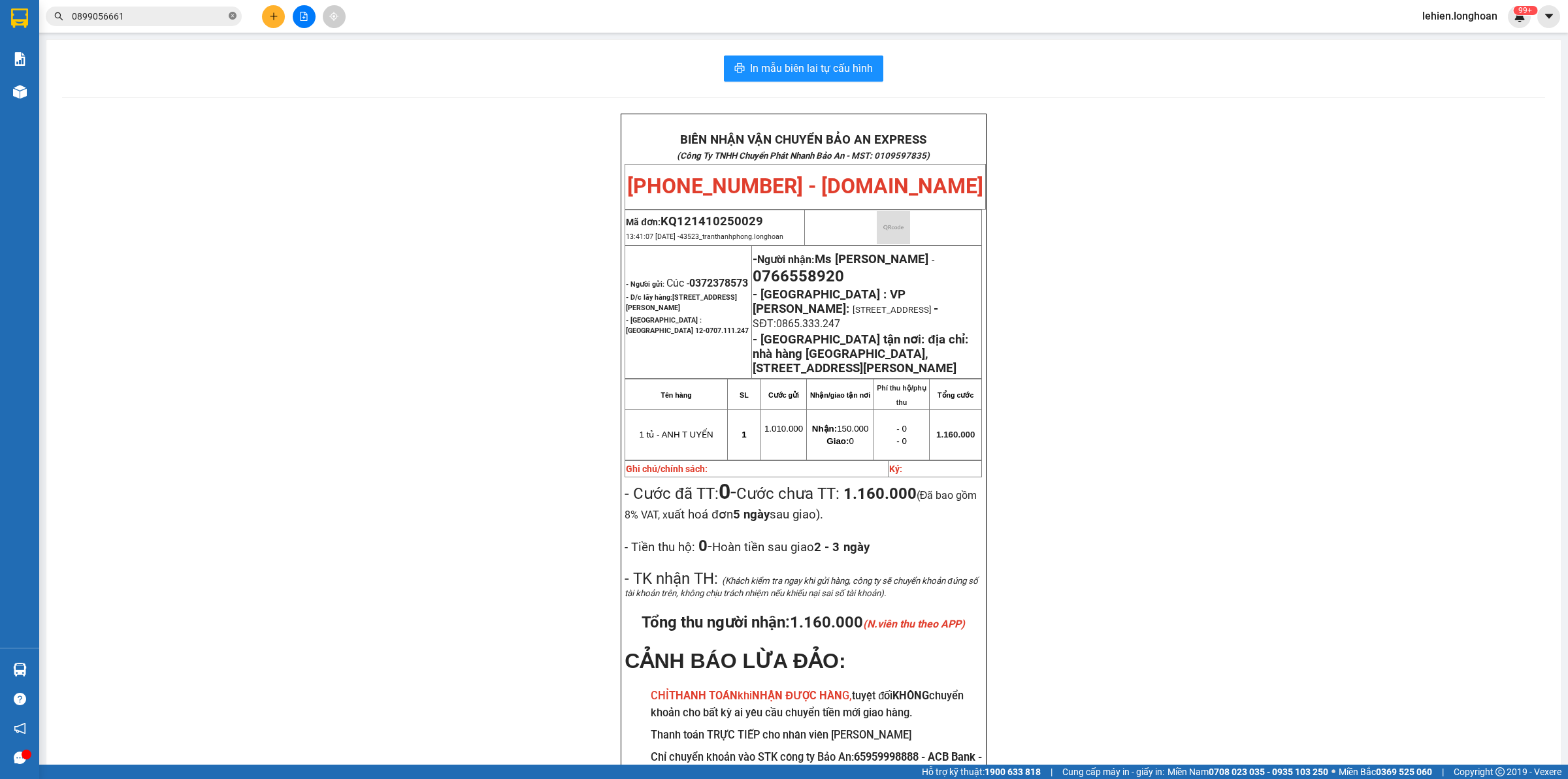
click at [230, 17] on icon "close-circle" at bounding box center [233, 16] width 8 height 8
paste input "0967016989"
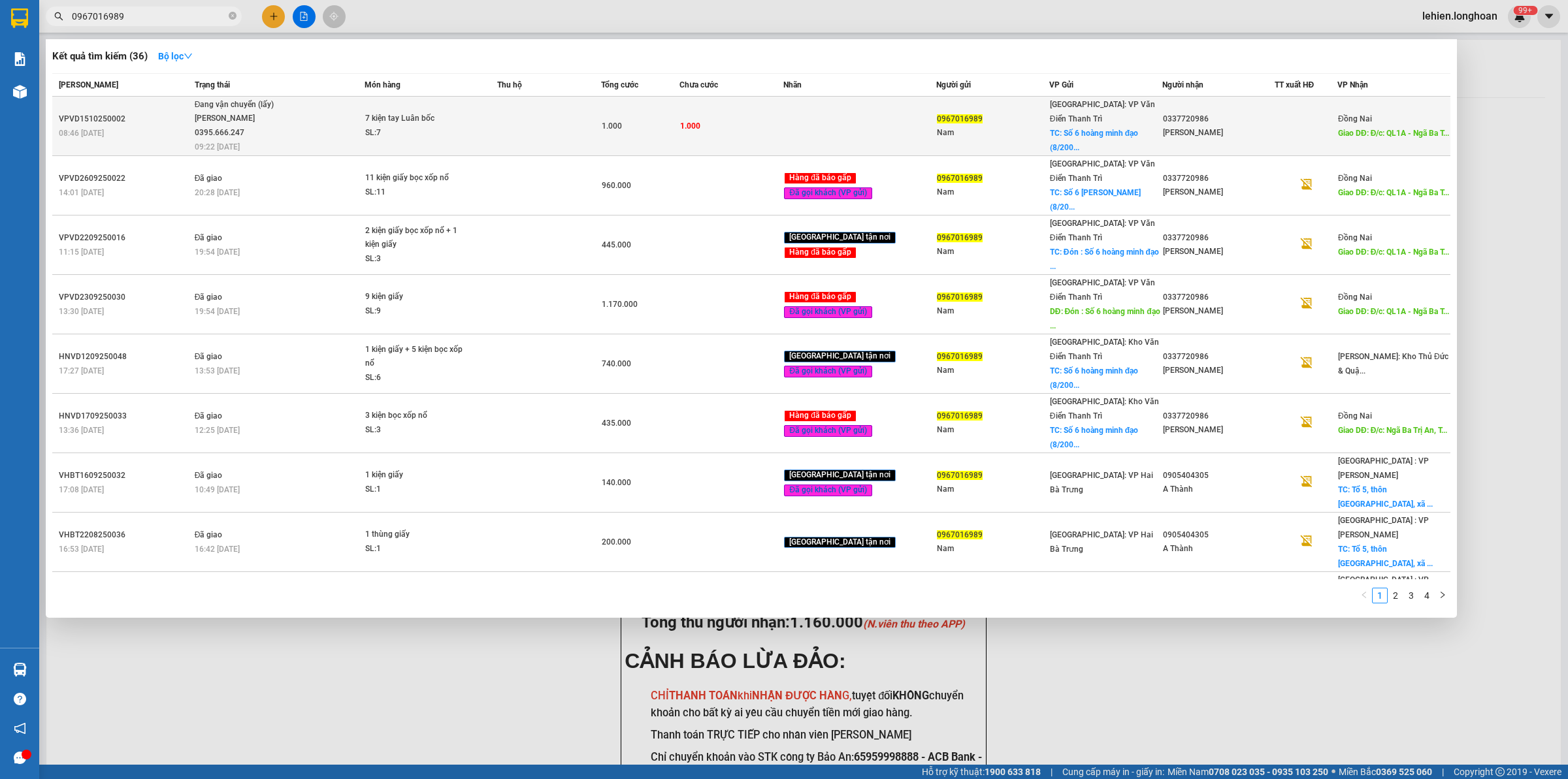
type input "0967016989"
click at [329, 133] on span "Đang vận chuyển (lấy) [PERSON_NAME] 0395.666.247 09:22 [DATE]" at bounding box center [279, 125] width 170 height 54
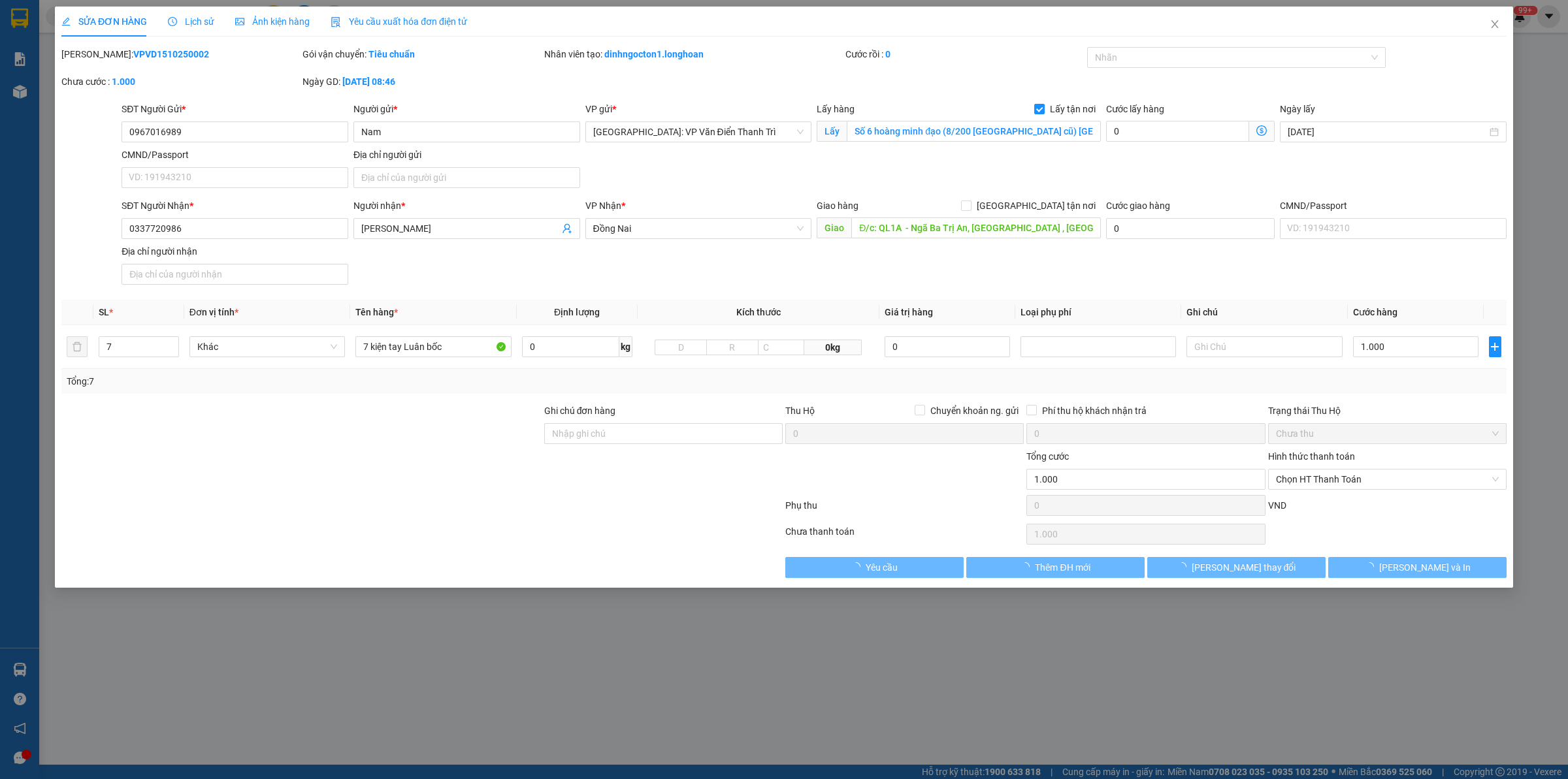
type input "0967016989"
type input "Nam"
checkbox input "true"
type input "Số 6 hoàng minh đạo (8/200 [GEOGRAPHIC_DATA] cũ) [GEOGRAPHIC_DATA]. Nam"
type input "0337720986"
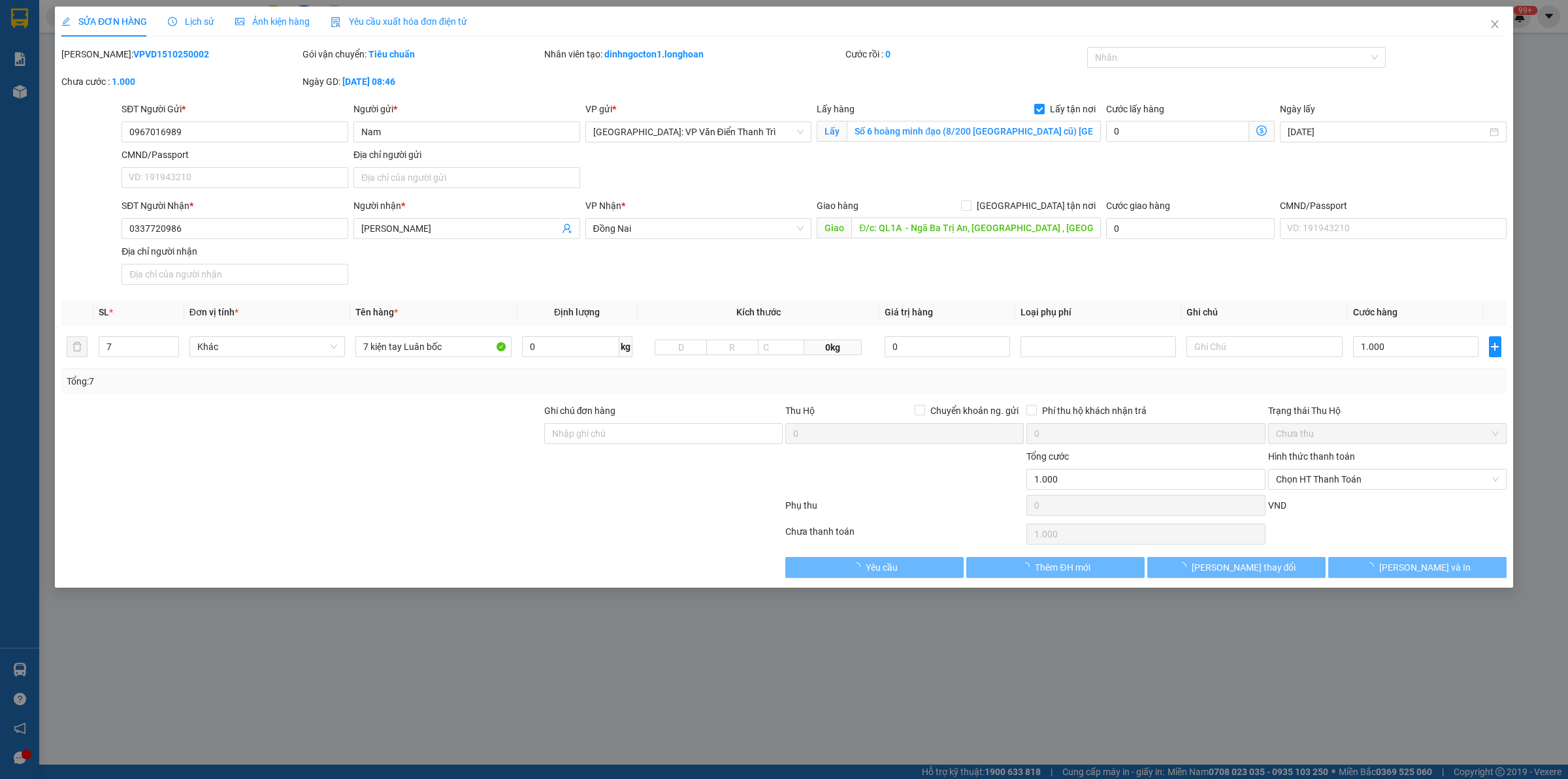
type input "[PERSON_NAME]"
type input "Đ/c: QL1A - Ngã Ba Trị An, [GEOGRAPHIC_DATA] , [GEOGRAPHIC_DATA]"
type input "0"
type input "1.000"
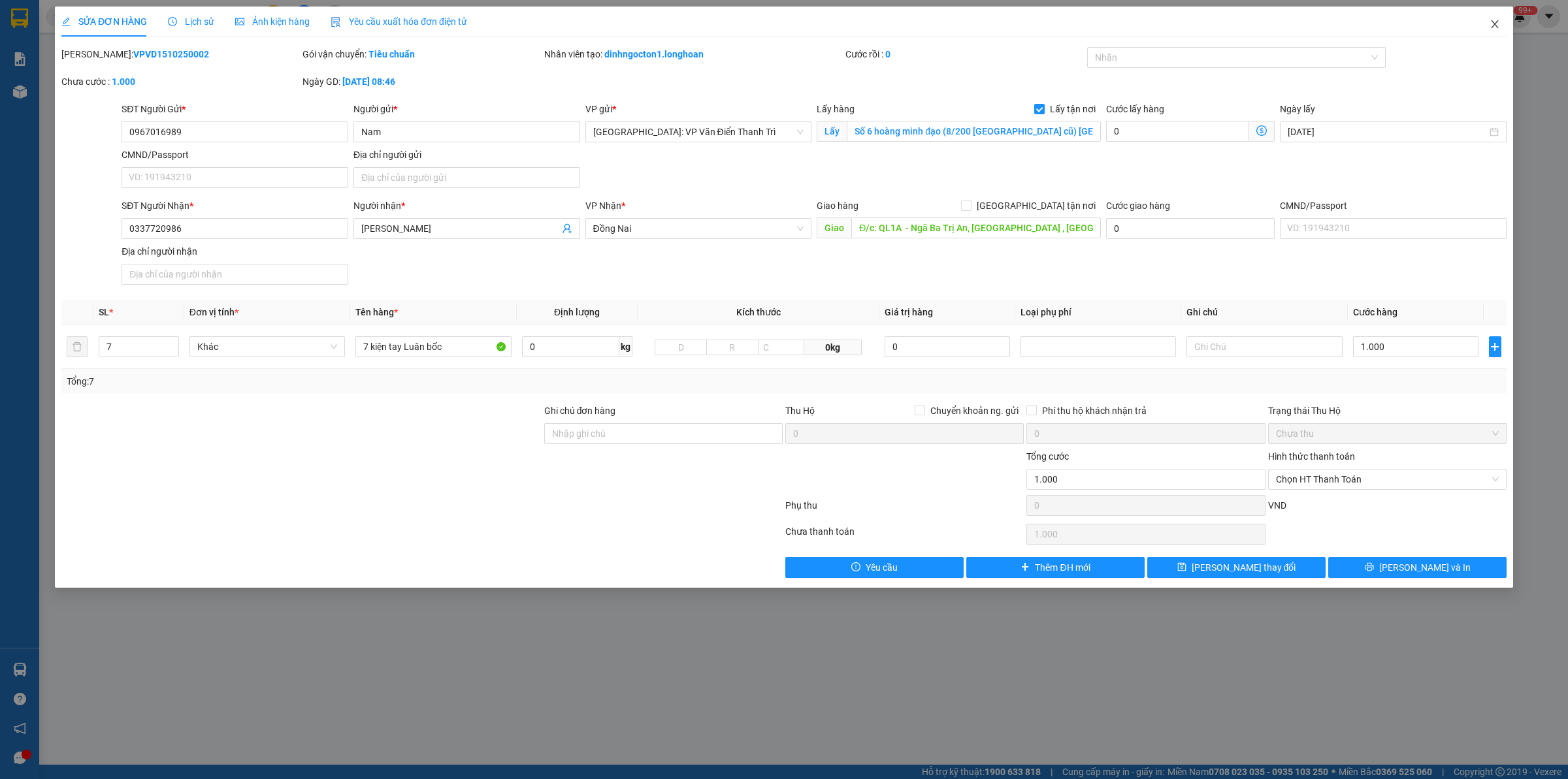
click at [1491, 21] on icon "close" at bounding box center [1494, 24] width 8 height 8
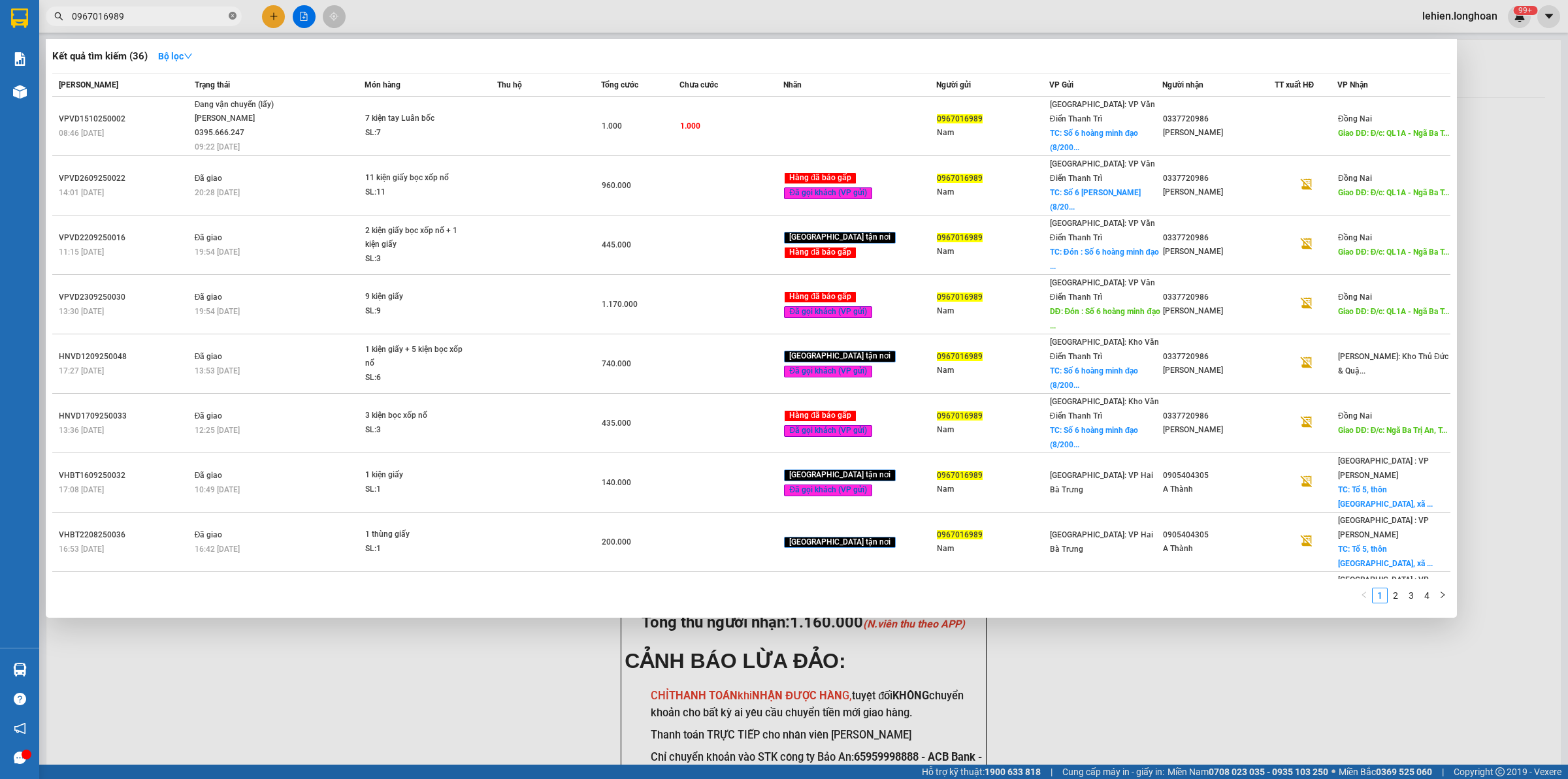
click at [231, 17] on icon "close-circle" at bounding box center [233, 16] width 8 height 8
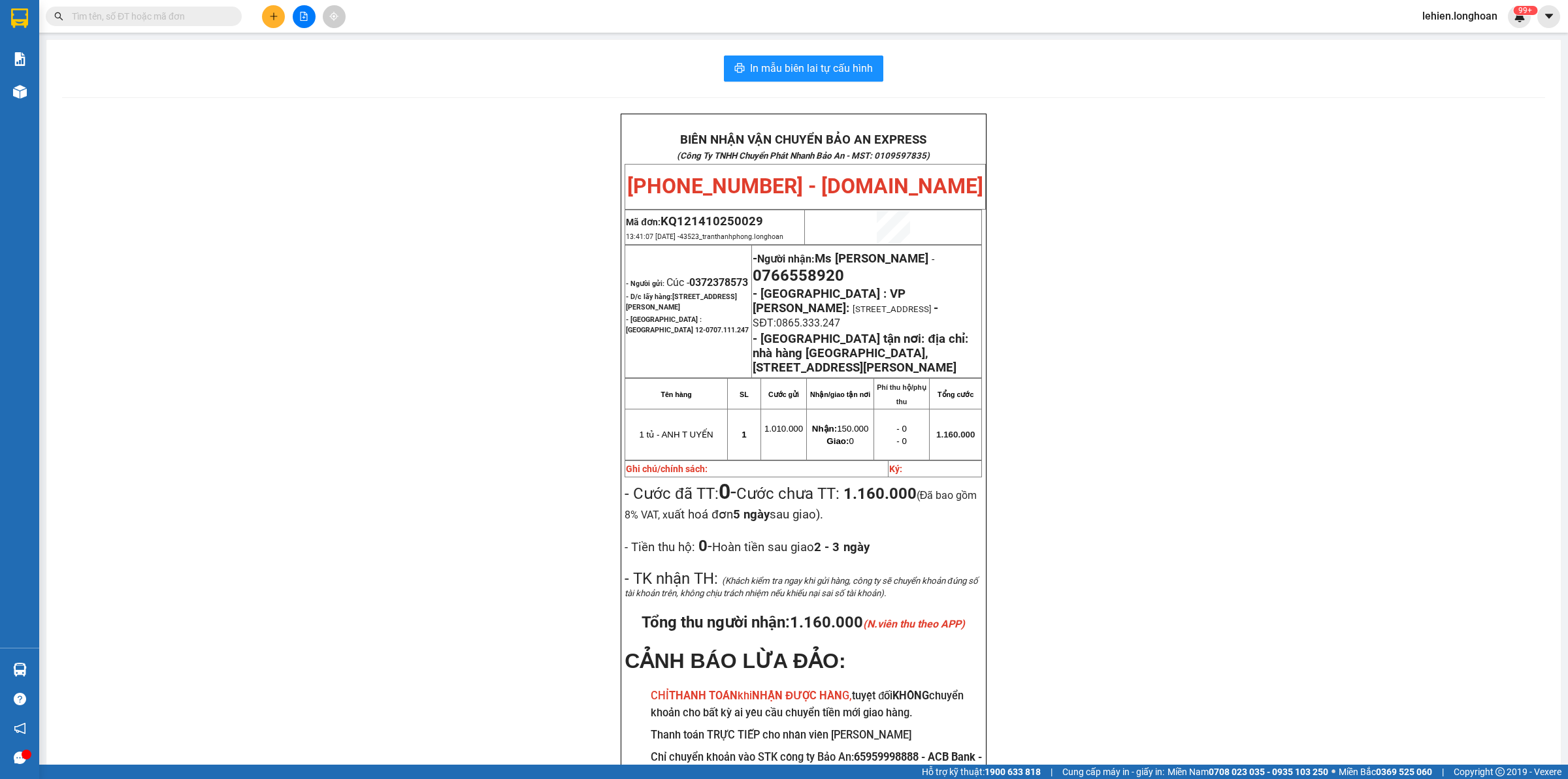
paste input "0899056661"
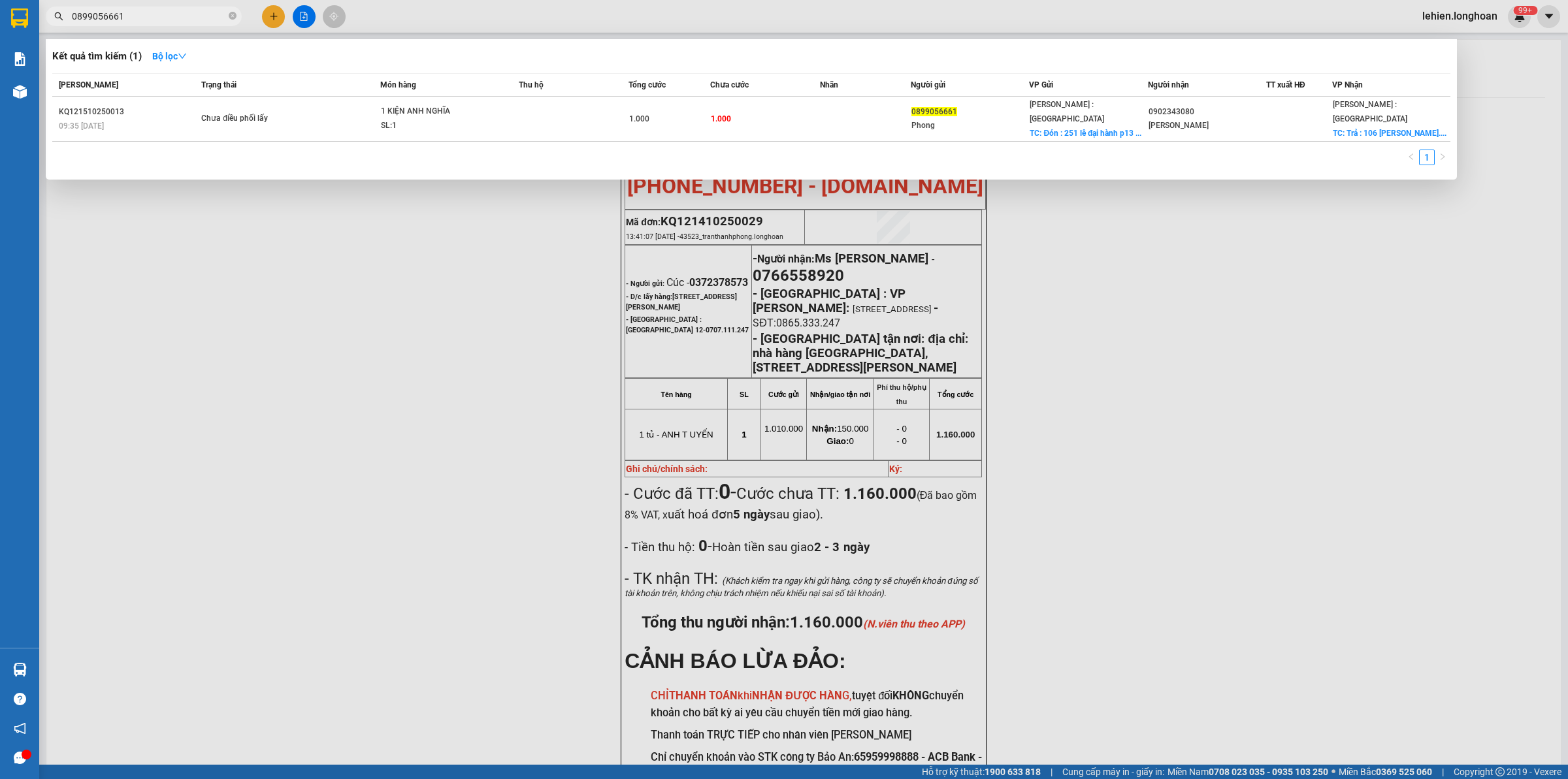
type input "0899056661"
click at [232, 14] on icon "close-circle" at bounding box center [233, 16] width 8 height 8
paste input "0967016989"
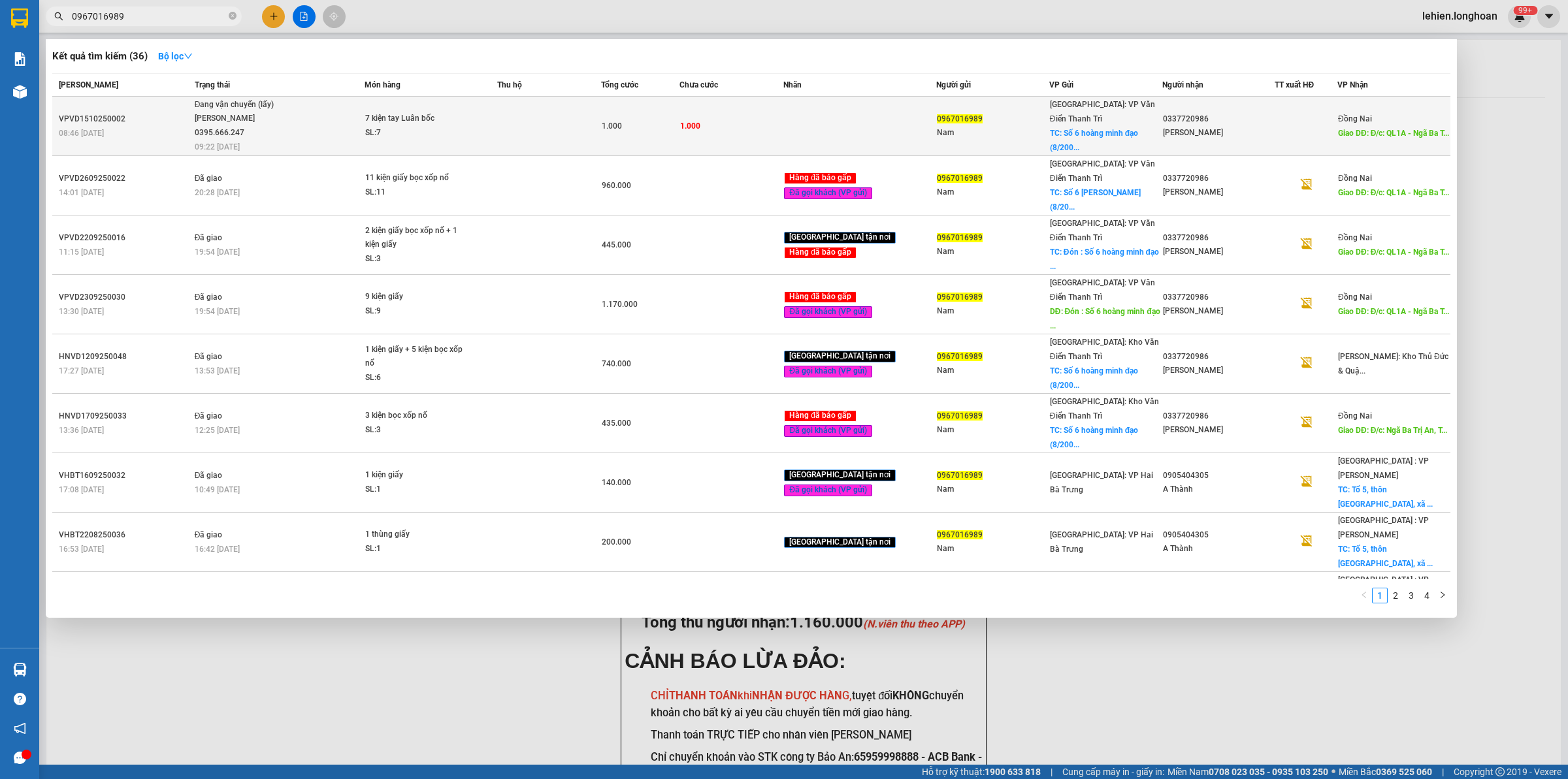
type input "0967016989"
click at [340, 131] on span "Đang vận chuyển (lấy) [PERSON_NAME] 0395.666.247 09:22 [DATE]" at bounding box center [279, 125] width 170 height 54
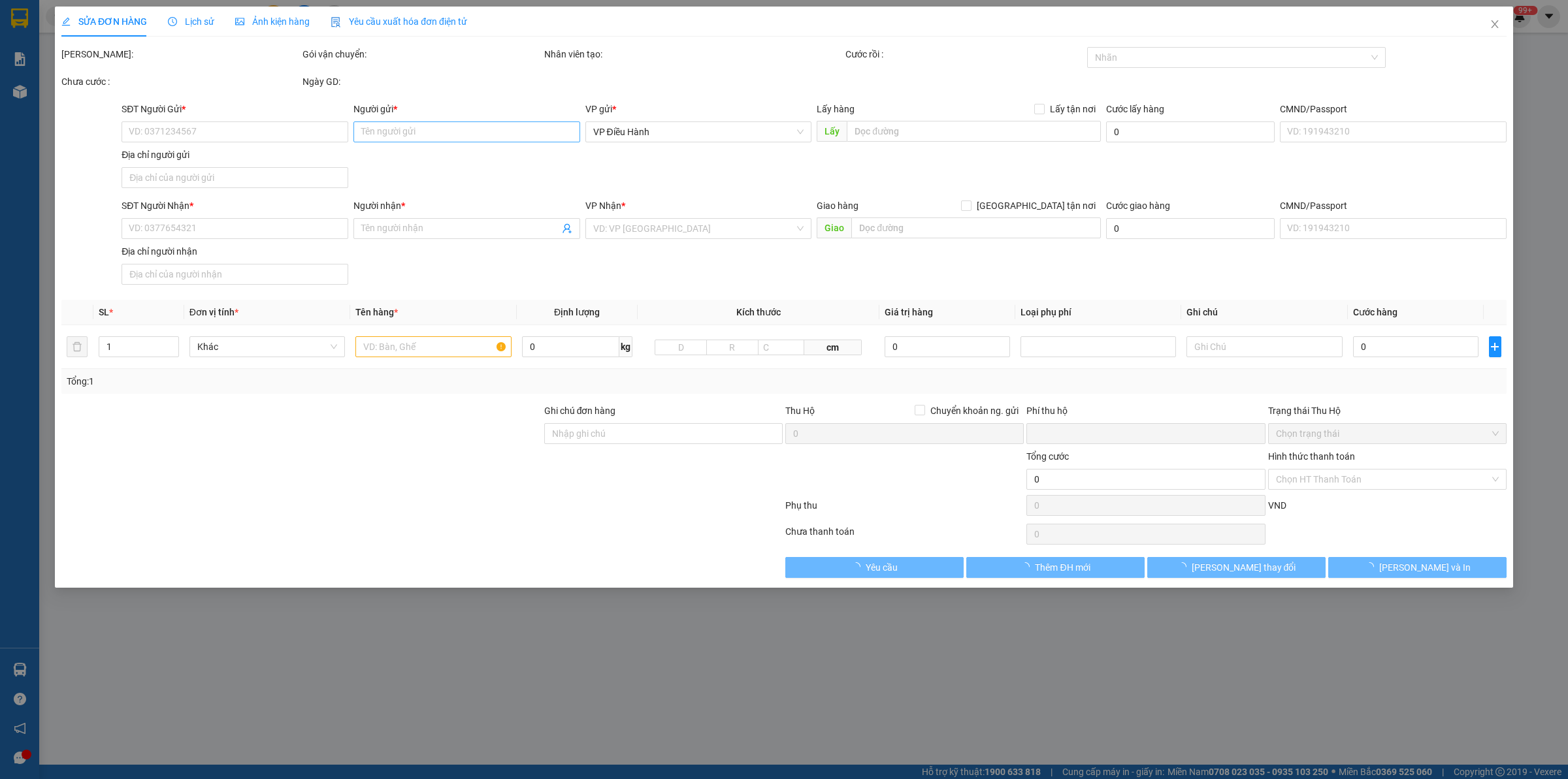
type input "0967016989"
type input "Nam"
checkbox input "true"
type input "Số 6 hoàng minh đạo (8/200 [GEOGRAPHIC_DATA] cũ) [GEOGRAPHIC_DATA]. Nam"
type input "0337720986"
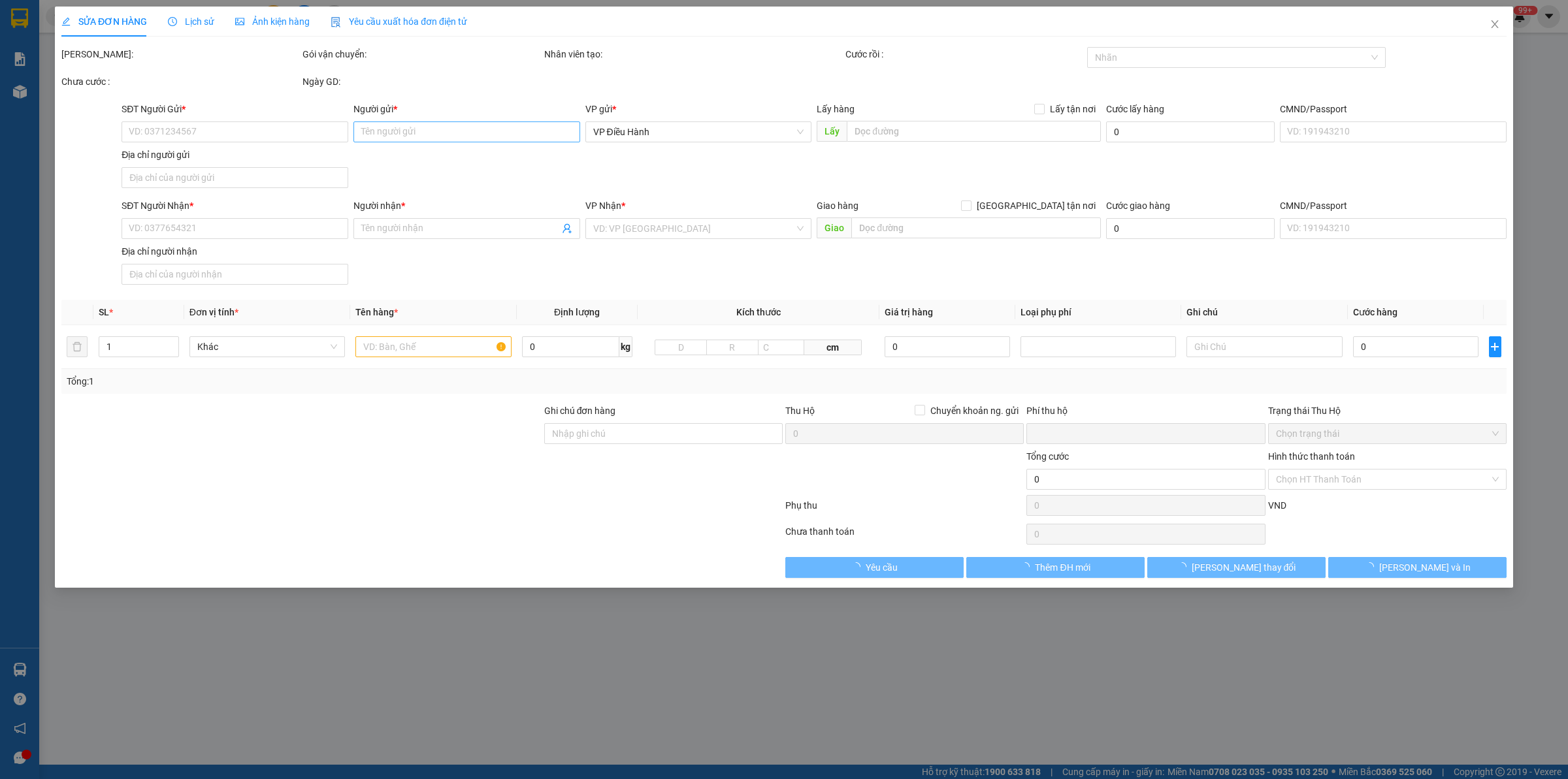
type input "[PERSON_NAME]"
type input "Đ/c: QL1A - Ngã Ba Trị An, [GEOGRAPHIC_DATA] , [GEOGRAPHIC_DATA]"
type input "0"
type input "1.000"
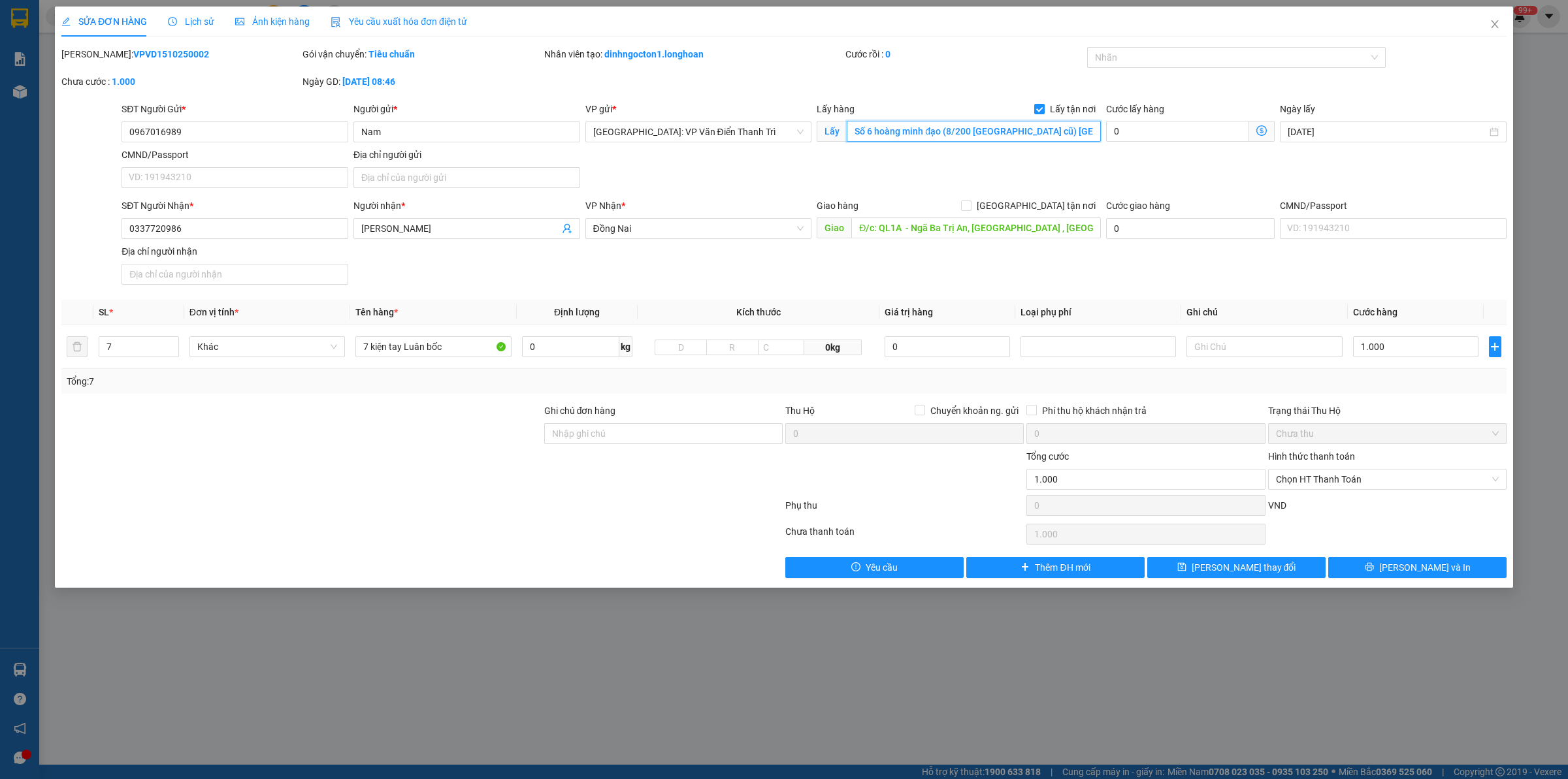
click at [994, 132] on input "Số 6 hoàng minh đạo (8/200 [GEOGRAPHIC_DATA] cũ) [GEOGRAPHIC_DATA]. Nam" at bounding box center [974, 131] width 254 height 21
click at [1497, 25] on icon "close" at bounding box center [1495, 24] width 11 height 11
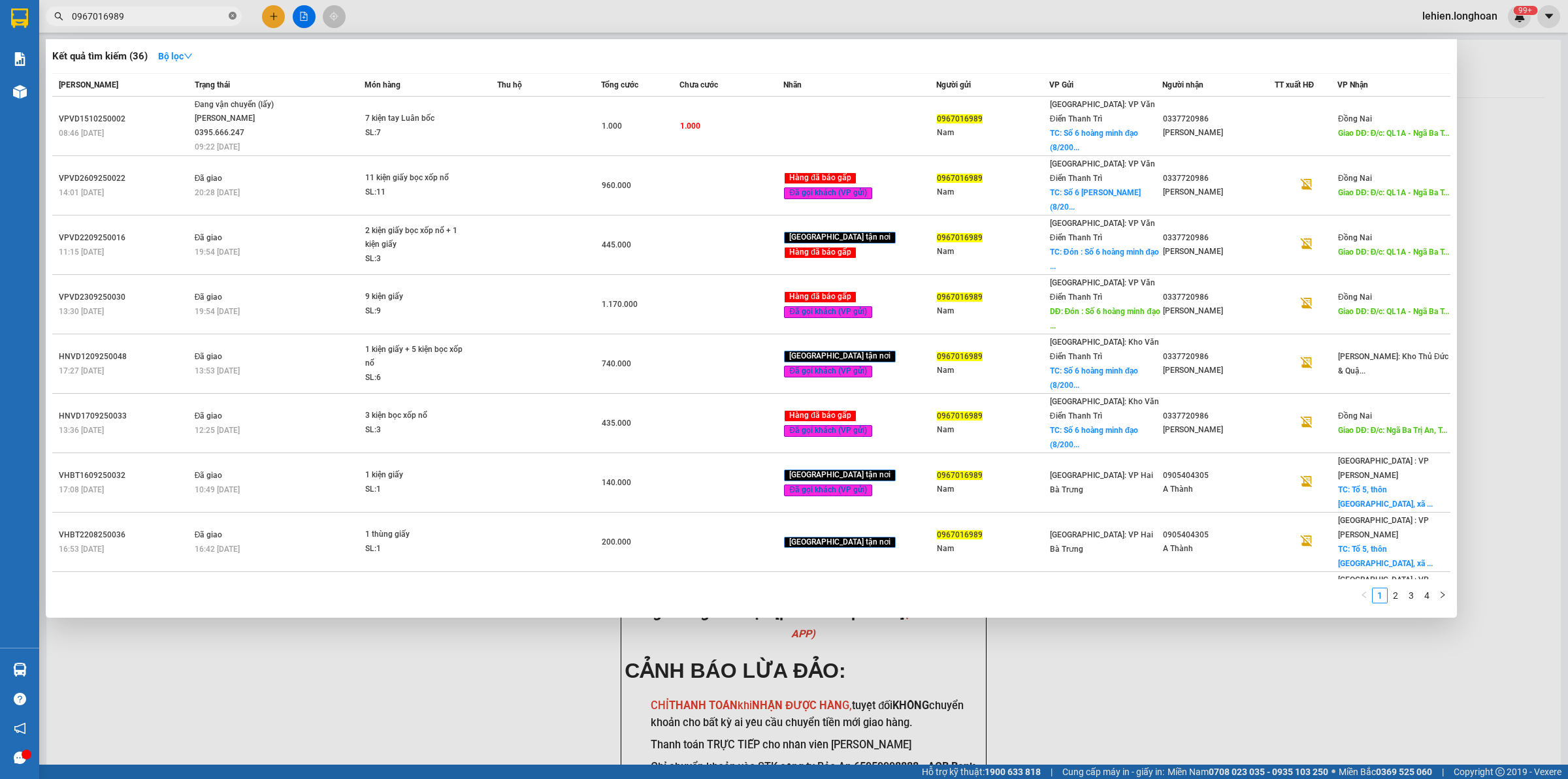
click at [234, 17] on icon "close-circle" at bounding box center [233, 16] width 8 height 8
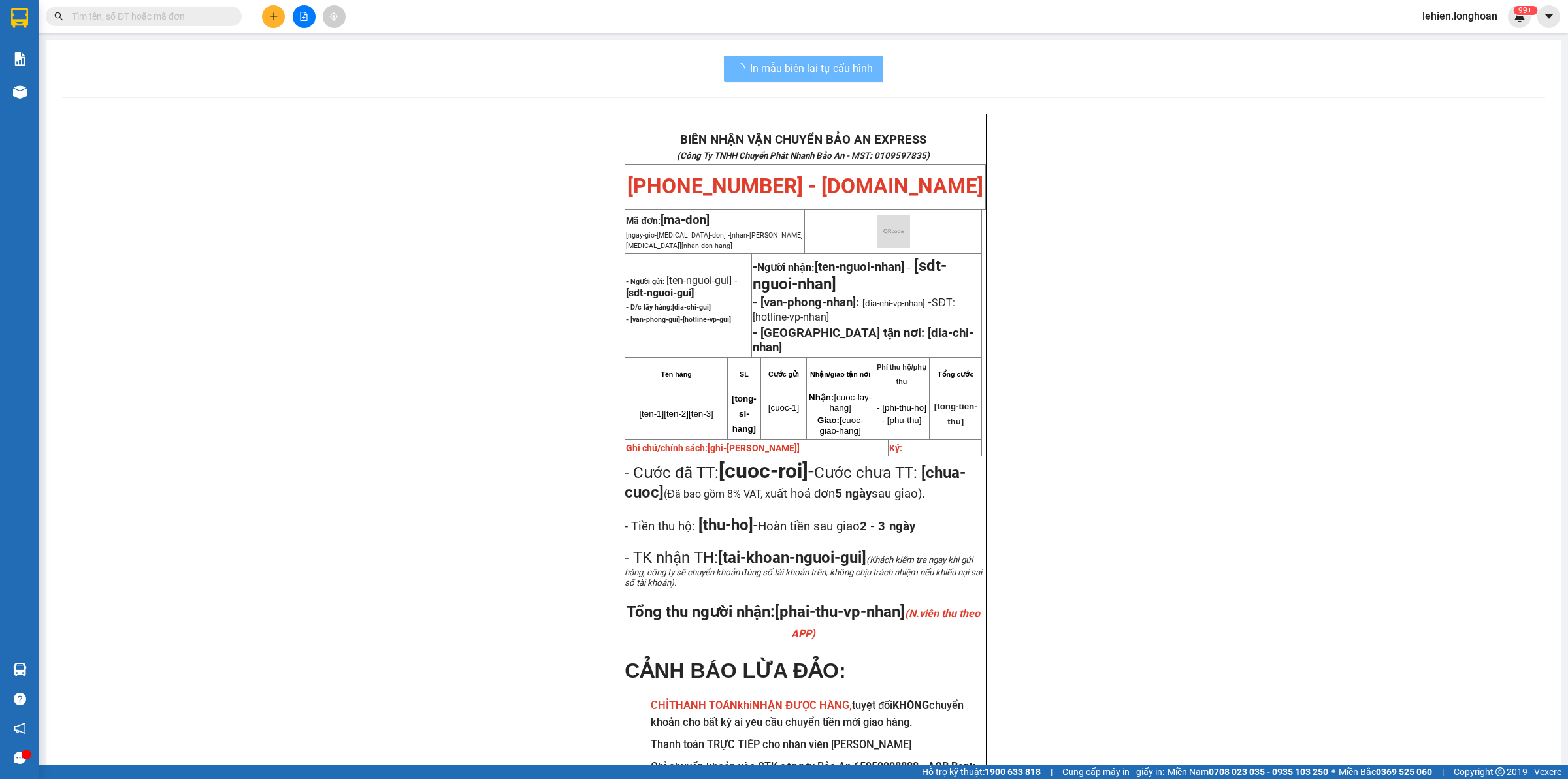
paste input "0779383393"
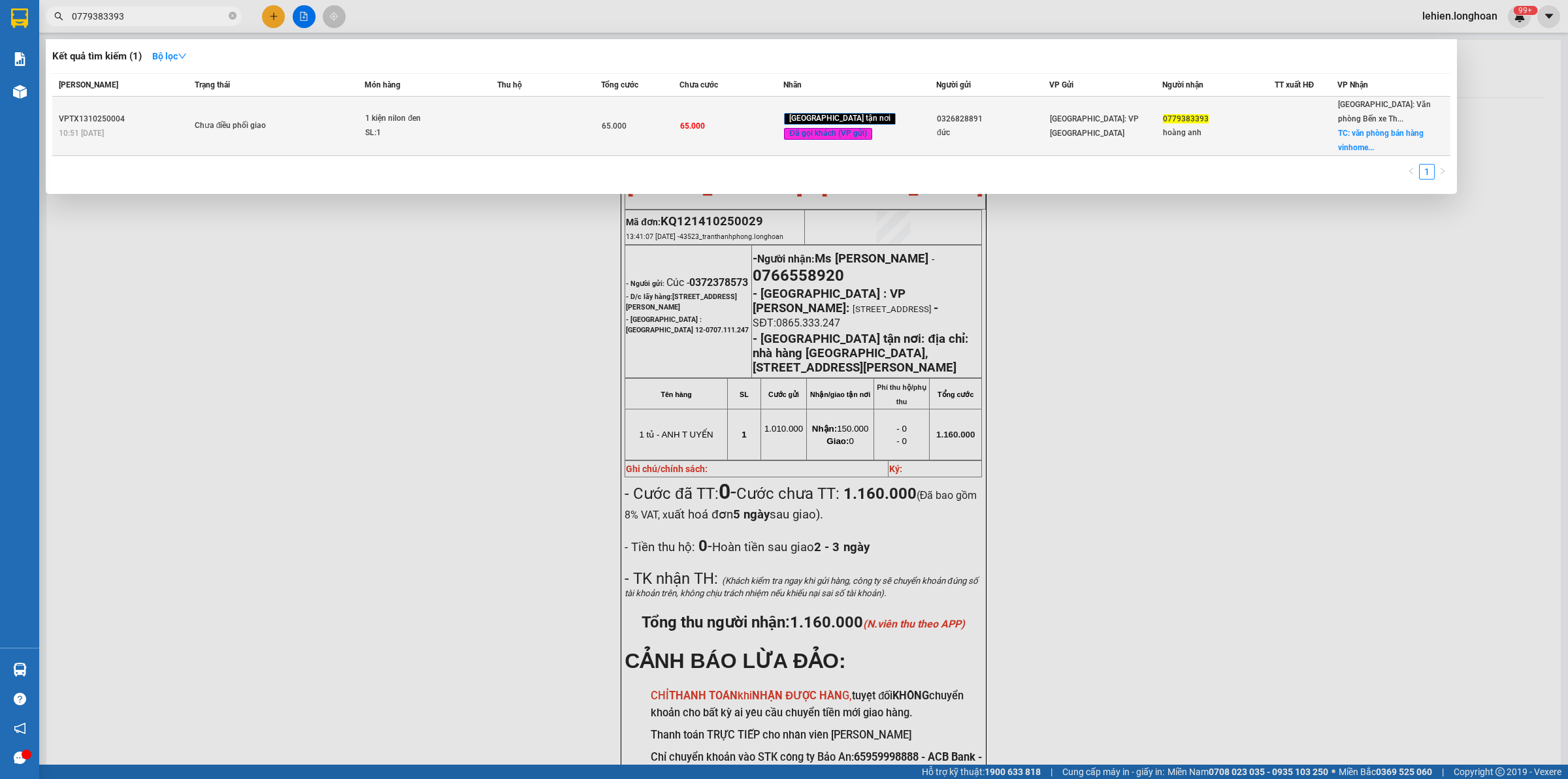
type input "0779383393"
click at [330, 138] on td "Chưa điều phối giao" at bounding box center [278, 126] width 173 height 59
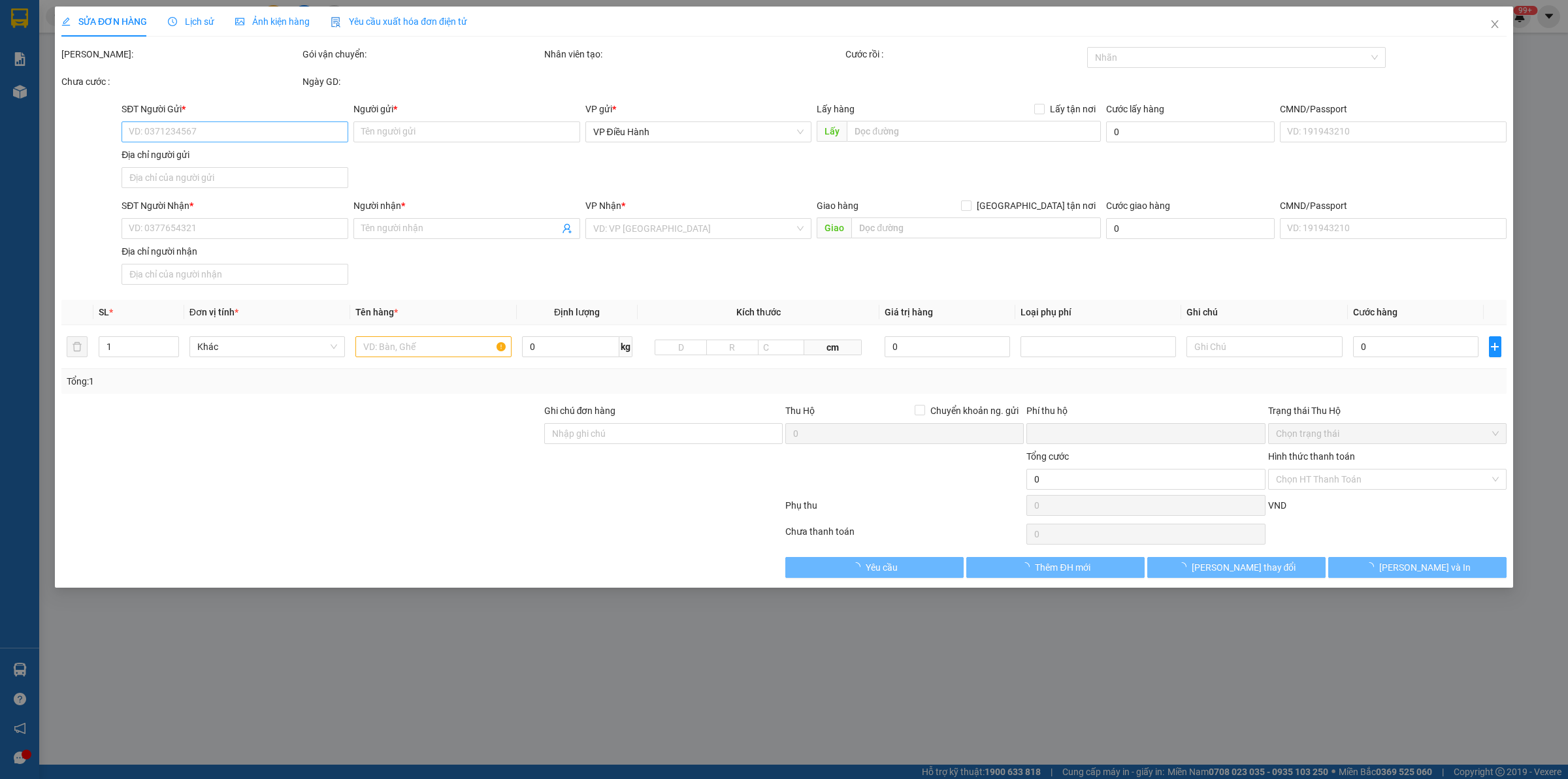
type input "0326828891"
type input "đức"
type input "0779383393"
type input "hoàng anh"
checkbox input "true"
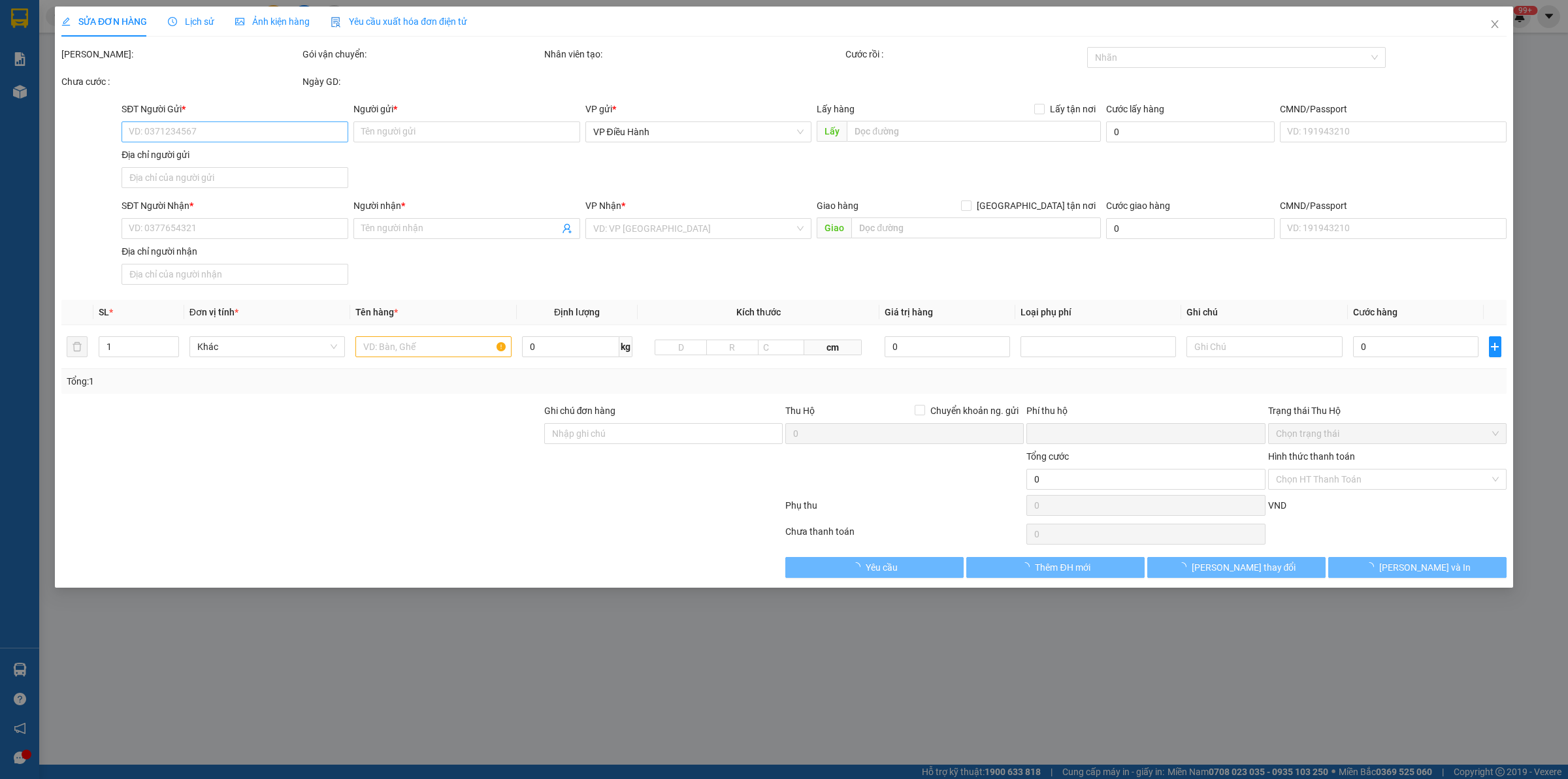
type input "văn phòng bán hàng vinhome vũ yên p thủy nguyên [GEOGRAPHIC_DATA]"
type input "nhận nguyên kiện bể vỡ không đền"
type input "0"
type input "65.000"
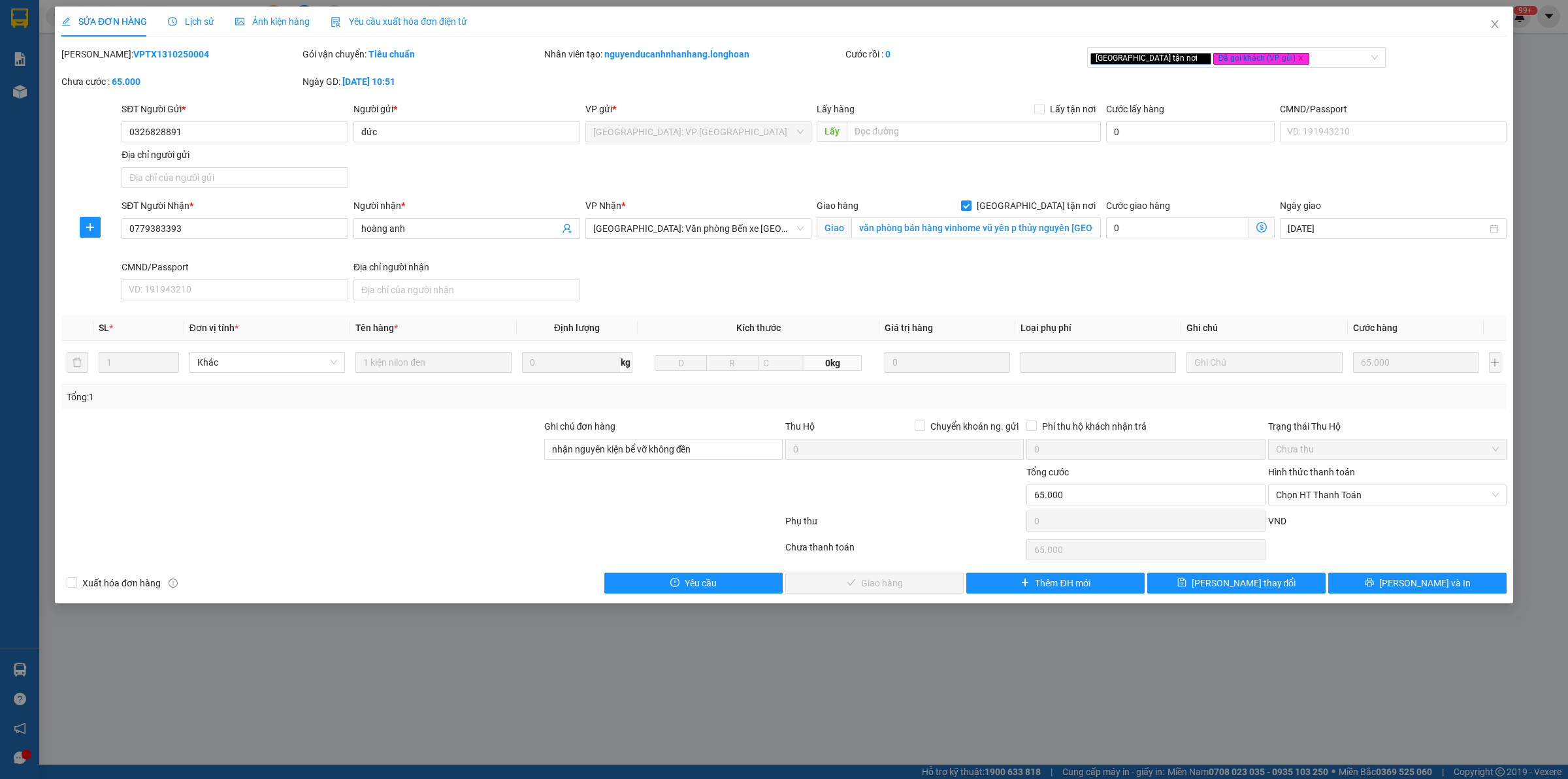
click at [183, 17] on span "Lịch sử" at bounding box center [191, 22] width 47 height 11
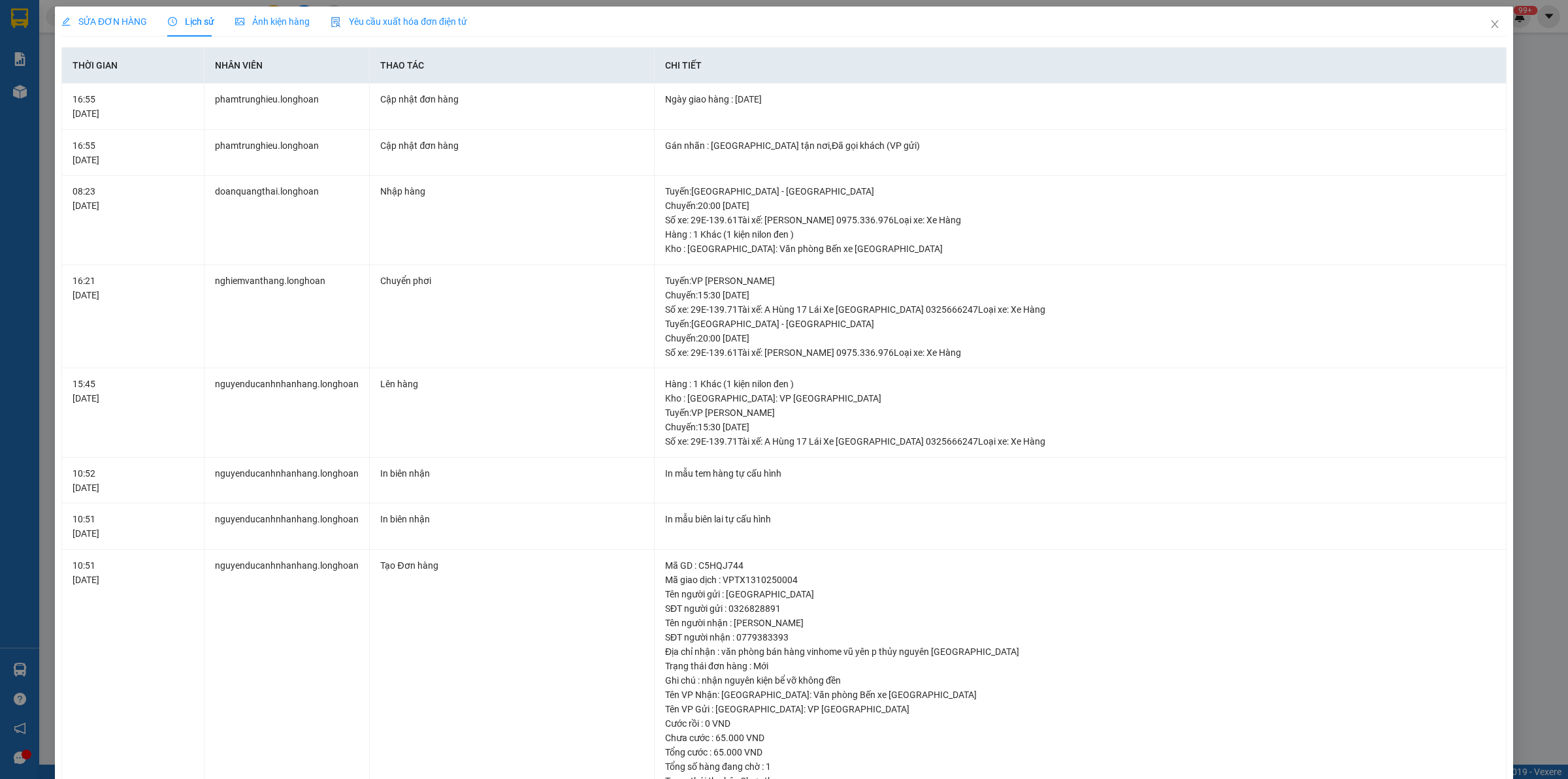
click at [95, 20] on span "SỬA ĐƠN HÀNG" at bounding box center [104, 22] width 86 height 11
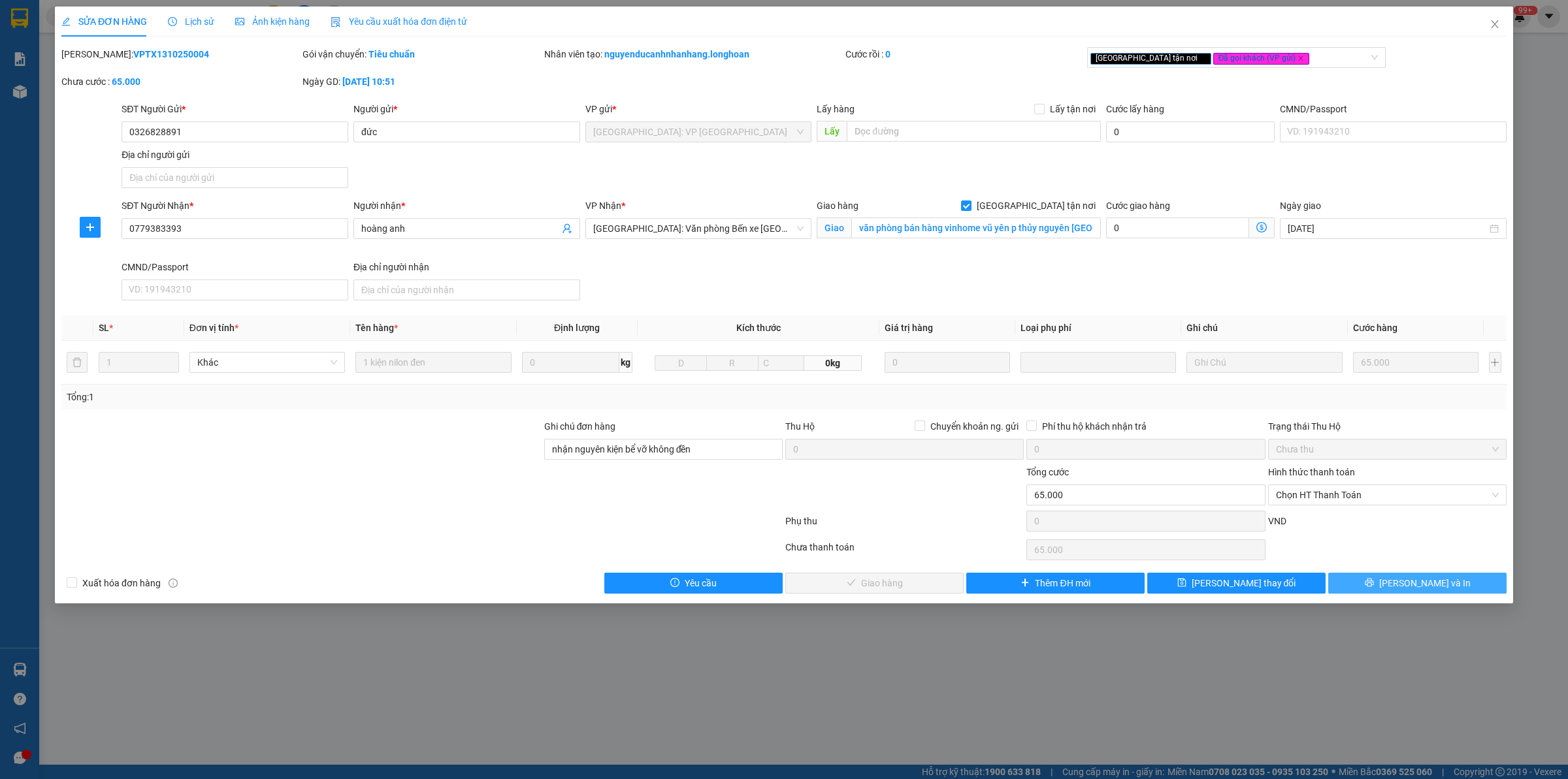
click at [1401, 582] on button "[PERSON_NAME] và In" at bounding box center [1418, 583] width 179 height 21
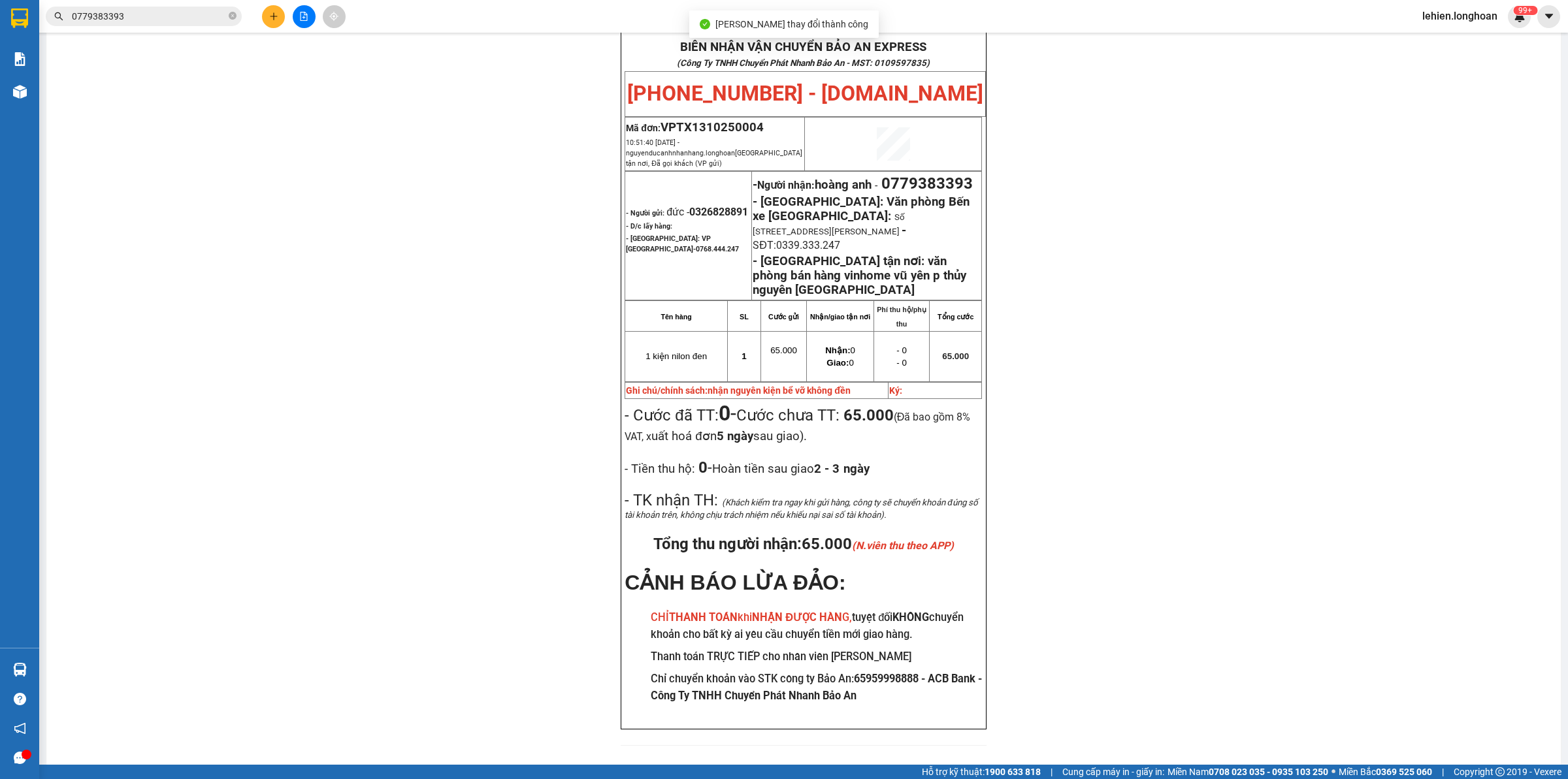
scroll to position [92, 0]
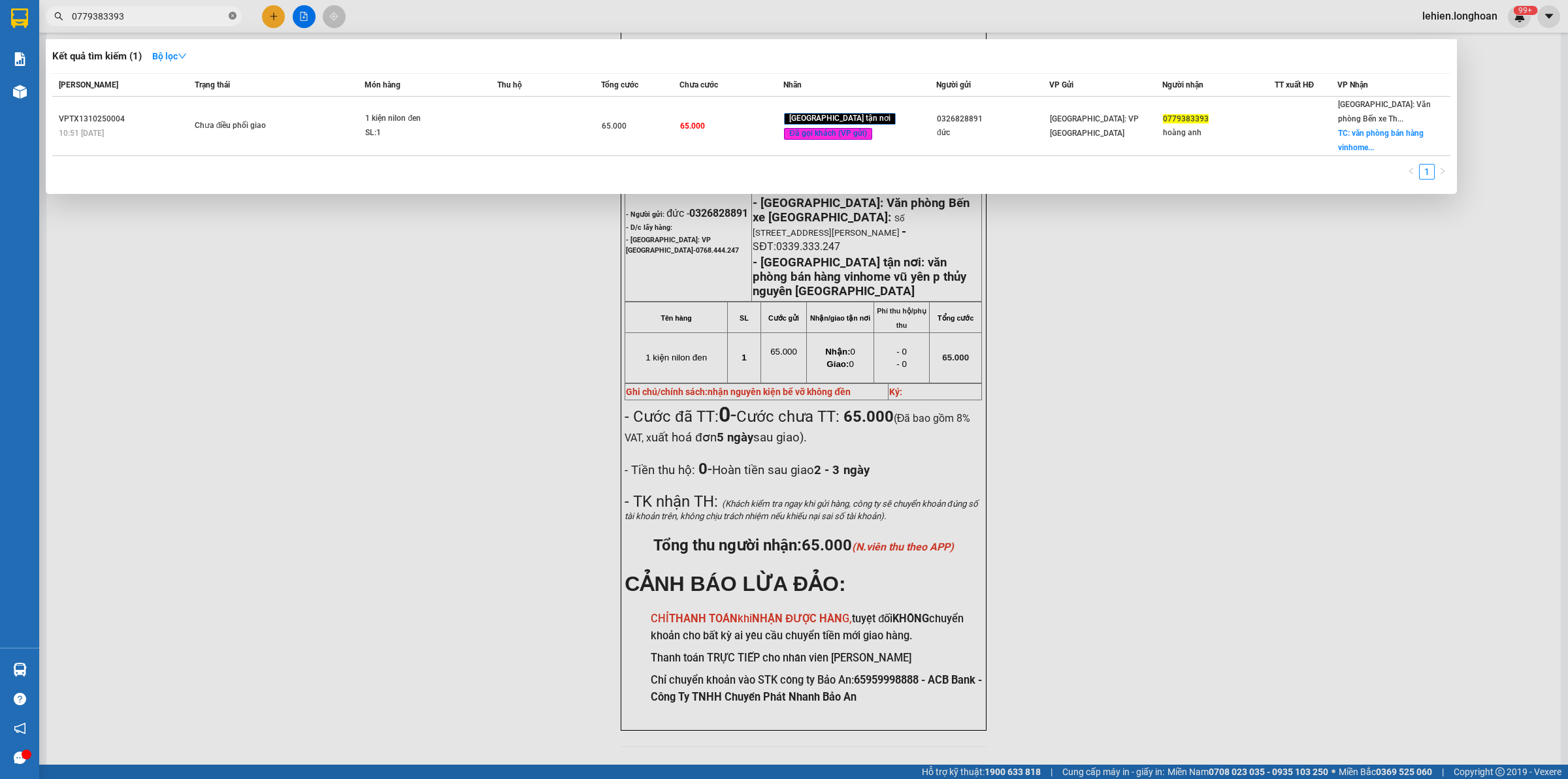
click at [229, 13] on icon "close-circle" at bounding box center [233, 16] width 8 height 8
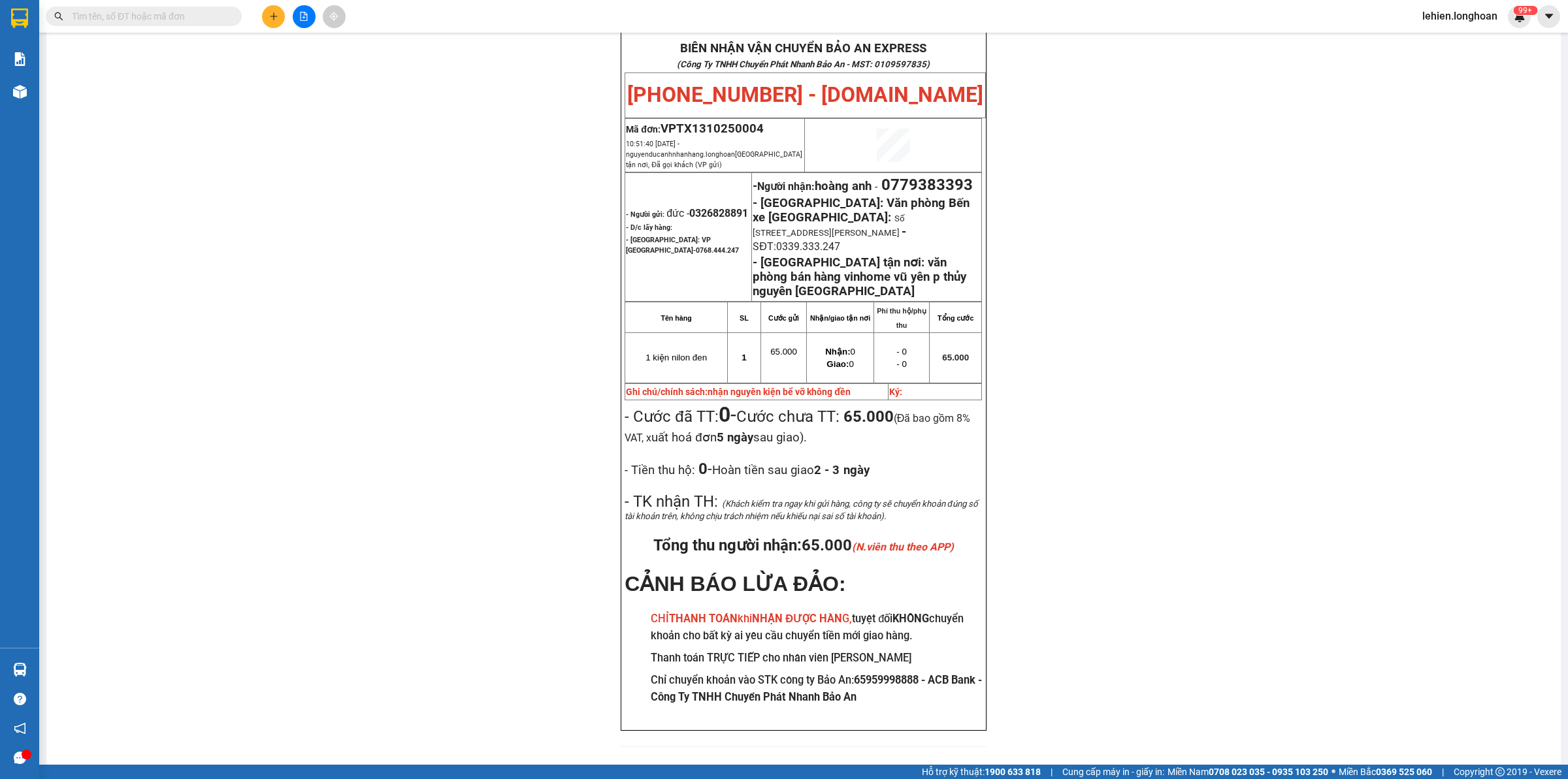
click at [233, 13] on span at bounding box center [233, 16] width 8 height 14
click at [207, 14] on input "text" at bounding box center [149, 16] width 154 height 14
paste input "0888948661"
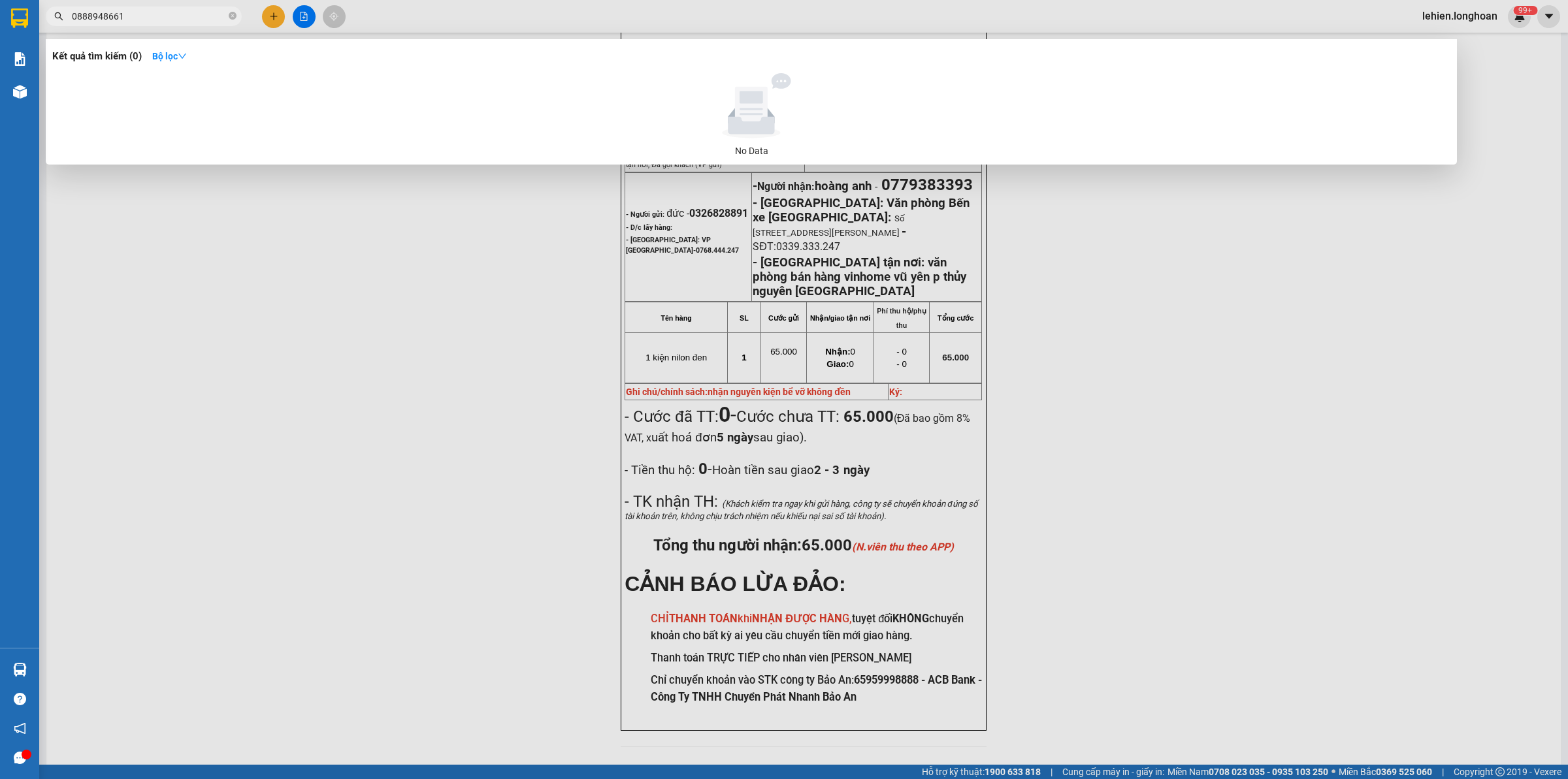
type input "0888948661"
click at [234, 17] on icon "close-circle" at bounding box center [233, 16] width 8 height 8
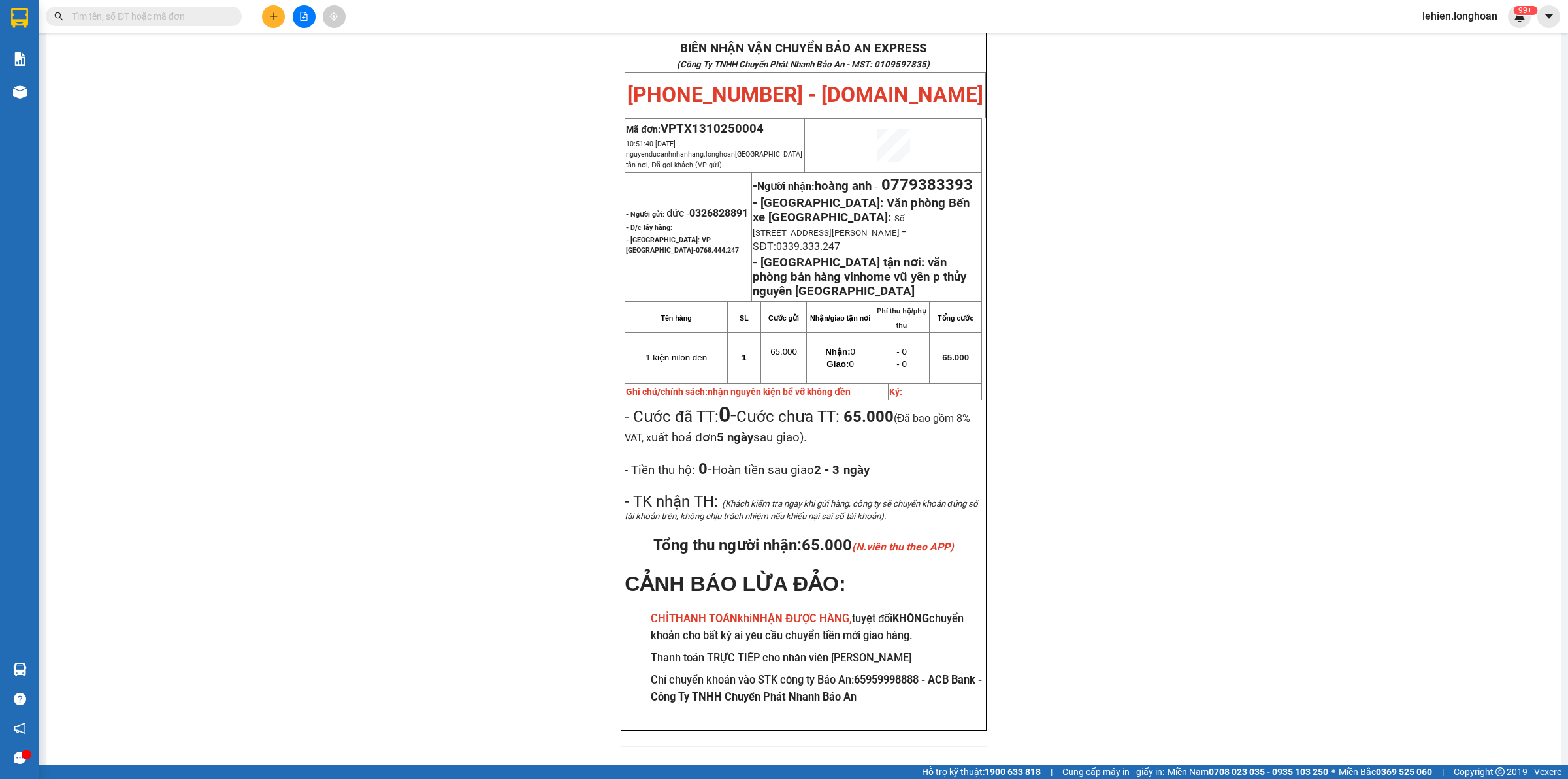
click at [210, 17] on input "text" at bounding box center [149, 16] width 154 height 14
click at [172, 5] on div "Kết quả tìm kiếm ( 0 ) Bộ lọc No Data" at bounding box center [127, 17] width 255 height 23
click at [165, 12] on input "text" at bounding box center [149, 16] width 154 height 14
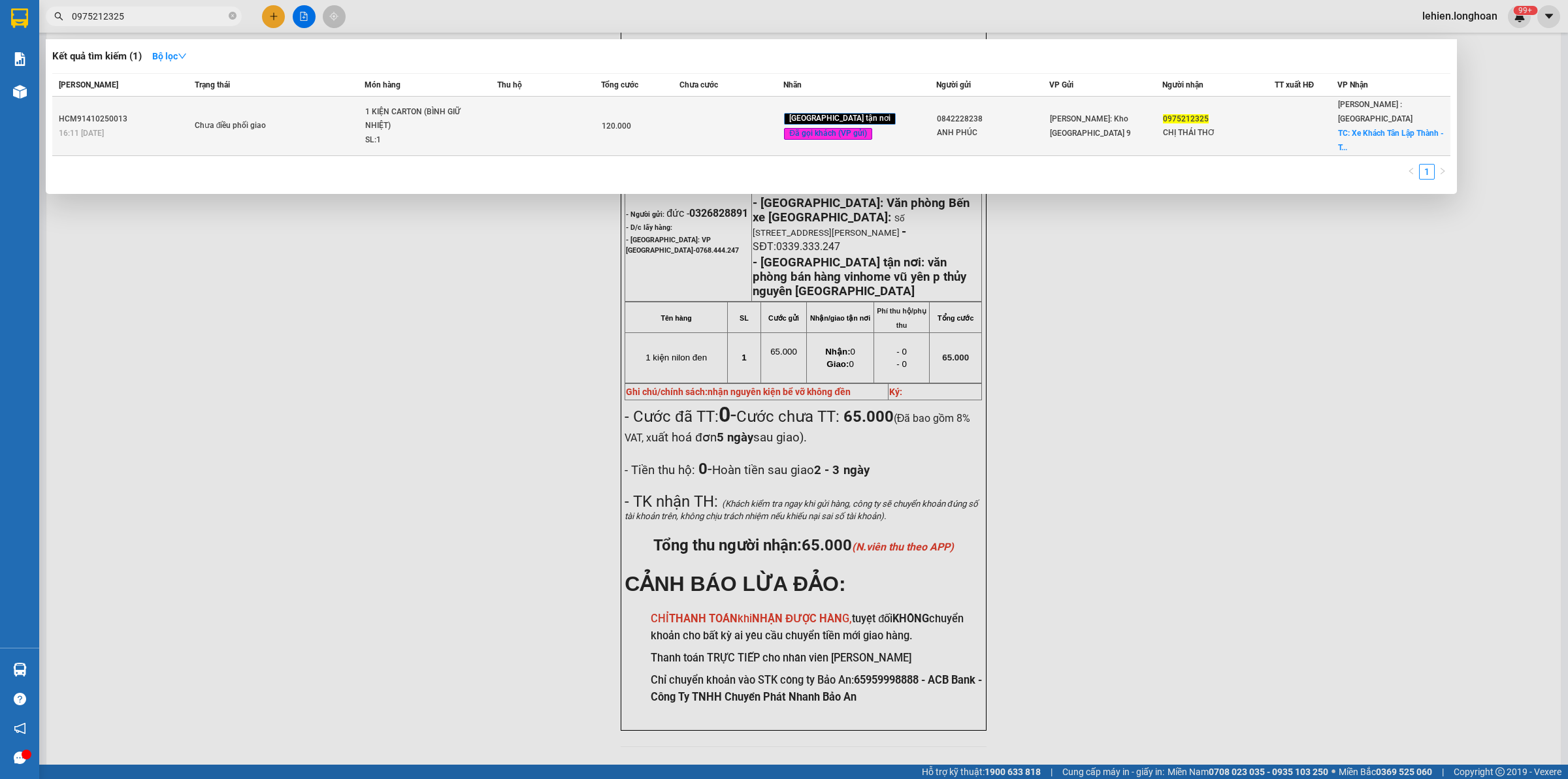
type input "0975212325"
click at [334, 119] on span "Chưa điều phối giao" at bounding box center [279, 125] width 170 height 14
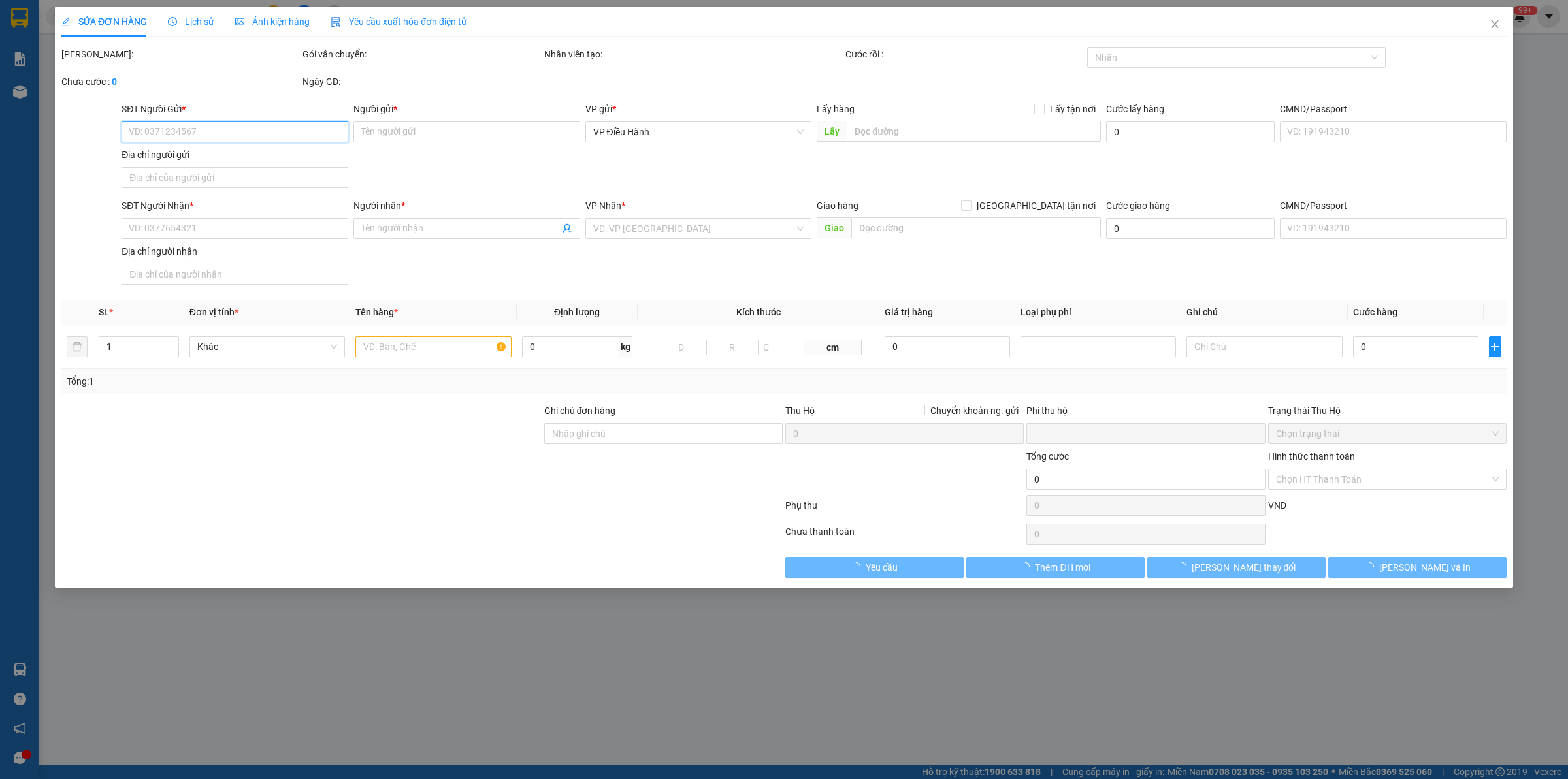
type input "0842228238"
type input "ANH PHÚC"
type input "0975212325"
type input "CHỊ THÁI THƠ"
checkbox input "true"
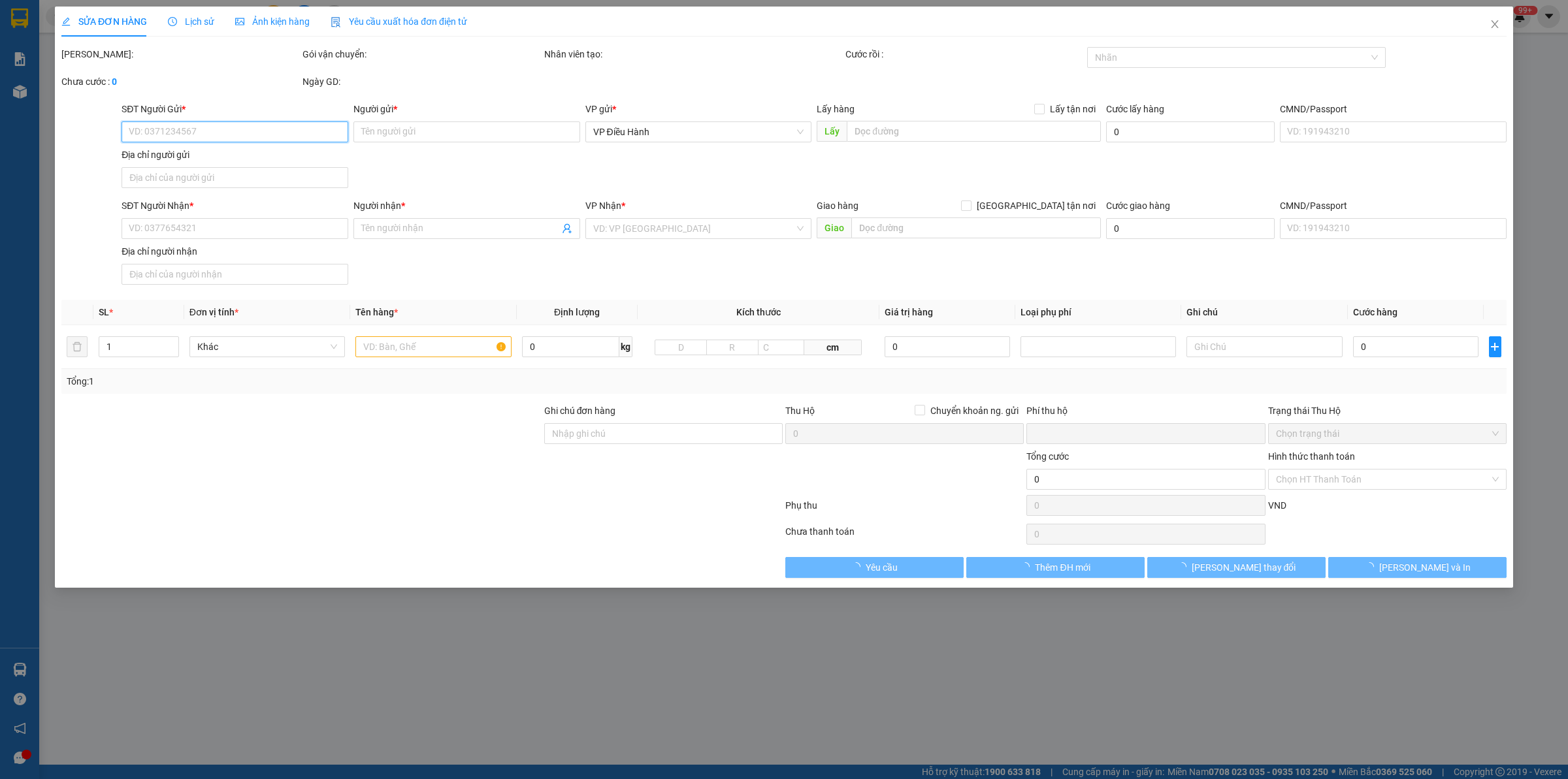
type input "Xe Khách Tân Lập Thành - Trạm Ấp Bắc, [GEOGRAPHIC_DATA], [GEOGRAPHIC_DATA], [GE…"
type input "VẬN CHUYỂN NHẸ TAY - HƯ VỠ KHÔNG ĐỀN"
type input "0"
type input "120.000"
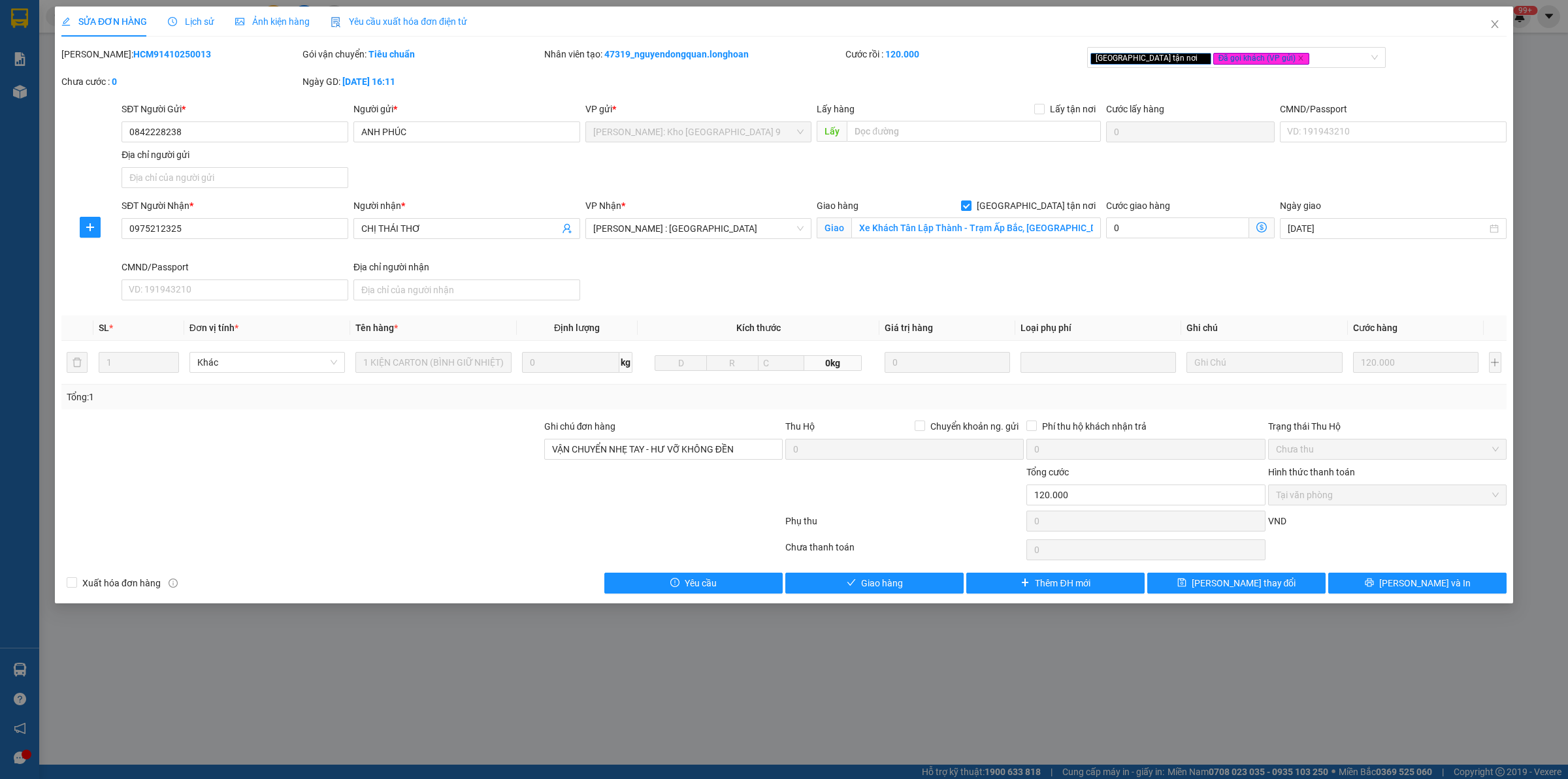
click at [919, 216] on div "Giao hàng [GEOGRAPHIC_DATA] tận nơi" at bounding box center [959, 208] width 284 height 20
click at [959, 220] on input "Xe Khách Tân Lập Thành - Trạm Ấp Bắc, [GEOGRAPHIC_DATA], [GEOGRAPHIC_DATA], [GE…" at bounding box center [976, 228] width 249 height 21
click at [1009, 223] on input "Xe Khách Tân Lập Thành - Trạm Ấp Bắc, [GEOGRAPHIC_DATA], [GEOGRAPHIC_DATA], [GE…" at bounding box center [976, 228] width 249 height 21
drag, startPoint x: 204, startPoint y: 24, endPoint x: 194, endPoint y: 29, distance: 11.2
click at [201, 24] on span "Lịch sử" at bounding box center [191, 22] width 47 height 11
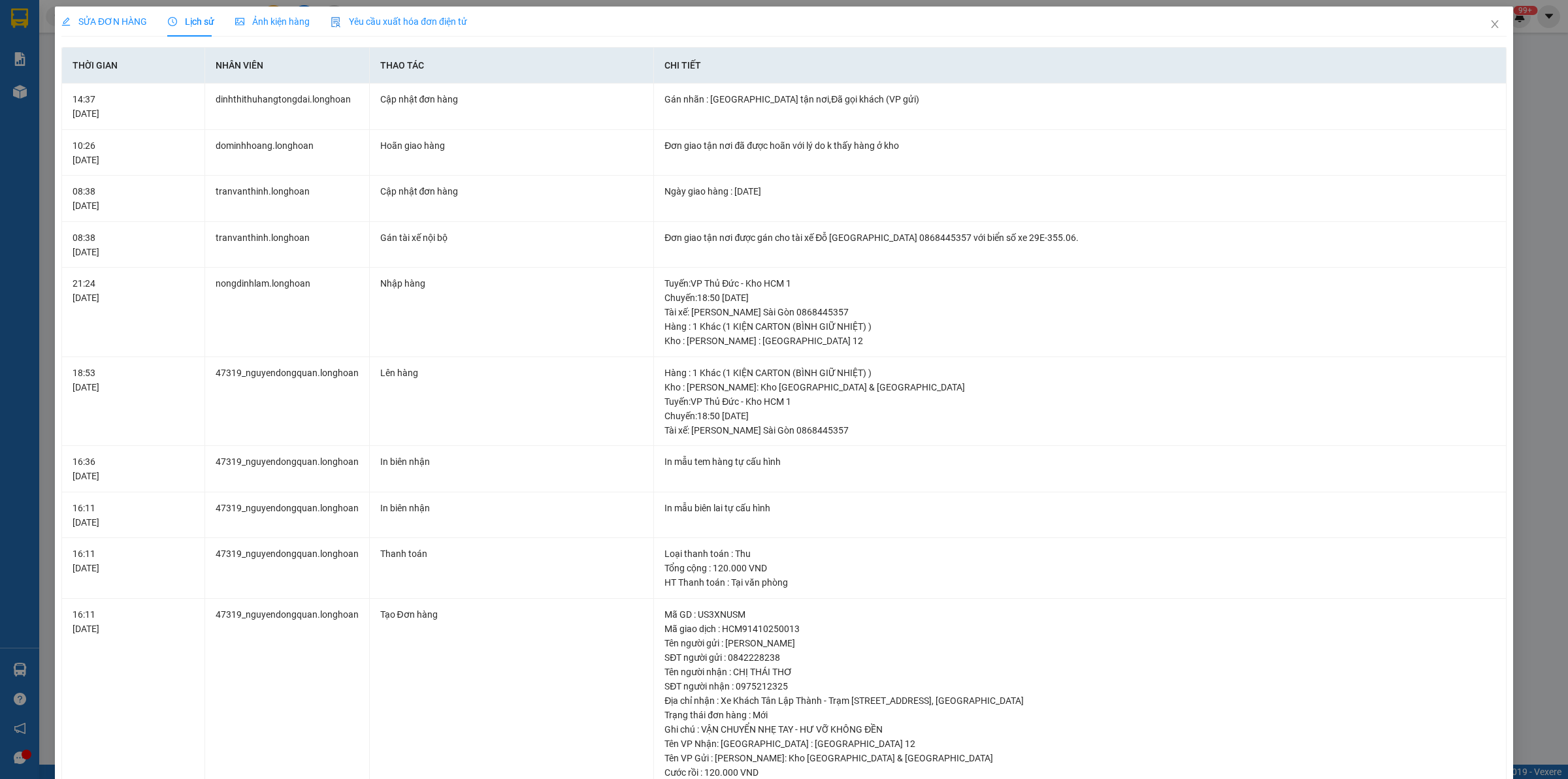
click at [116, 22] on span "SỬA ĐƠN HÀNG" at bounding box center [104, 22] width 86 height 11
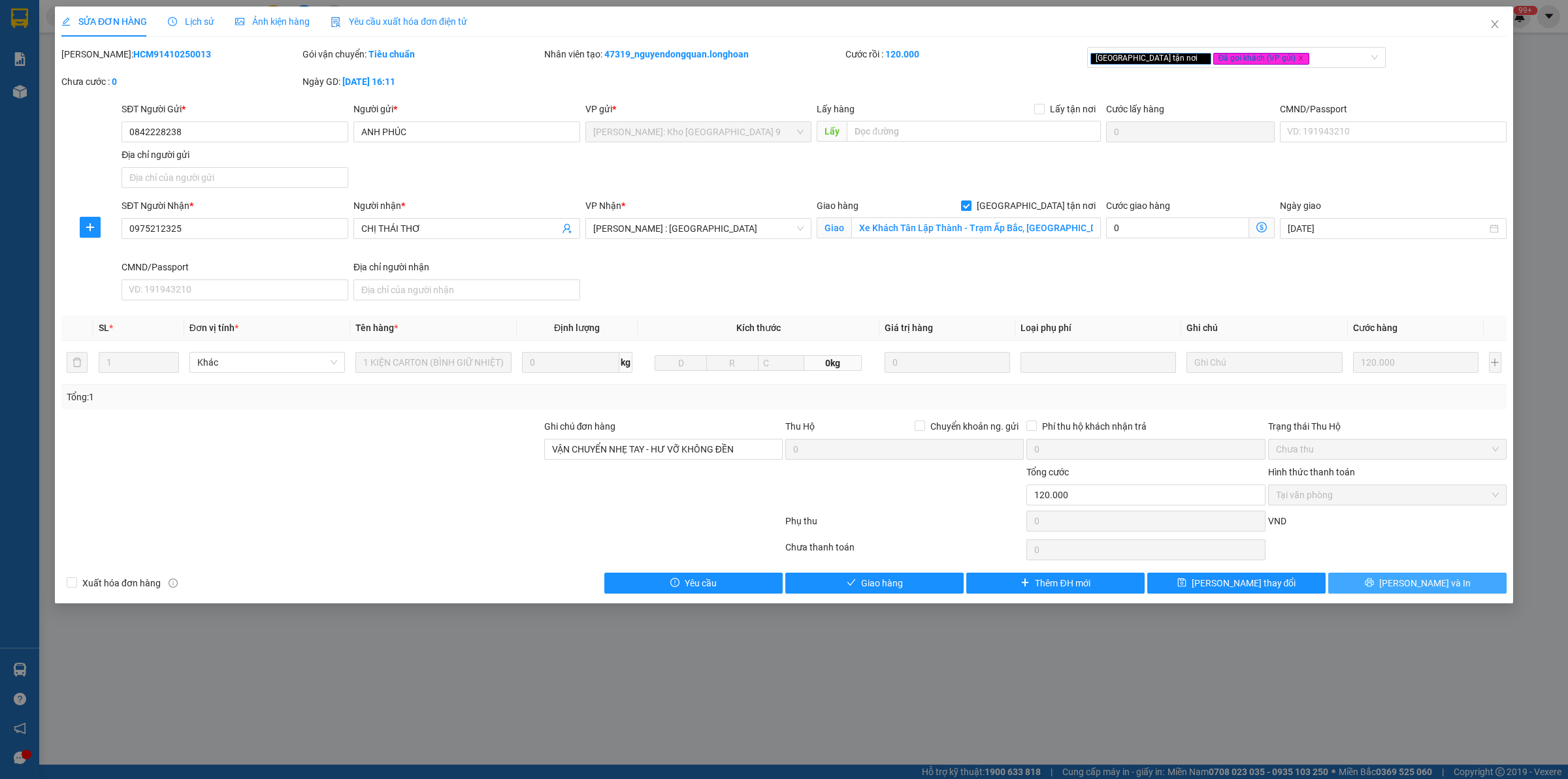
click at [1445, 579] on button "[PERSON_NAME] và In" at bounding box center [1418, 583] width 179 height 21
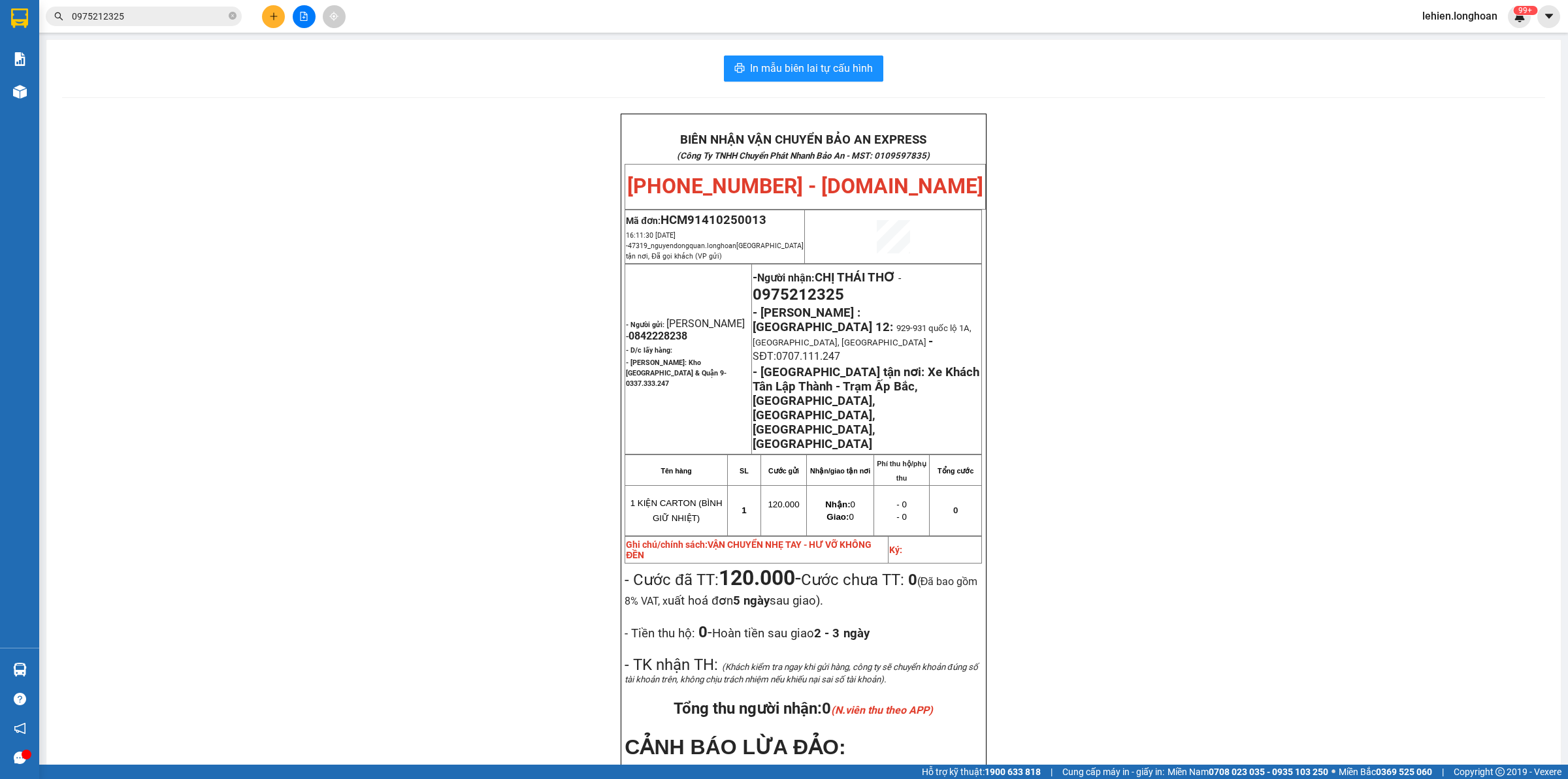
click at [172, 28] on div "Kết quả tìm kiếm ( 1 ) Bộ lọc Mã ĐH Trạng thái Món hàng Thu hộ Tổng cước Chưa c…" at bounding box center [784, 17] width 1568 height 33
click at [194, 5] on div "Kết quả tìm kiếm ( 1 ) Bộ lọc Mã ĐH Trạng thái Món hàng Thu hộ Tổng cước Chưa c…" at bounding box center [127, 17] width 255 height 23
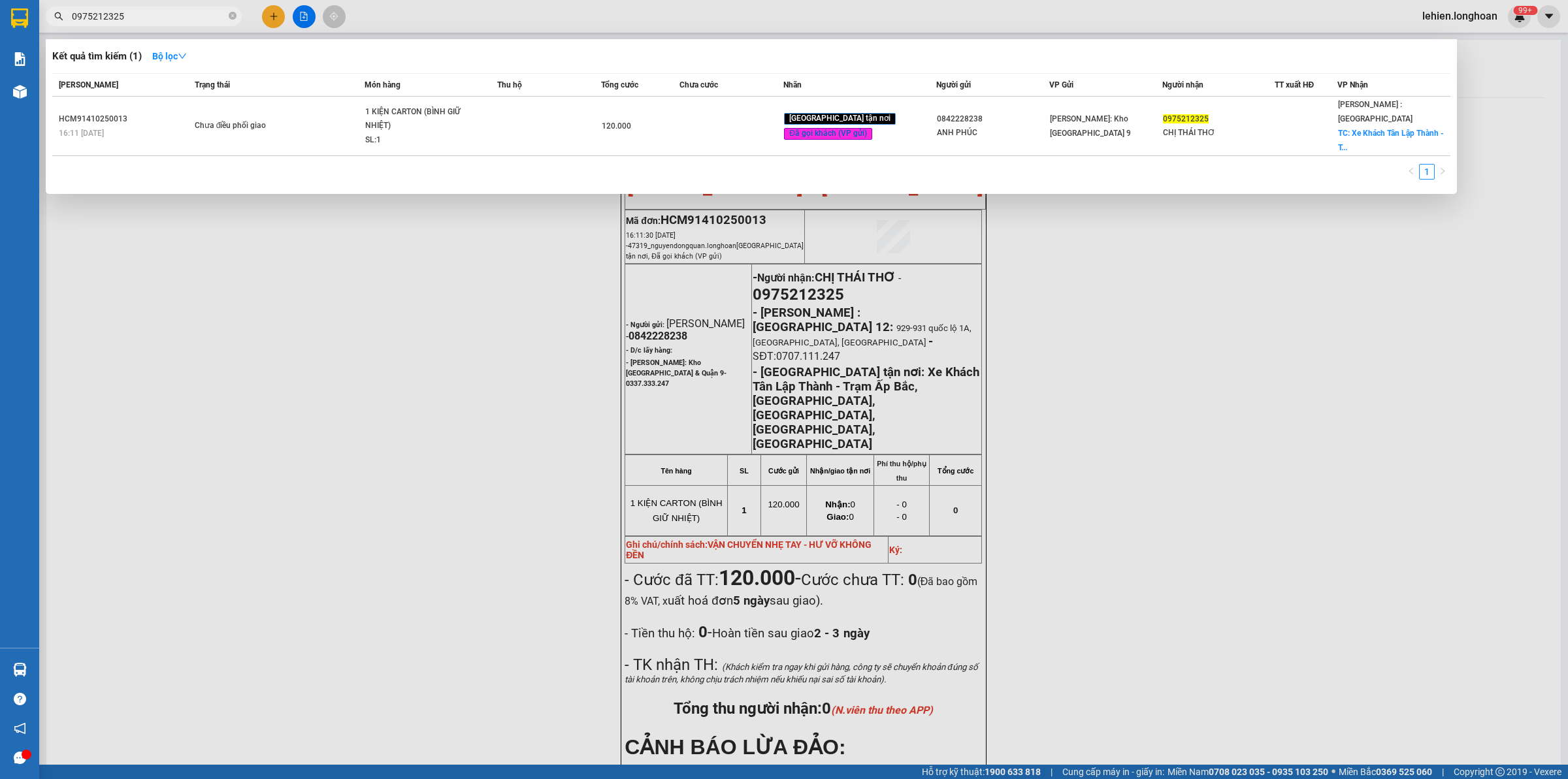
click at [196, 12] on input "0975212325" at bounding box center [149, 16] width 154 height 14
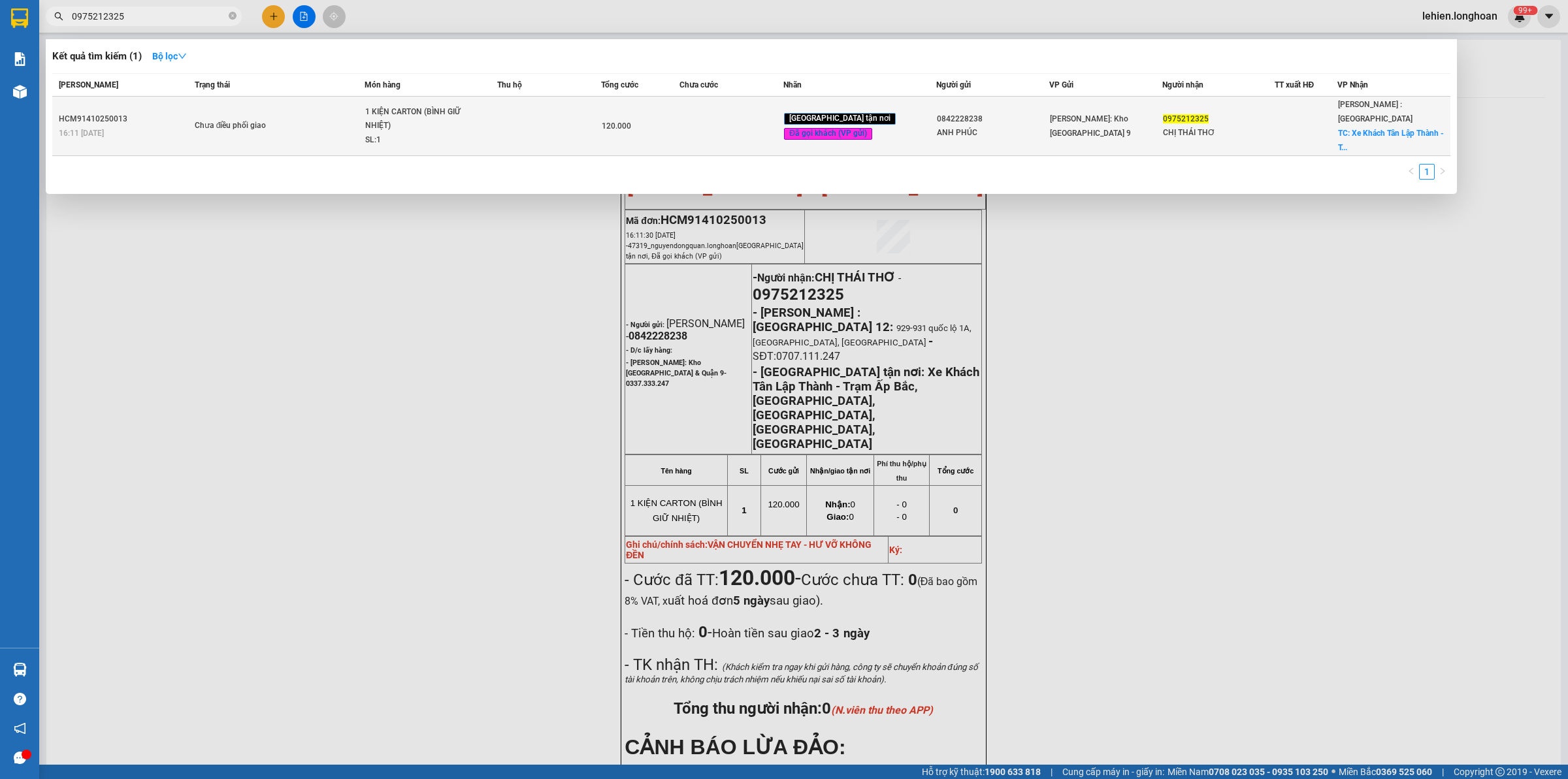
click at [265, 119] on div "Chưa điều phối giao" at bounding box center [243, 125] width 98 height 14
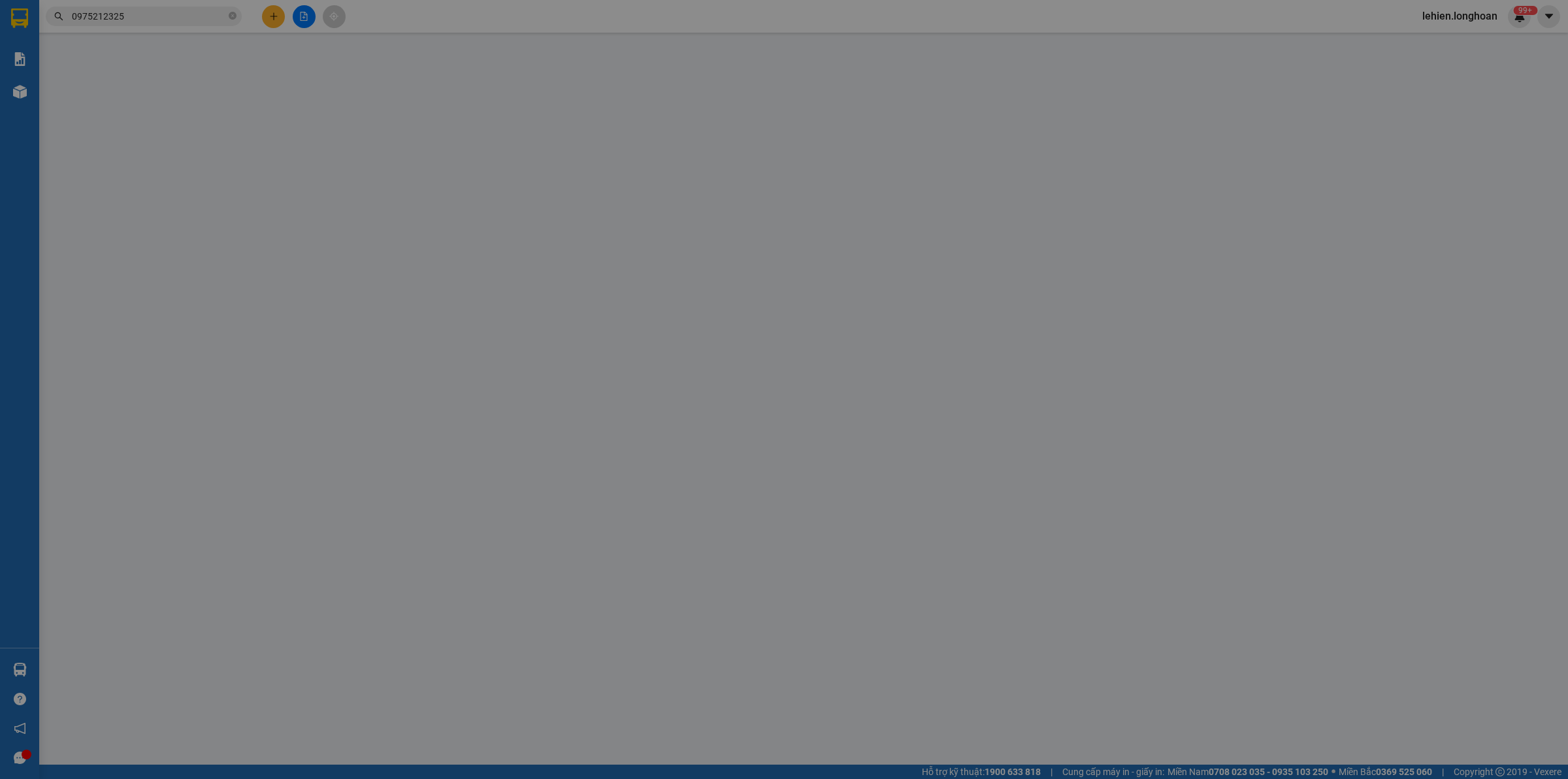
type input "0842228238"
type input "ANH PHÚC"
type input "0975212325"
type input "CHỊ THÁI THƠ"
checkbox input "true"
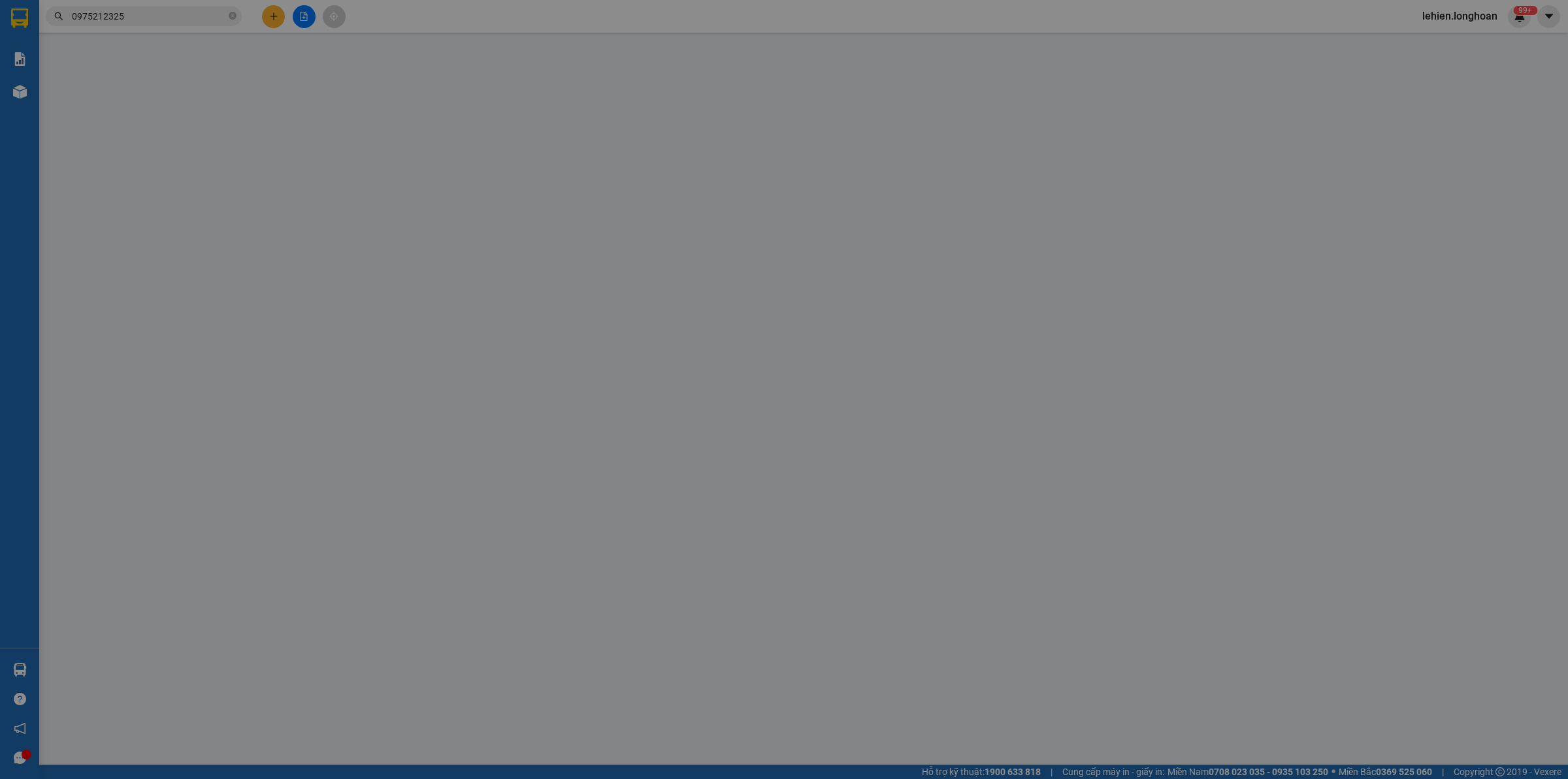
type input "Xe Khách Tân Lập Thành - Trạm Ấp Bắc, [GEOGRAPHIC_DATA], [GEOGRAPHIC_DATA], [GE…"
type input "VẬN CHUYỂN NHẸ TAY - HƯ VỠ KHÔNG ĐỀN"
type input "0"
type input "120.000"
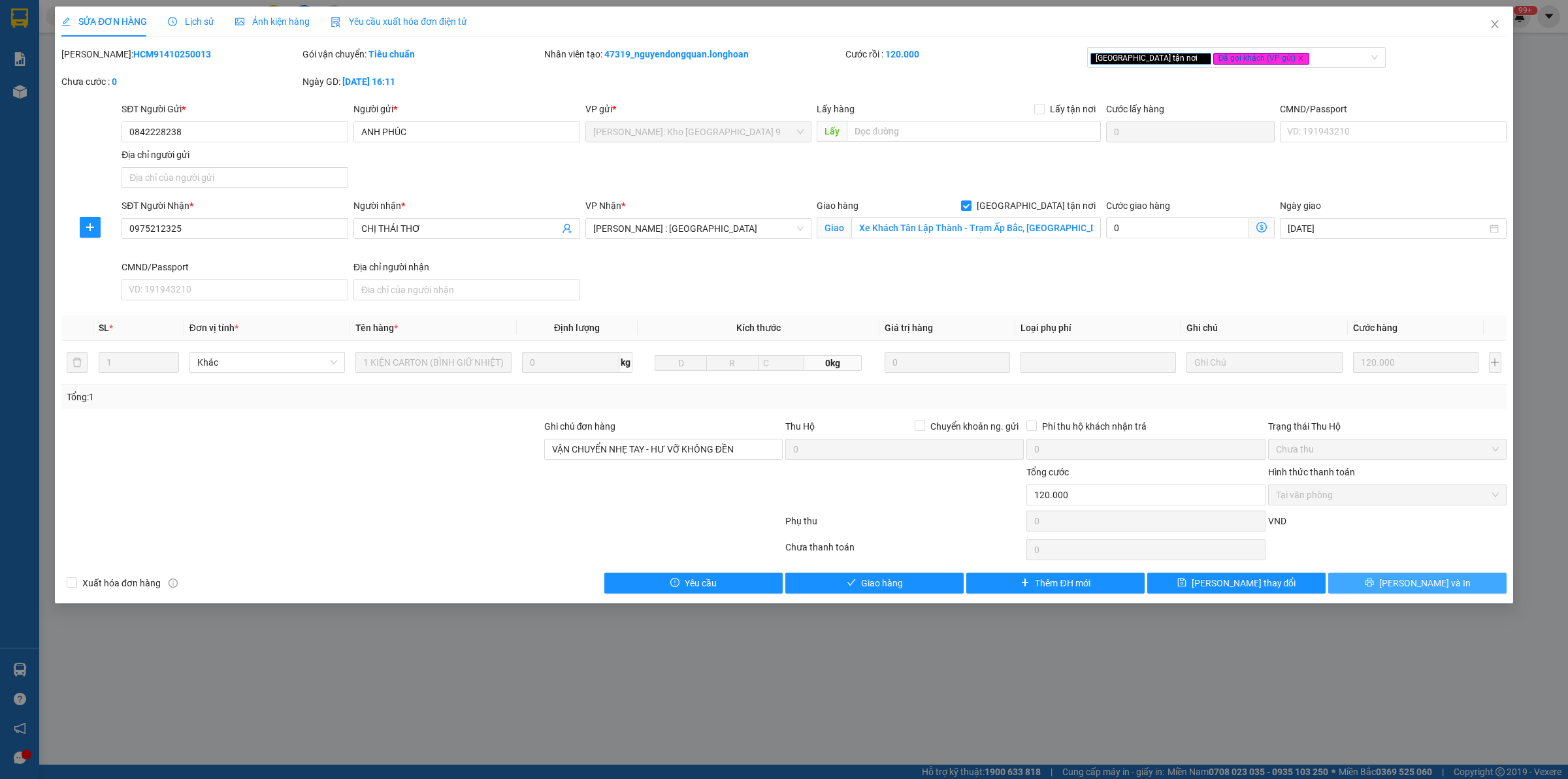
click at [1374, 585] on icon "printer" at bounding box center [1369, 582] width 9 height 9
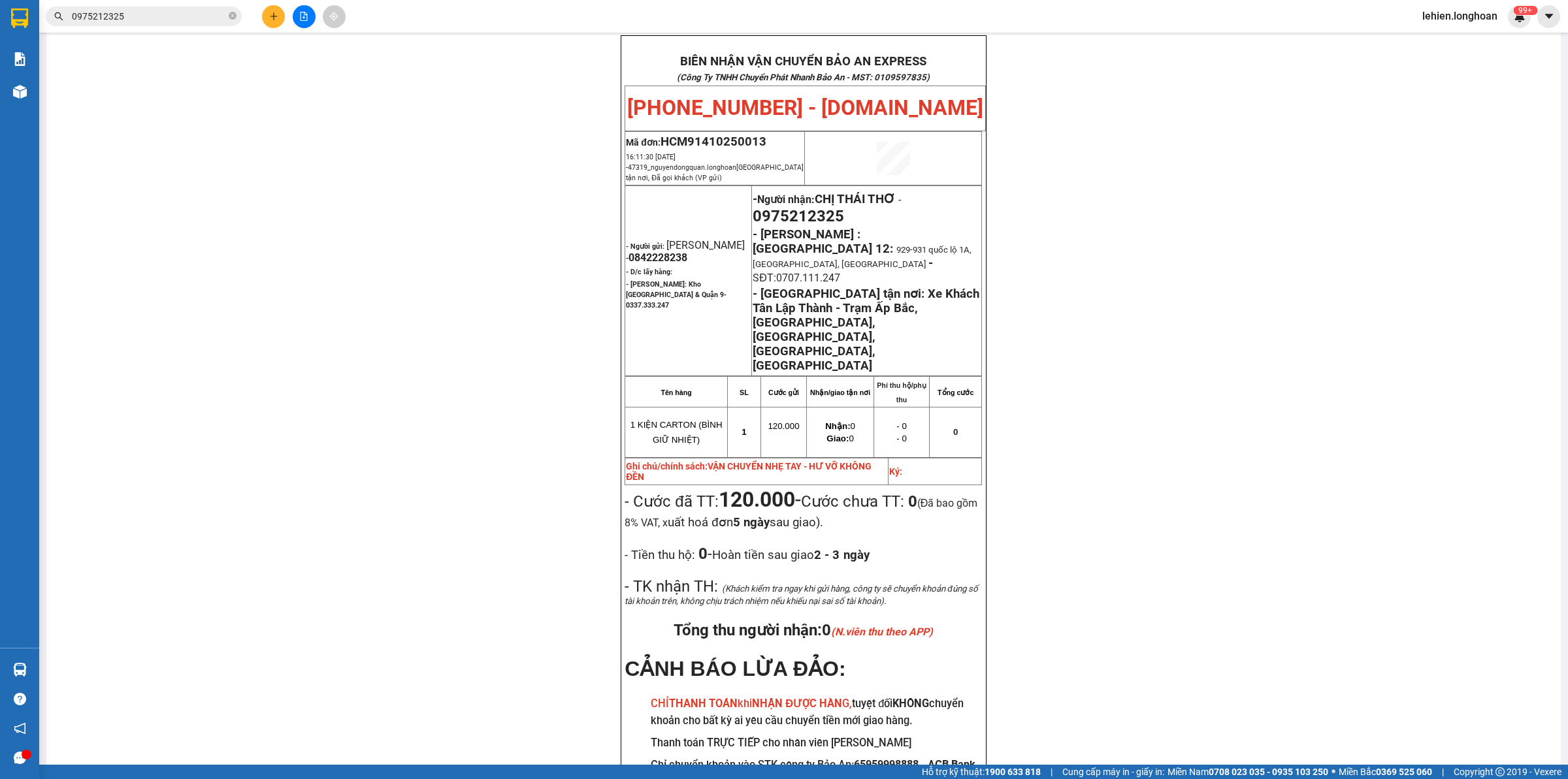
scroll to position [69, 0]
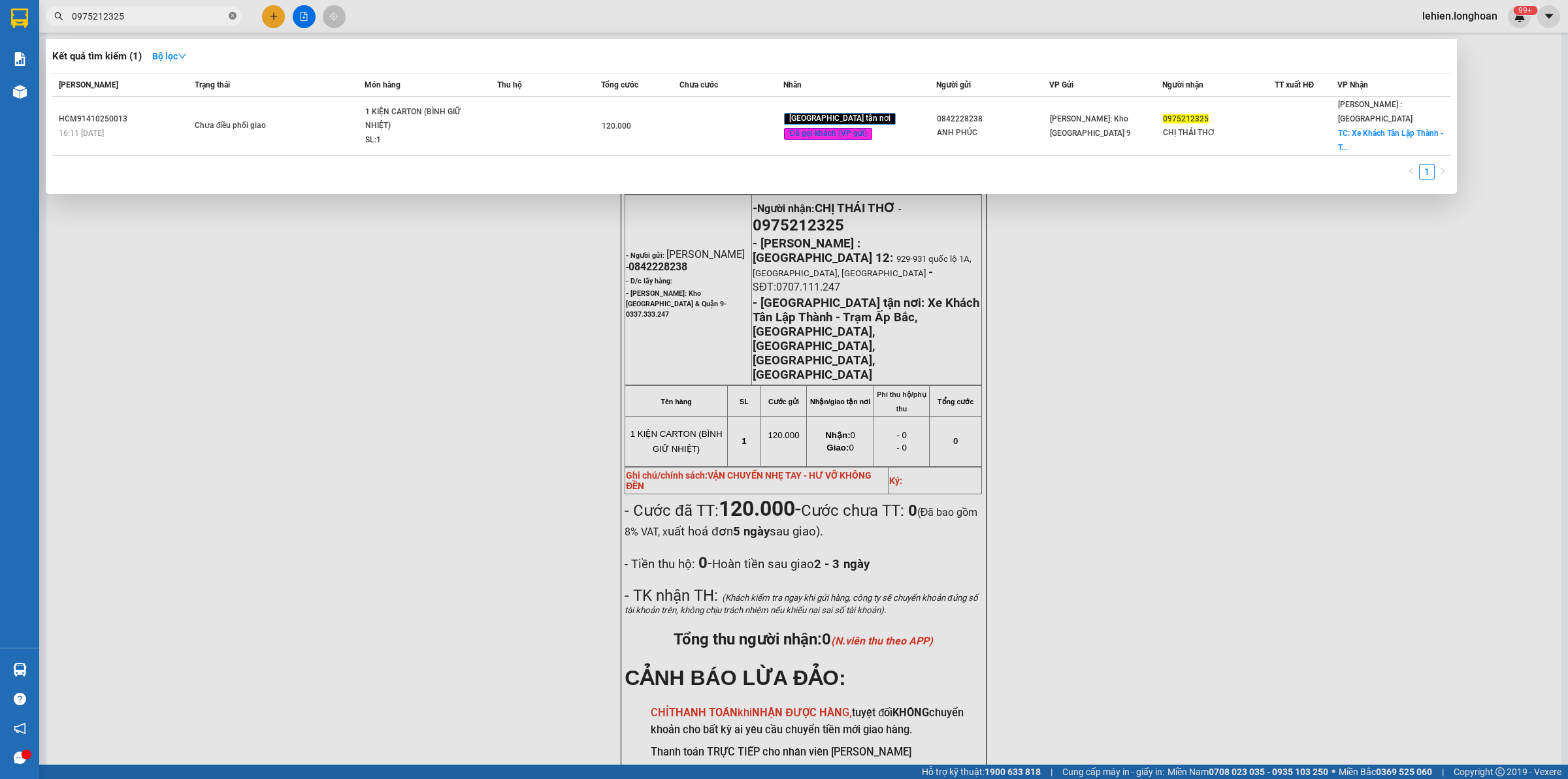
click at [234, 17] on icon "close-circle" at bounding box center [233, 16] width 8 height 8
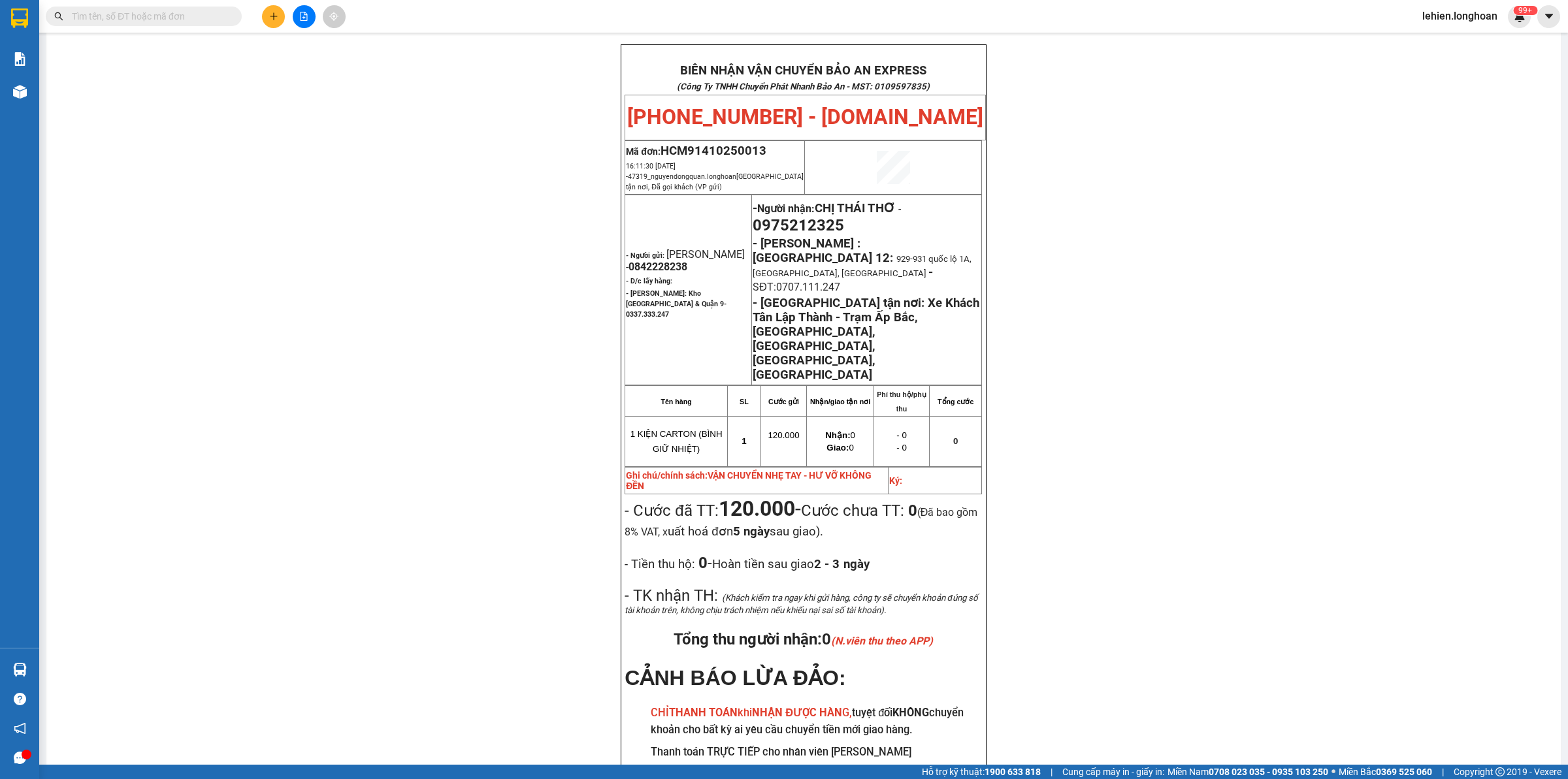
paste input "0932597471"
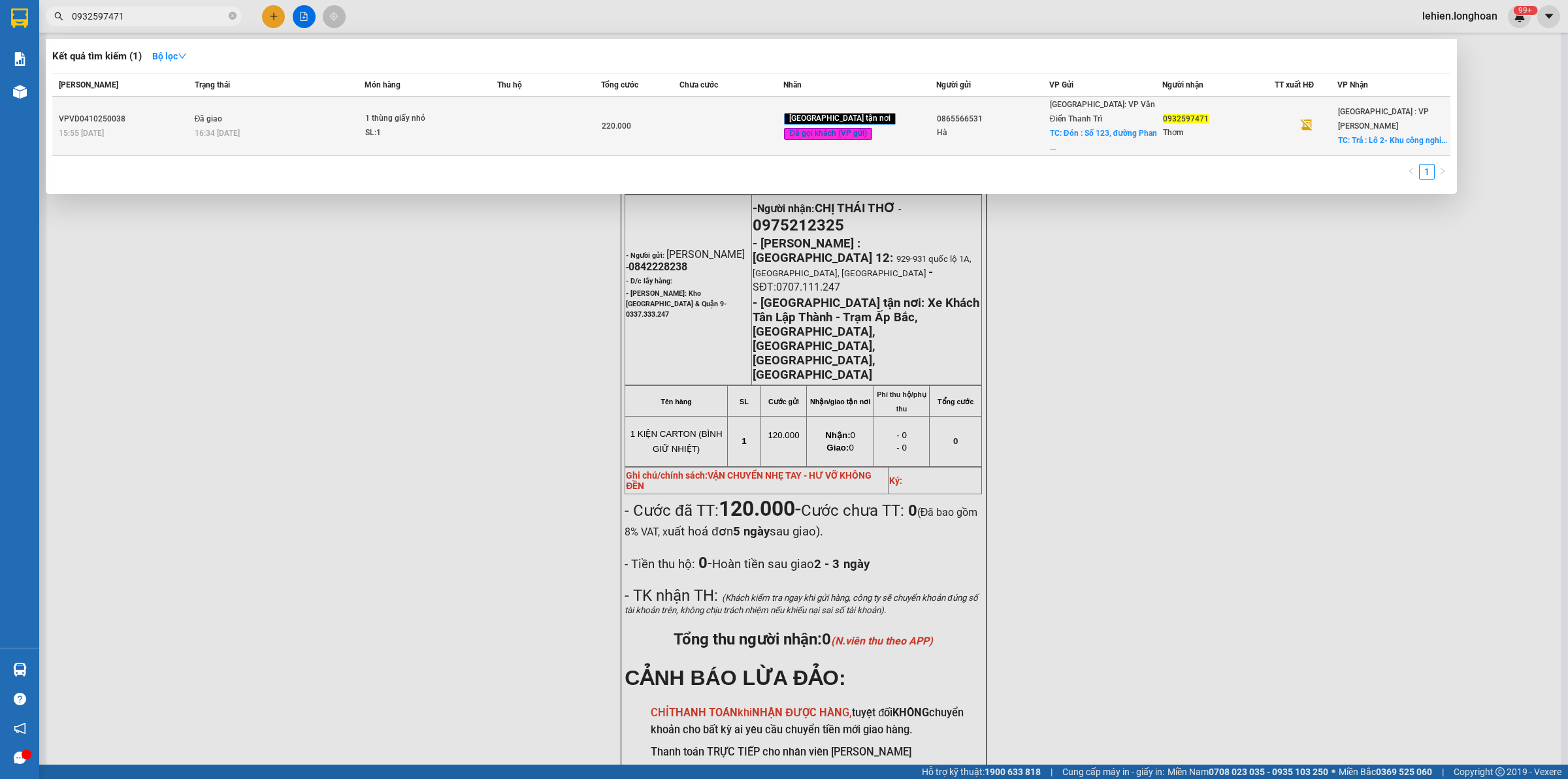
type input "0932597471"
click at [442, 112] on div "1 thùng giấy nhỏ" at bounding box center [414, 119] width 98 height 14
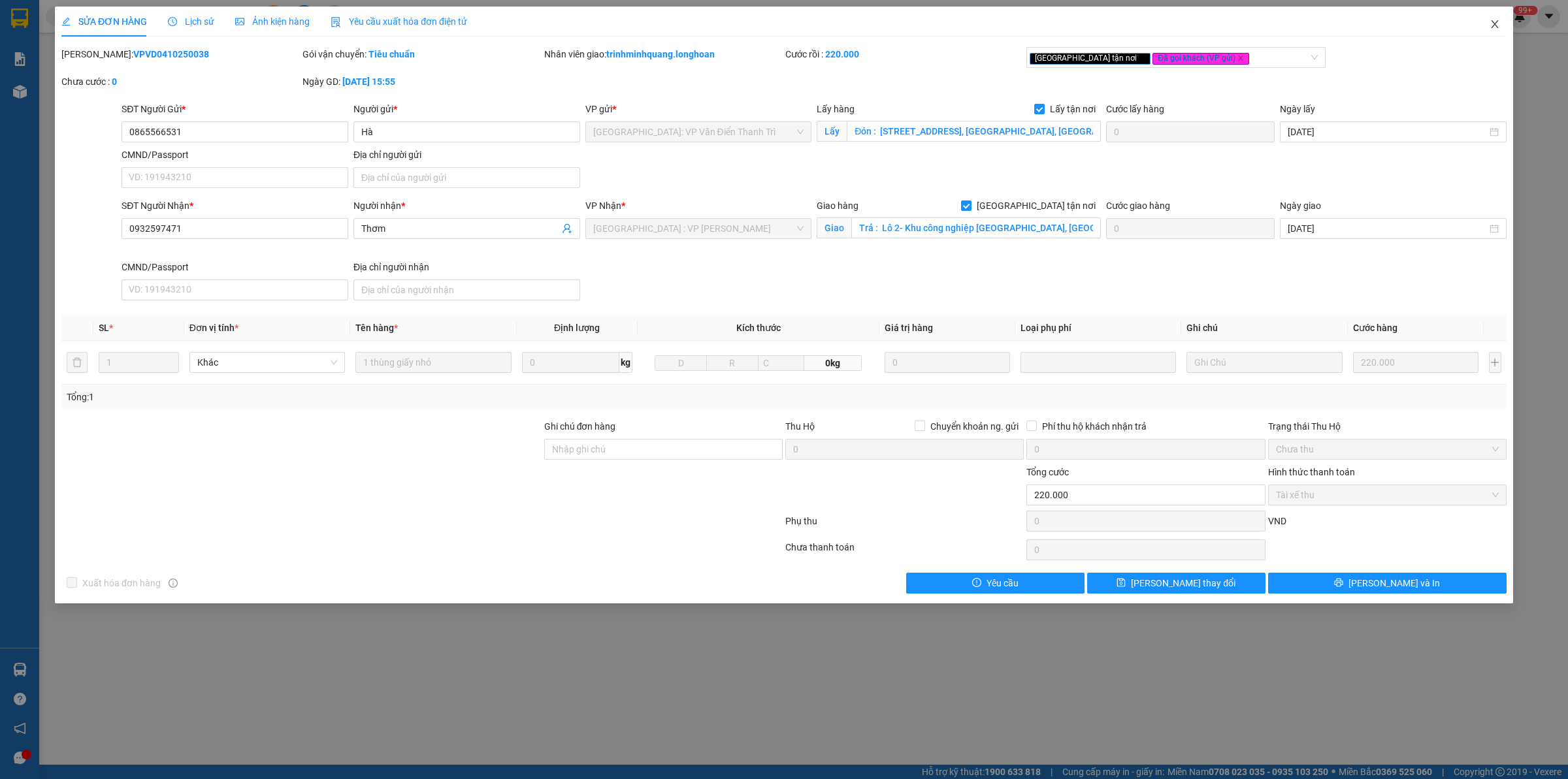
click at [1505, 25] on span "Close" at bounding box center [1494, 25] width 37 height 37
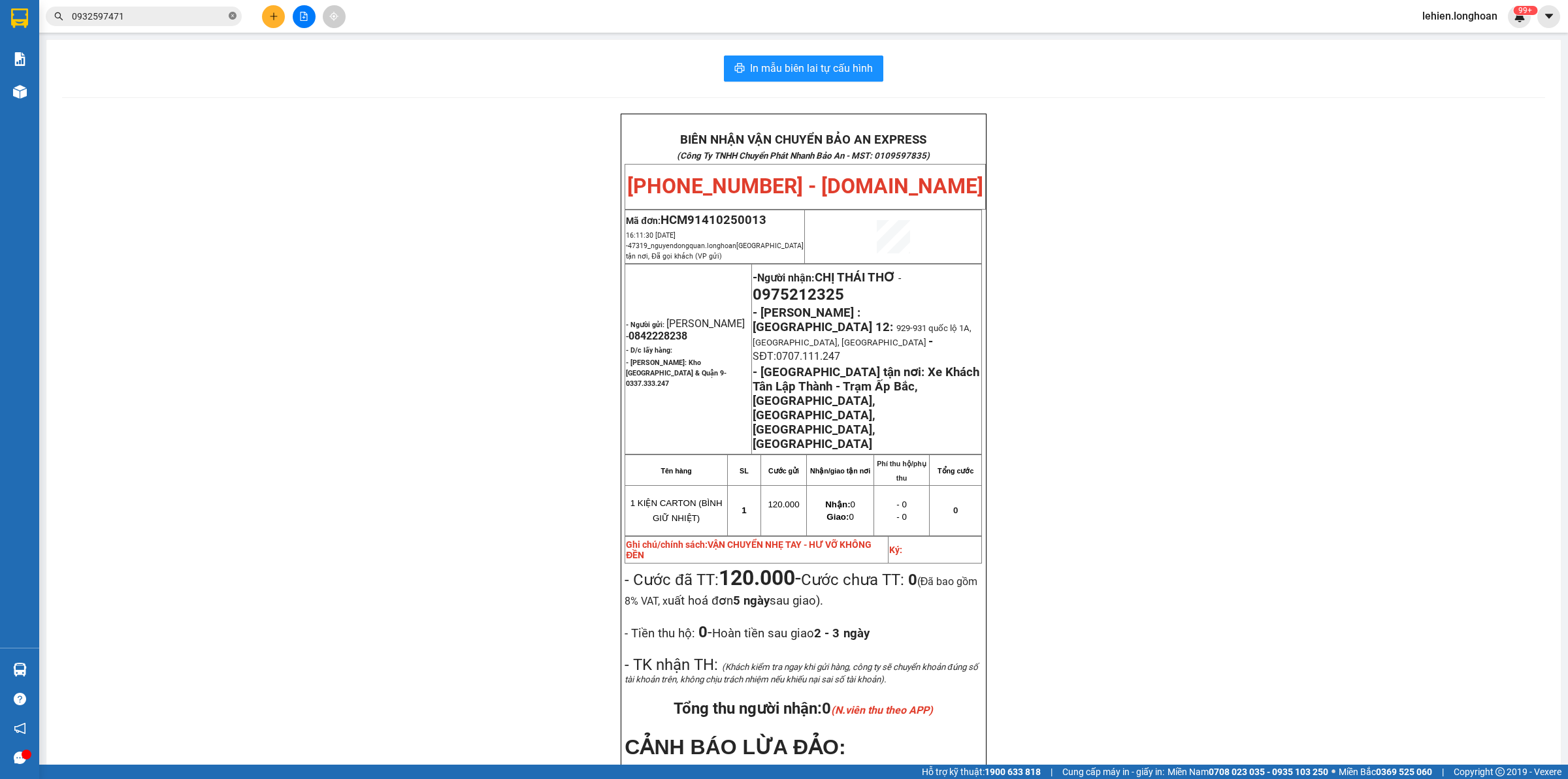
click at [233, 12] on icon "close-circle" at bounding box center [233, 16] width 8 height 8
paste input "0333212279"
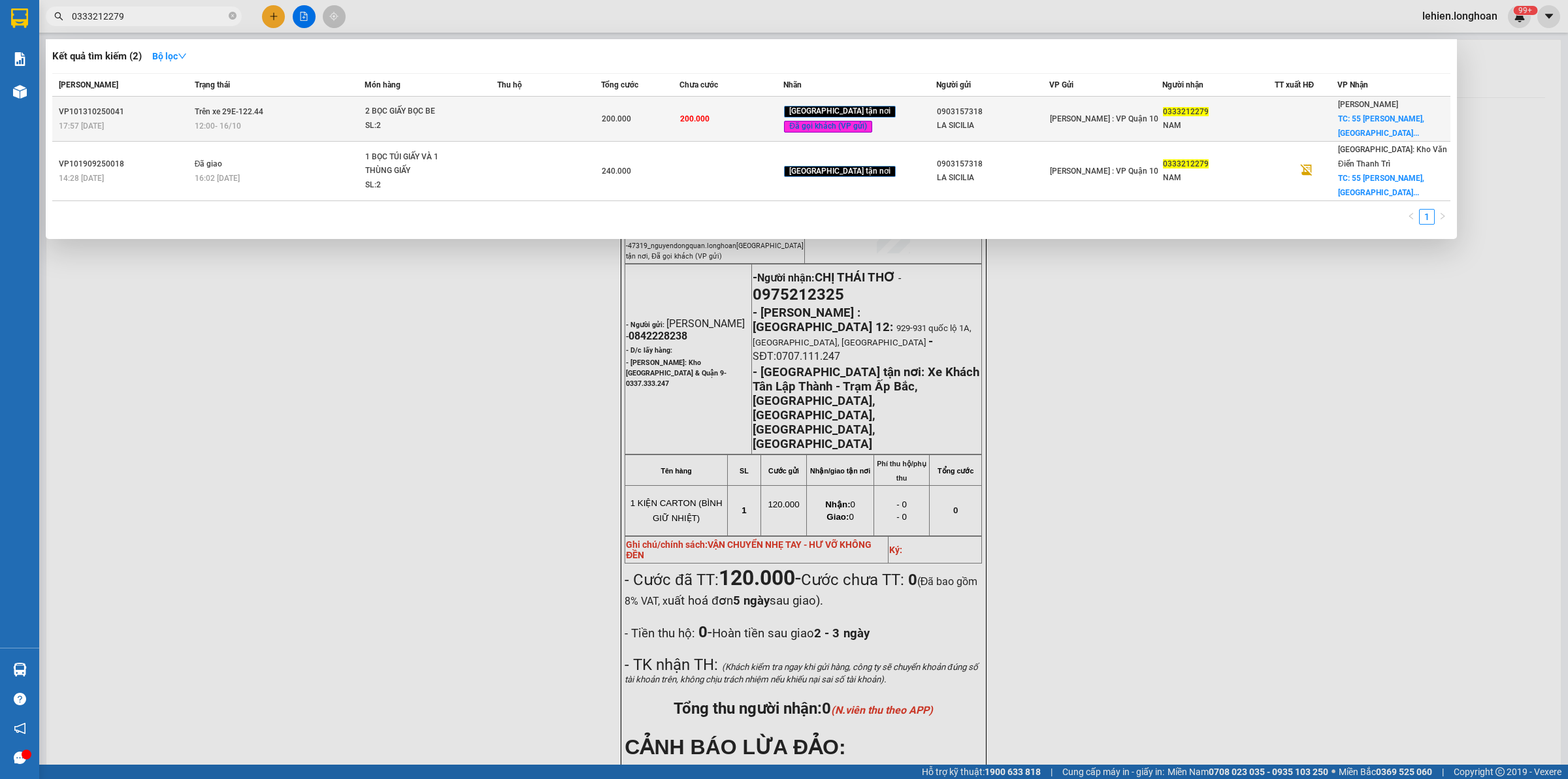
click at [264, 124] on div "12:00 [DATE]" at bounding box center [279, 125] width 170 height 14
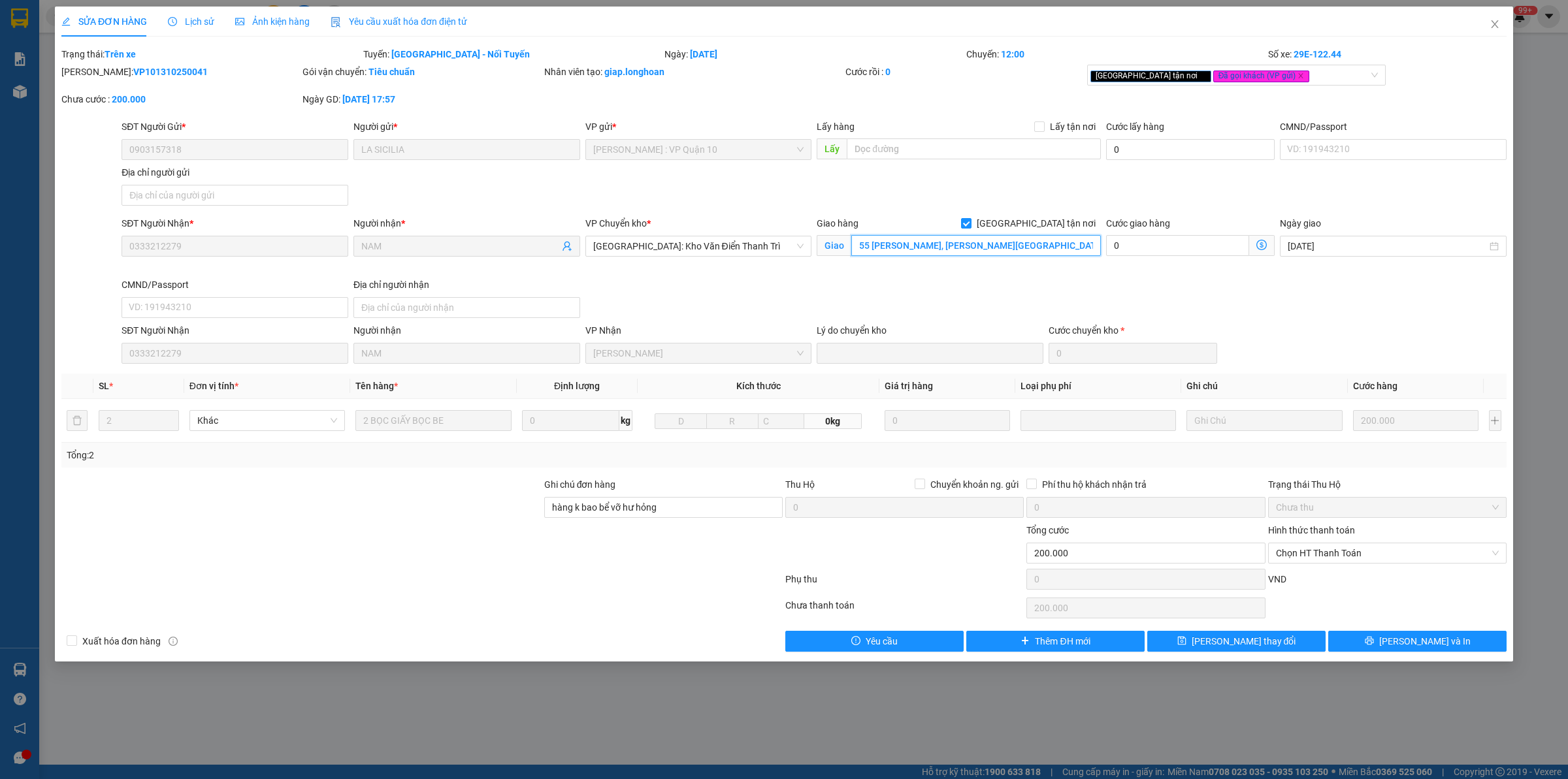
click at [980, 245] on input "55 [PERSON_NAME], [PERSON_NAME][GEOGRAPHIC_DATA]" at bounding box center [976, 245] width 249 height 21
click at [207, 30] on div "Lịch sử" at bounding box center [191, 22] width 47 height 30
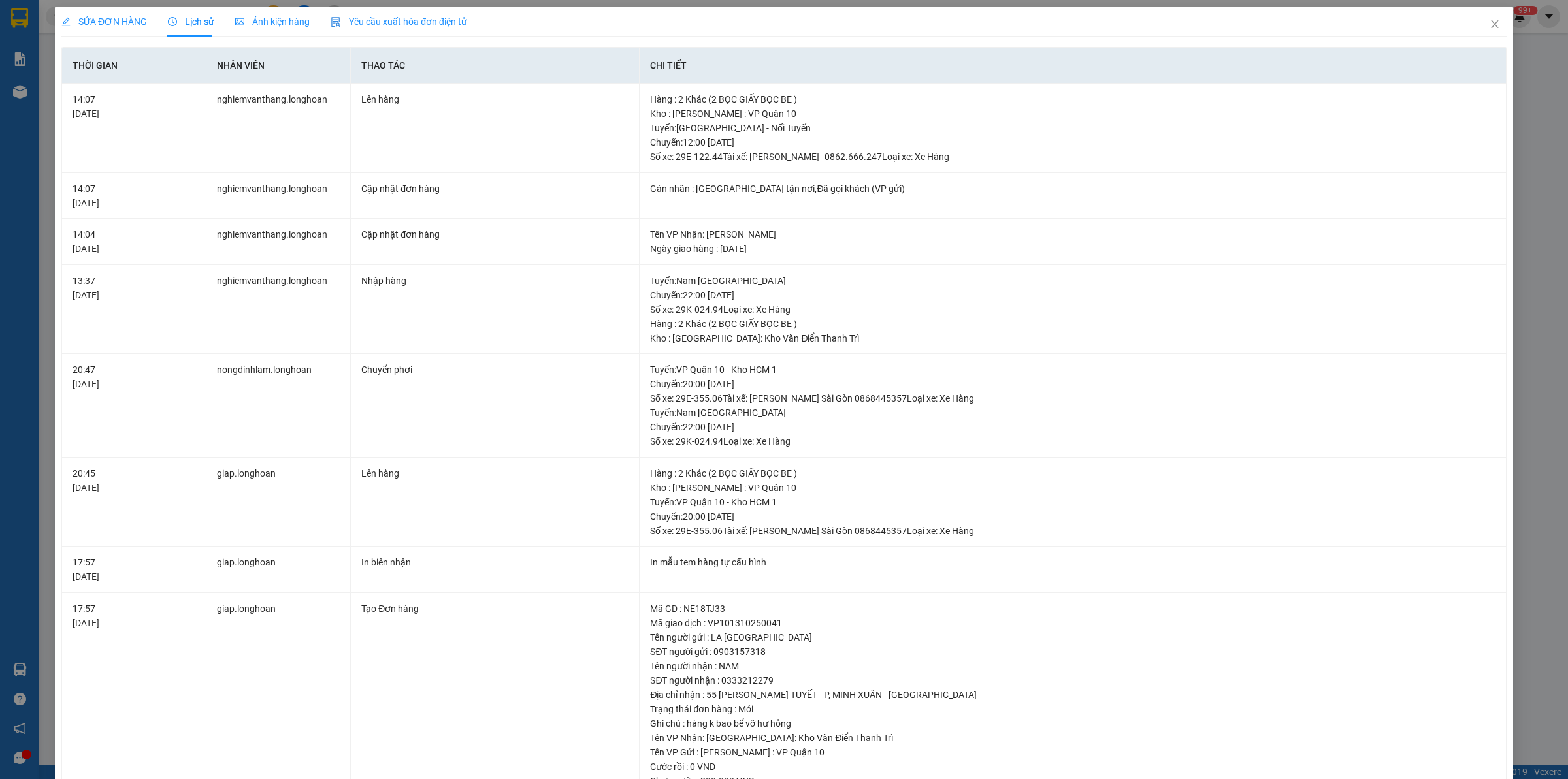
click at [103, 17] on span "SỬA ĐƠN HÀNG" at bounding box center [104, 22] width 86 height 11
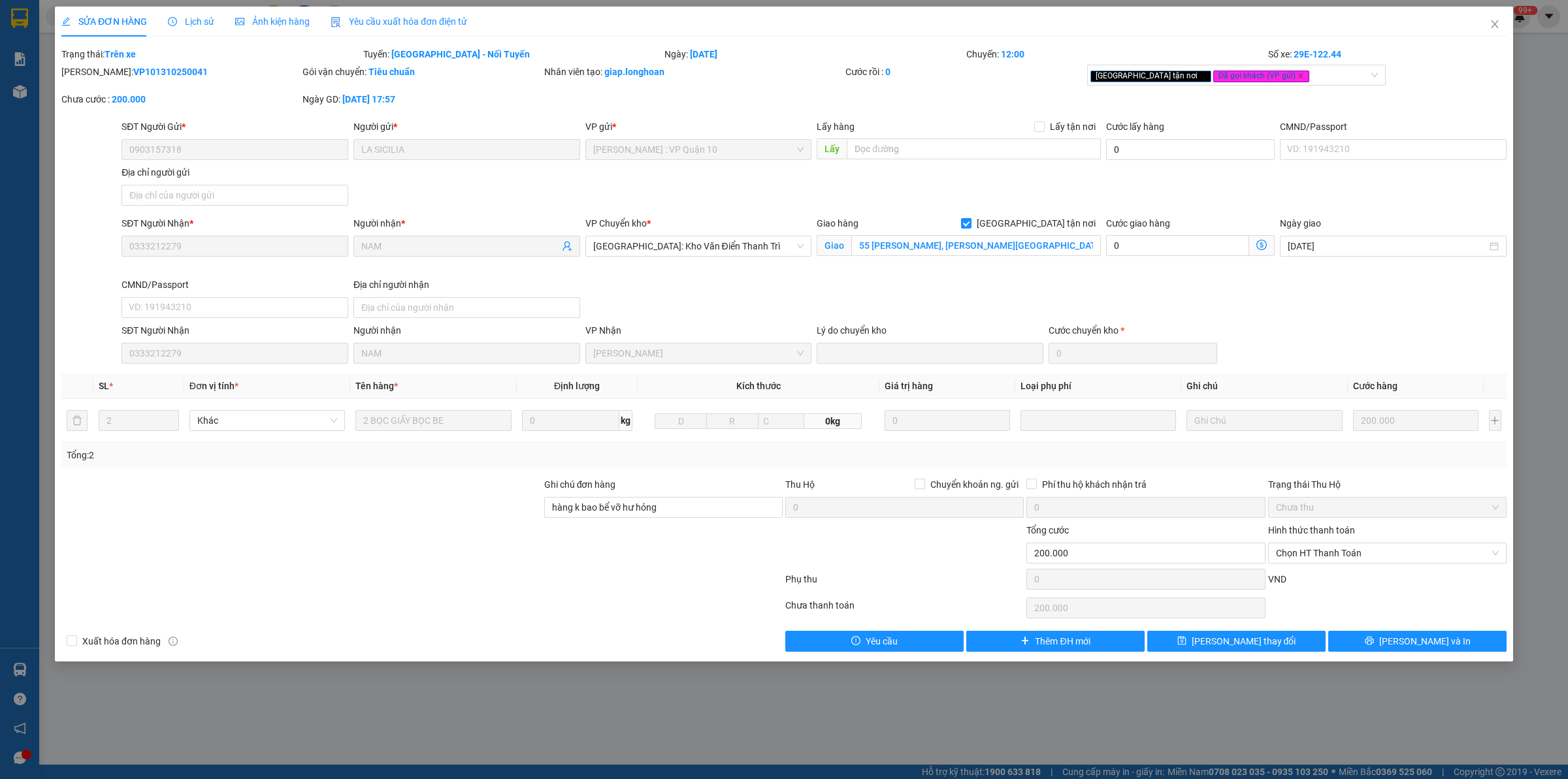
click at [364, 514] on div at bounding box center [301, 500] width 483 height 46
drag, startPoint x: 450, startPoint y: 570, endPoint x: 436, endPoint y: 505, distance: 66.5
click at [449, 570] on div at bounding box center [422, 582] width 724 height 26
click at [1497, 31] on span "Close" at bounding box center [1494, 25] width 37 height 37
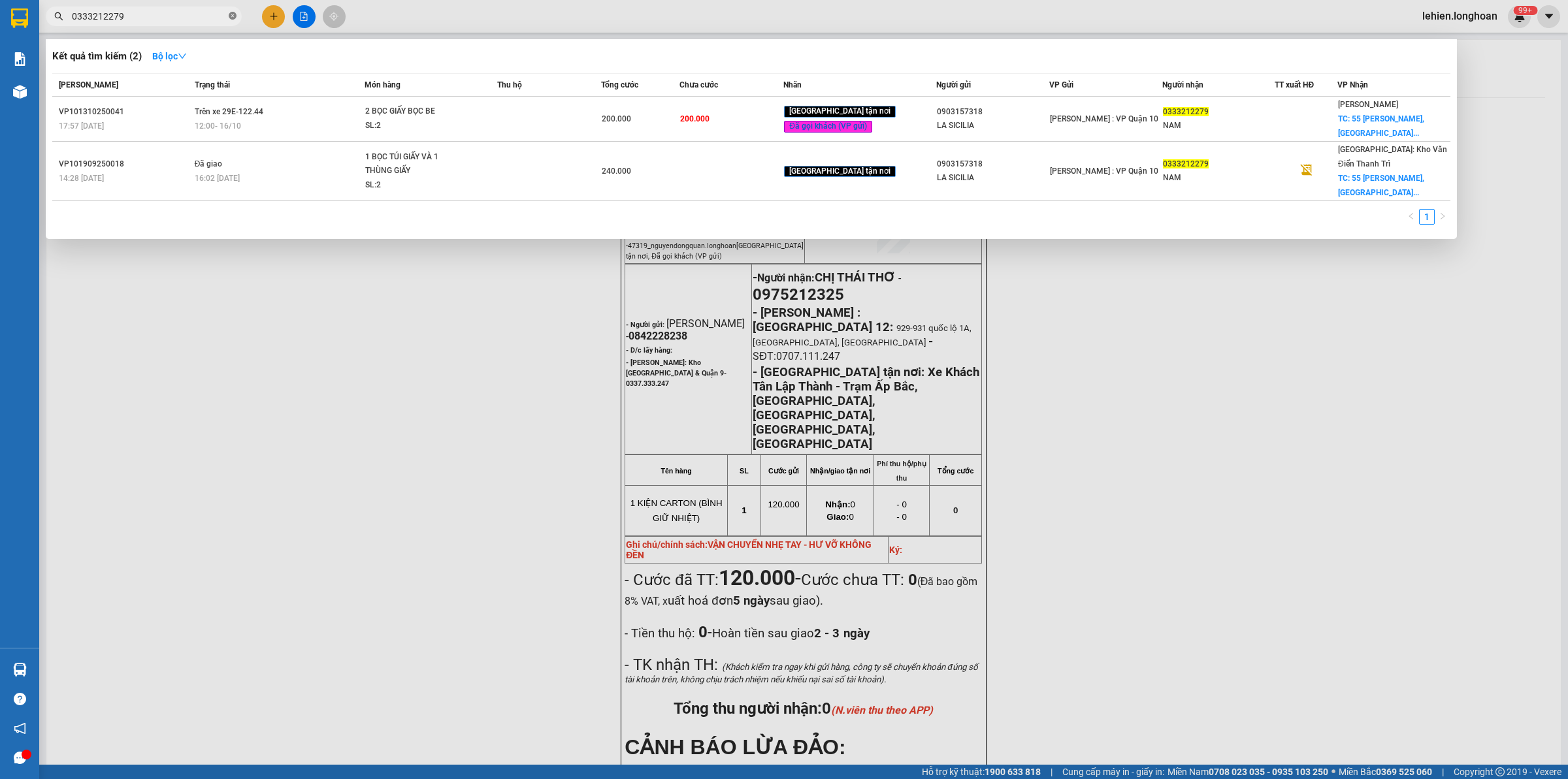
click at [234, 17] on icon "close-circle" at bounding box center [233, 16] width 8 height 8
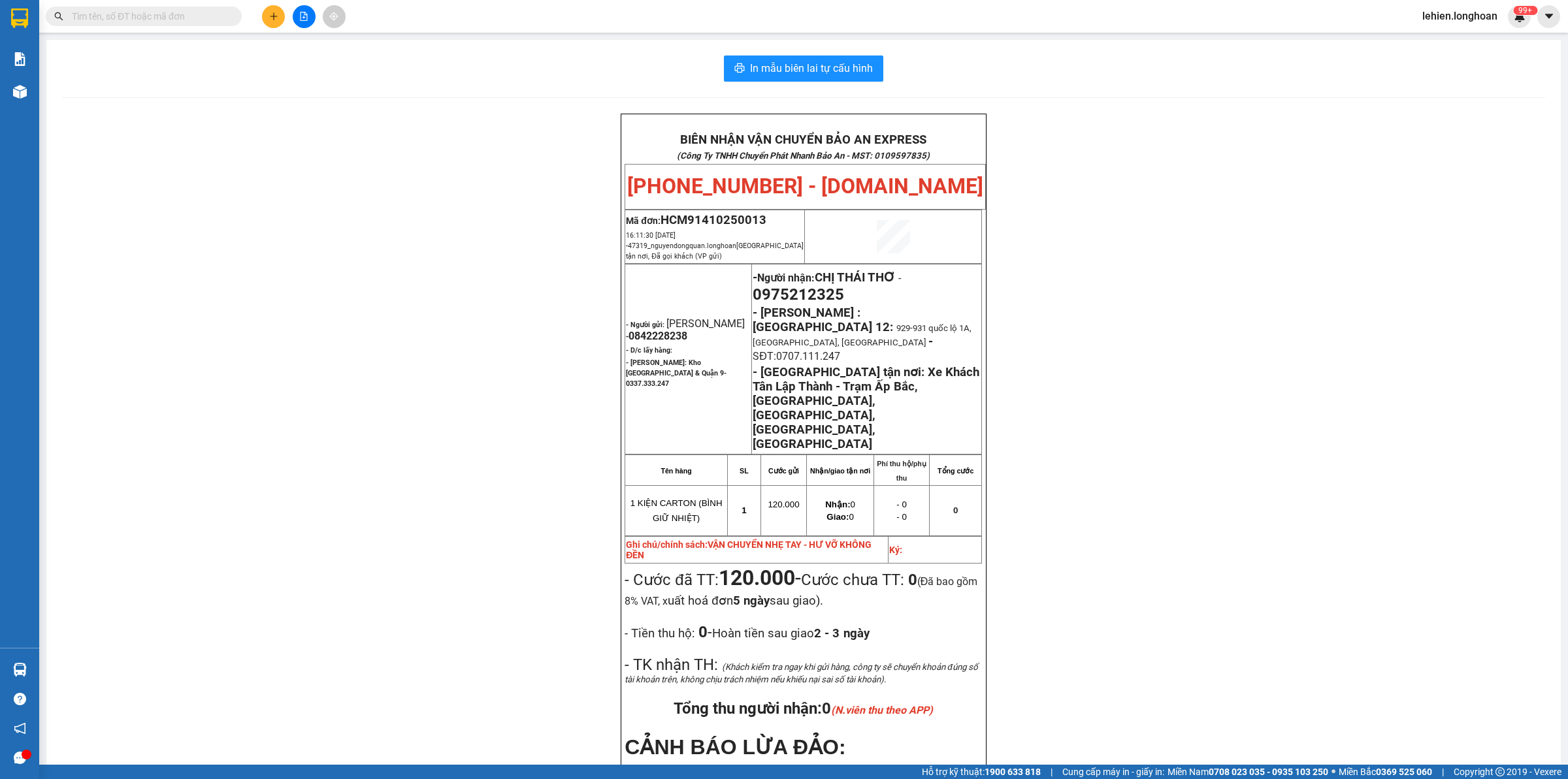
click at [158, 8] on span at bounding box center [143, 17] width 196 height 20
click at [158, 13] on input "text" at bounding box center [149, 16] width 154 height 14
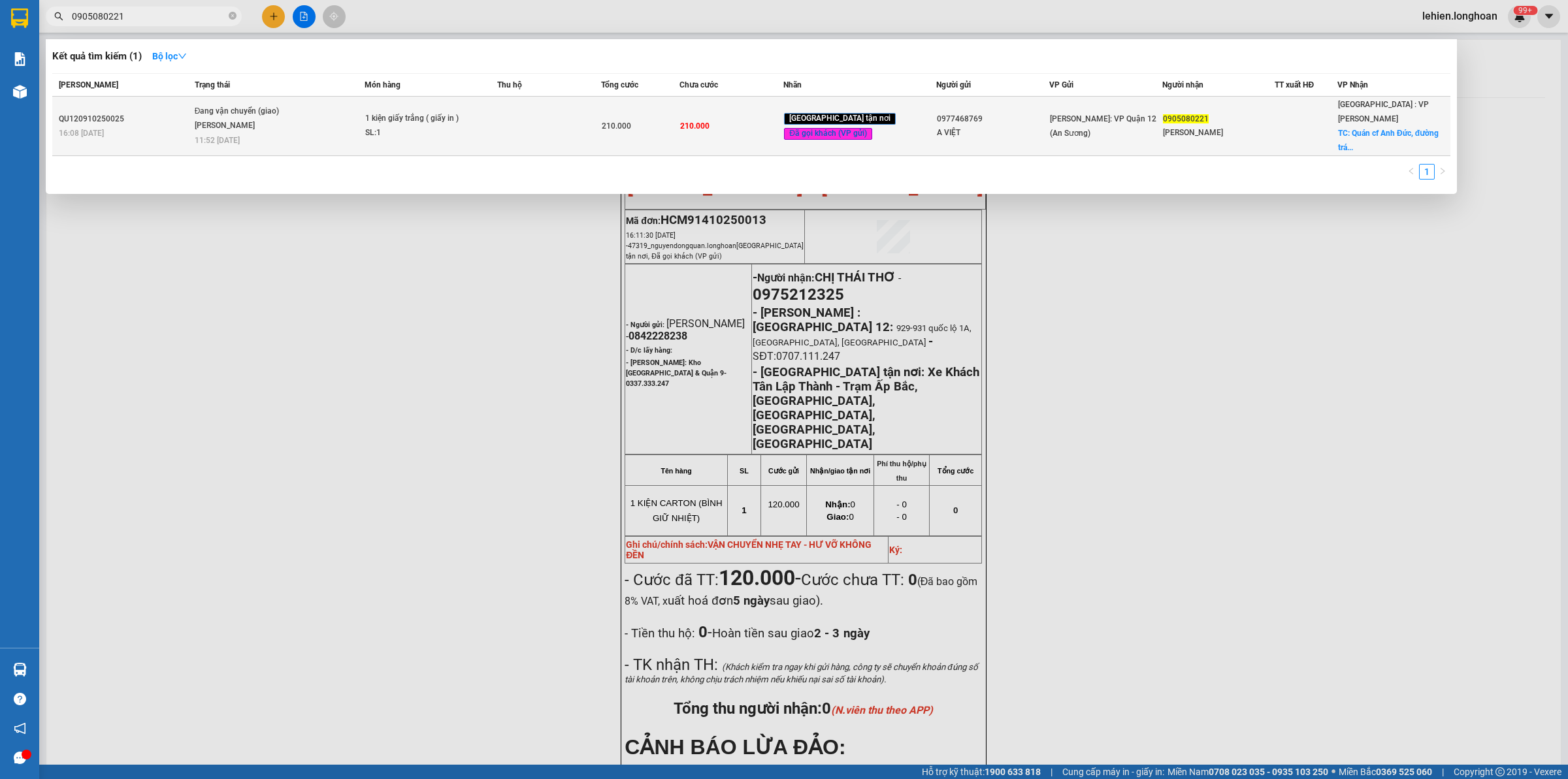
click at [309, 124] on span "Đang vận chuyển (giao) [PERSON_NAME] 11:52 [DATE]" at bounding box center [279, 124] width 170 height 40
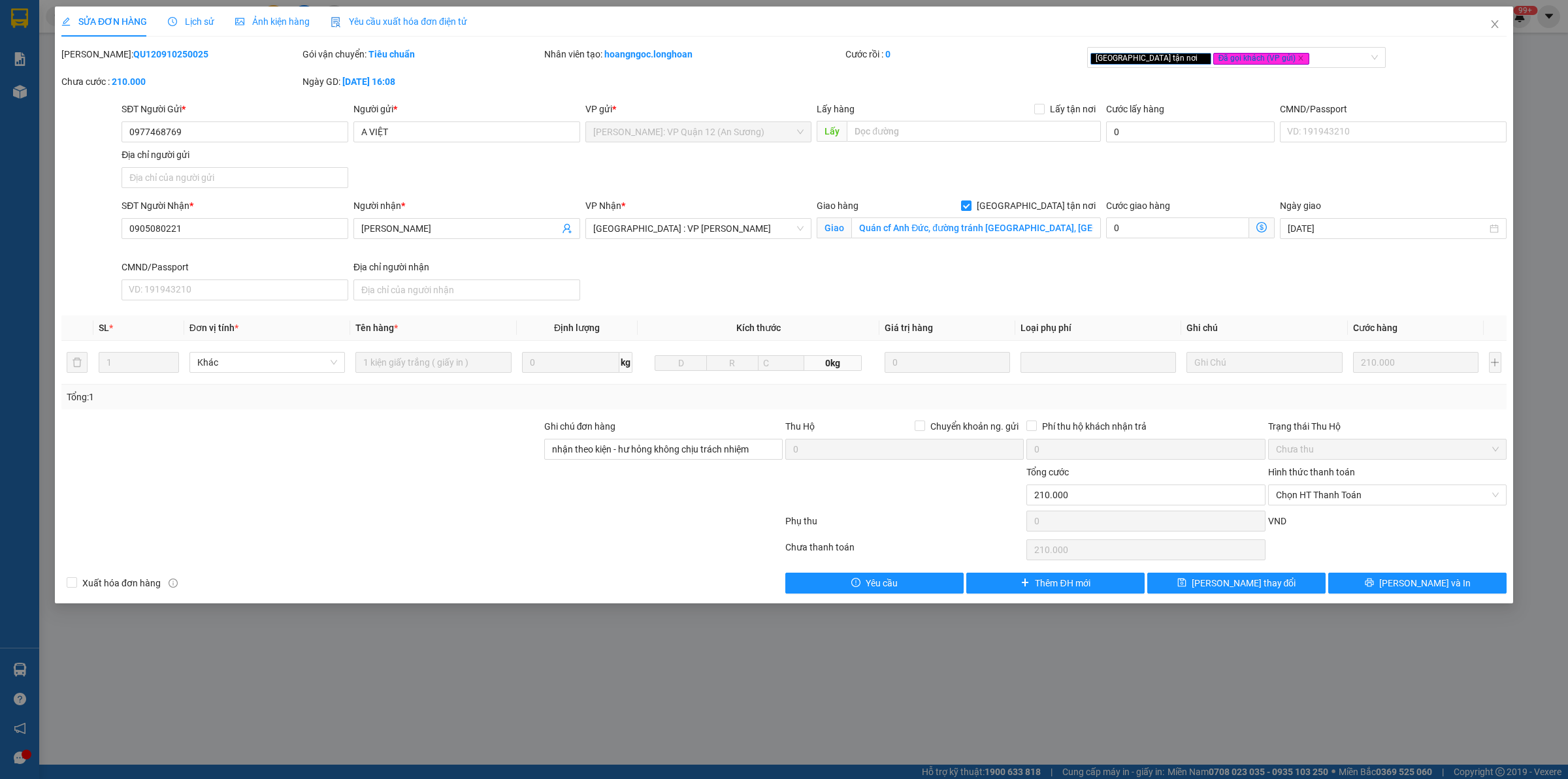
click at [174, 25] on icon "clock-circle" at bounding box center [173, 22] width 9 height 9
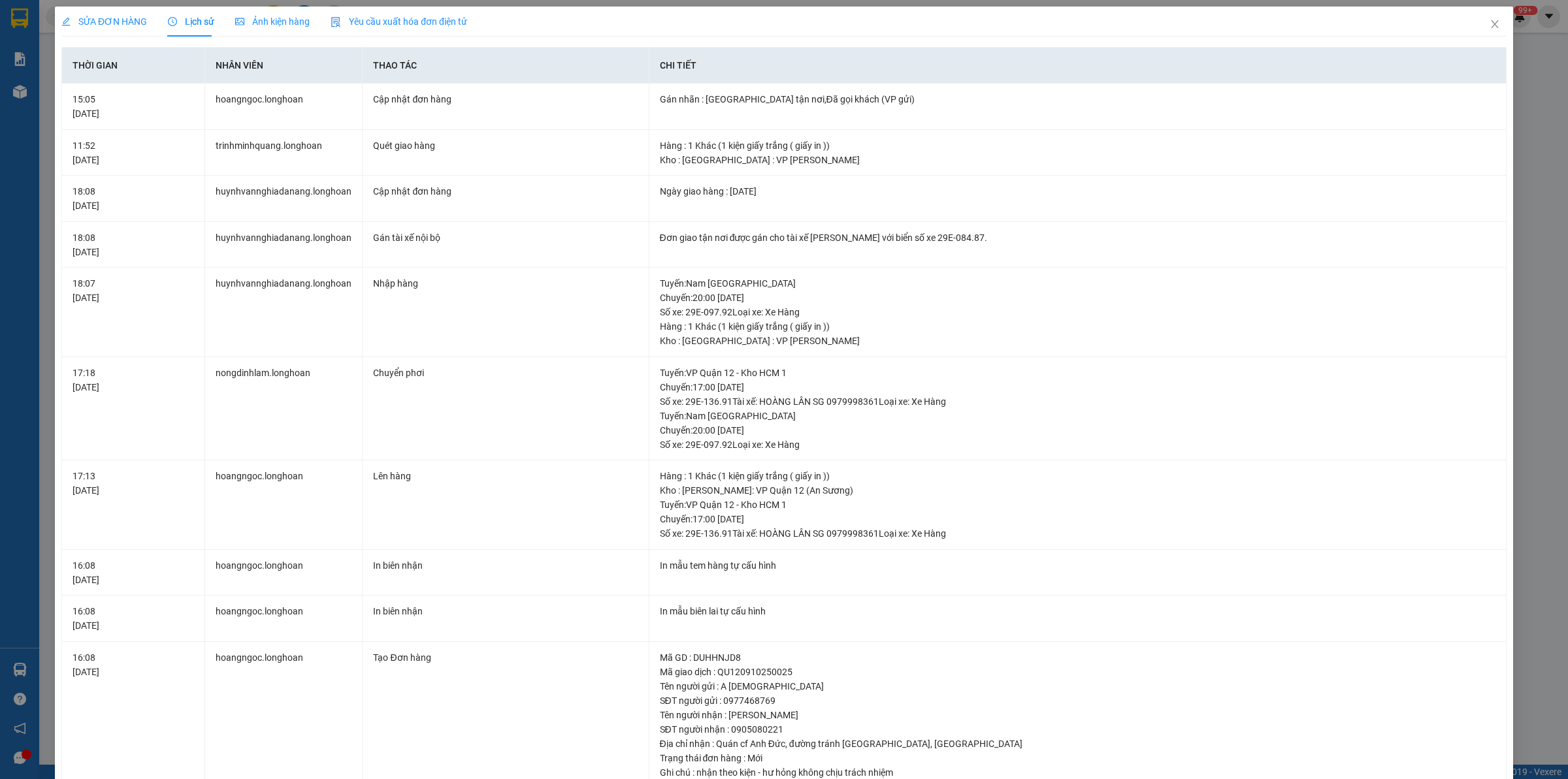
click at [135, 21] on span "SỬA ĐƠN HÀNG" at bounding box center [104, 22] width 86 height 11
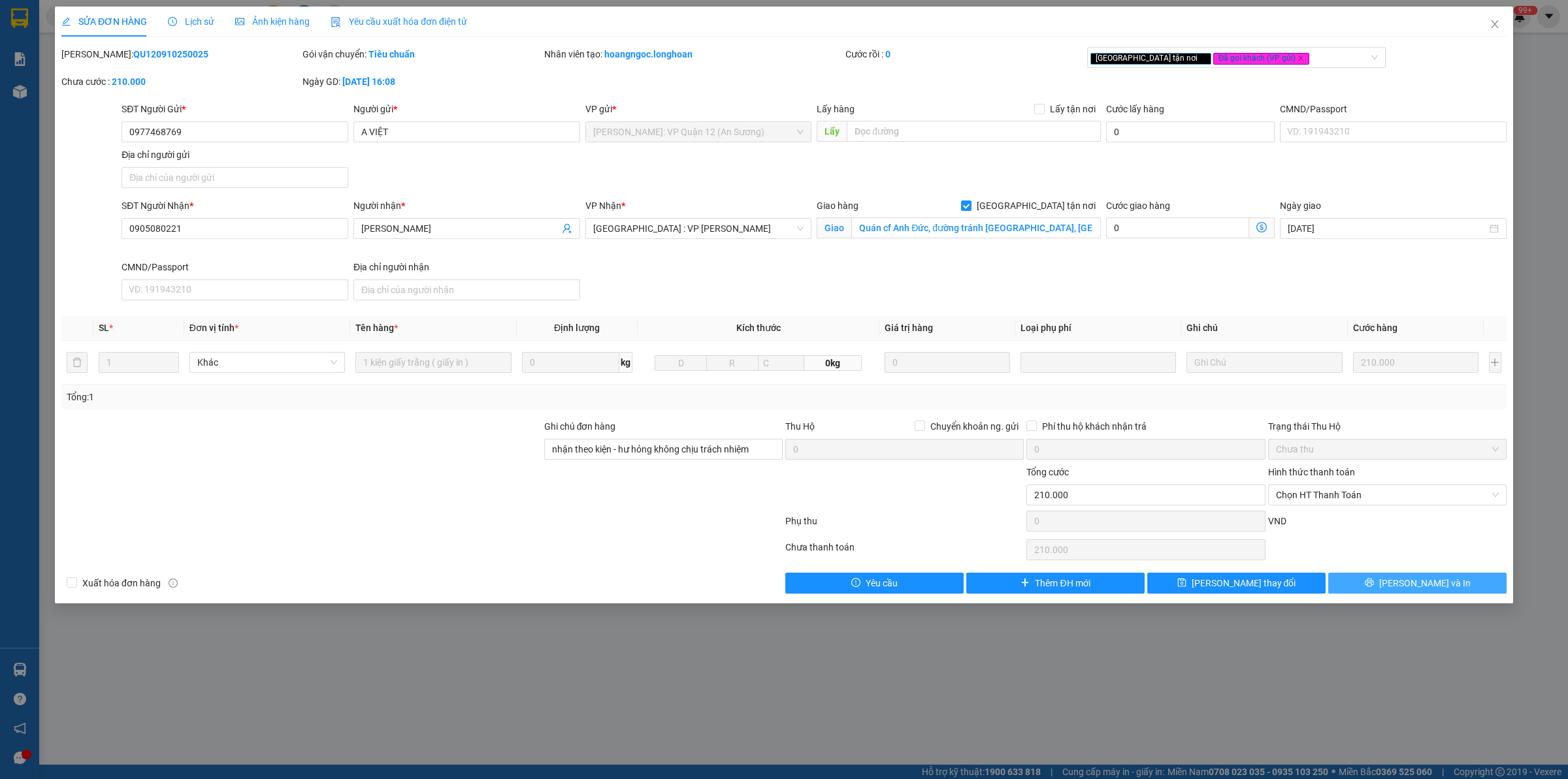
click at [1362, 586] on button "[PERSON_NAME] và In" at bounding box center [1418, 583] width 179 height 21
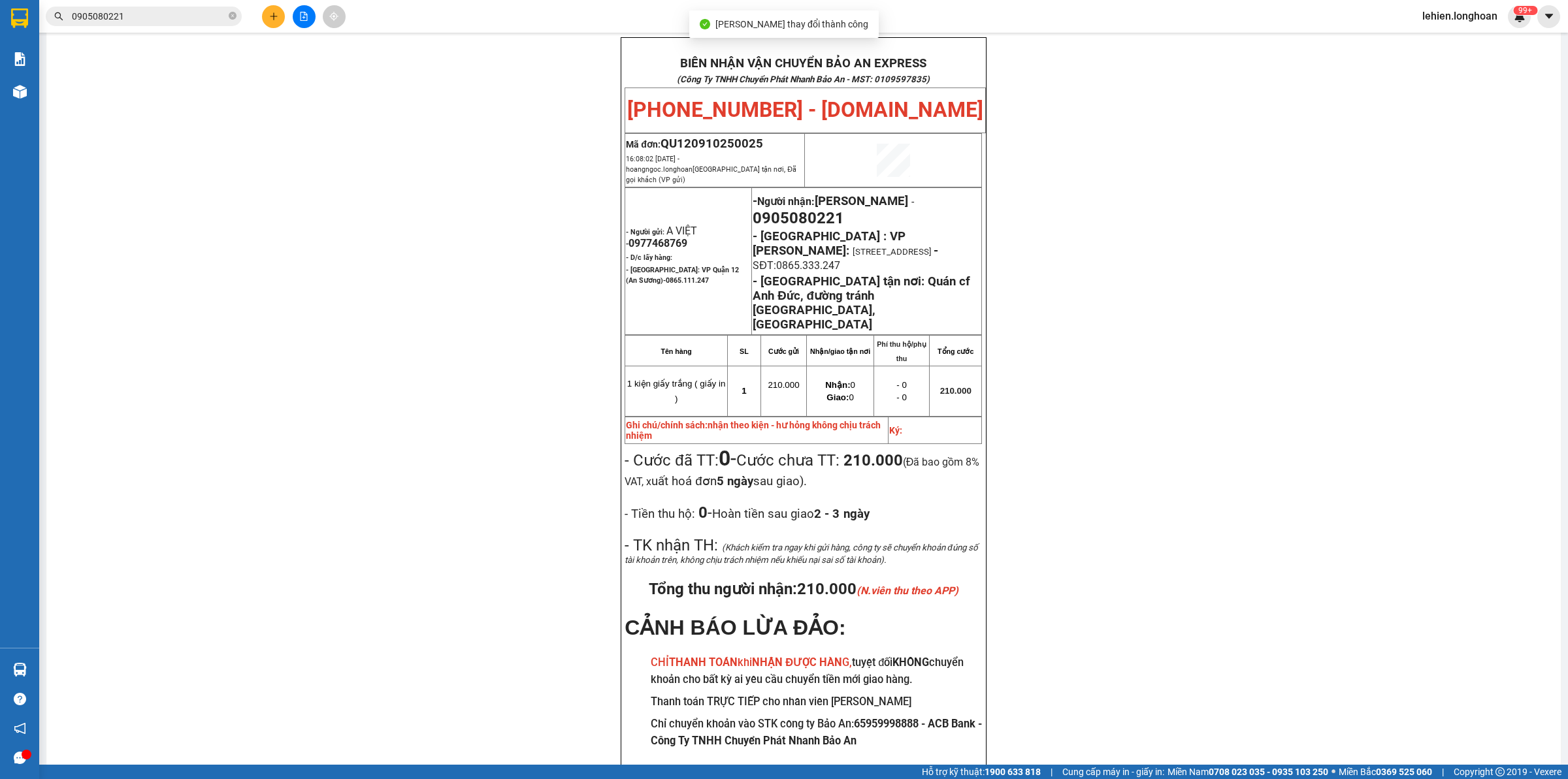
scroll to position [69, 0]
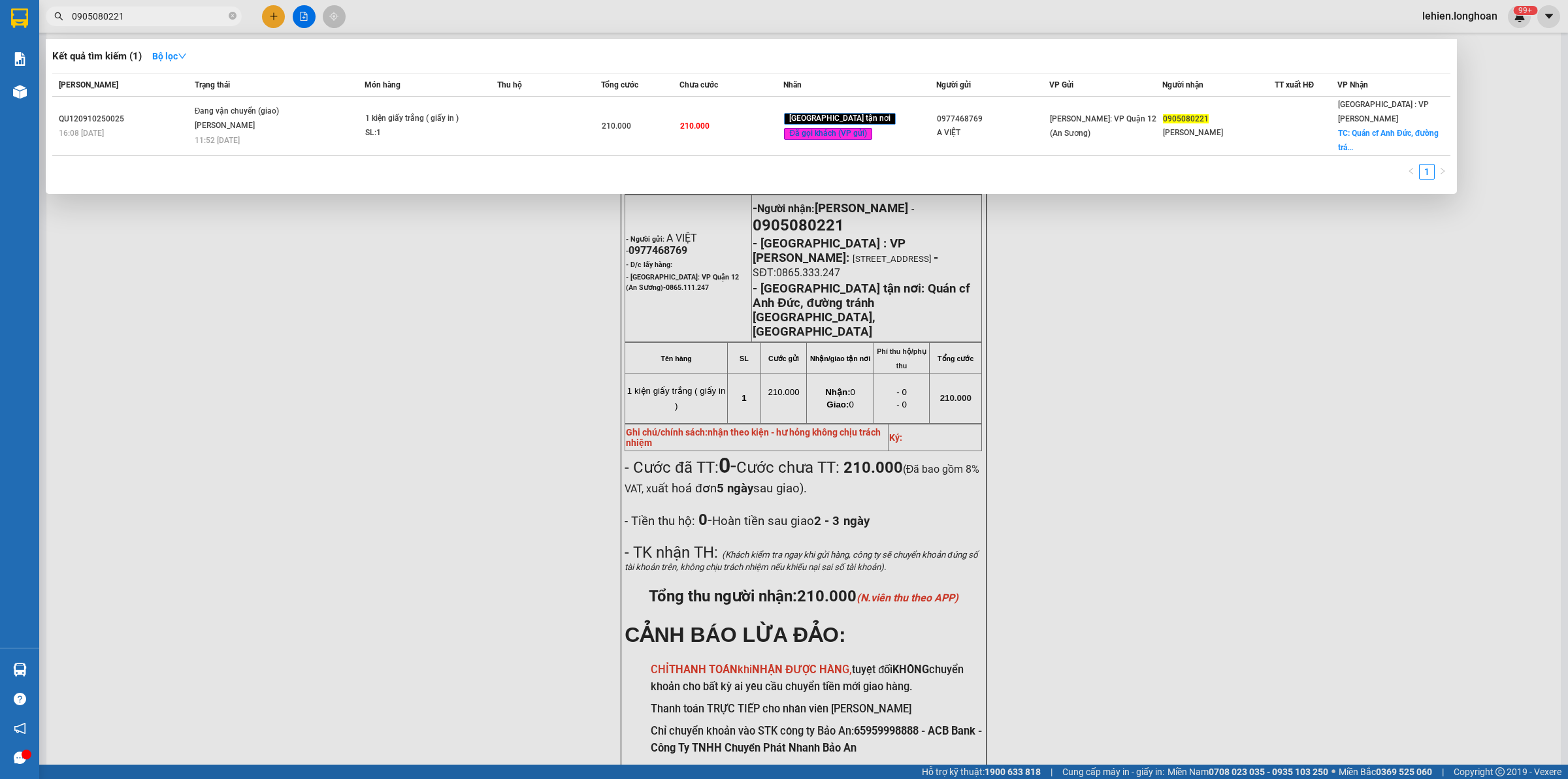
click at [152, 20] on input "0905080221" at bounding box center [149, 16] width 154 height 14
click at [667, 289] on div at bounding box center [784, 390] width 1568 height 779
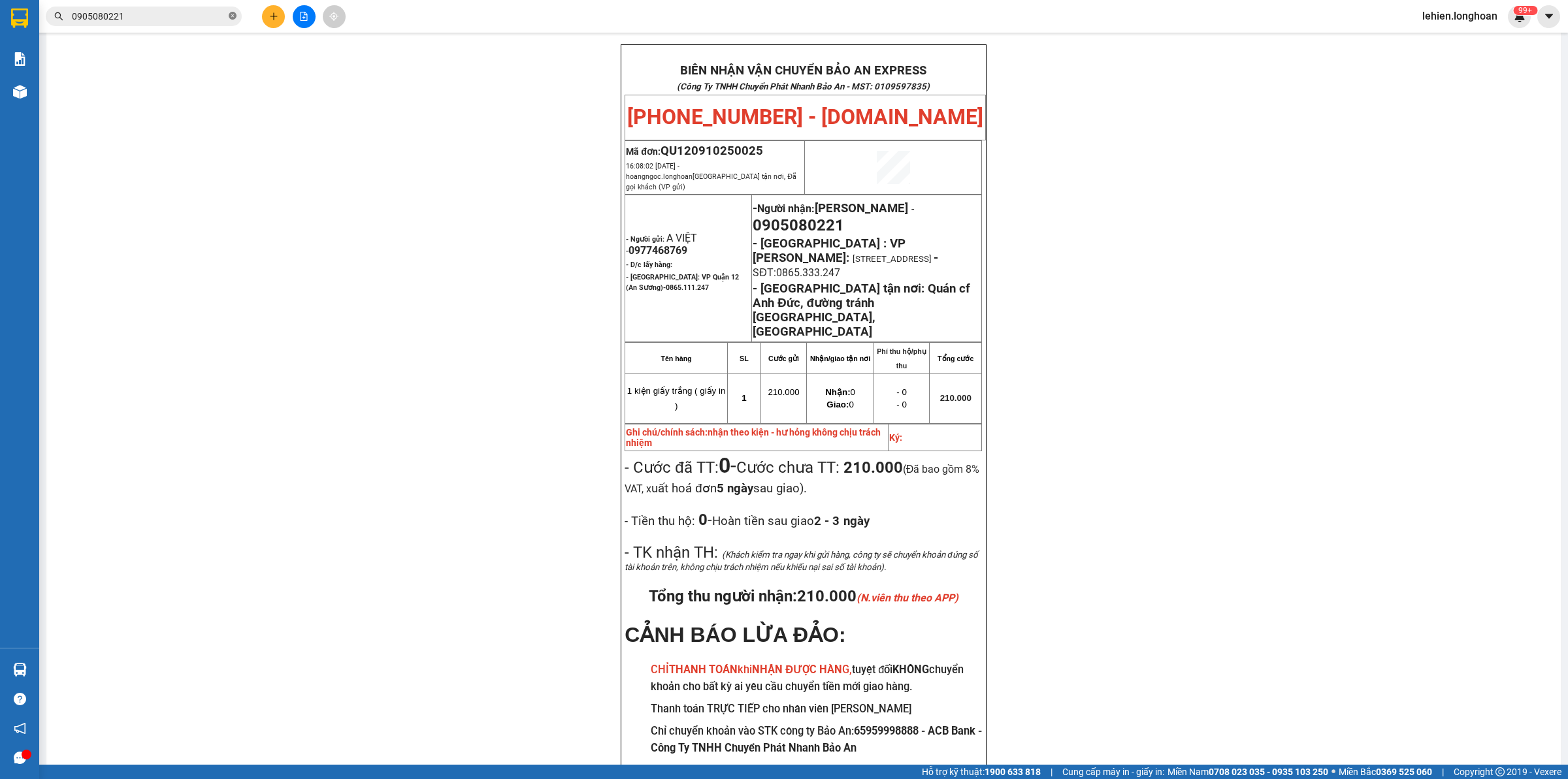
click at [229, 17] on icon "close-circle" at bounding box center [233, 16] width 8 height 8
paste input "0363156427"
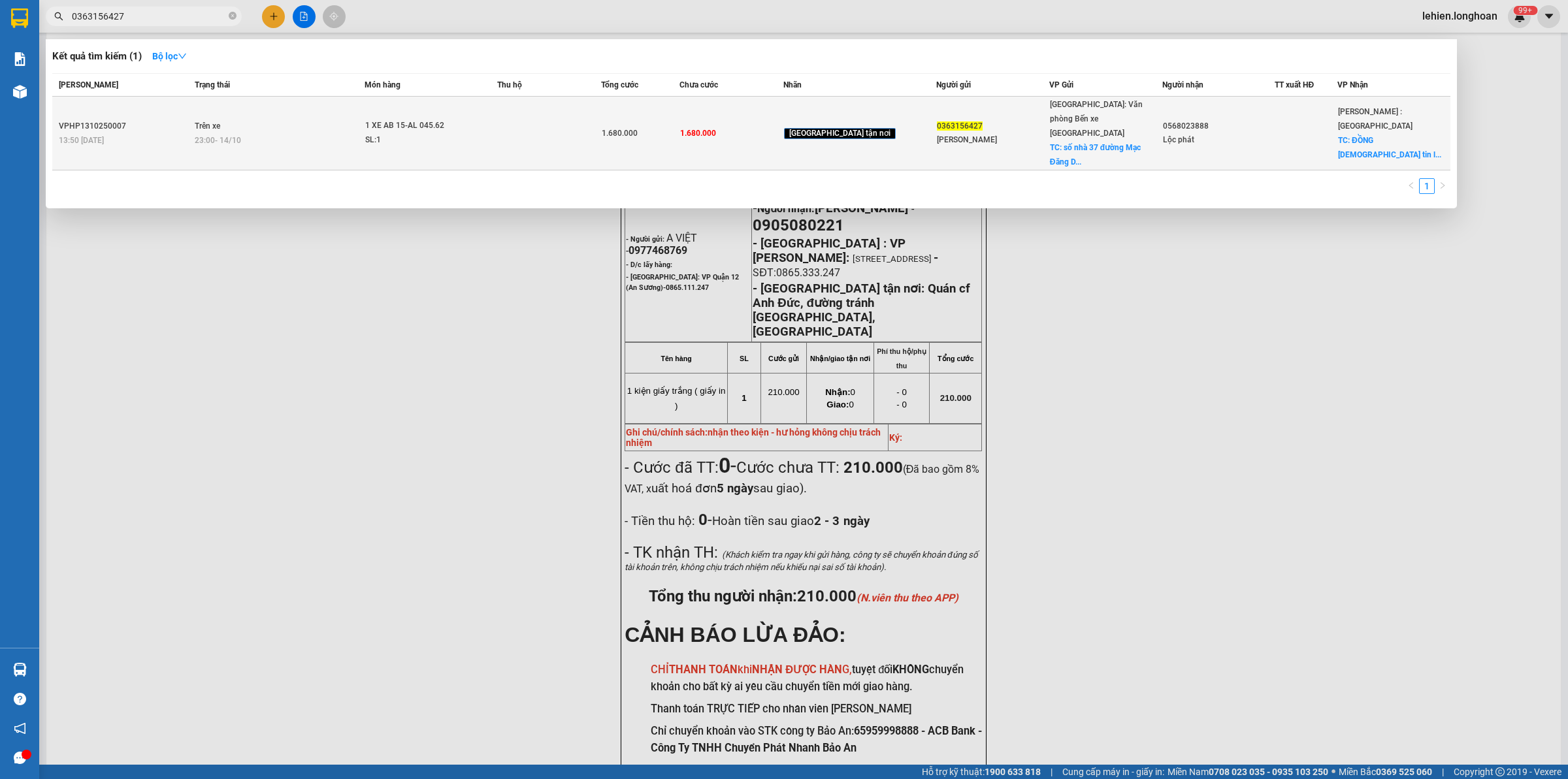
click at [268, 114] on td "Trên xe 23:00 [DATE]" at bounding box center [278, 134] width 173 height 74
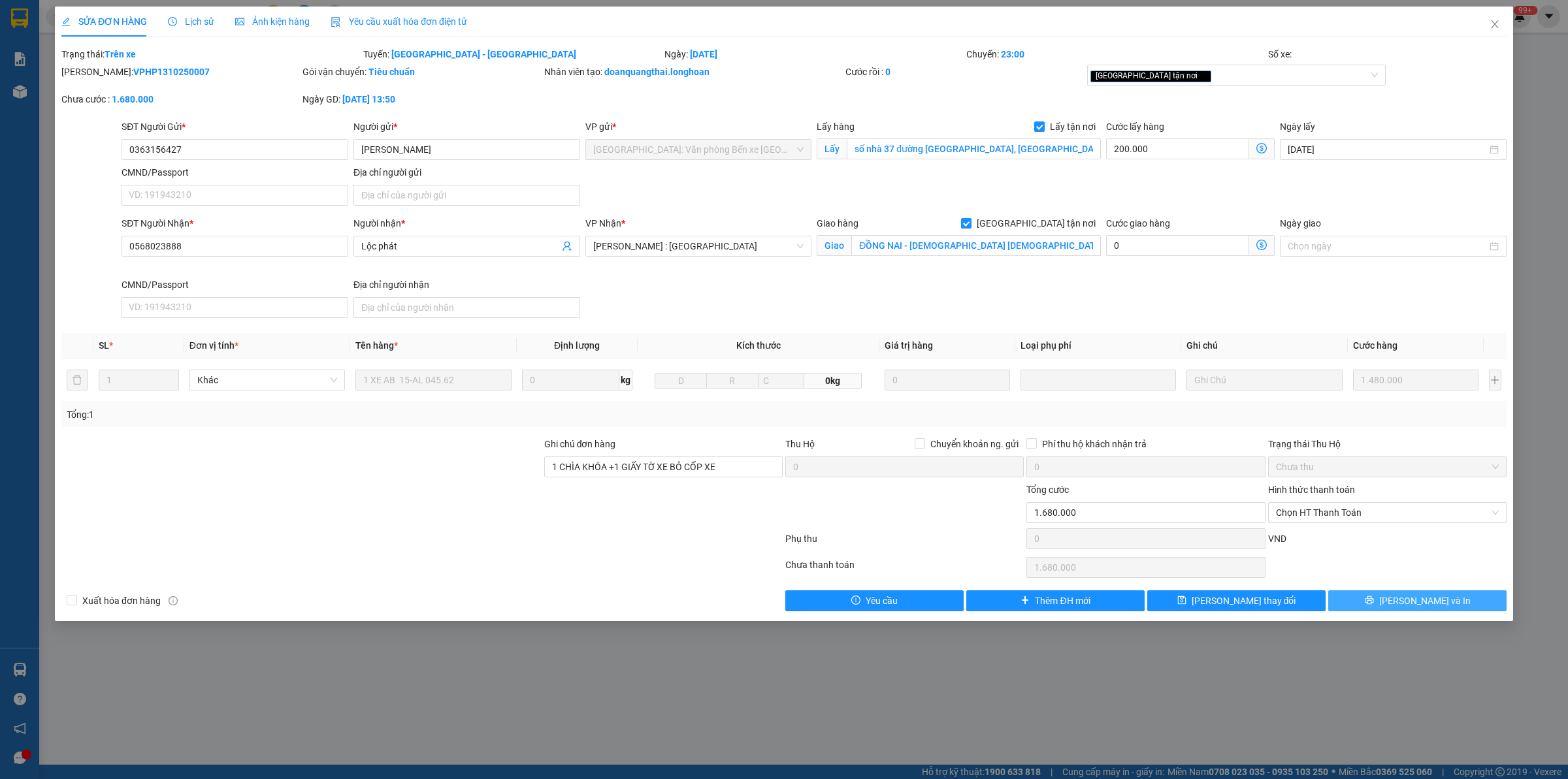
click at [1440, 604] on span "[PERSON_NAME] và In" at bounding box center [1425, 600] width 92 height 14
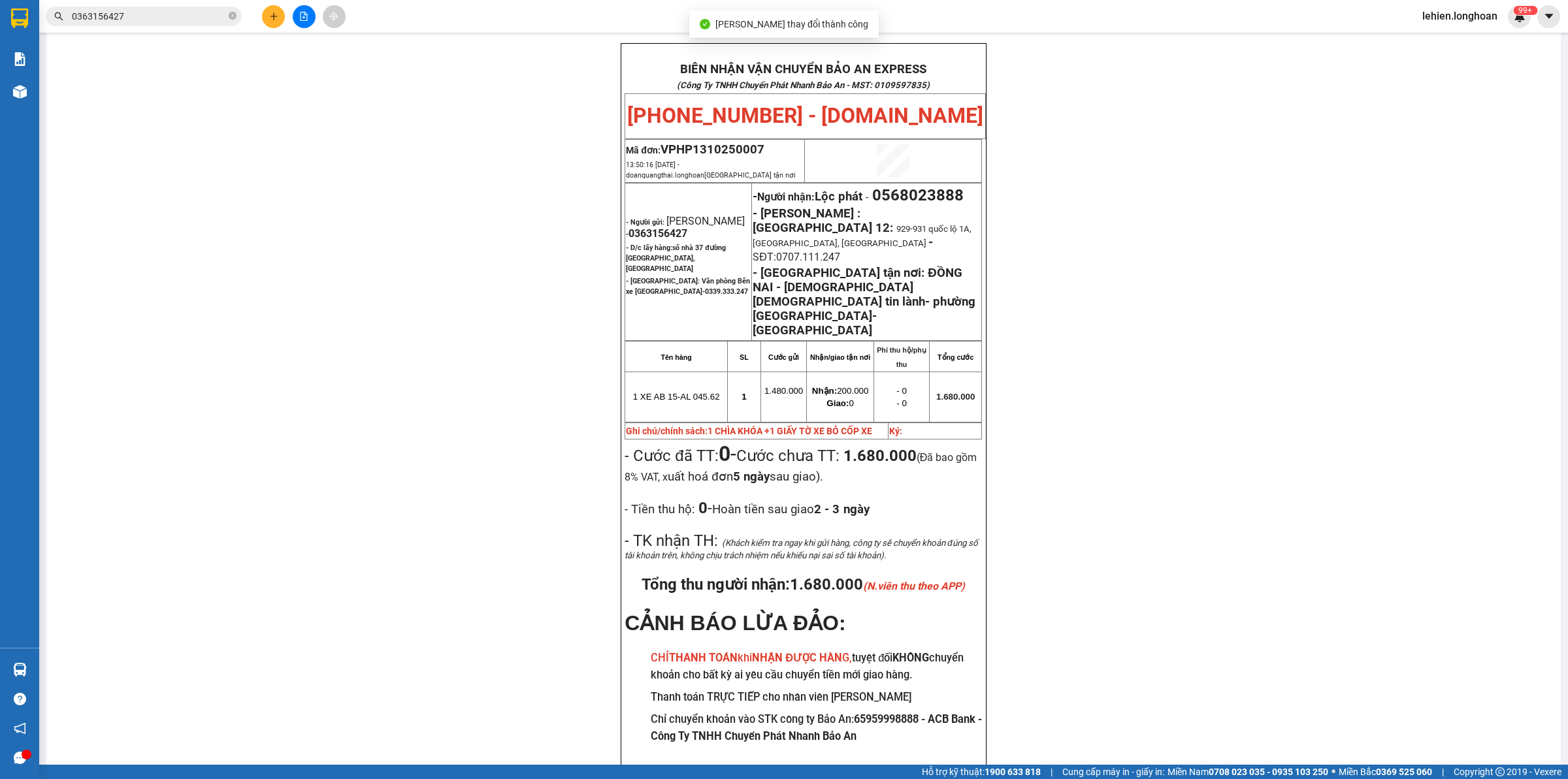
scroll to position [65, 0]
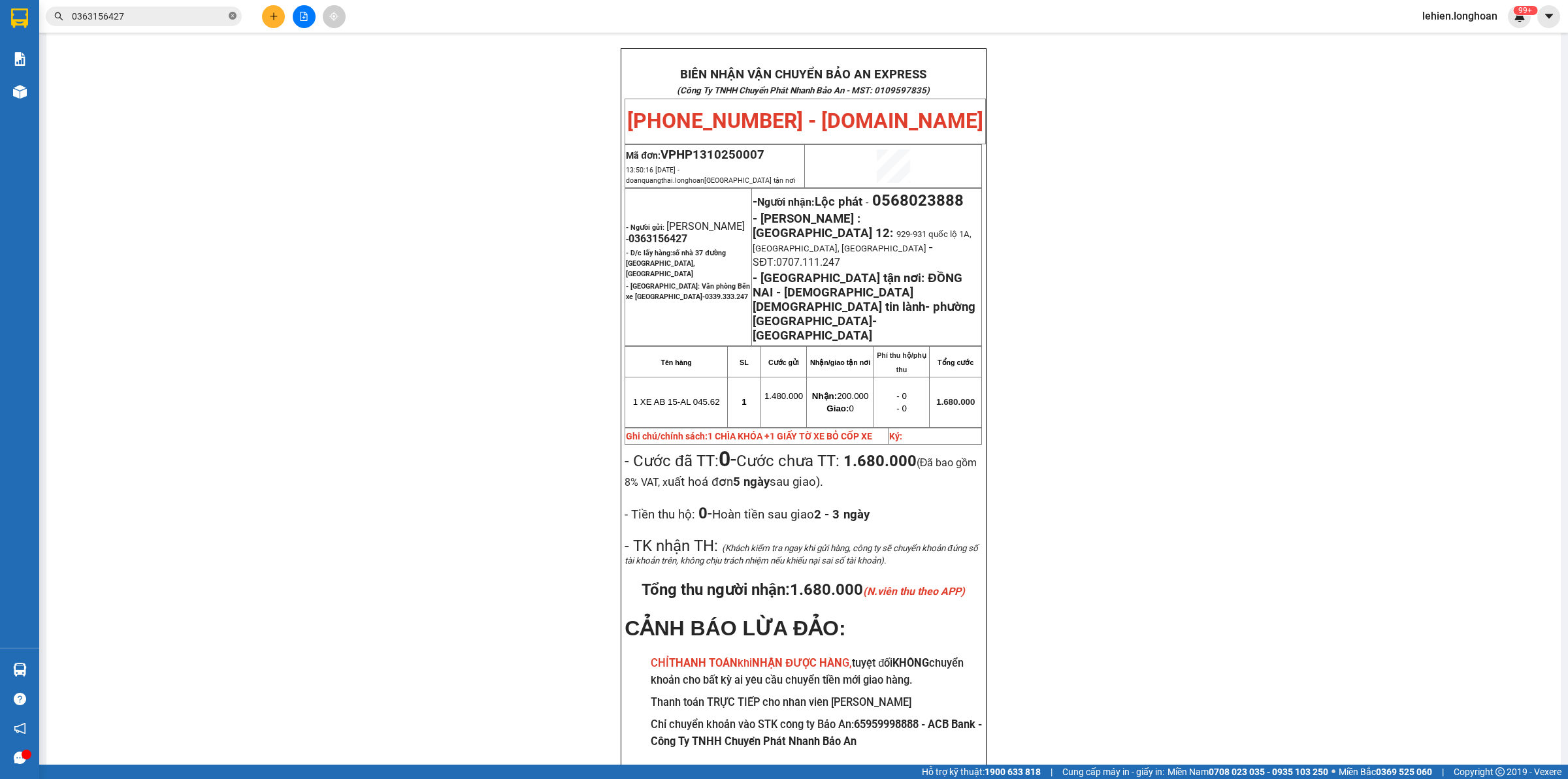
click at [234, 17] on icon "close-circle" at bounding box center [233, 16] width 8 height 8
paste input "0349623032"
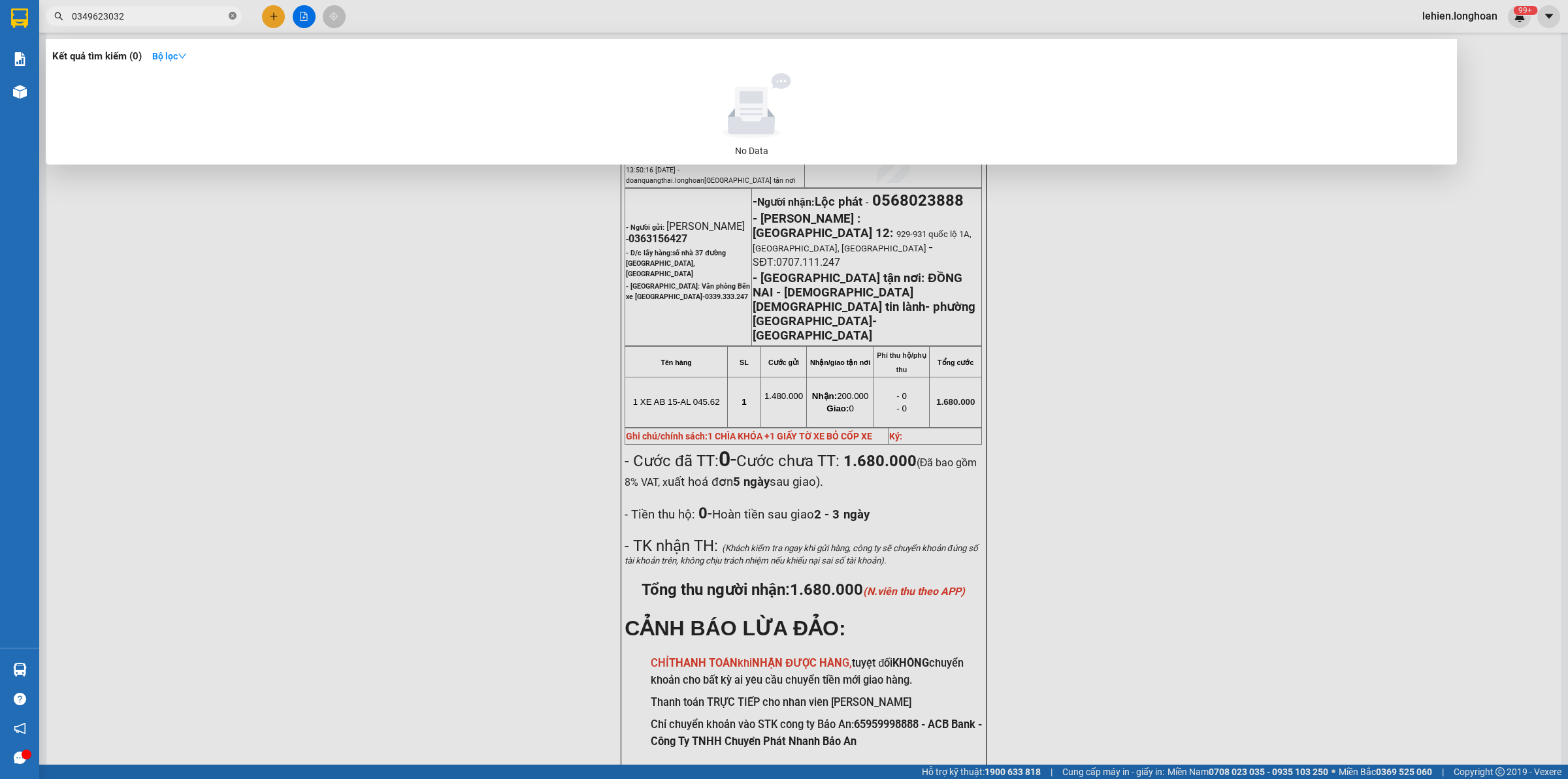
click at [230, 15] on icon "close-circle" at bounding box center [233, 16] width 8 height 8
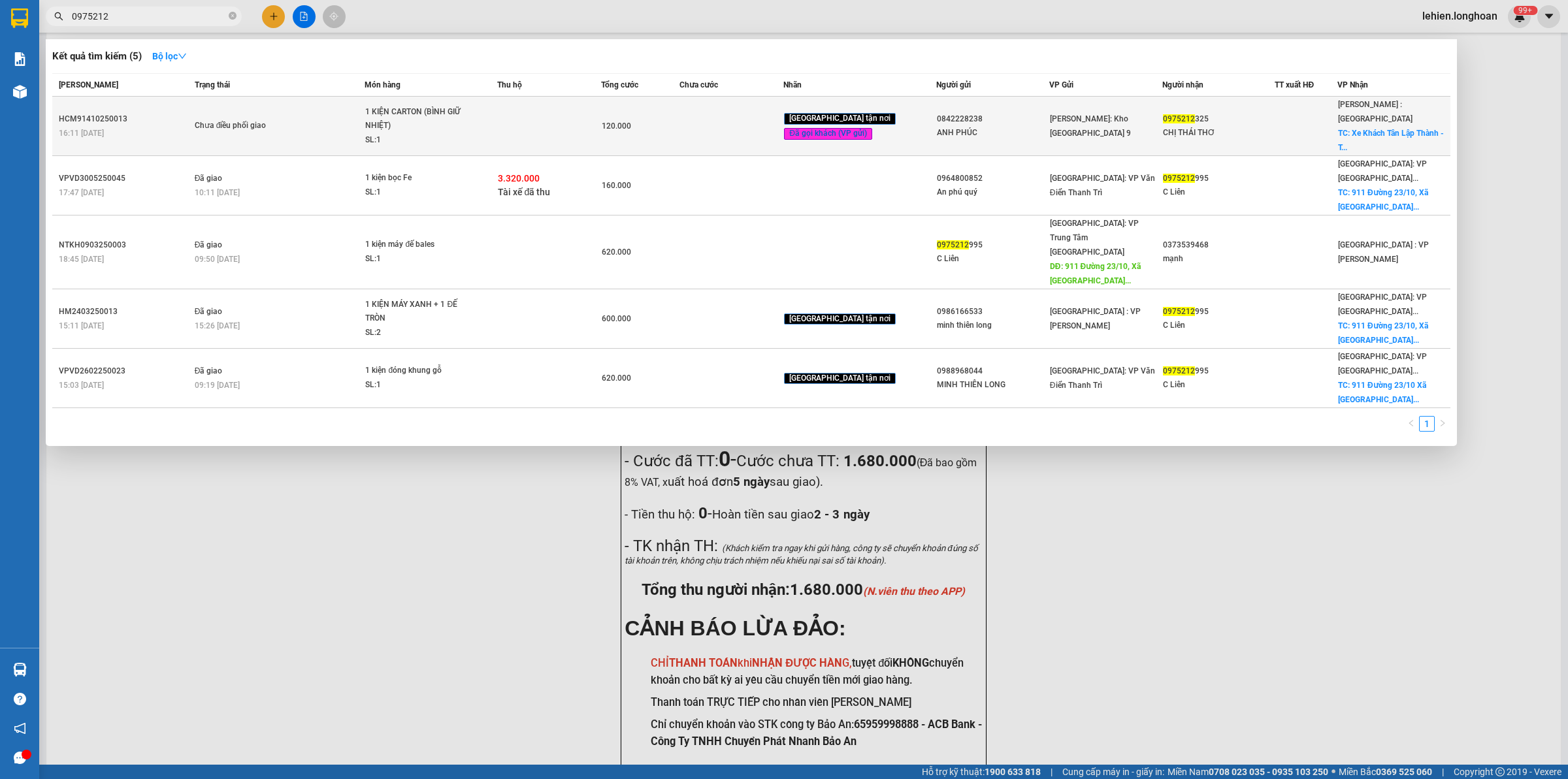
click at [364, 119] on span "Chưa điều phối giao" at bounding box center [279, 125] width 170 height 14
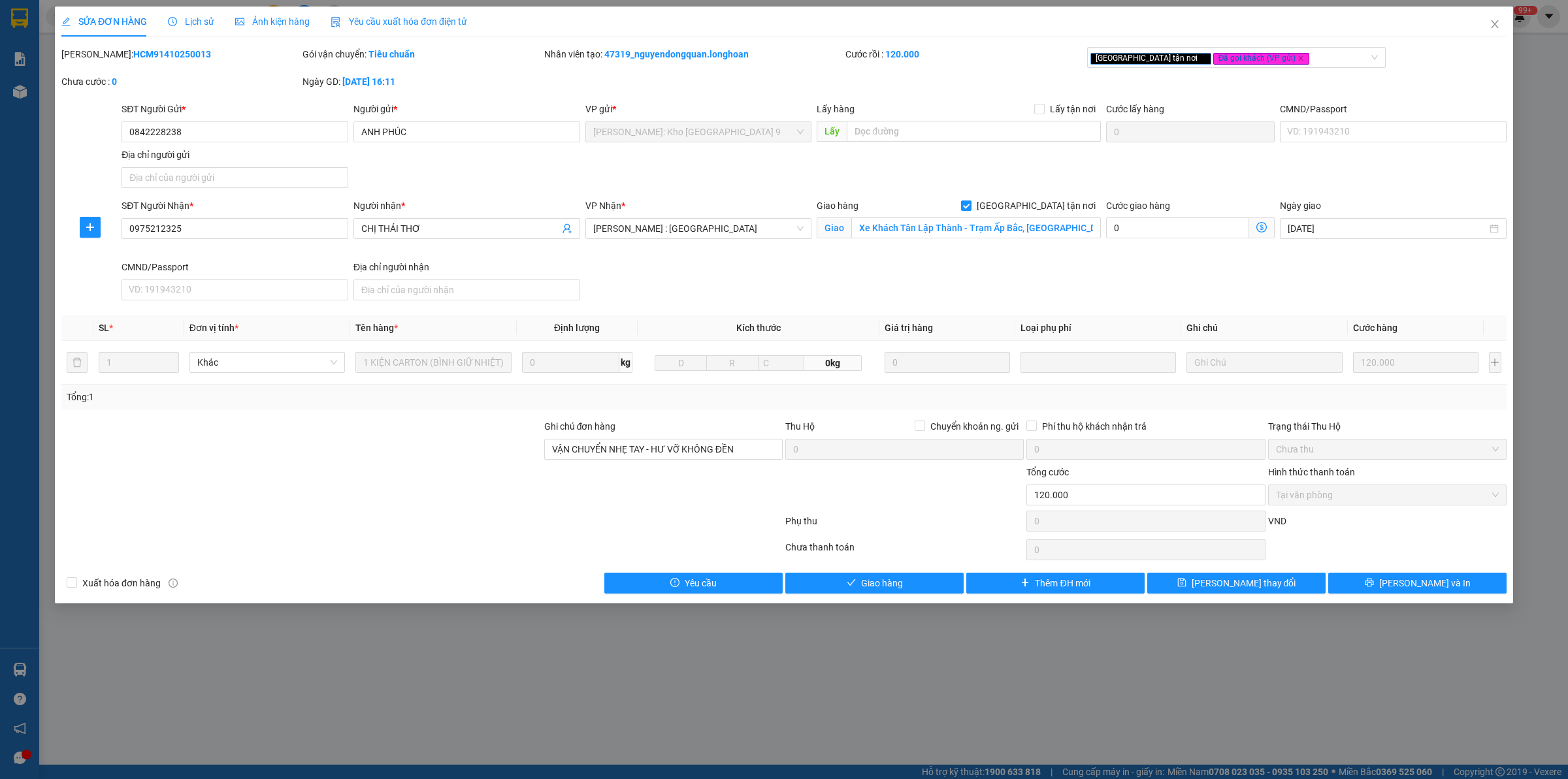
click at [315, 497] on div at bounding box center [301, 487] width 483 height 46
click at [344, 517] on div at bounding box center [422, 523] width 724 height 26
click at [264, 486] on div at bounding box center [301, 487] width 483 height 46
click at [962, 219] on input "Xe Khách Tân Lập Thành - Trạm Ấp Bắc, [GEOGRAPHIC_DATA], [GEOGRAPHIC_DATA], [GE…" at bounding box center [976, 228] width 249 height 21
click at [991, 229] on input "Xe Khách Tân Lập Thành - Trạm Ấp Bắc, [GEOGRAPHIC_DATA], [GEOGRAPHIC_DATA], [GE…" at bounding box center [976, 228] width 249 height 21
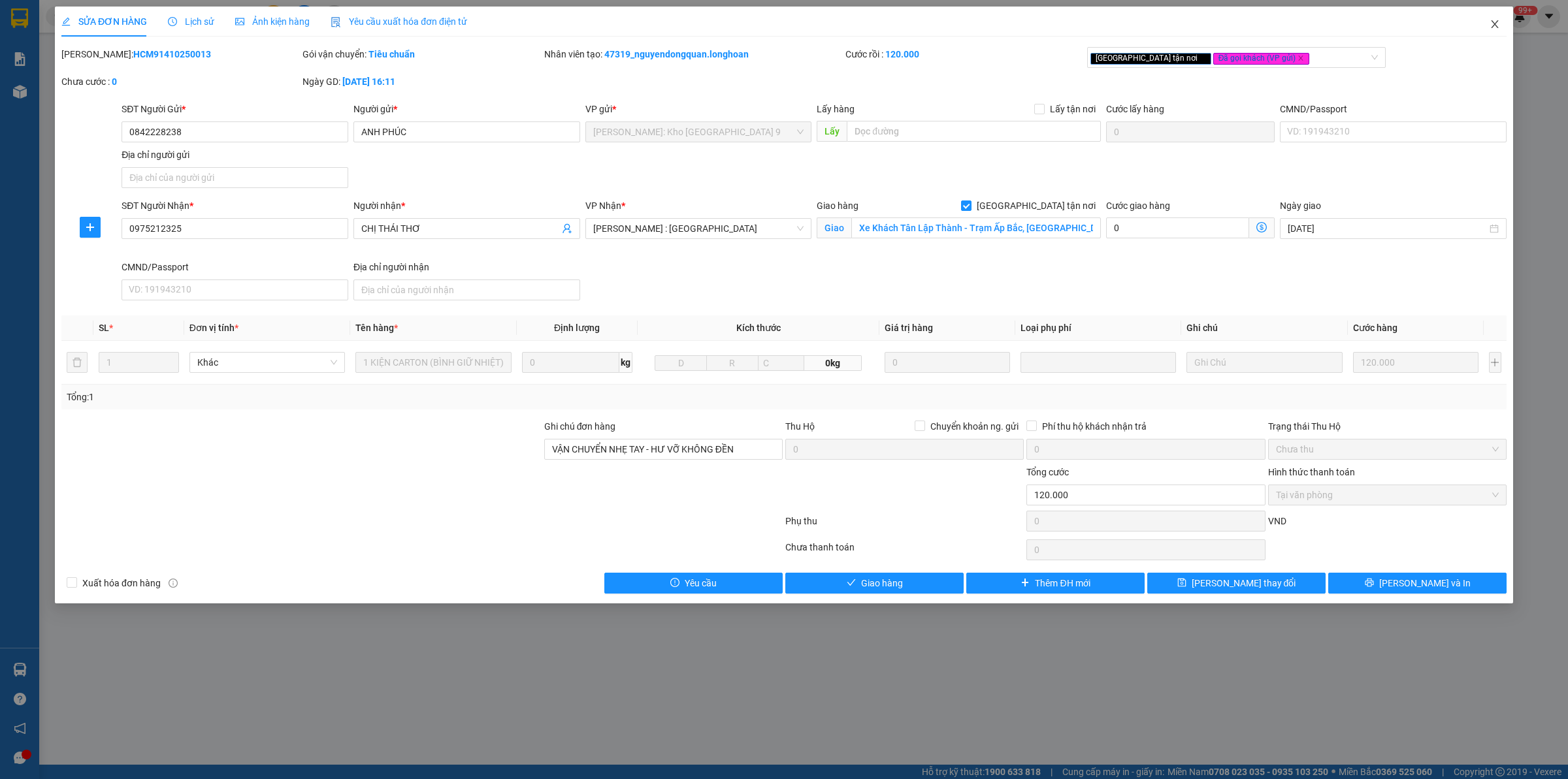
click at [1488, 14] on span "Close" at bounding box center [1494, 25] width 37 height 37
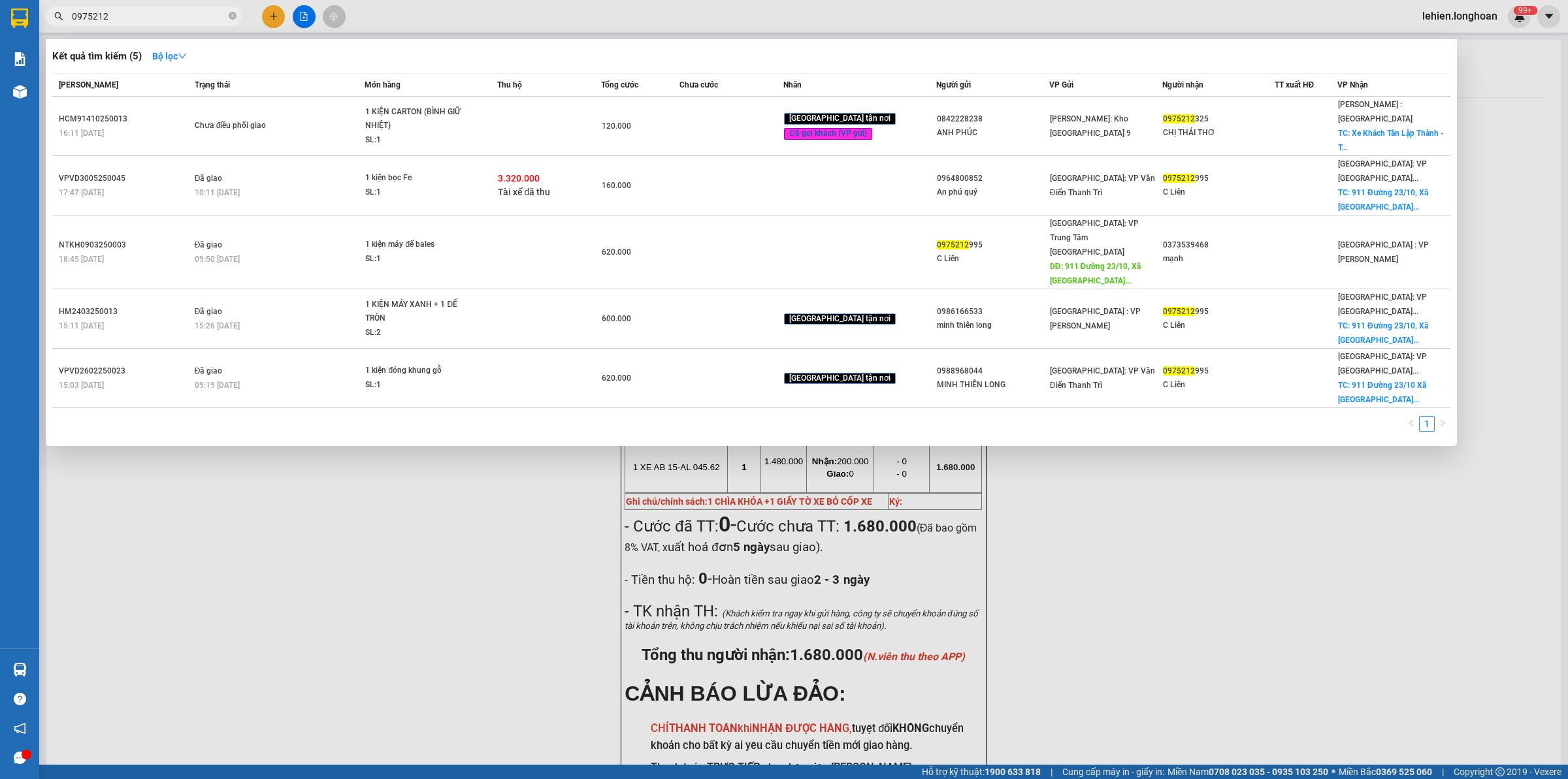
click at [187, 17] on input "0975212" at bounding box center [149, 16] width 154 height 14
click at [234, 17] on icon "close-circle" at bounding box center [233, 16] width 8 height 8
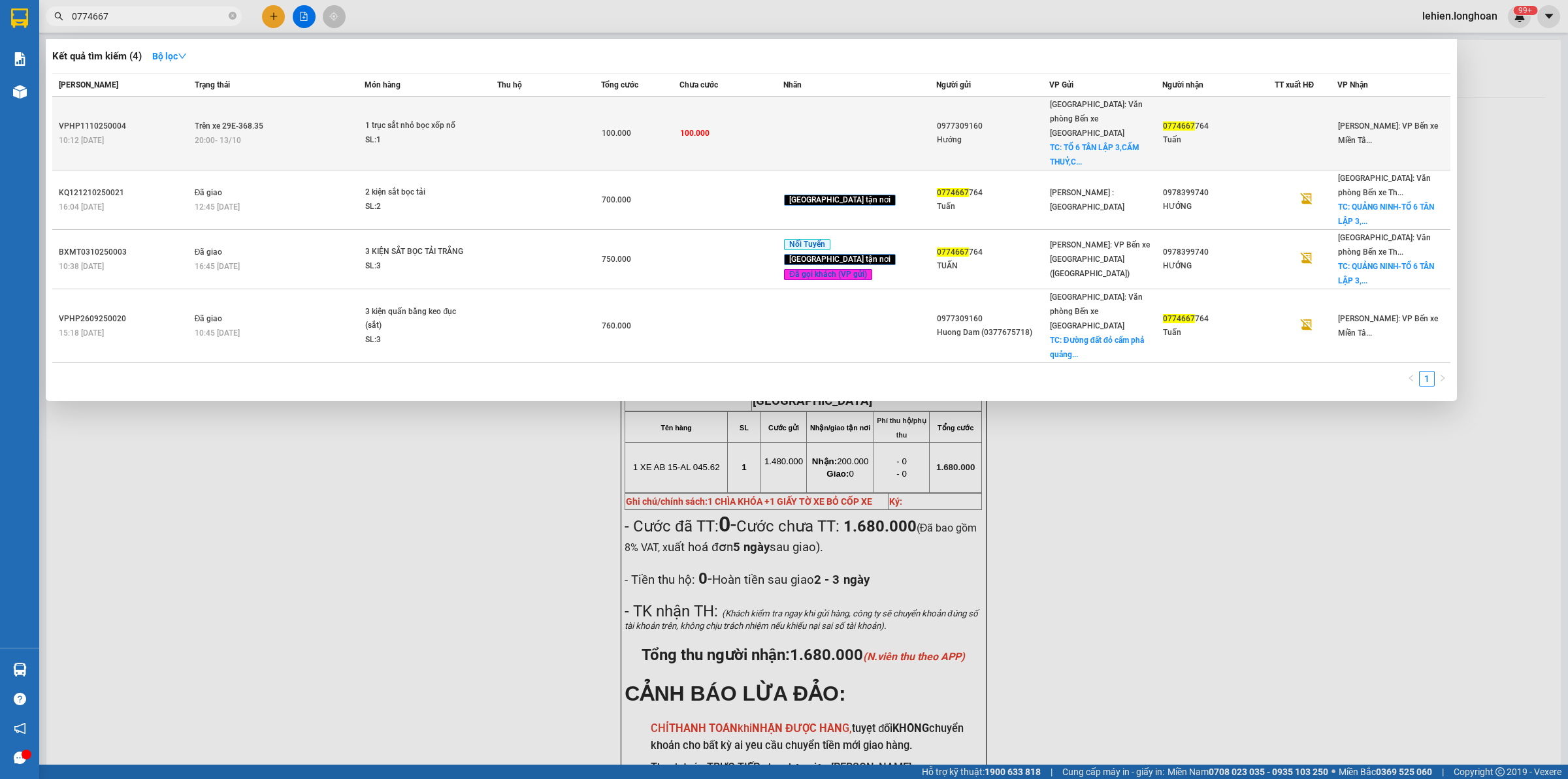
click at [279, 122] on td "Trên xe 29E-368.35 20:00 [DATE]" at bounding box center [278, 134] width 173 height 74
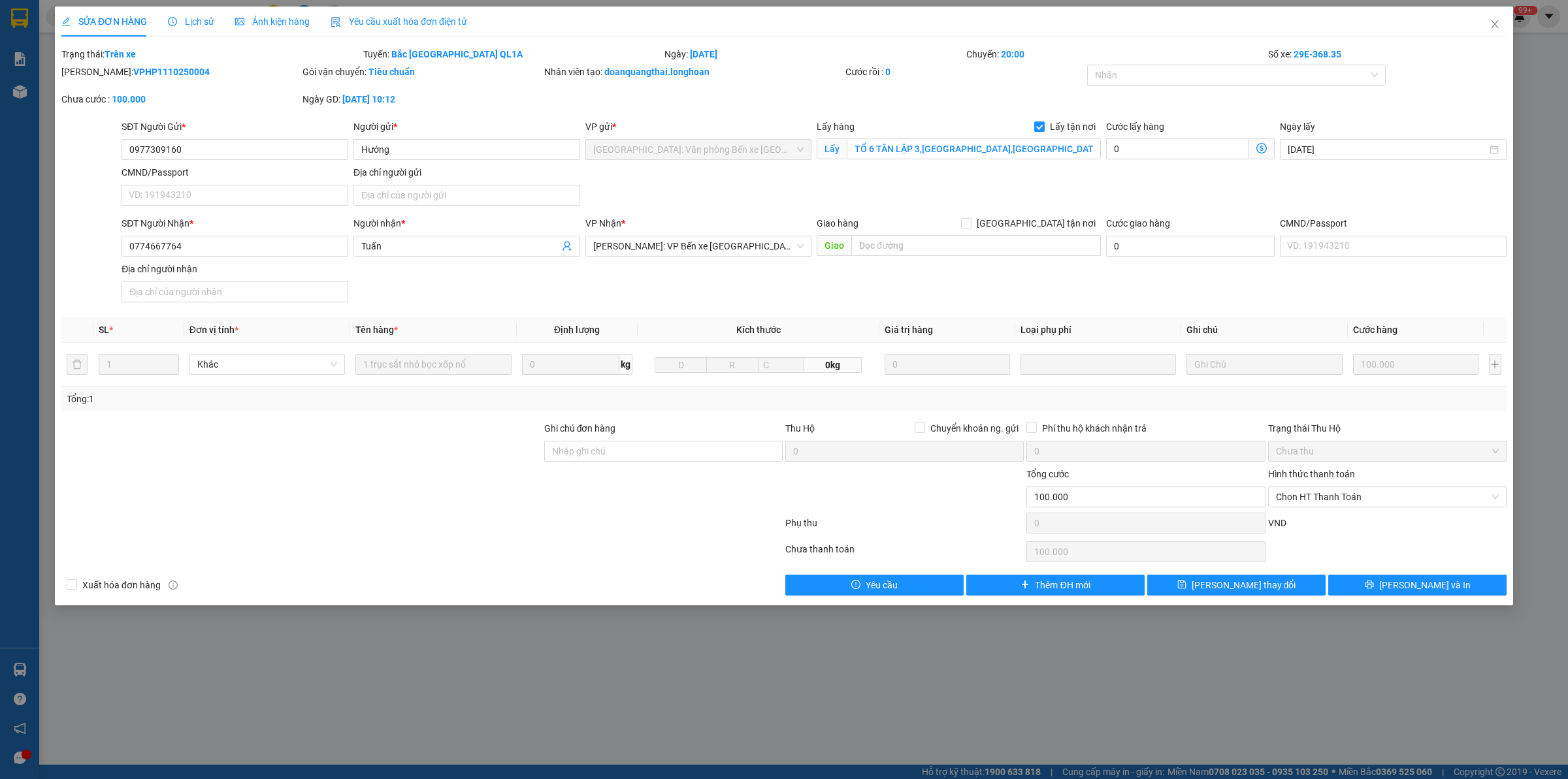
click at [1374, 571] on div "Total Paid Fee 0 Total UnPaid Fee 100.000 Cash Collection Total Fee Trạng thái:…" at bounding box center [784, 321] width 1445 height 549
click at [1380, 585] on button "[PERSON_NAME] và In" at bounding box center [1418, 585] width 179 height 21
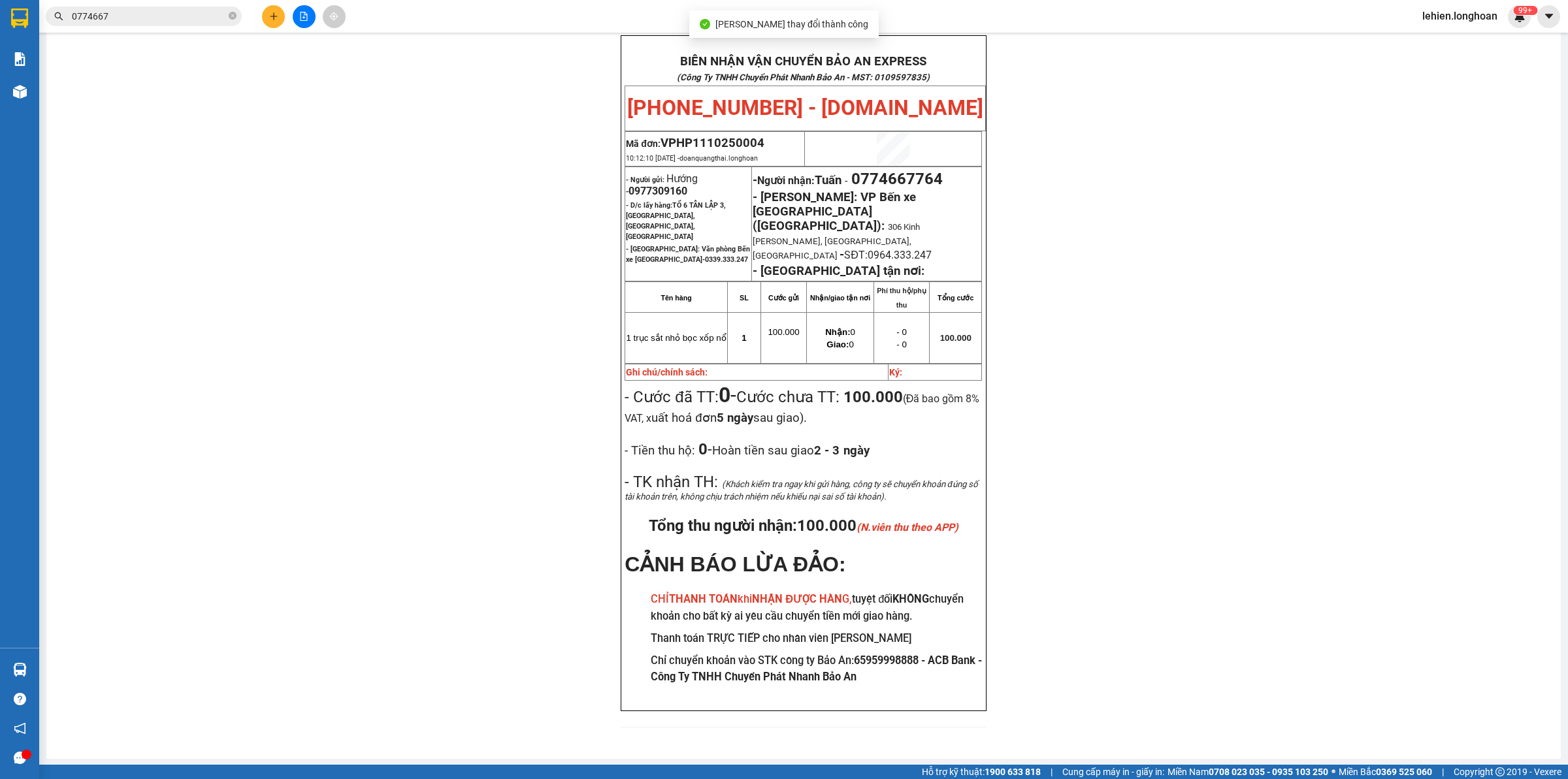
scroll to position [53, 0]
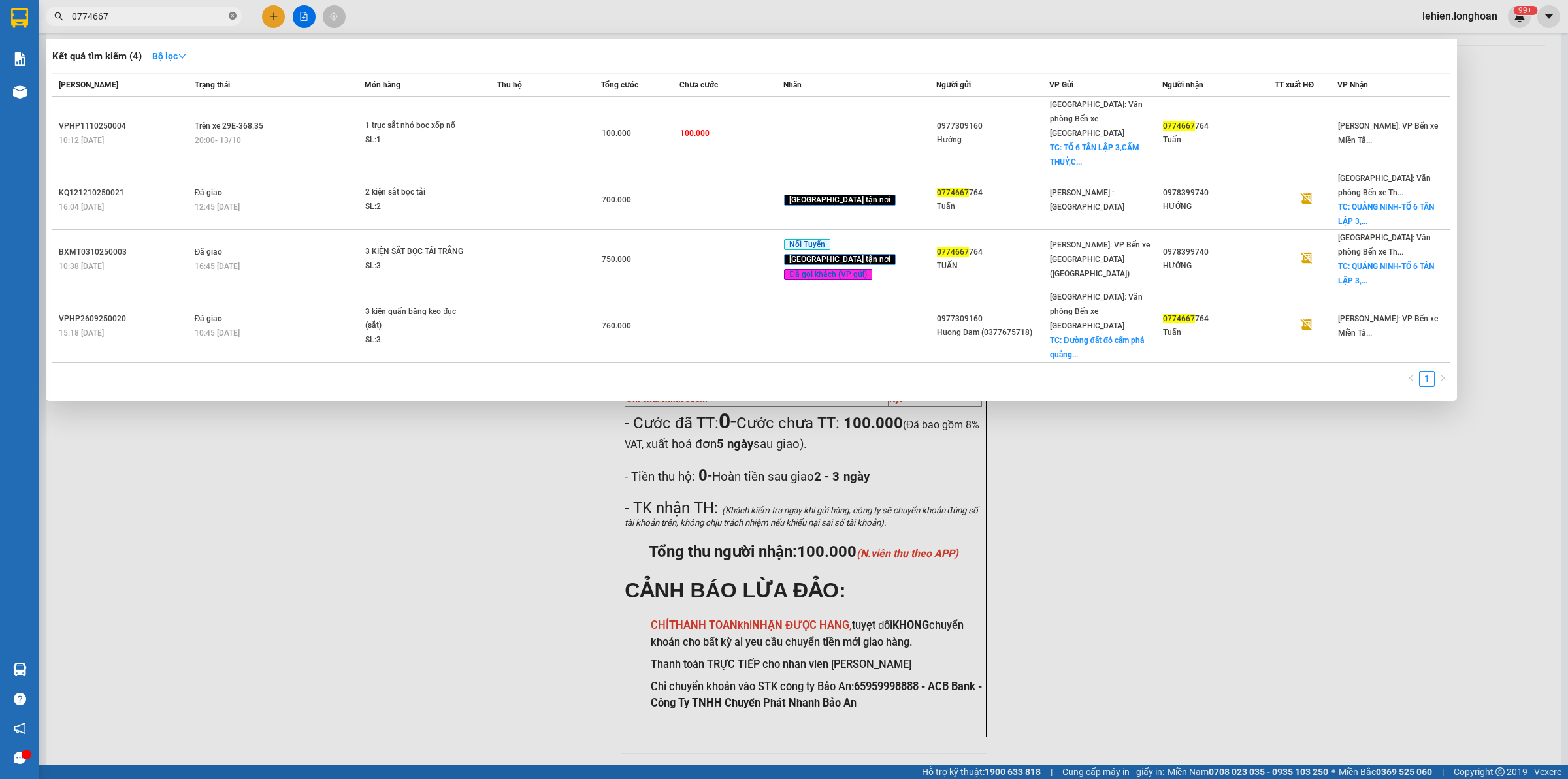
click at [235, 15] on icon "close-circle" at bounding box center [233, 16] width 8 height 8
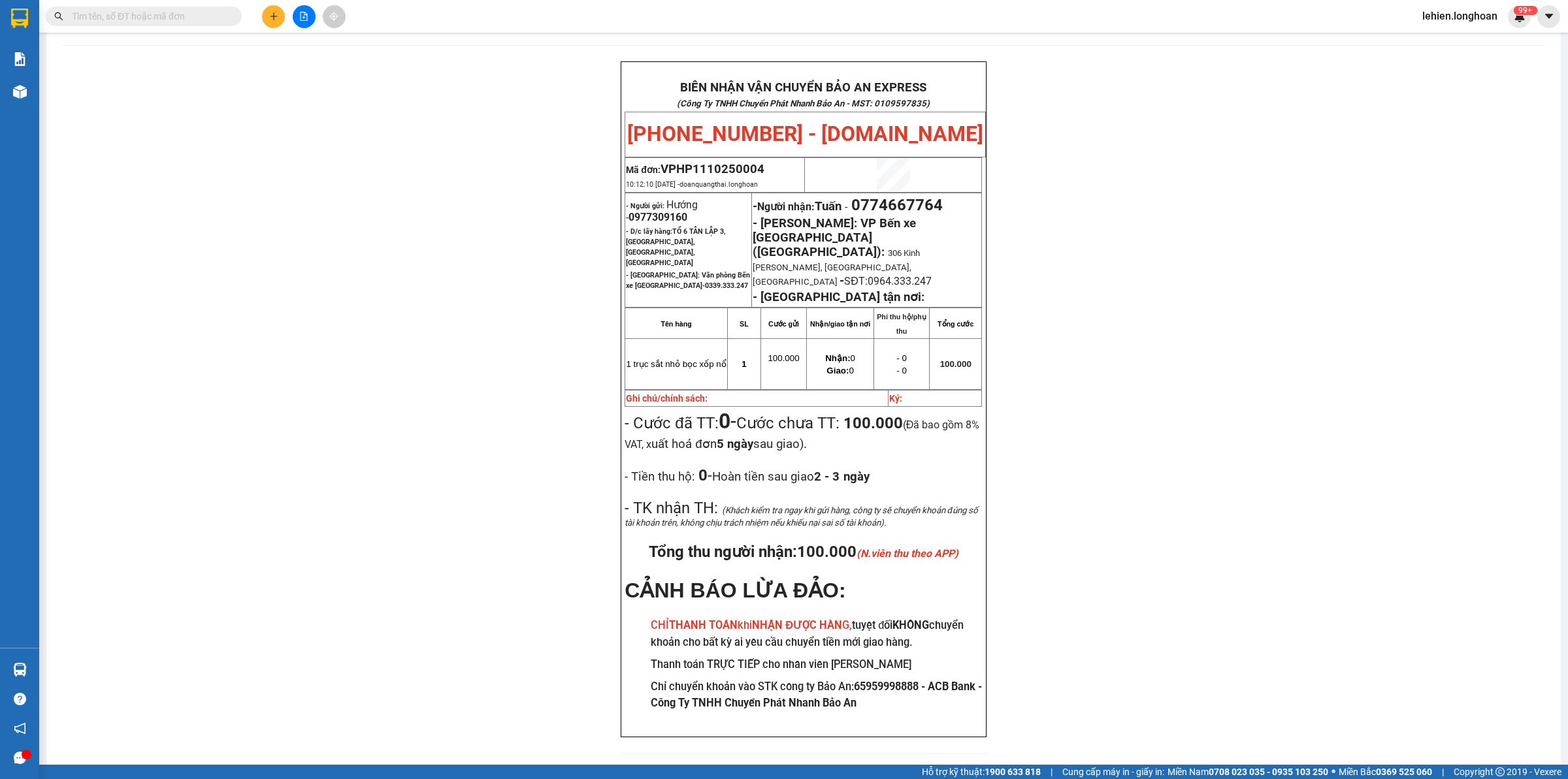
paste input "0983736933"
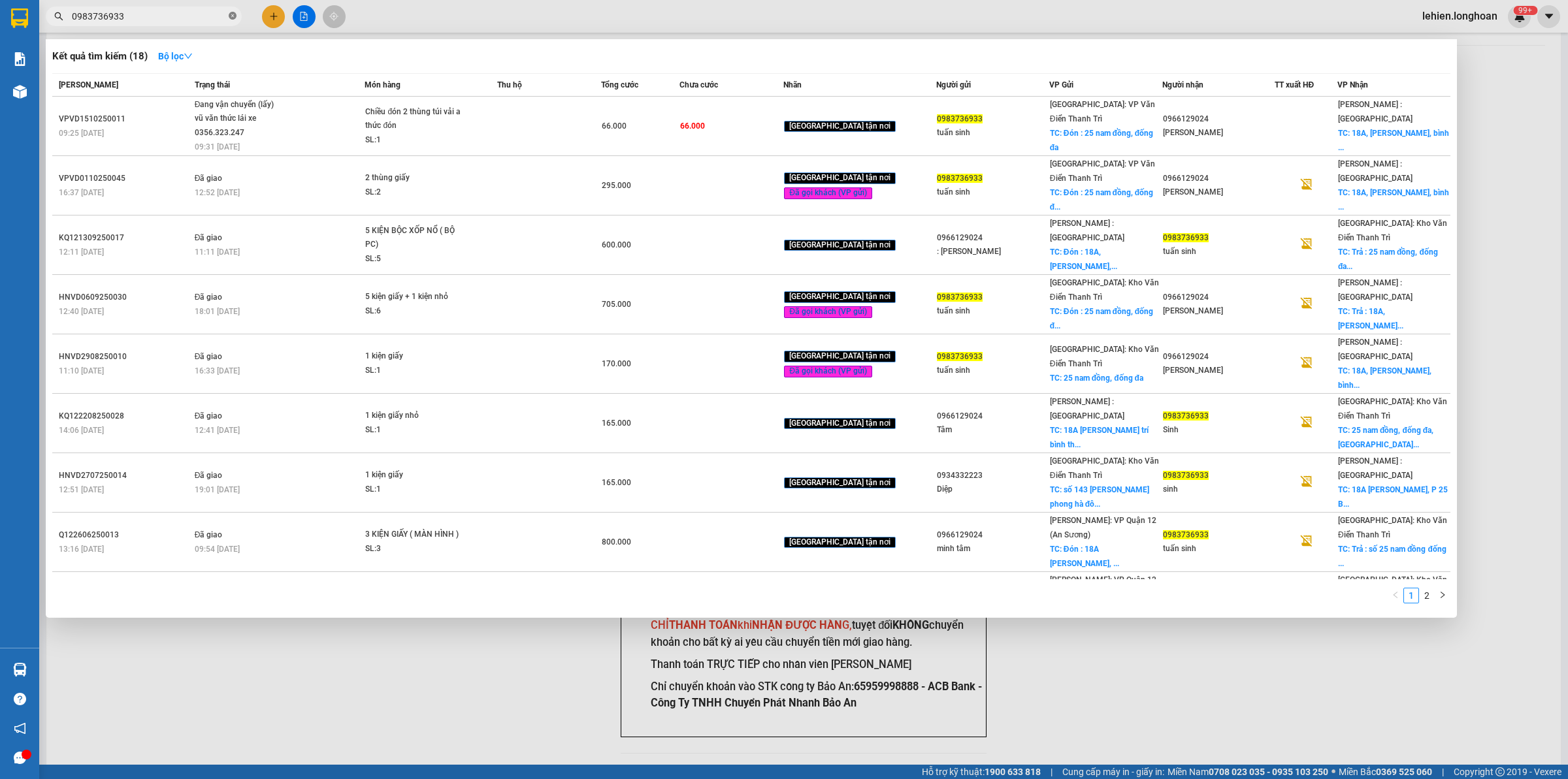
click at [232, 14] on icon "close-circle" at bounding box center [233, 16] width 8 height 8
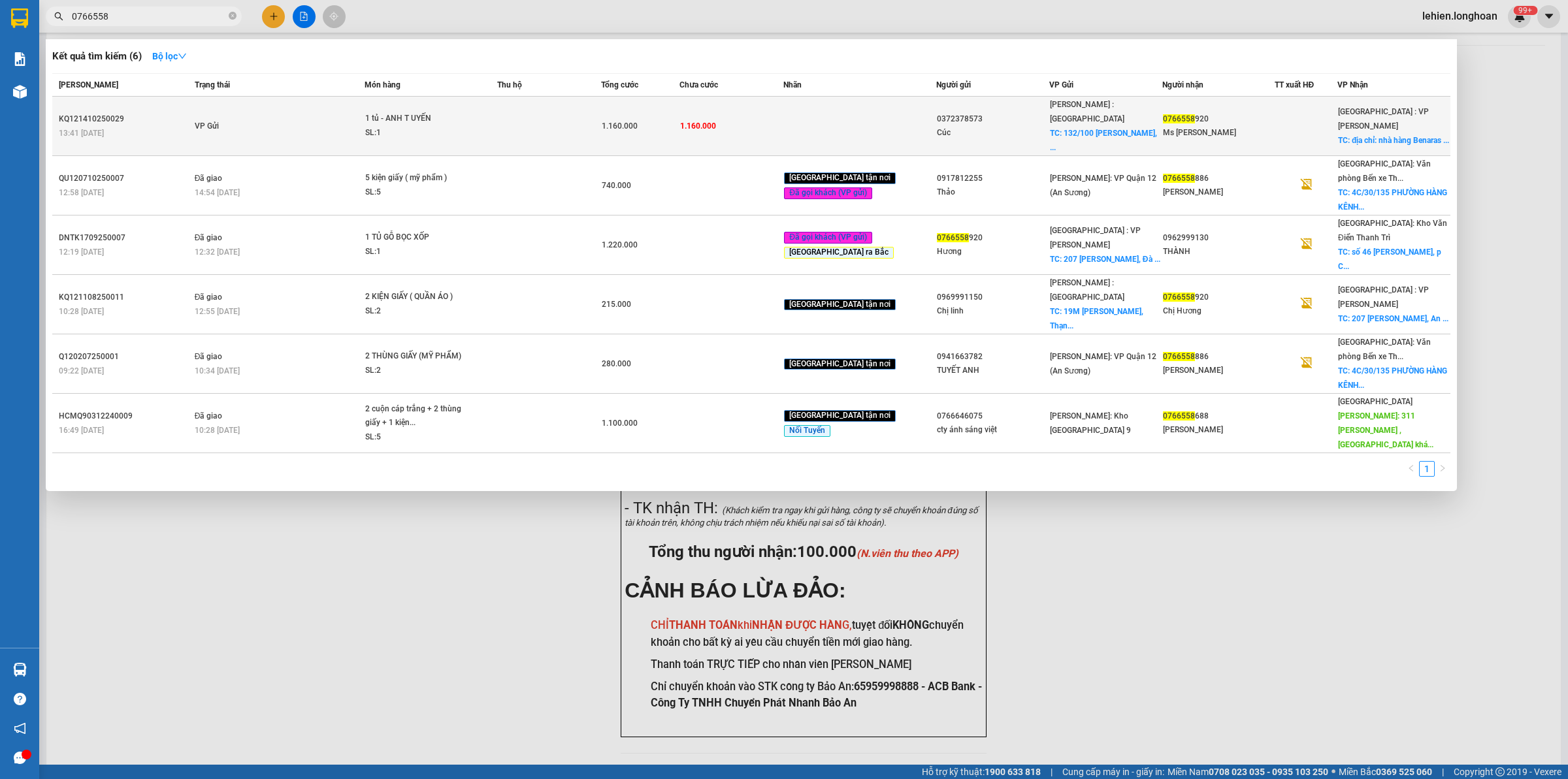
click at [427, 113] on div "1 tủ - ANH T UYẾN" at bounding box center [414, 119] width 98 height 14
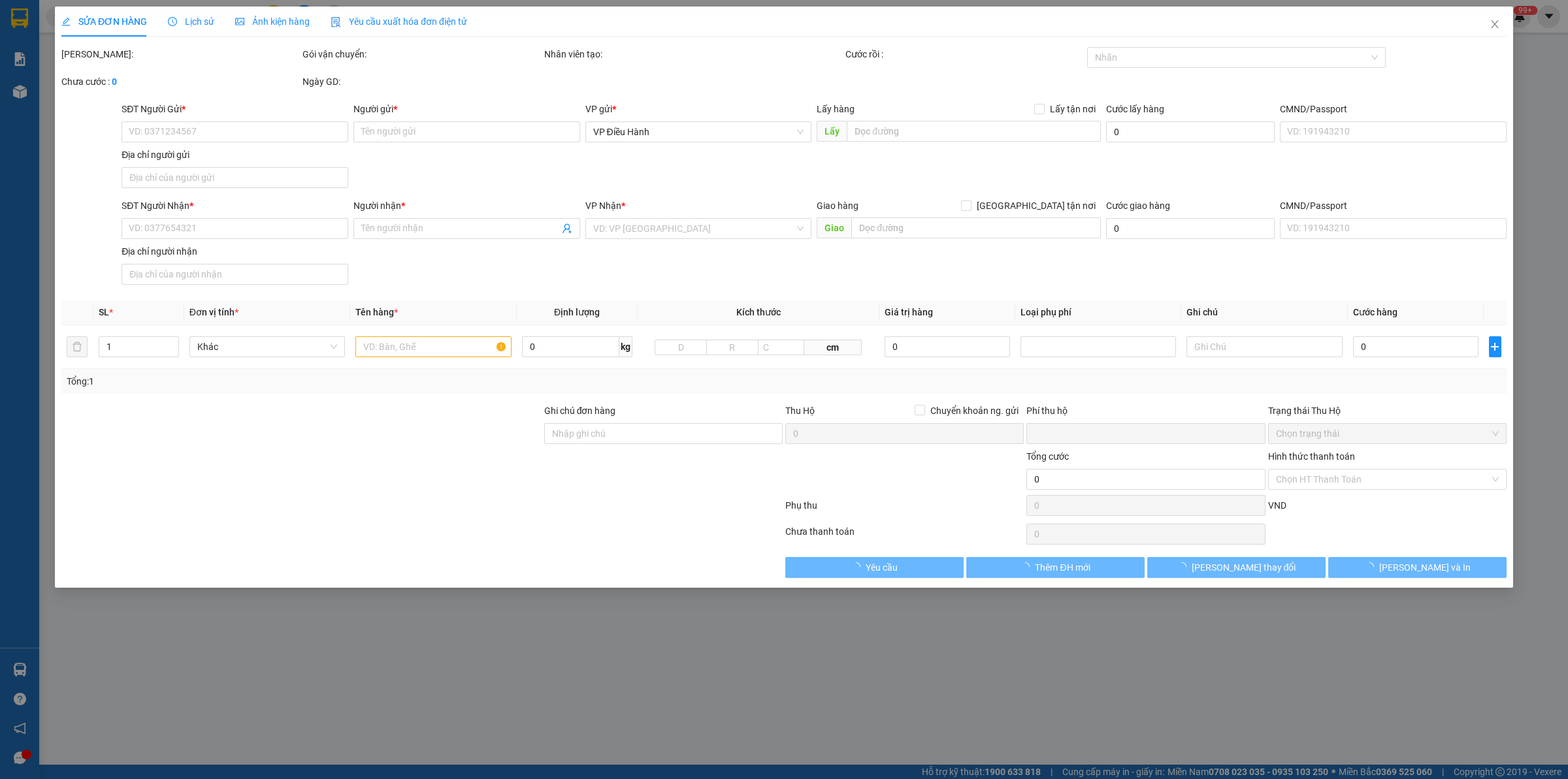
click at [186, 23] on span "Lịch sử" at bounding box center [191, 22] width 47 height 11
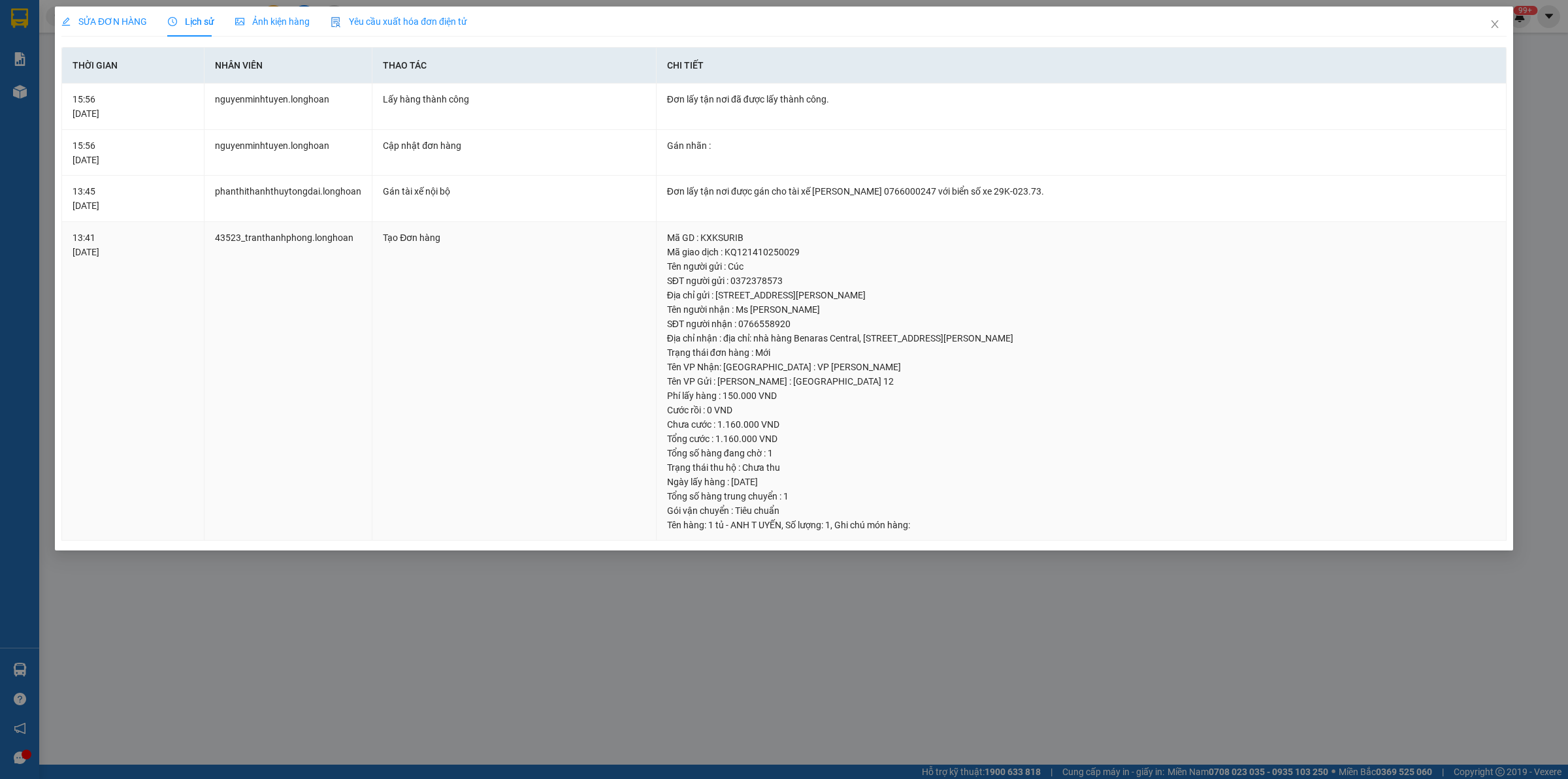
click at [366, 379] on td "43523_tranthanhphong.longhoan" at bounding box center [288, 381] width 168 height 319
click at [451, 233] on div "Tạo Đơn hàng" at bounding box center [514, 237] width 263 height 14
click at [129, 17] on span "SỬA ĐƠN HÀNG" at bounding box center [104, 22] width 86 height 11
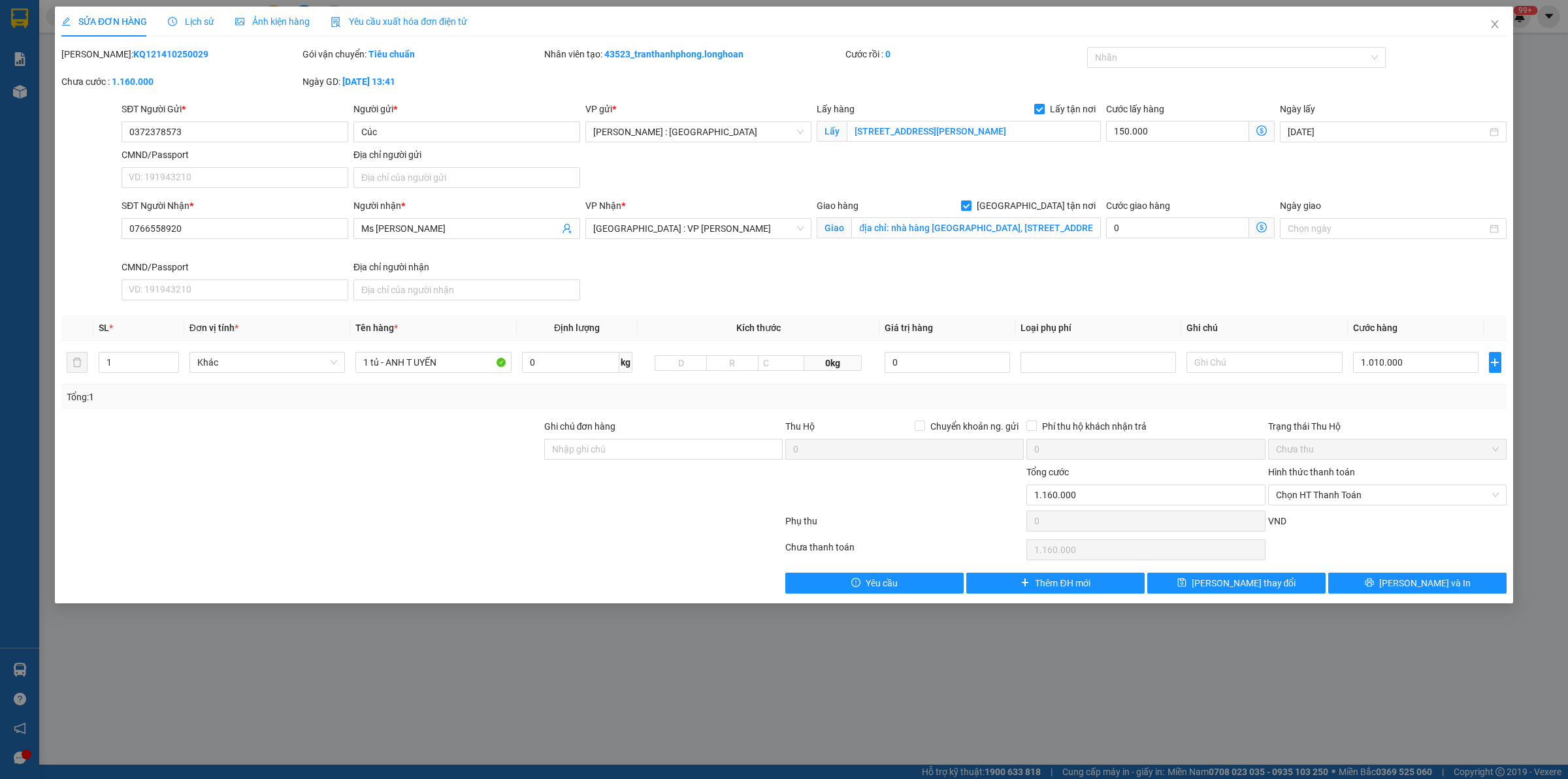
click at [178, 17] on span "Lịch sử" at bounding box center [191, 22] width 47 height 11
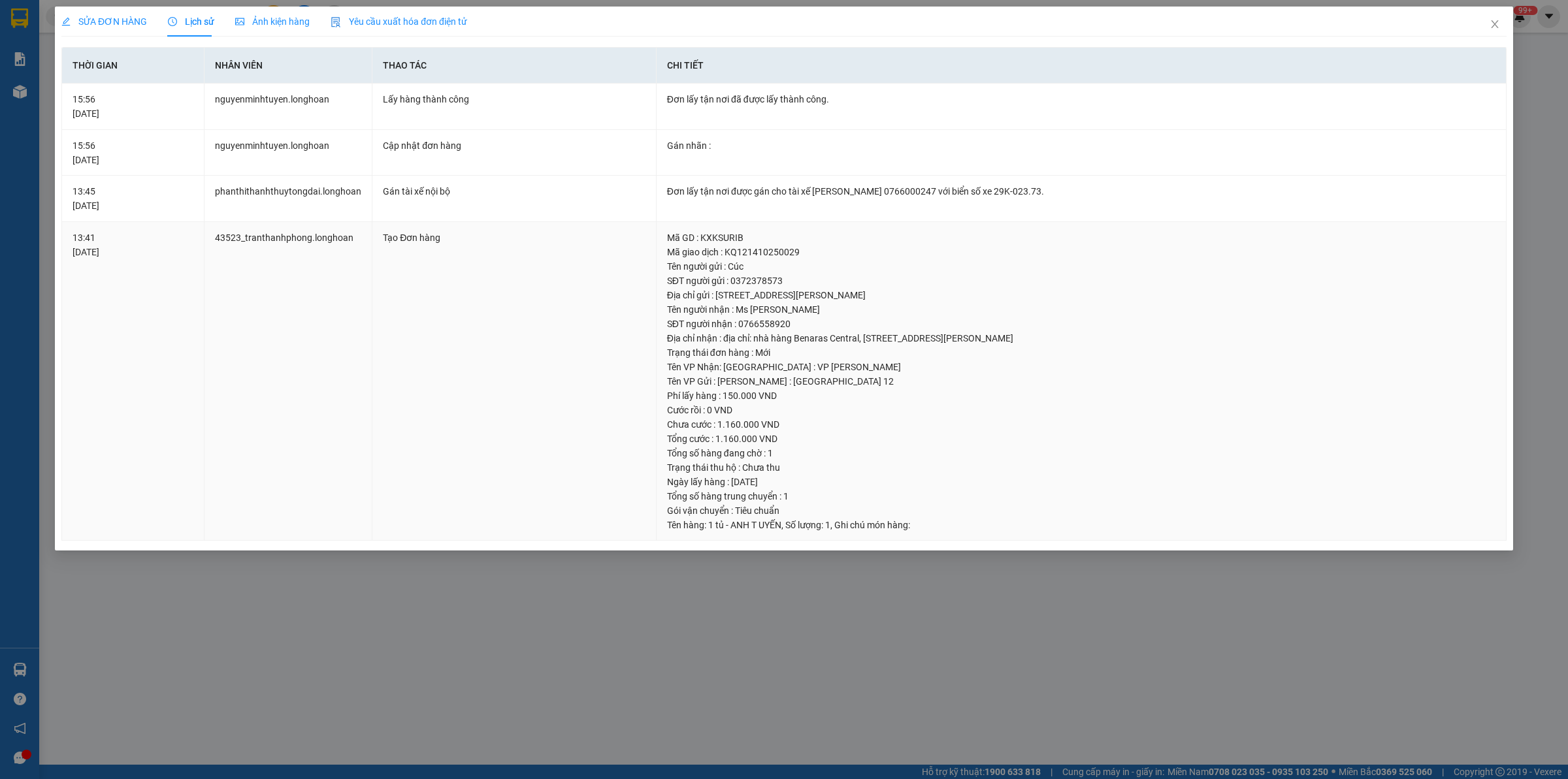
click at [412, 322] on td "Tạo Đơn hàng" at bounding box center [514, 381] width 284 height 319
click at [1503, 25] on span "Close" at bounding box center [1494, 25] width 37 height 37
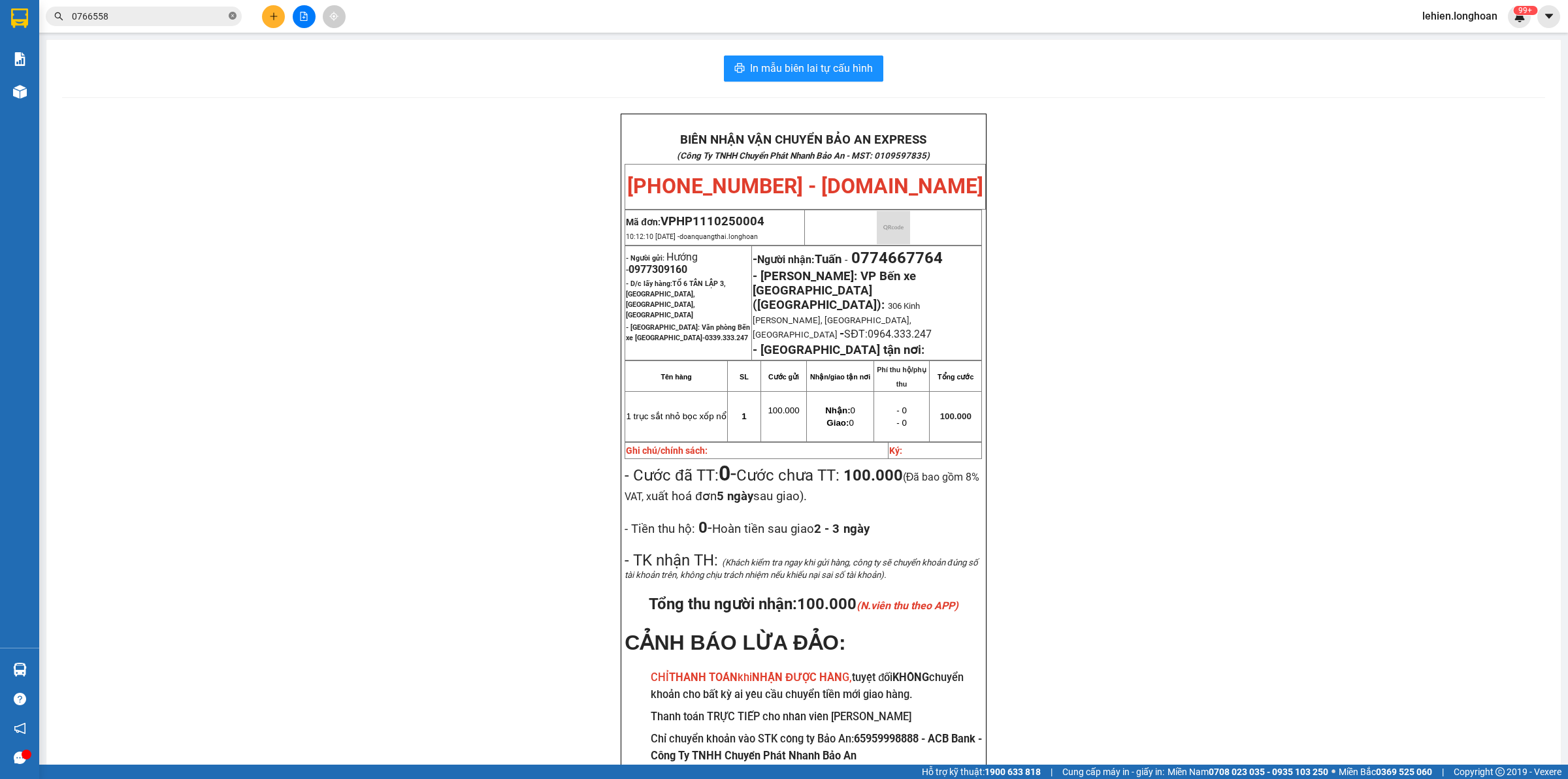
click at [229, 15] on icon "close-circle" at bounding box center [233, 16] width 8 height 8
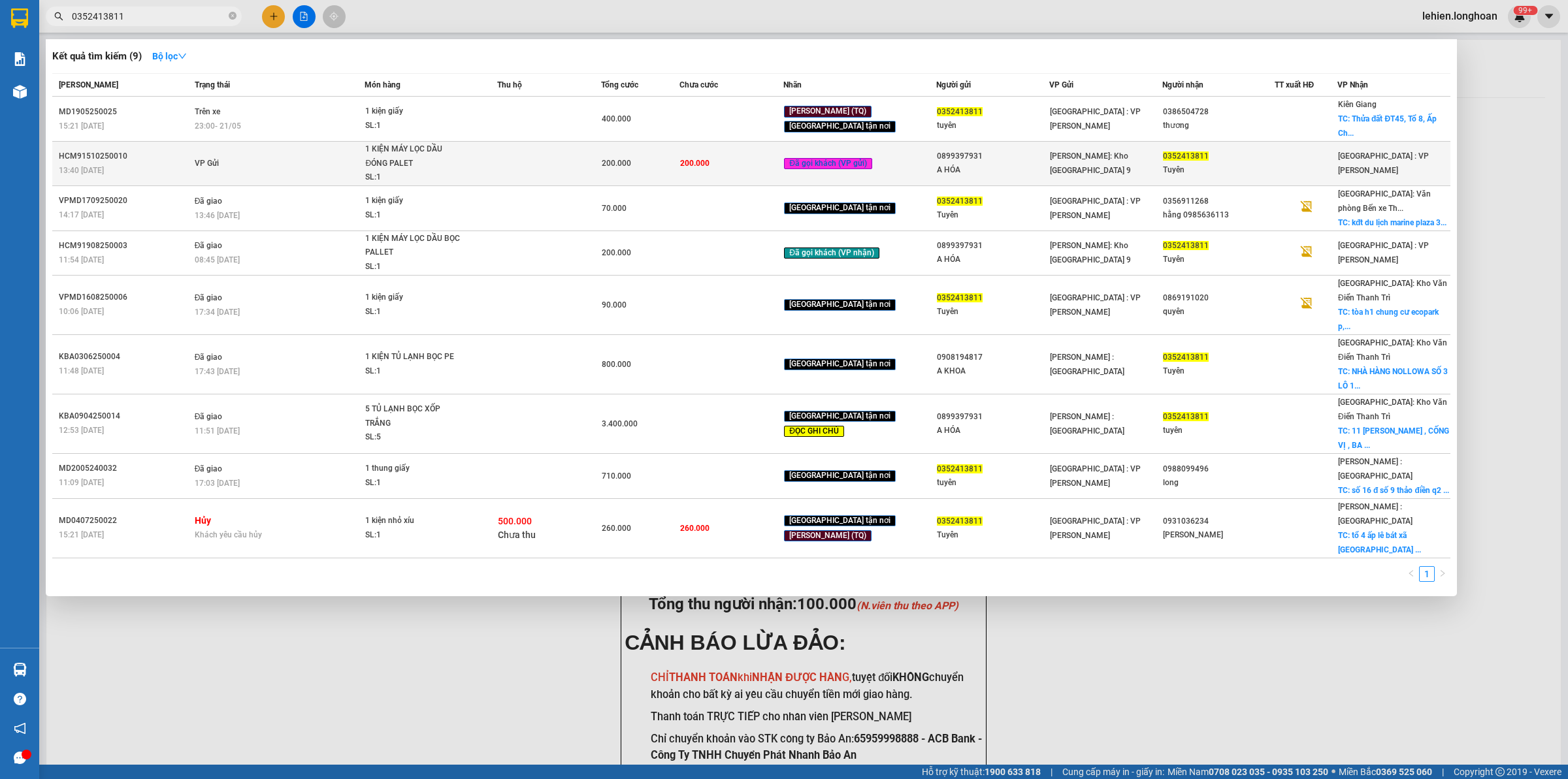
click at [348, 154] on td "VP Gửi" at bounding box center [278, 164] width 173 height 44
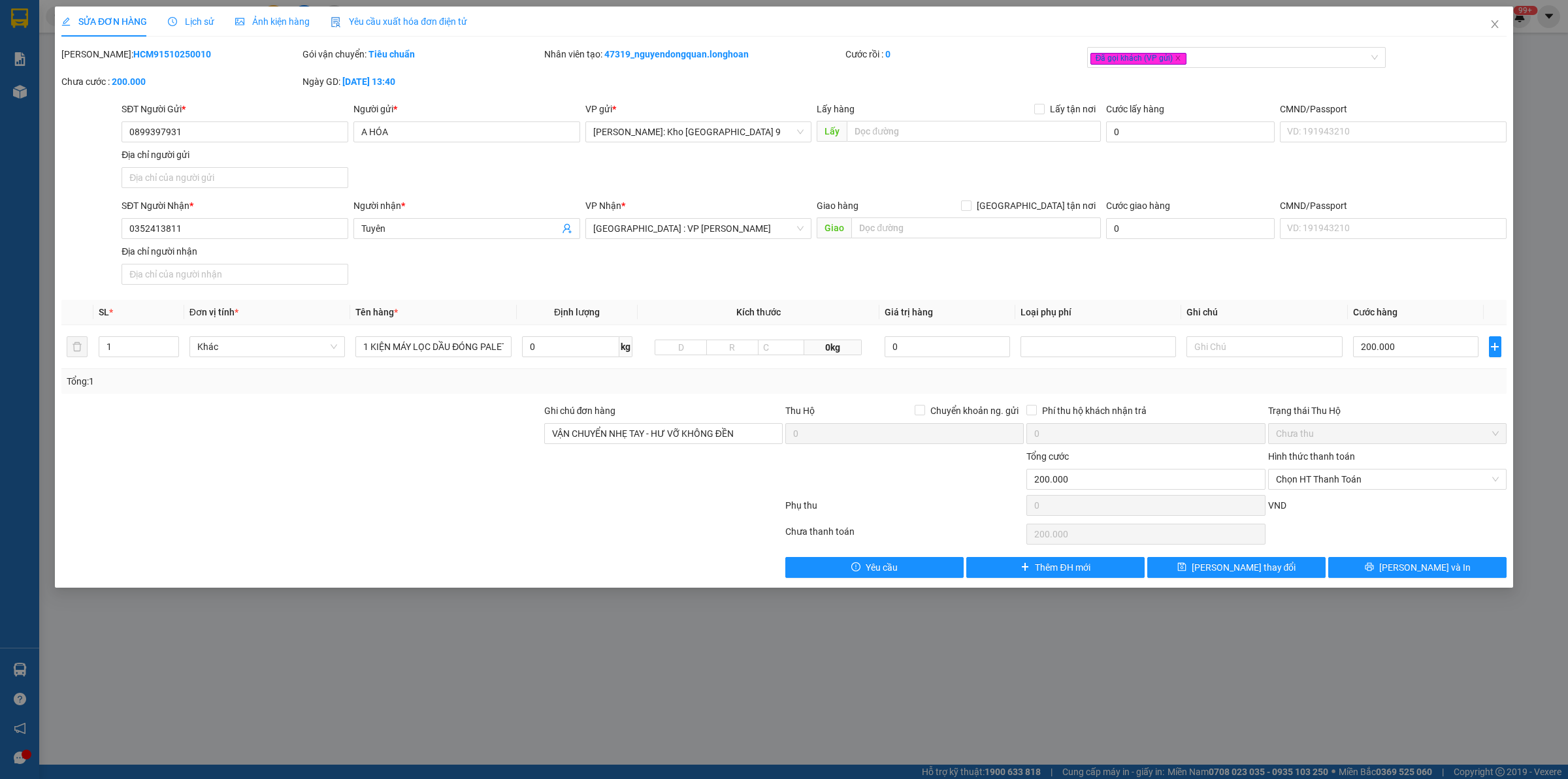
click at [210, 23] on span "Lịch sử" at bounding box center [191, 22] width 47 height 11
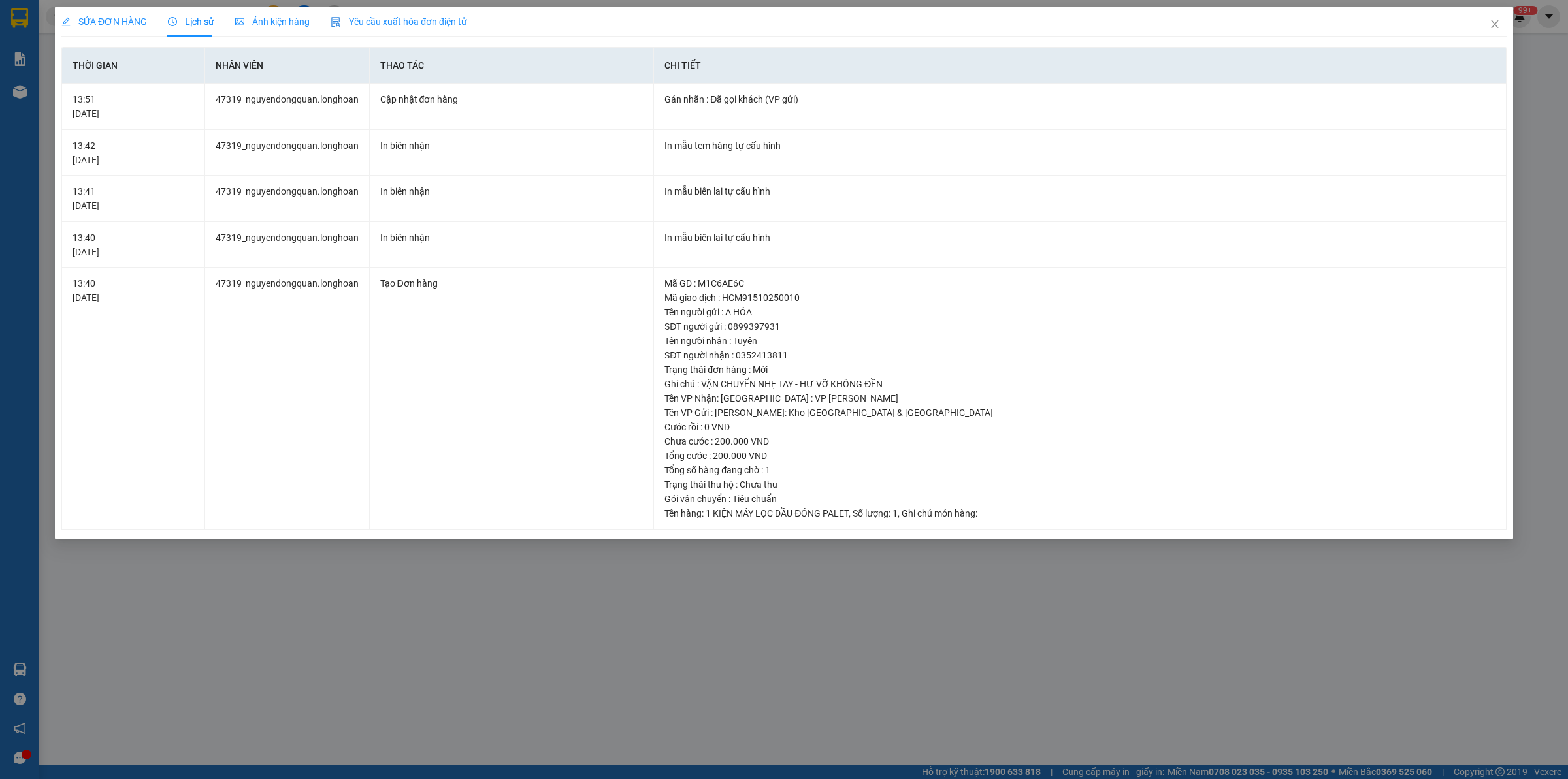
click at [133, 17] on span "SỬA ĐƠN HÀNG" at bounding box center [104, 22] width 86 height 11
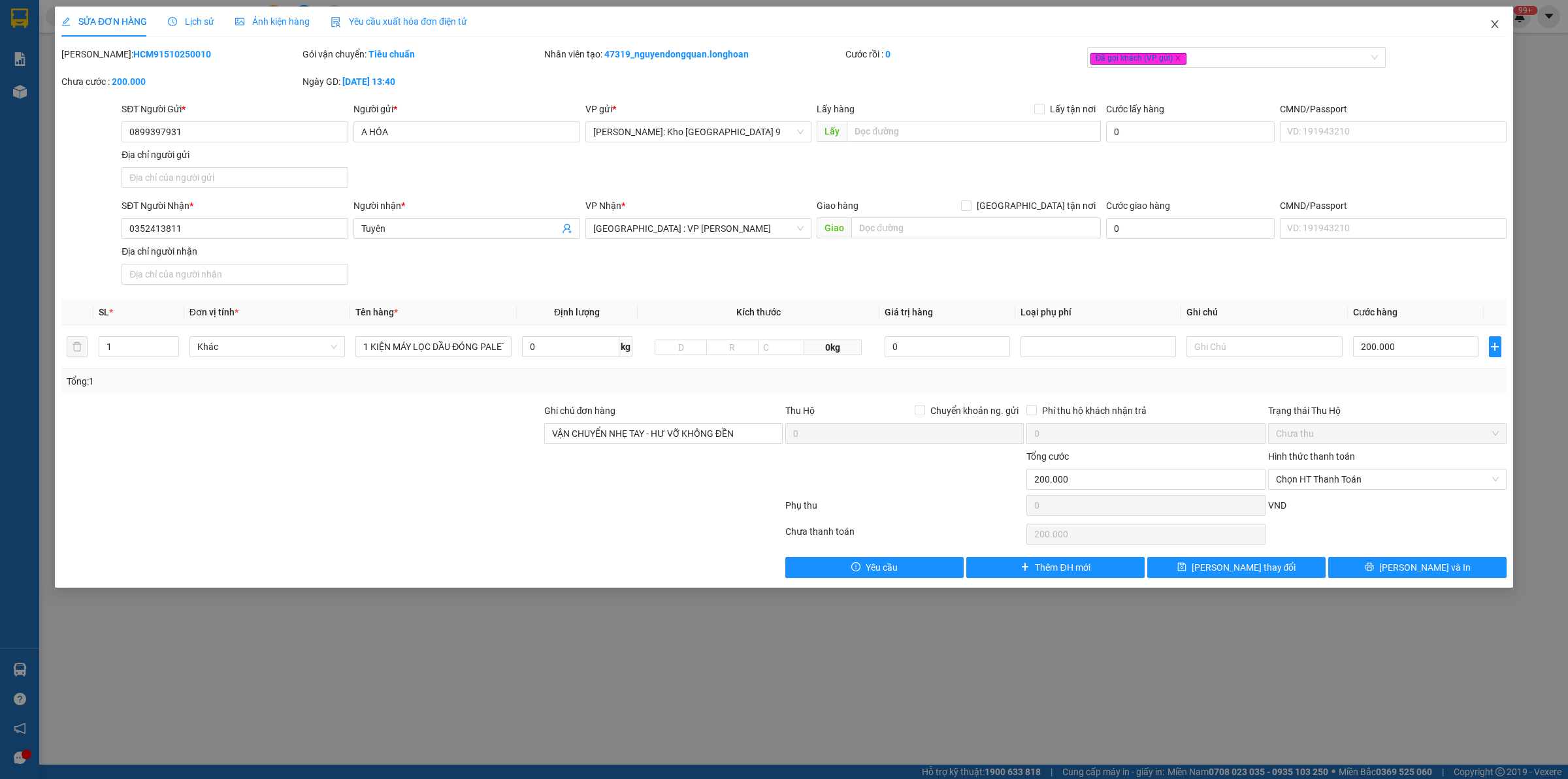
click at [1488, 22] on span "Close" at bounding box center [1494, 25] width 37 height 37
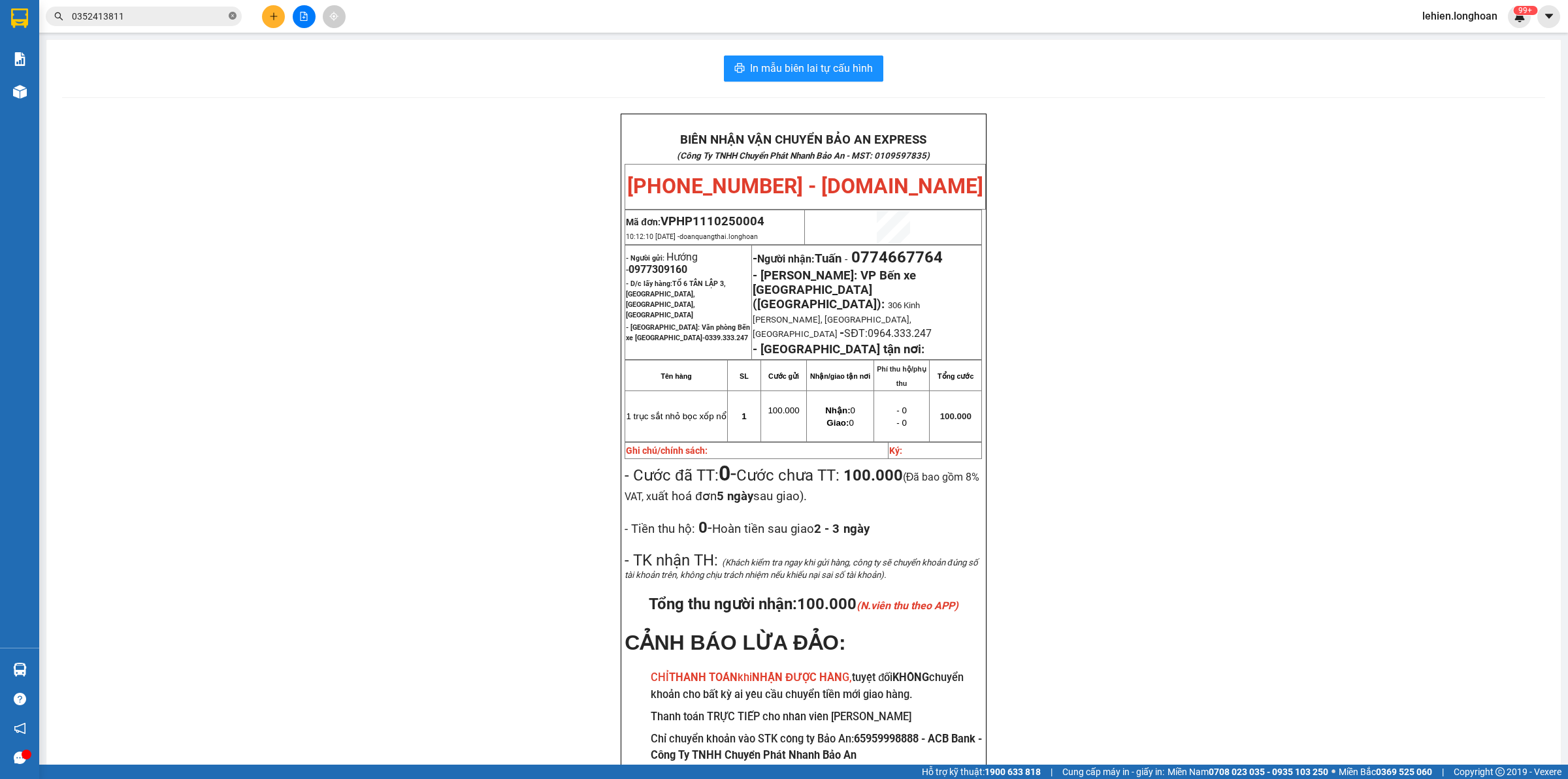
click at [229, 14] on icon "close-circle" at bounding box center [233, 16] width 8 height 8
click at [211, 18] on input "text" at bounding box center [149, 16] width 154 height 14
paste input "0987335555"
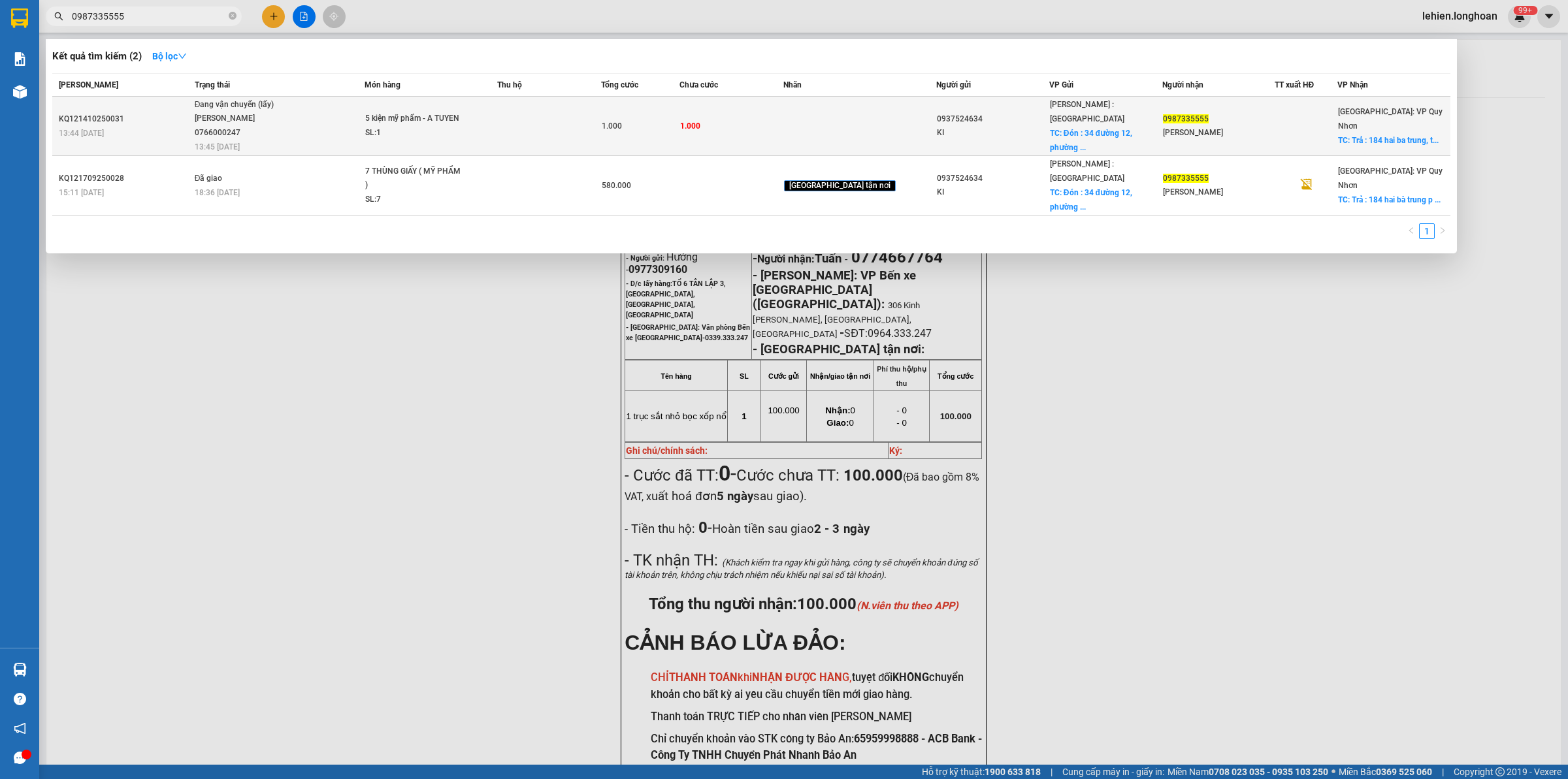
click at [344, 128] on span "Đang vận chuyển (lấy) [PERSON_NAME] 0766000247 13:45 [DATE]" at bounding box center [279, 125] width 170 height 54
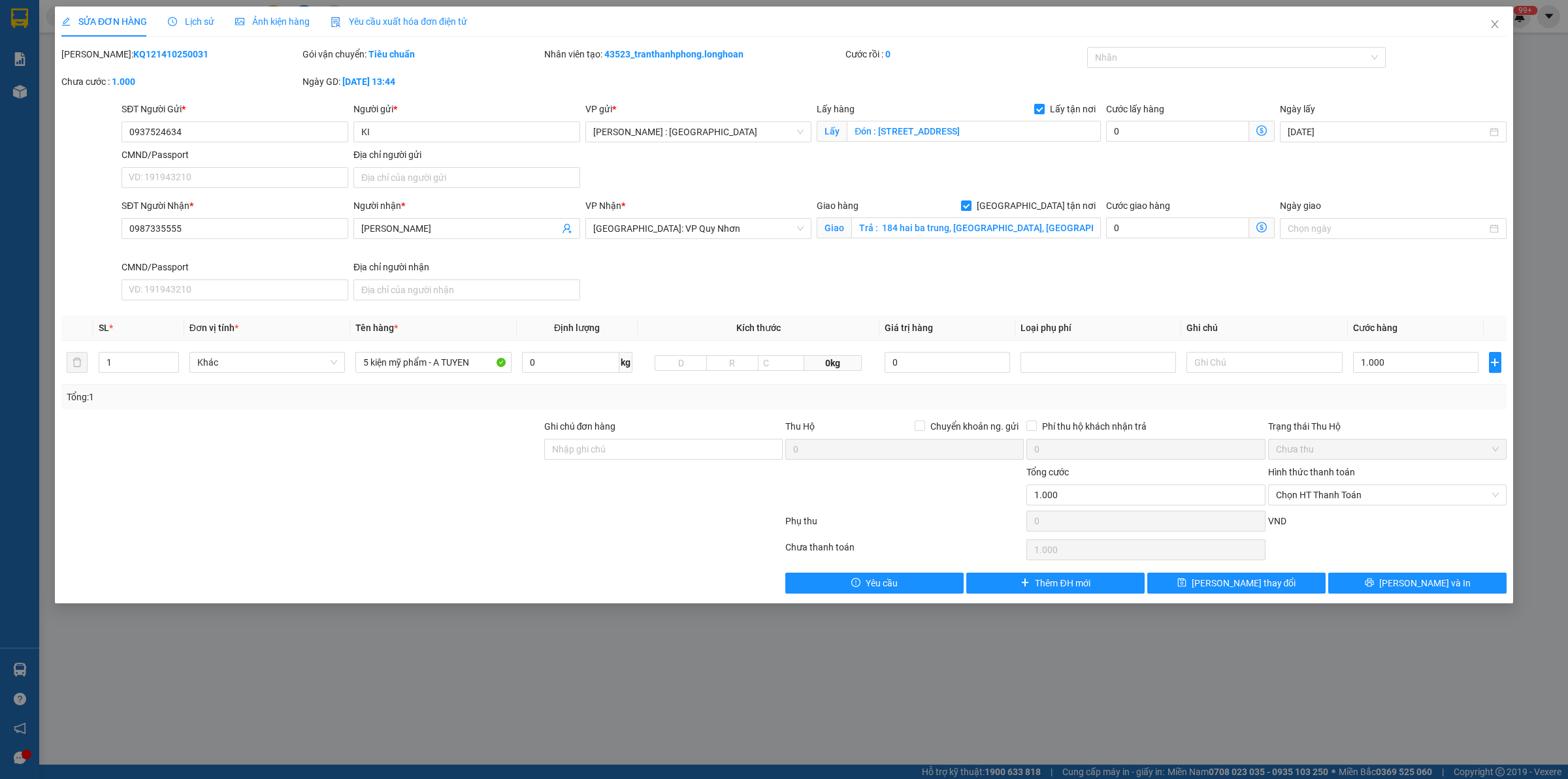
click at [196, 20] on span "Lịch sử" at bounding box center [191, 22] width 47 height 11
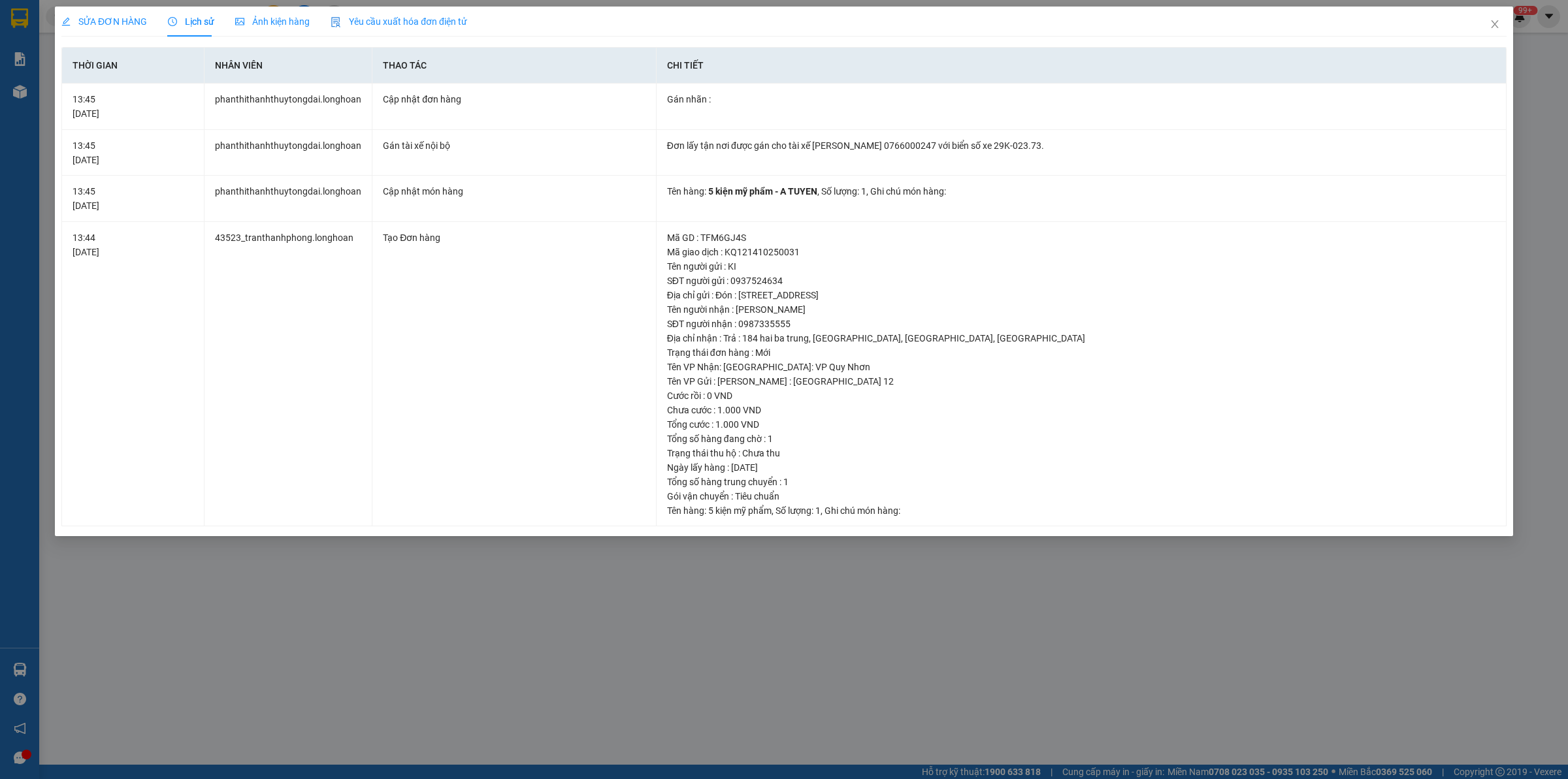
click at [124, 20] on span "SỬA ĐƠN HÀNG" at bounding box center [104, 22] width 86 height 11
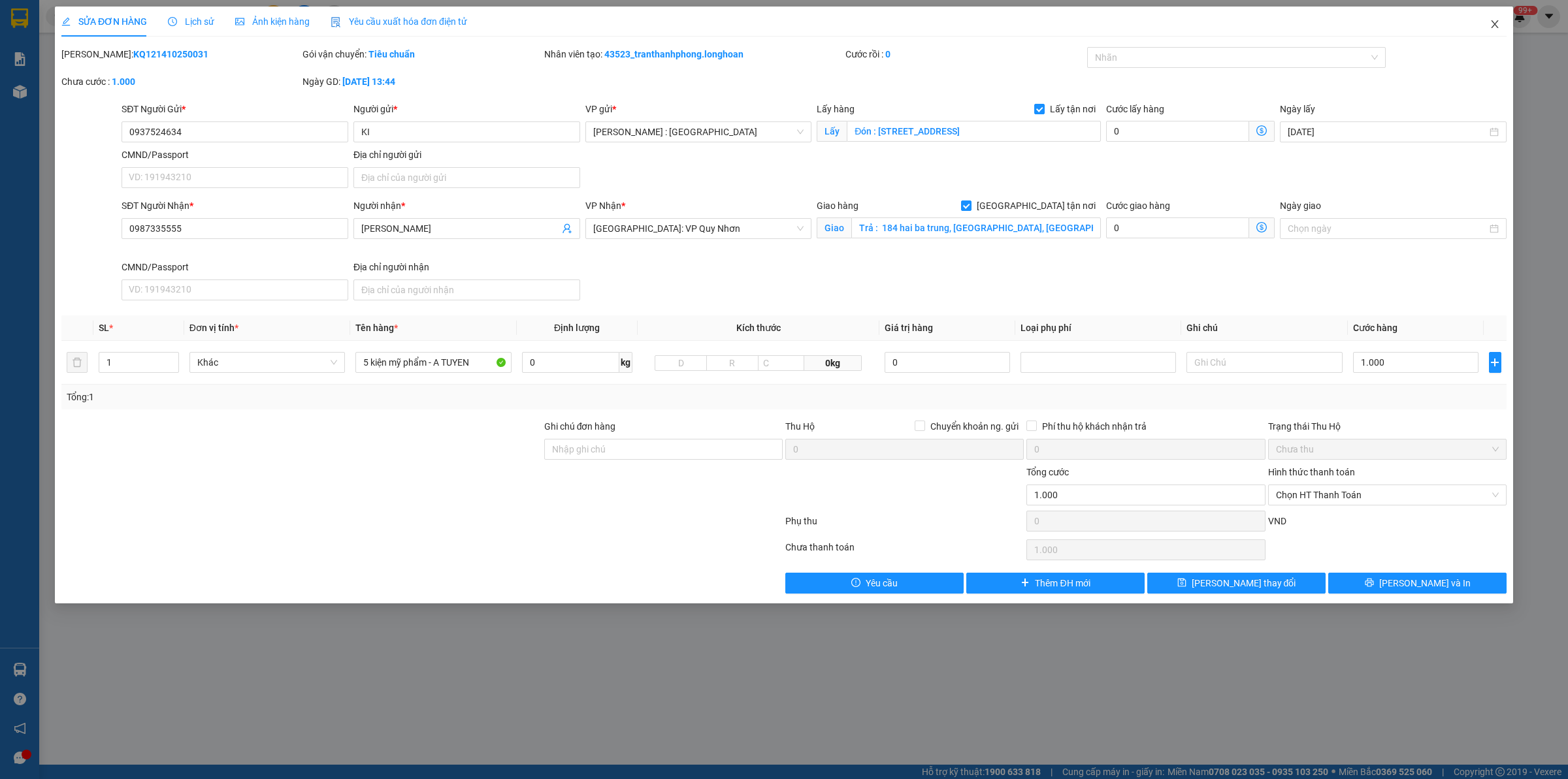
click at [1496, 23] on icon "close" at bounding box center [1494, 24] width 8 height 8
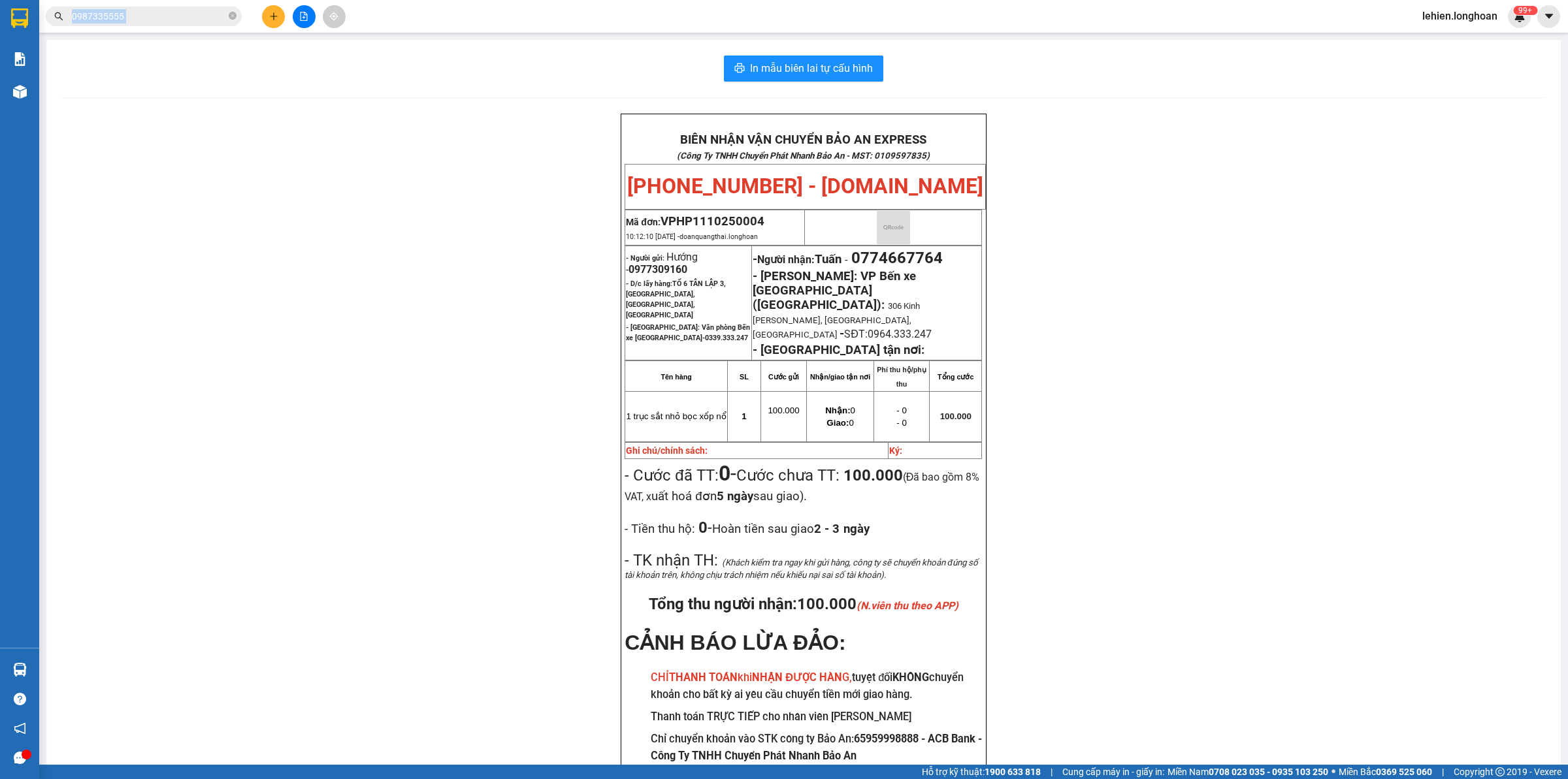
click at [226, 11] on span "0987335555" at bounding box center [143, 17] width 196 height 20
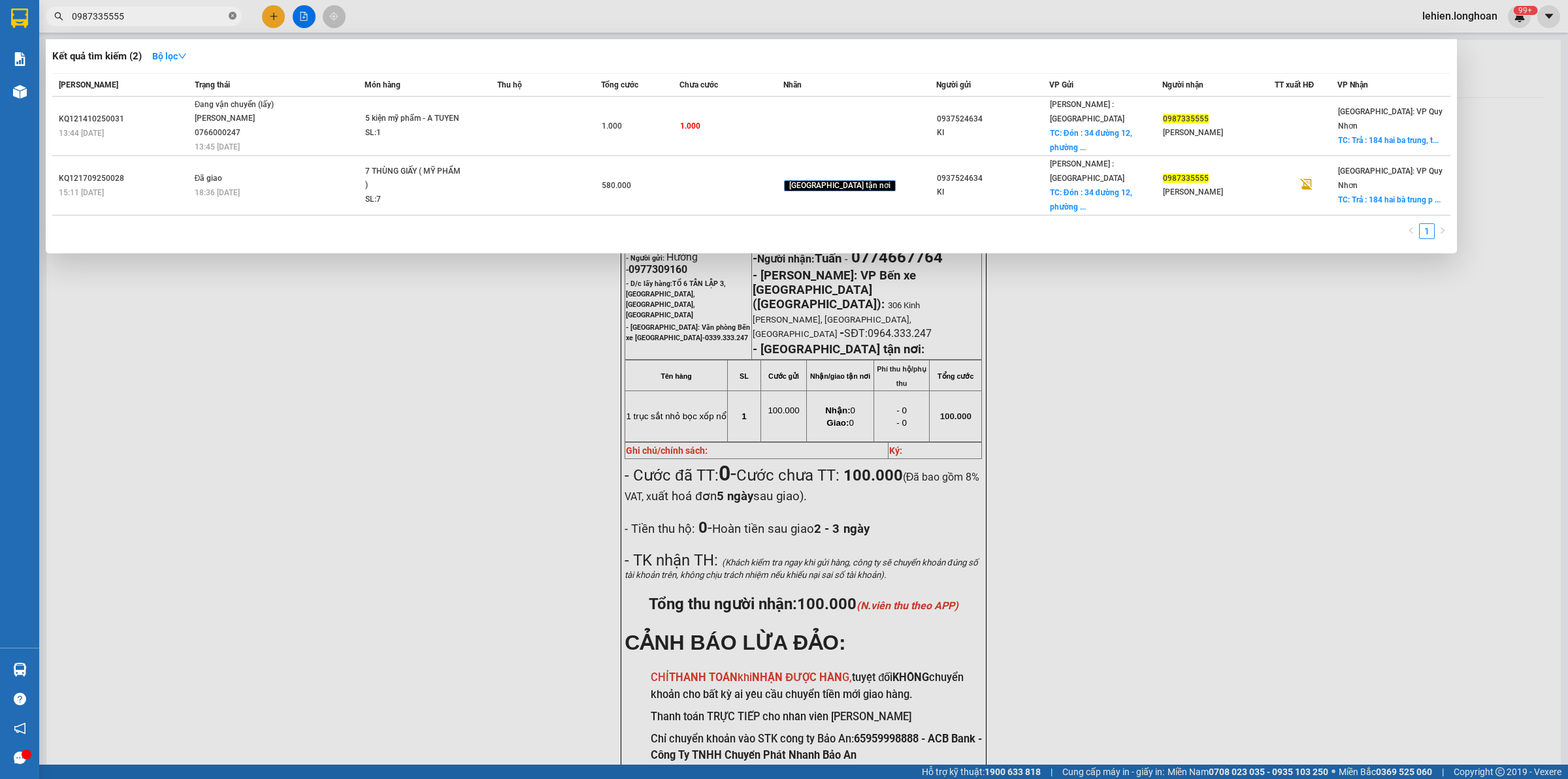
click at [230, 21] on span at bounding box center [233, 17] width 8 height 13
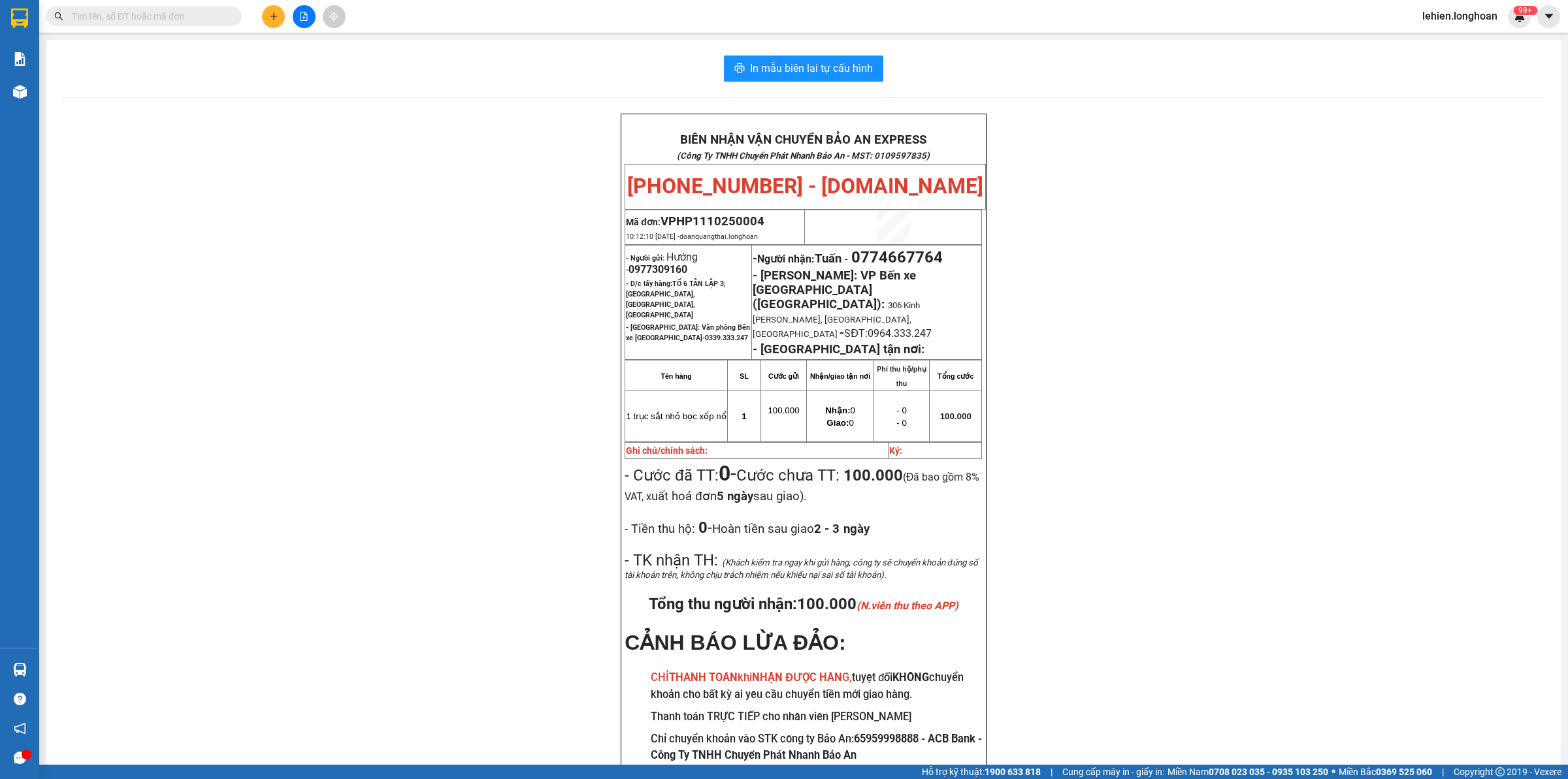
paste input "0929845768"
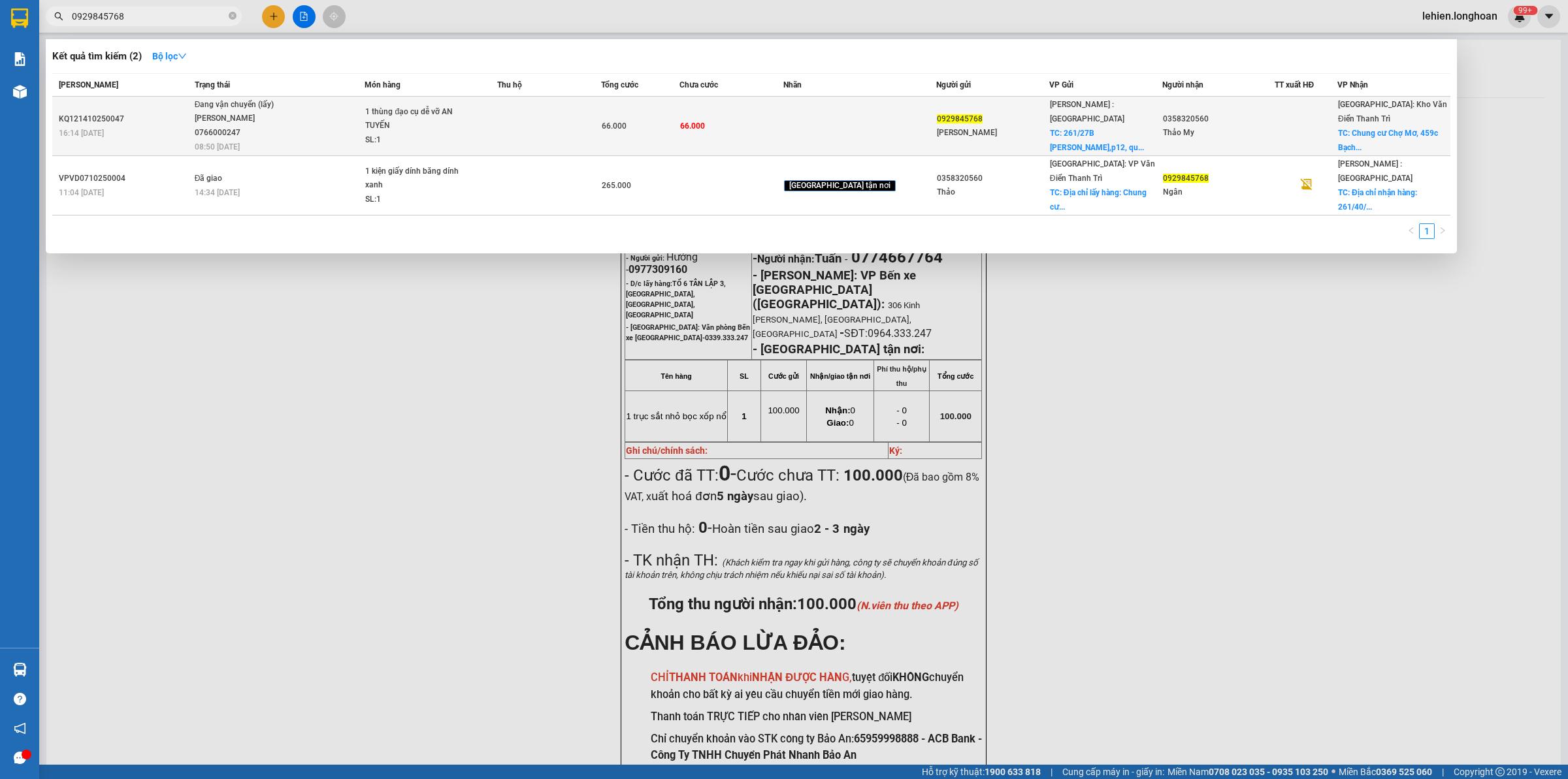
click at [400, 131] on div "1 thùng đạo cụ dễ vỡ AN TUYẾN" at bounding box center [414, 119] width 98 height 28
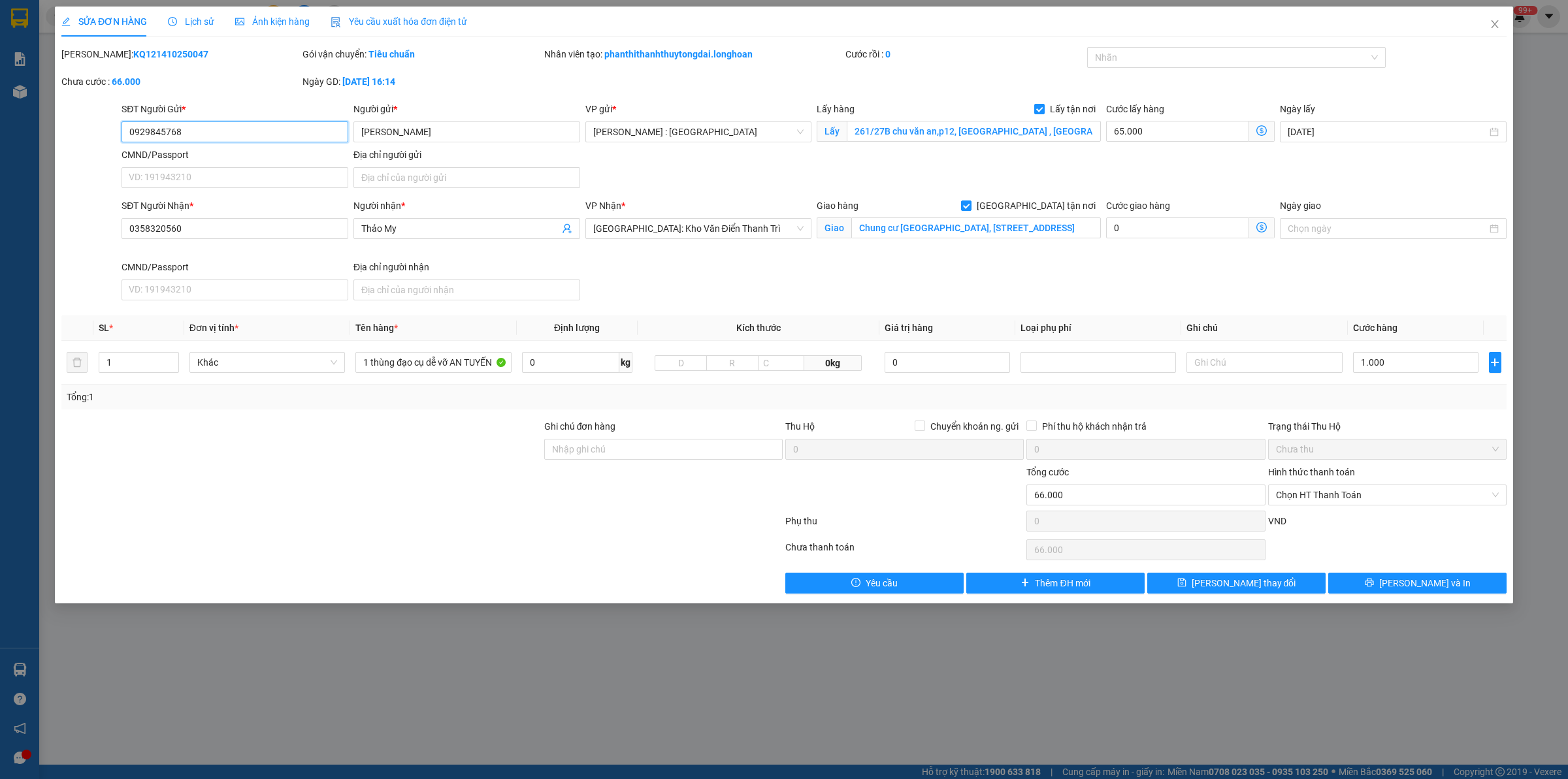
drag, startPoint x: 234, startPoint y: 138, endPoint x: 0, endPoint y: 138, distance: 234.0
click at [0, 138] on div "SỬA ĐƠN HÀNG Lịch sử Ảnh kiện hàng Yêu cầu xuất hóa đơn điện tử Total Paid Fee …" at bounding box center [784, 390] width 1568 height 779
click at [1491, 25] on icon "close" at bounding box center [1495, 24] width 11 height 11
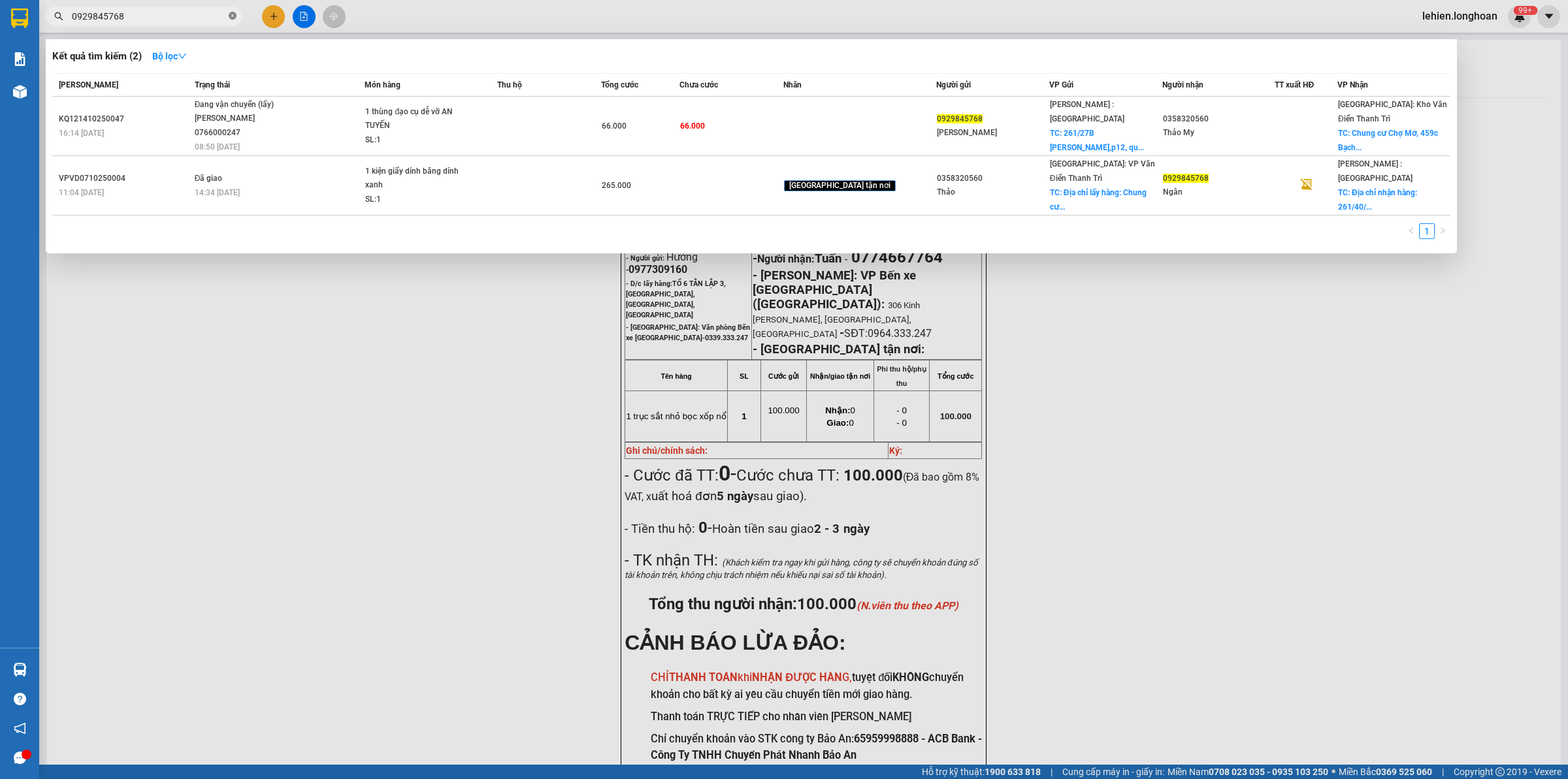
click at [230, 20] on icon "close-circle" at bounding box center [233, 16] width 8 height 8
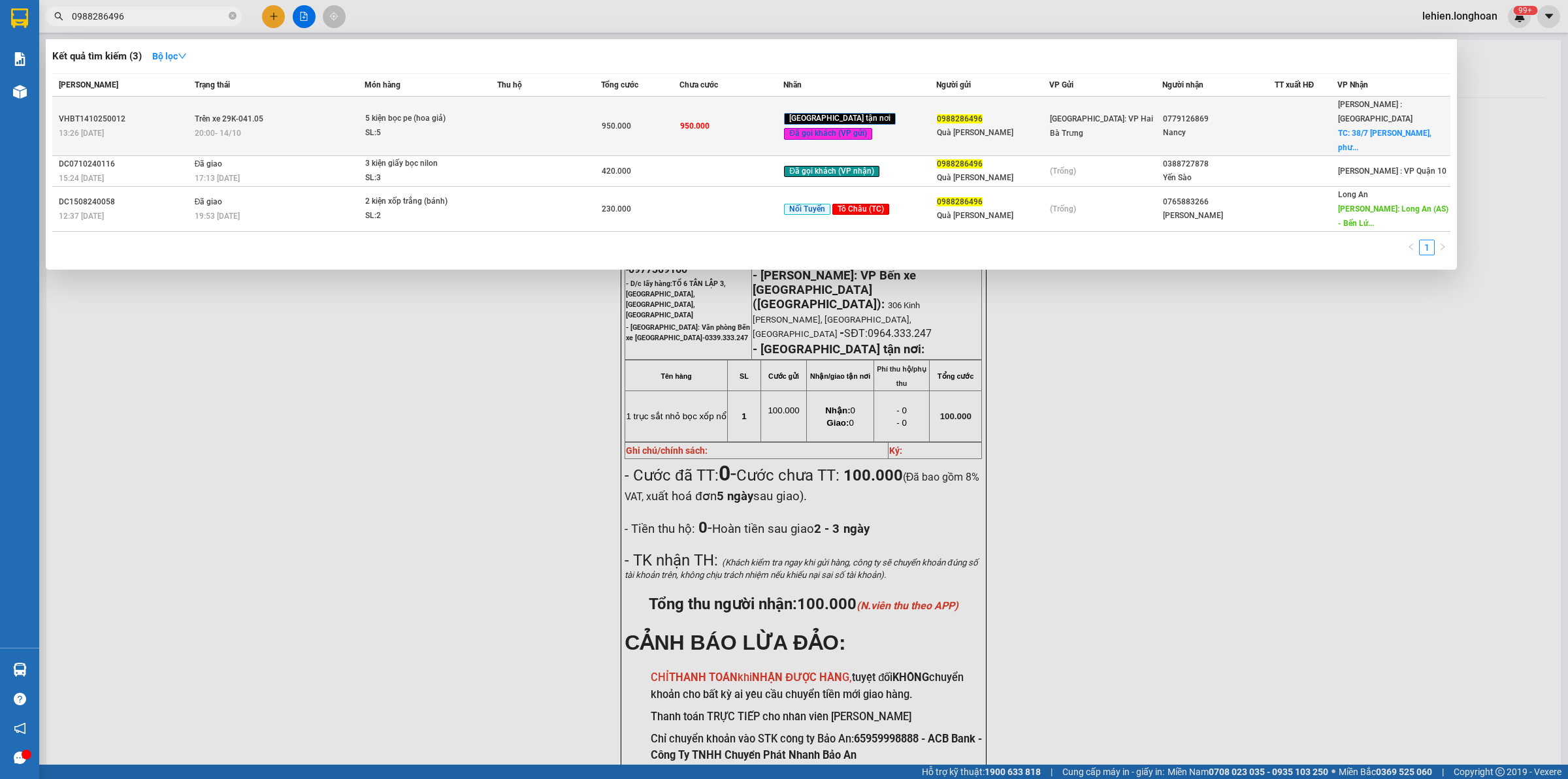
click at [419, 126] on div "SL: 5" at bounding box center [414, 133] width 98 height 14
